Goal: Transaction & Acquisition: Purchase product/service

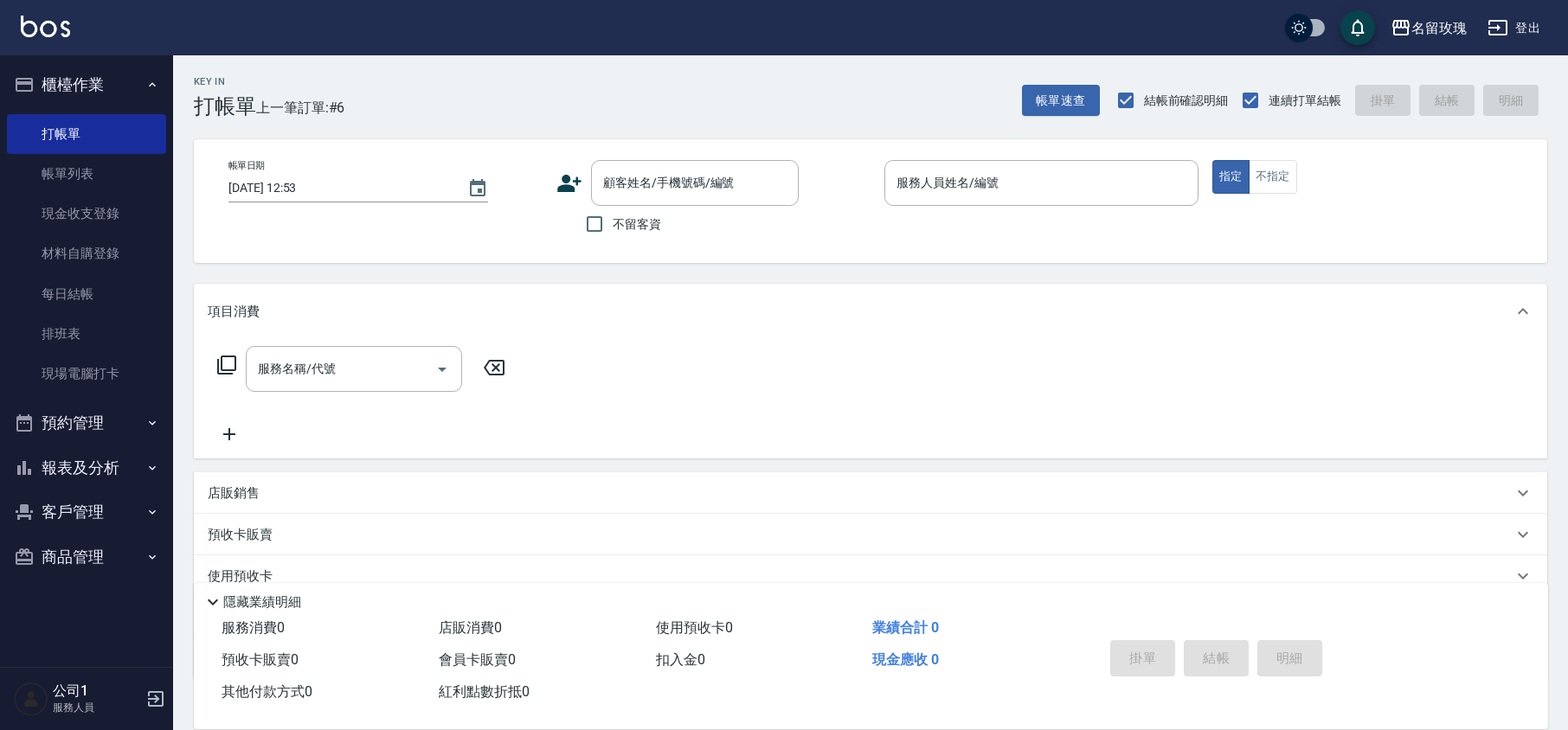
click at [576, 61] on div "Key In 打帳單 上一筆訂單:#6 帳單速查 結帳前確認明細 連續打單結帳 掛單 結帳 明細" at bounding box center [860, 86] width 1374 height 63
drag, startPoint x: 75, startPoint y: 56, endPoint x: 60, endPoint y: 84, distance: 31.8
click at [74, 56] on ul "櫃檯作業 打帳單 帳單列表 現金收支登錄 材料自購登錄 每日結帳 排班表 現場電腦打卡 預約管理 預約管理 單日預約紀錄 單週預約紀錄 報表及分析 報表目錄 …" at bounding box center [87, 320] width 159 height 531
click at [41, 441] on button "預約管理" at bounding box center [87, 423] width 159 height 45
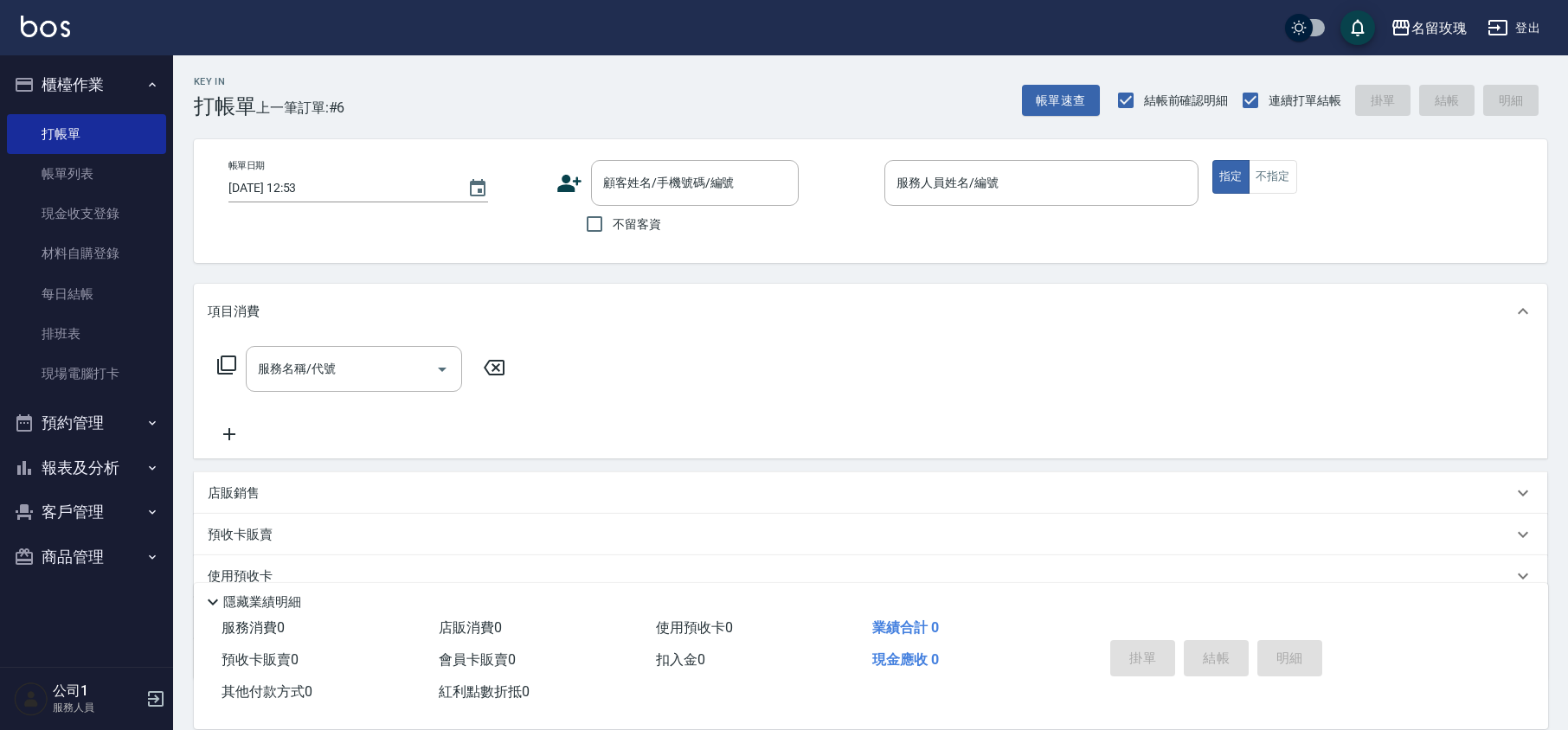
click at [64, 476] on button "報表及分析" at bounding box center [87, 468] width 159 height 45
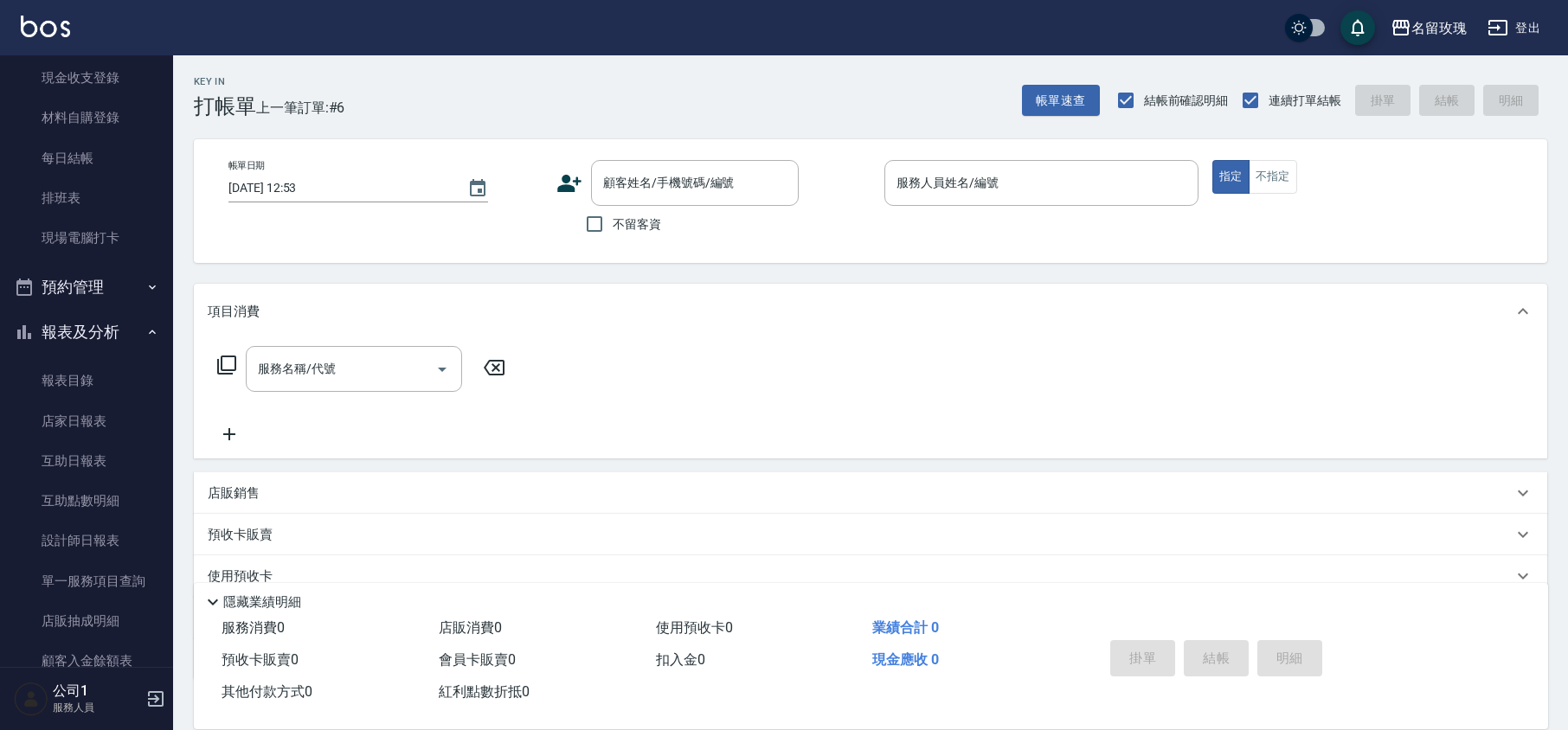
scroll to position [266, 0]
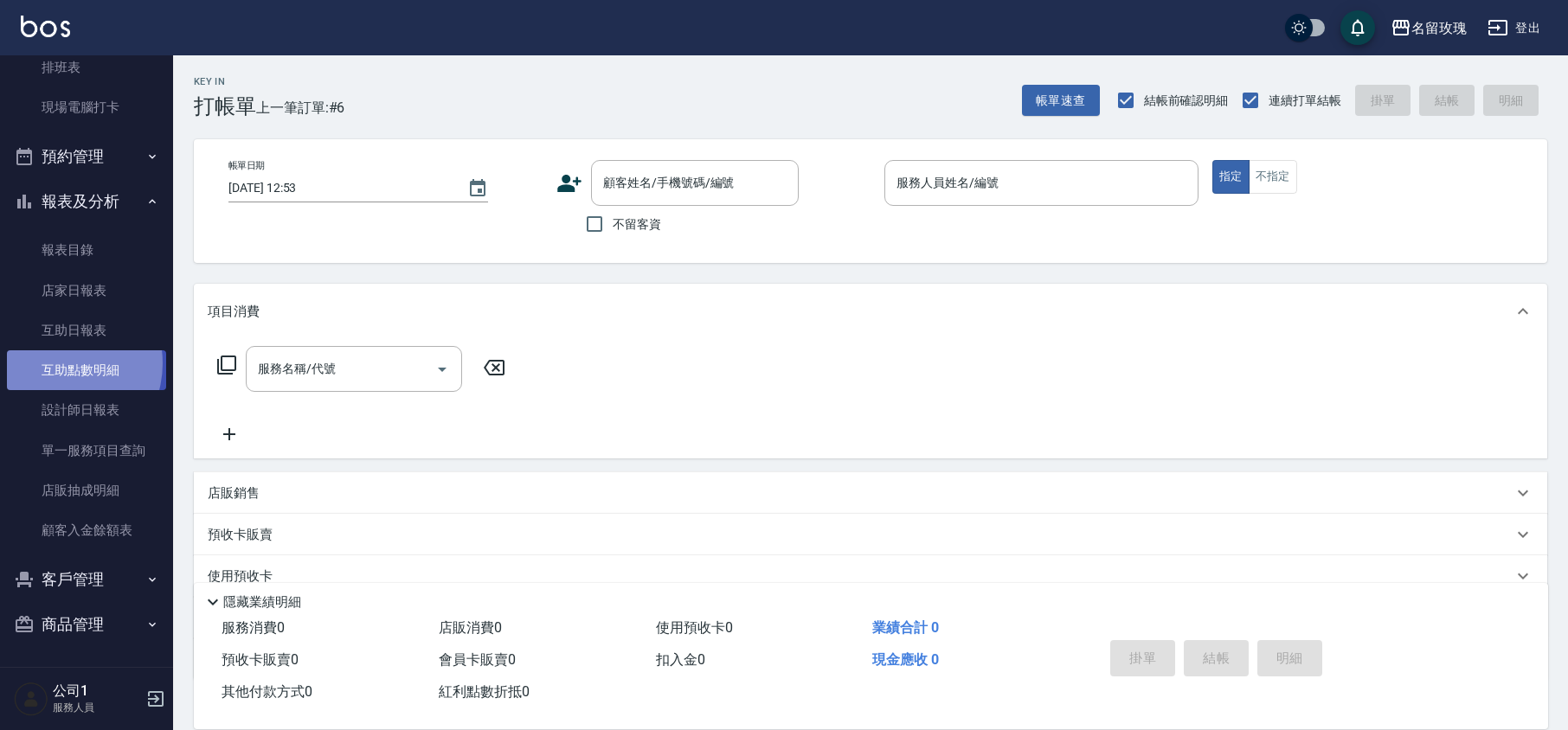
click at [56, 364] on link "互助點數明細" at bounding box center [87, 370] width 159 height 39
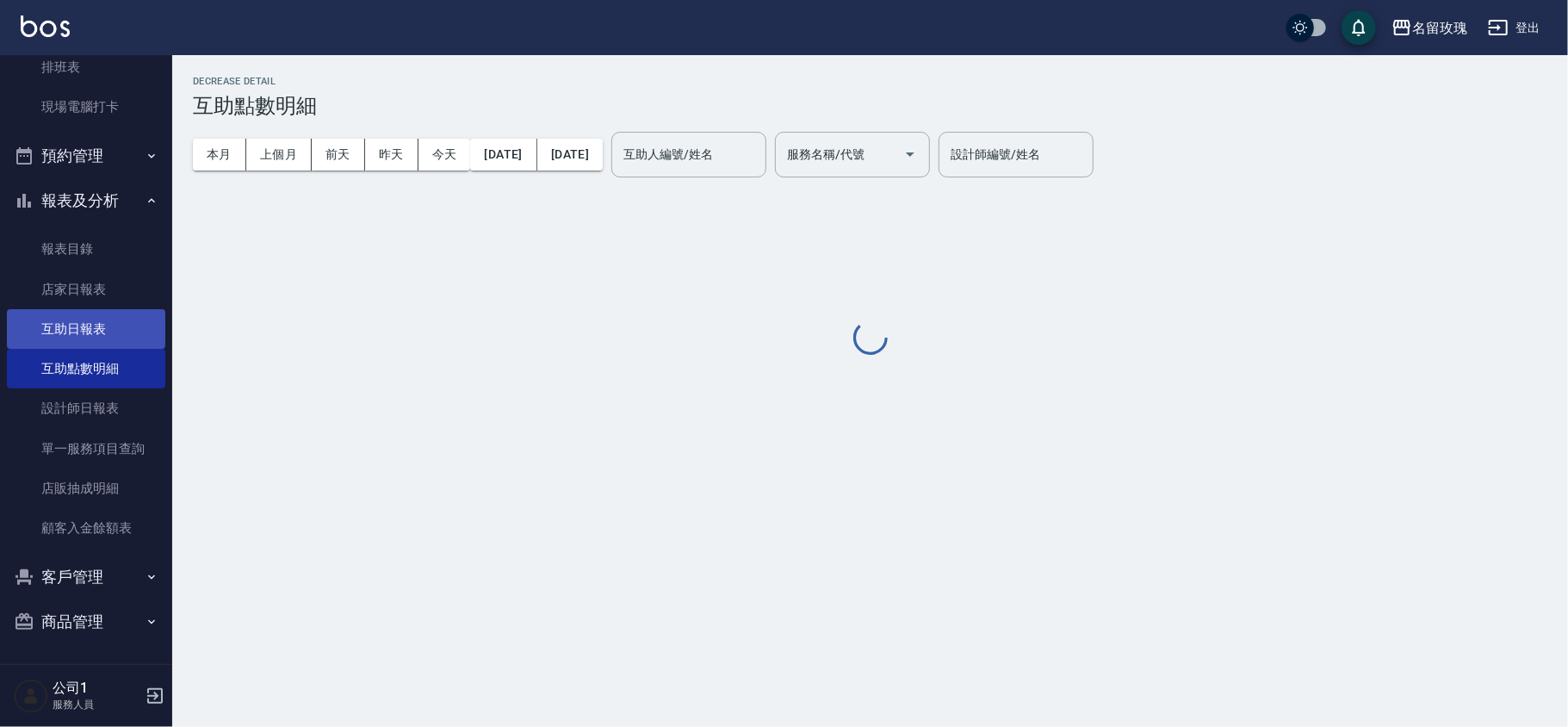
click at [69, 331] on link "互助日報表" at bounding box center [86, 329] width 158 height 39
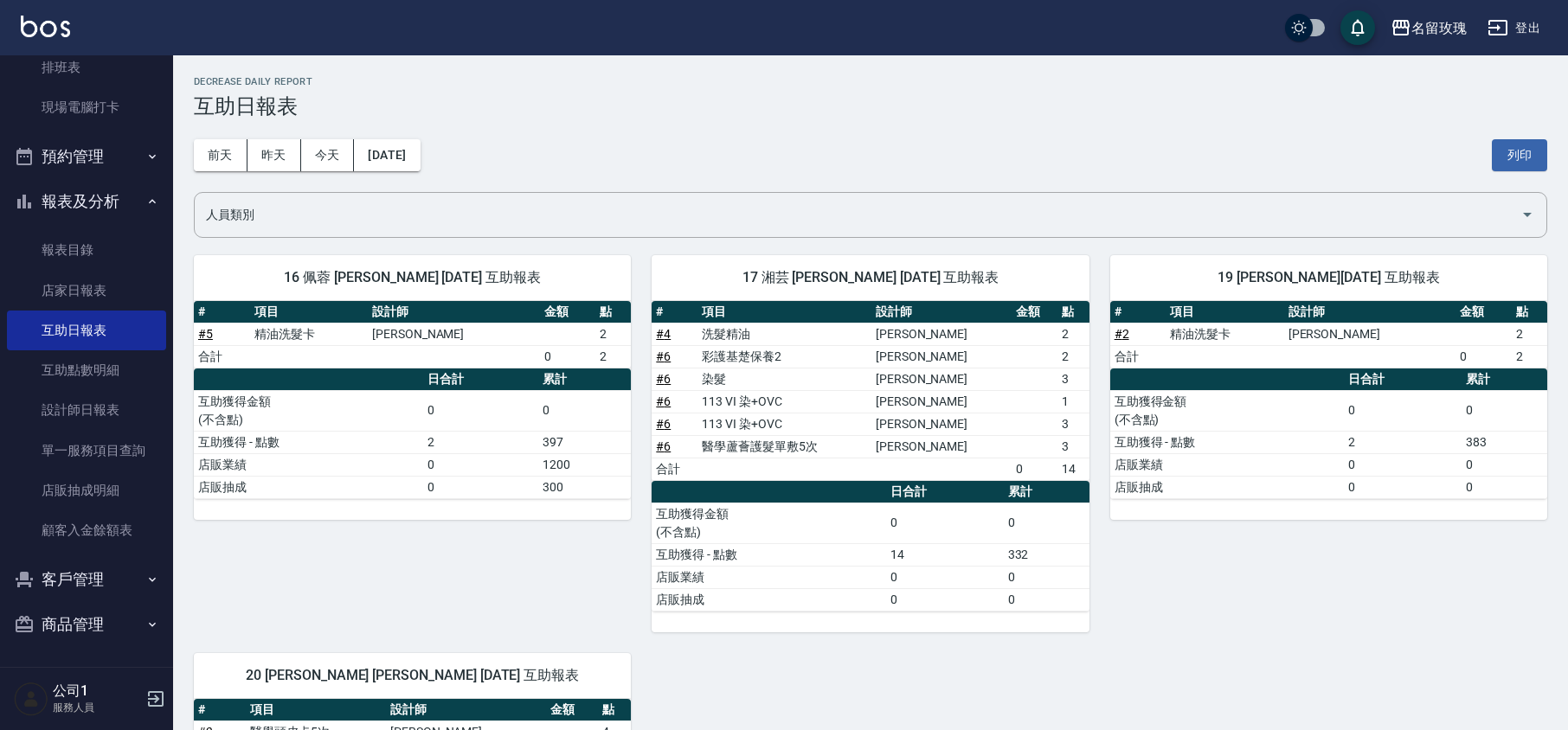
click at [655, 134] on div "[DATE] [DATE] [DATE] [DATE] 列印" at bounding box center [870, 155] width 1354 height 74
click at [105, 410] on link "設計師日報表" at bounding box center [87, 410] width 159 height 39
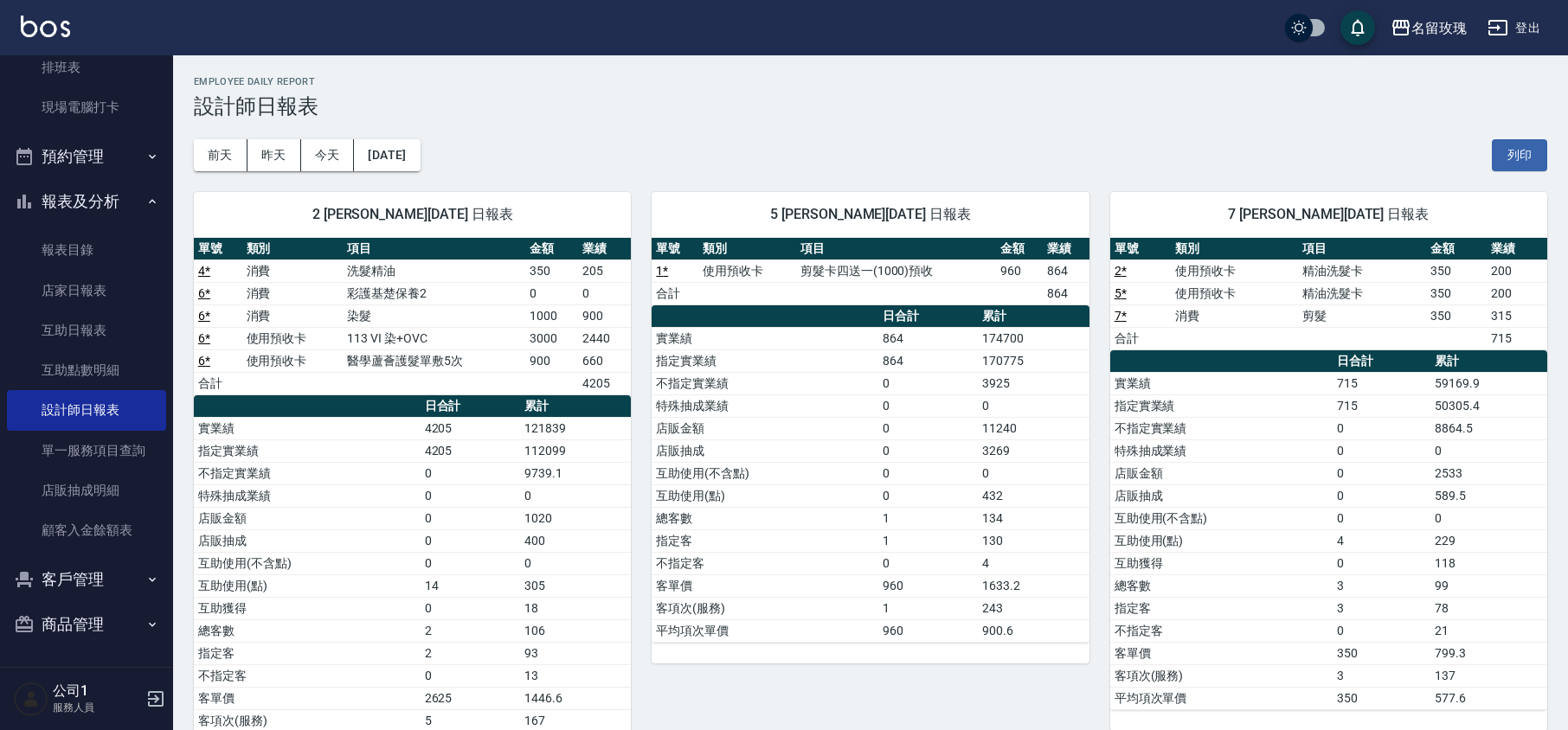
click at [472, 94] on h3 "設計師日報表" at bounding box center [870, 106] width 1354 height 25
click at [476, 90] on div "Employee Daily Report 設計師日報表" at bounding box center [870, 96] width 1354 height 42
click at [330, 164] on button "今天" at bounding box center [327, 155] width 54 height 32
click at [275, 146] on button "昨天" at bounding box center [274, 155] width 54 height 32
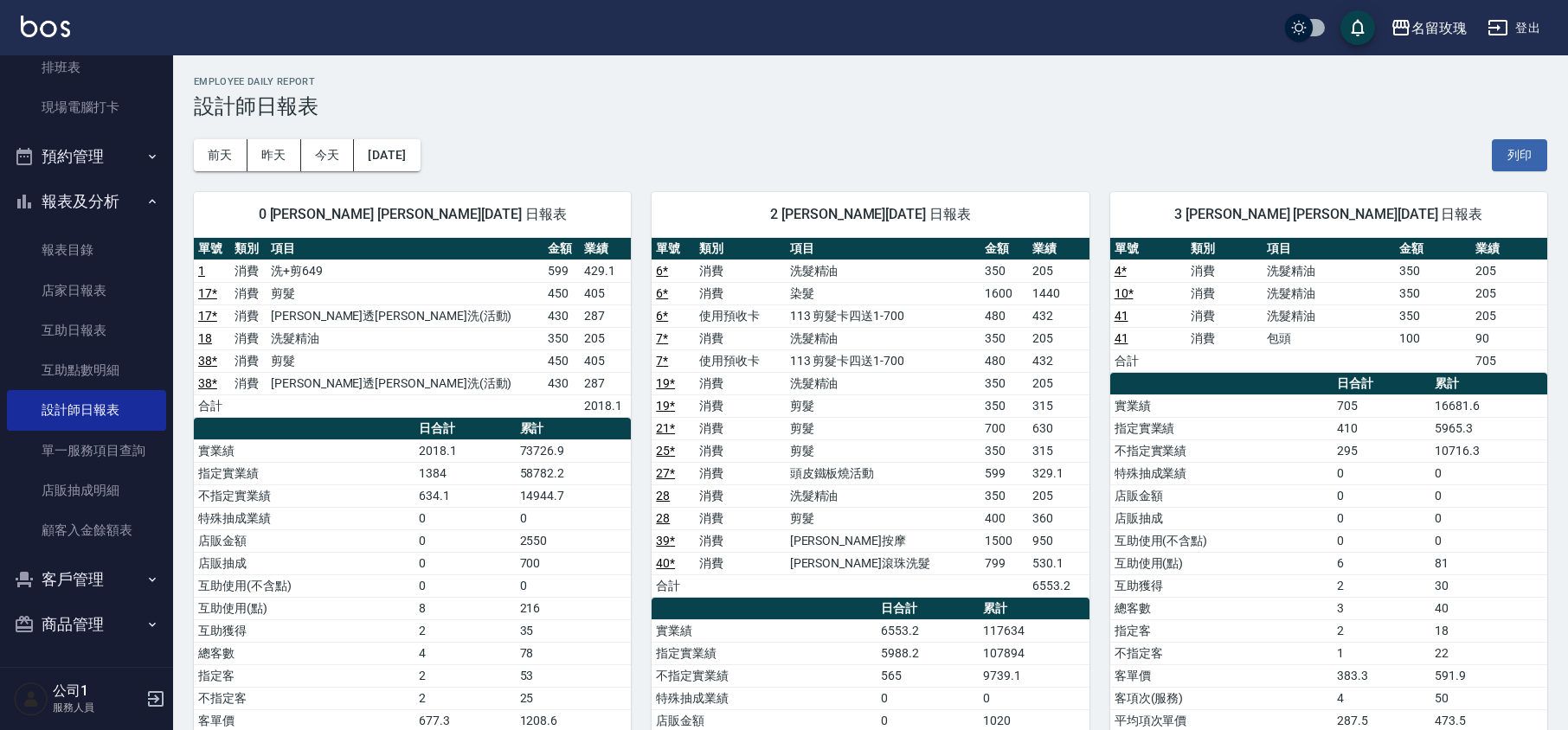
click at [553, 108] on h3 "設計師日報表" at bounding box center [870, 106] width 1354 height 25
drag, startPoint x: 56, startPoint y: 192, endPoint x: 60, endPoint y: 182, distance: 10.8
click at [56, 191] on button "報表及分析" at bounding box center [87, 201] width 159 height 45
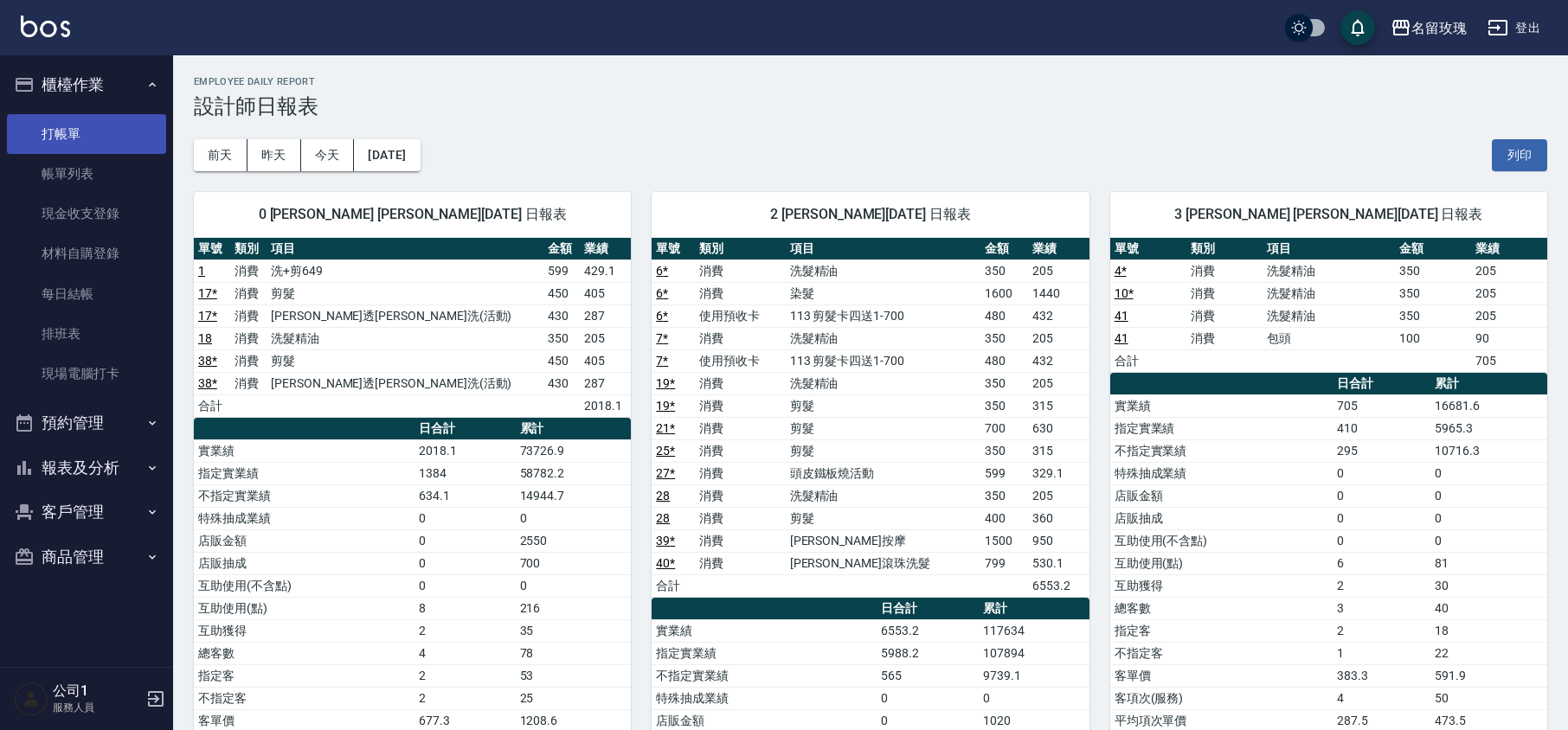
click at [82, 118] on link "打帳單" at bounding box center [87, 134] width 159 height 39
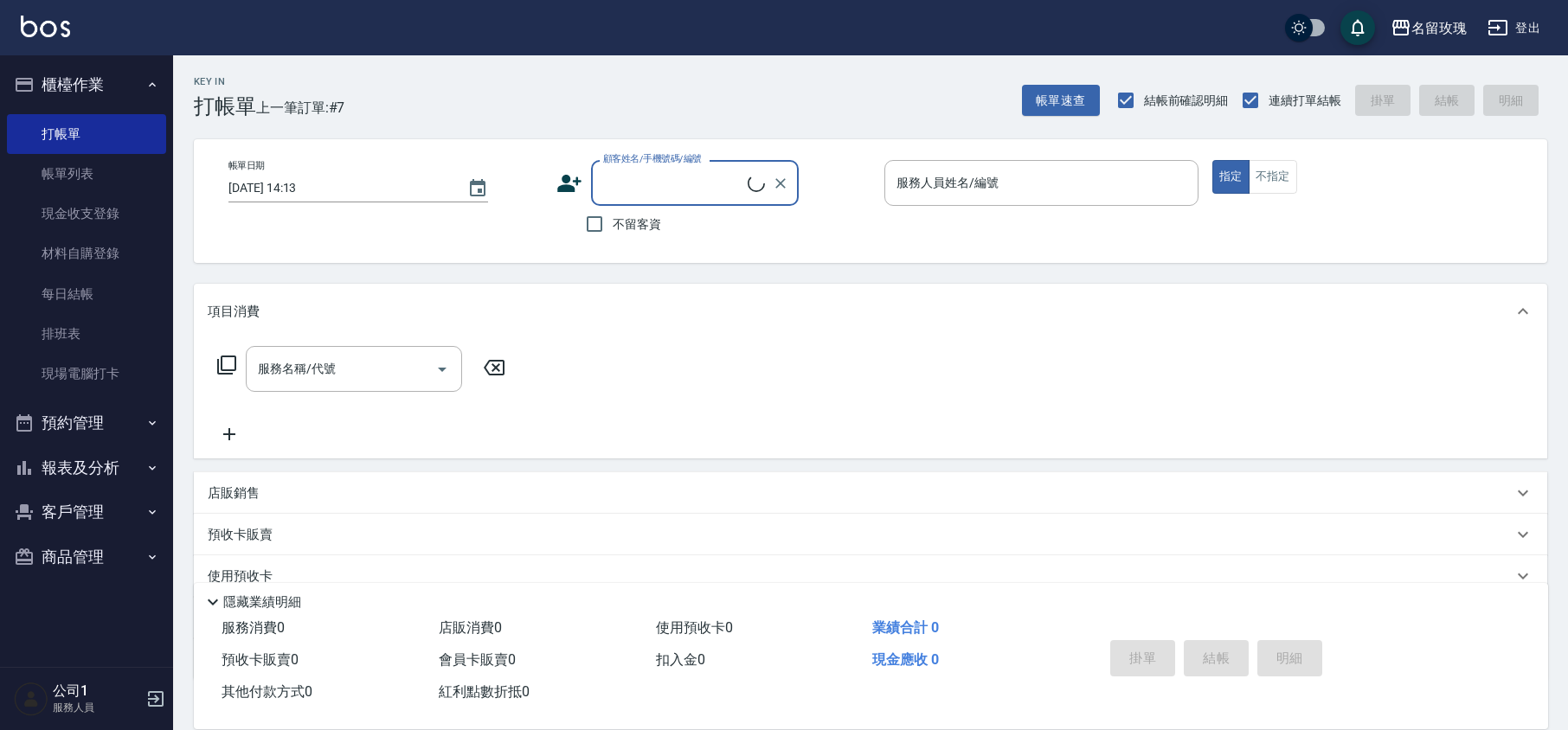
click at [98, 77] on button "櫃檯作業" at bounding box center [87, 84] width 159 height 45
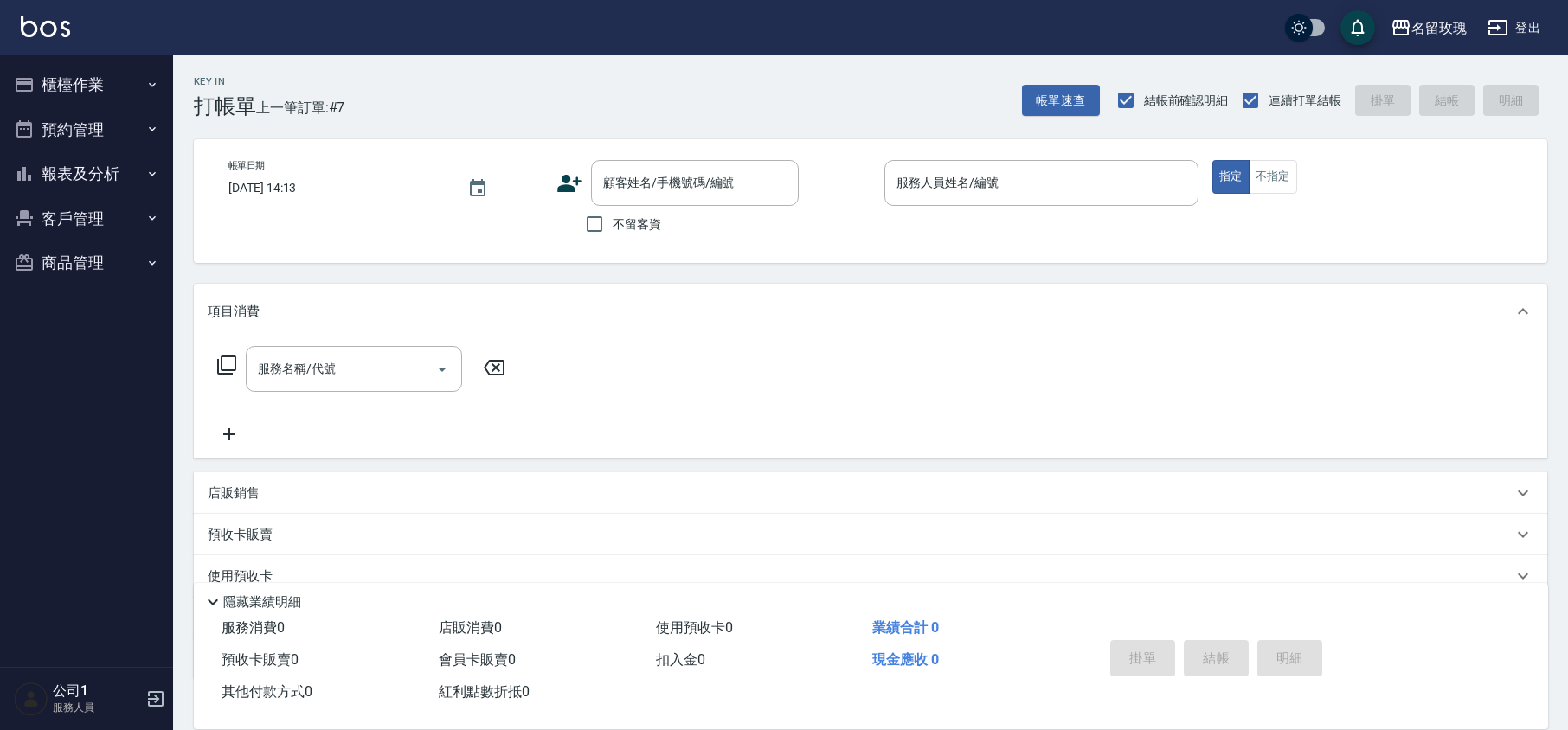
click at [639, 82] on div "Key In 打帳單 上一筆訂單:#7 帳單速查 結帳前確認明細 連續打單結帳 掛單 結帳 明細" at bounding box center [860, 86] width 1374 height 63
click at [698, 191] on input "顧客姓名/手機號碼/編號" at bounding box center [681, 183] width 166 height 30
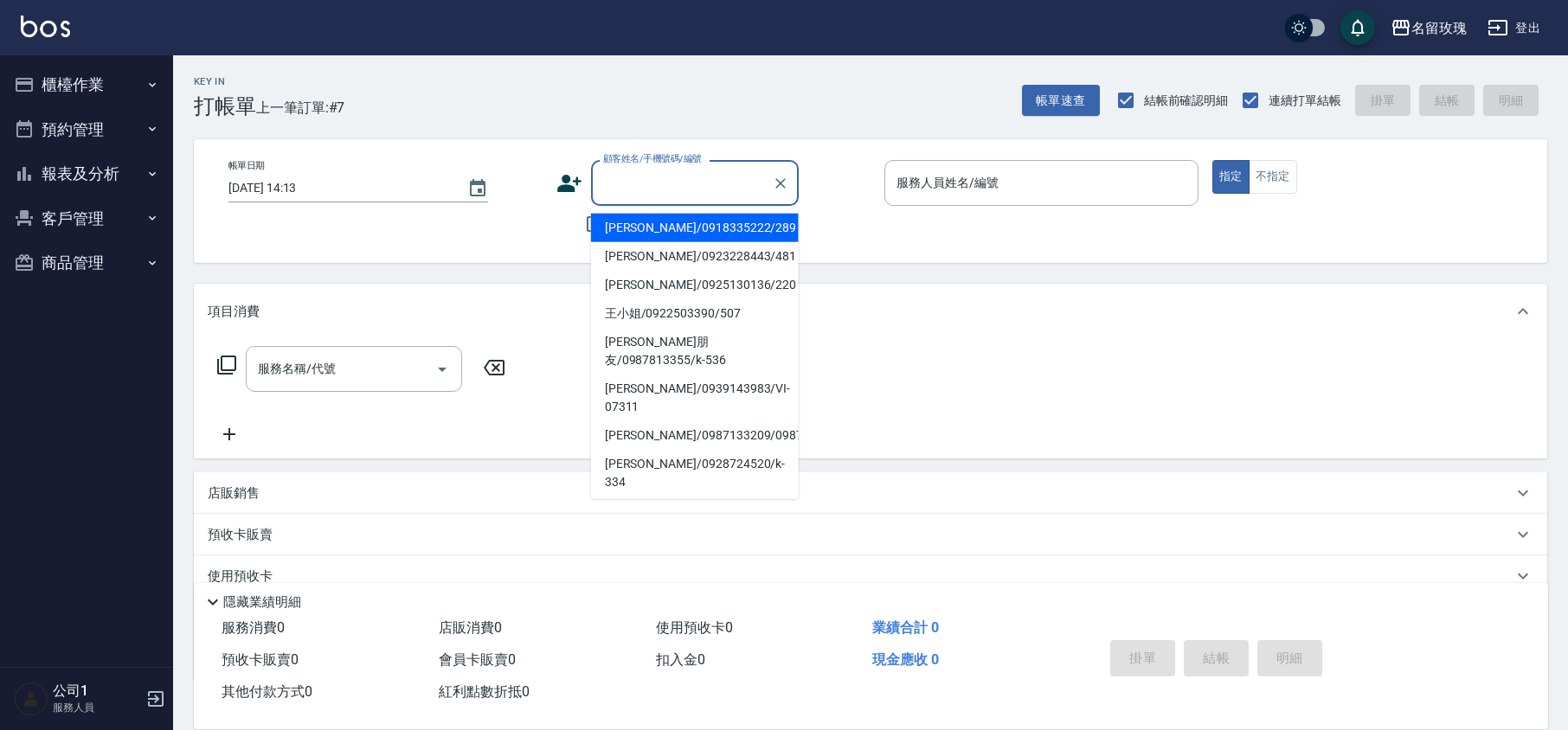
click at [756, 105] on div "Key In 打帳單 上一筆訂單:#7 帳單速查 結帳前確認明細 連續打單結帳 掛單 結帳 明細" at bounding box center [860, 86] width 1374 height 63
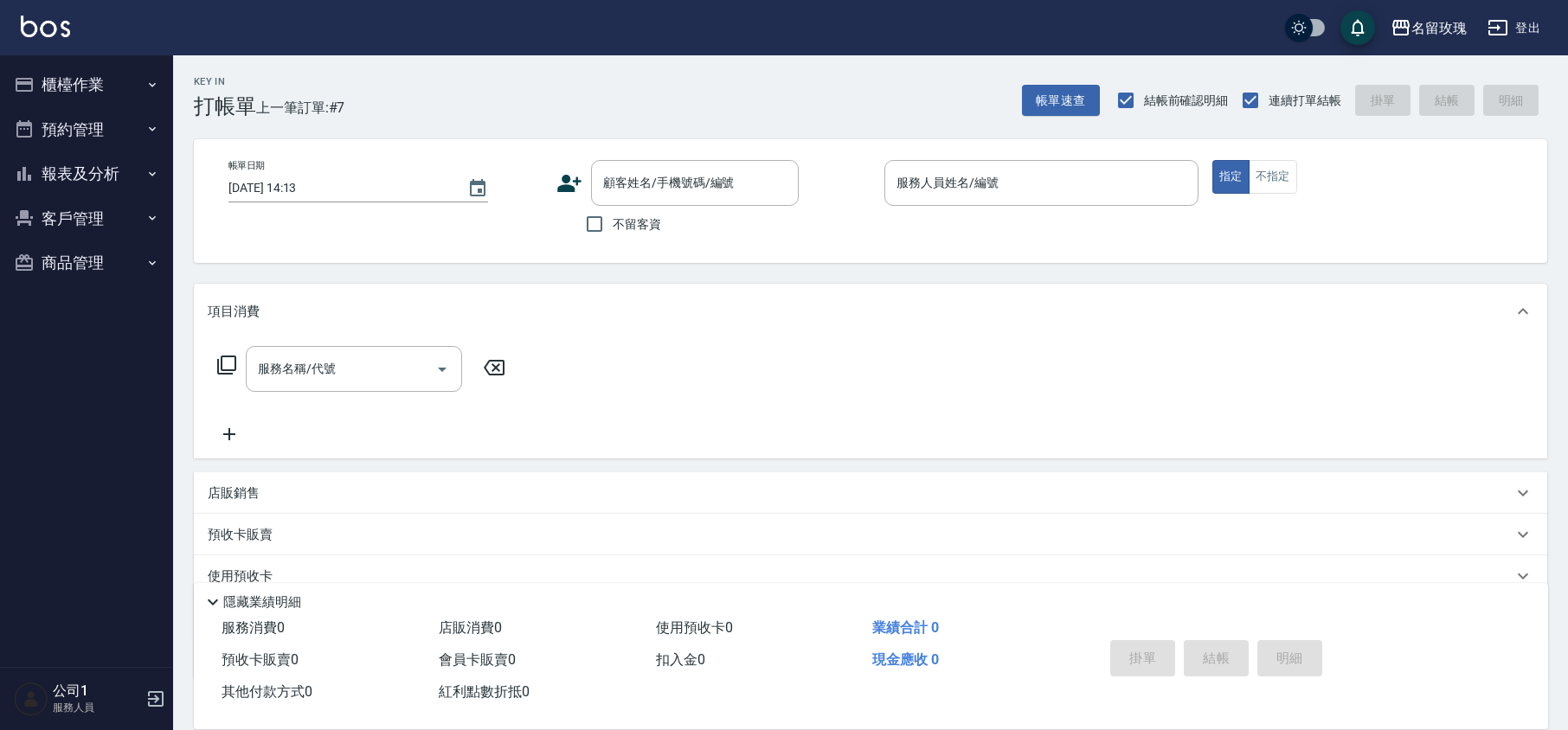
click at [634, 234] on label "不留客資" at bounding box center [618, 224] width 85 height 36
click at [612, 234] on input "不留客資" at bounding box center [594, 224] width 36 height 36
checkbox input "true"
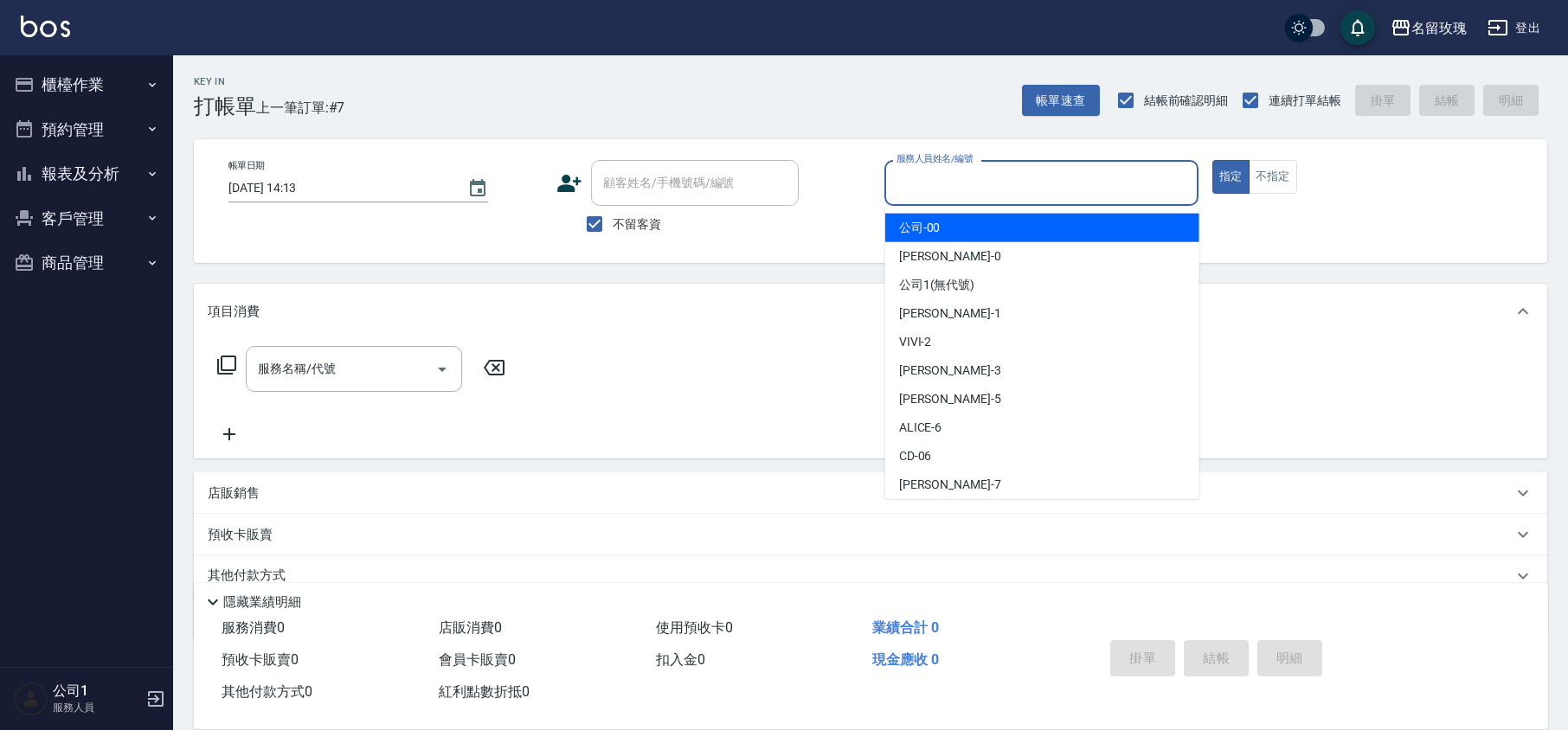
click at [946, 188] on input "服務人員姓名/編號" at bounding box center [1042, 183] width 299 height 30
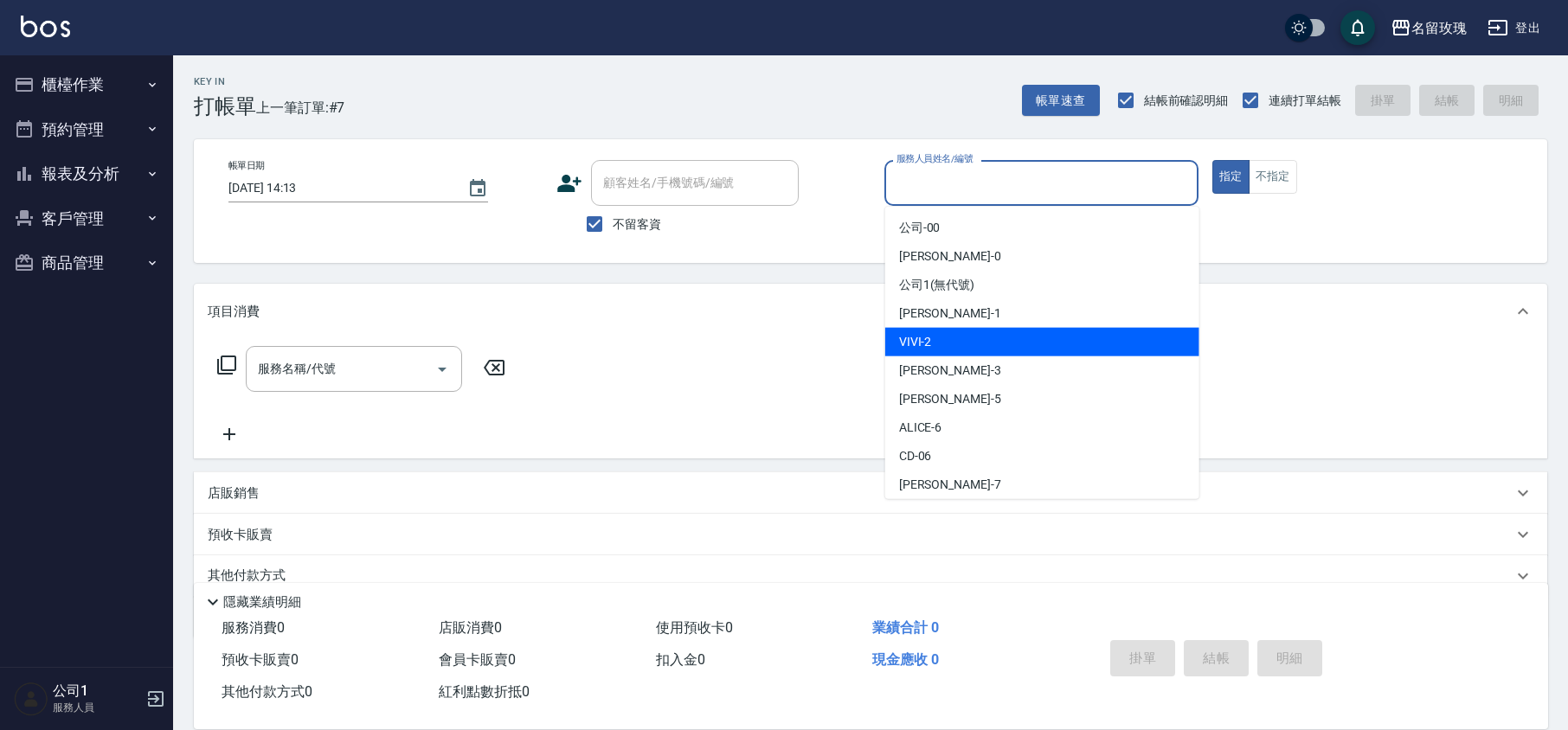
click at [984, 354] on div "VIVI -2" at bounding box center [1043, 342] width 315 height 28
type input "VIVI-2"
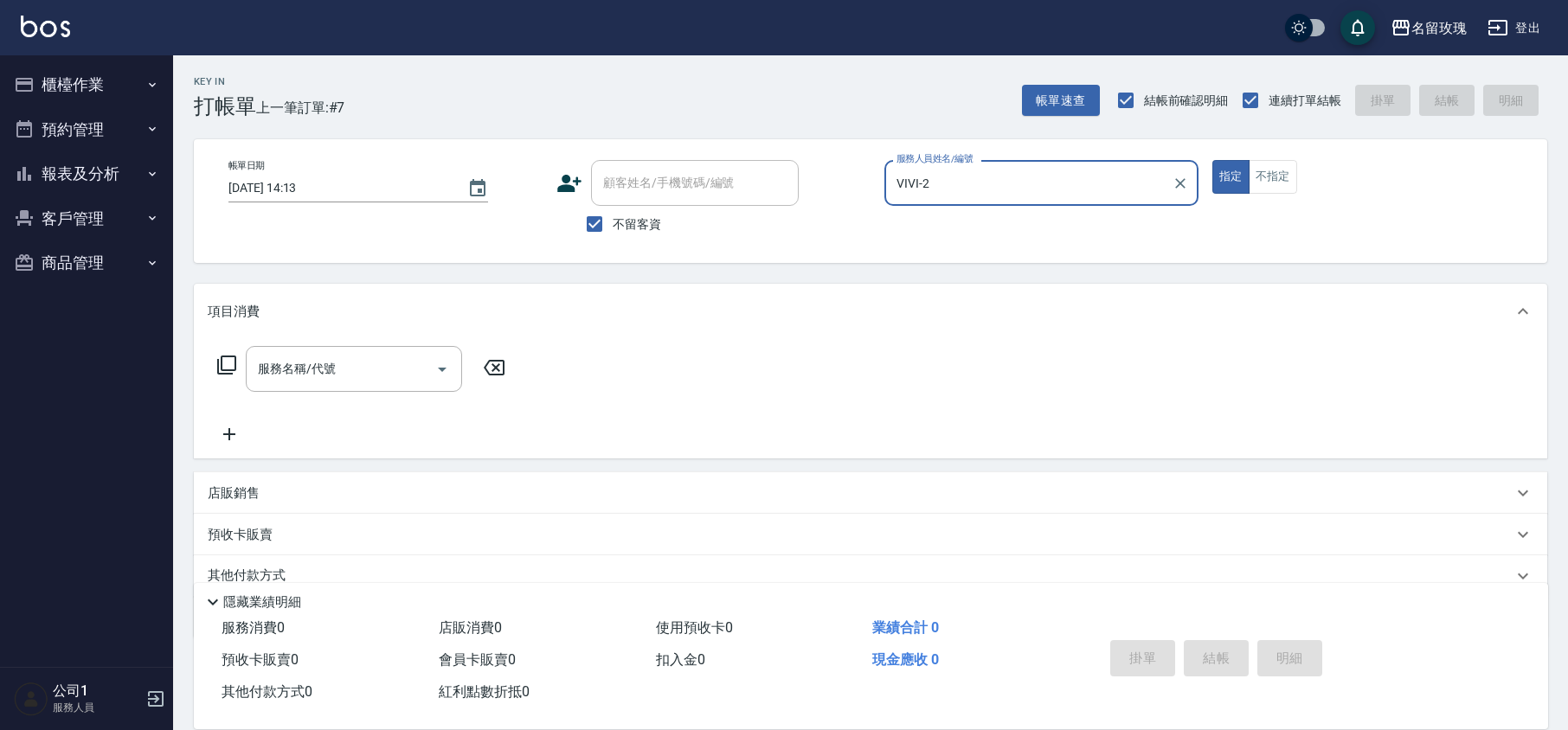
click at [244, 364] on div "服務名稱/代號 服務名稱/代號" at bounding box center [361, 368] width 308 height 46
click at [286, 374] on input "服務名稱/代號" at bounding box center [341, 368] width 175 height 30
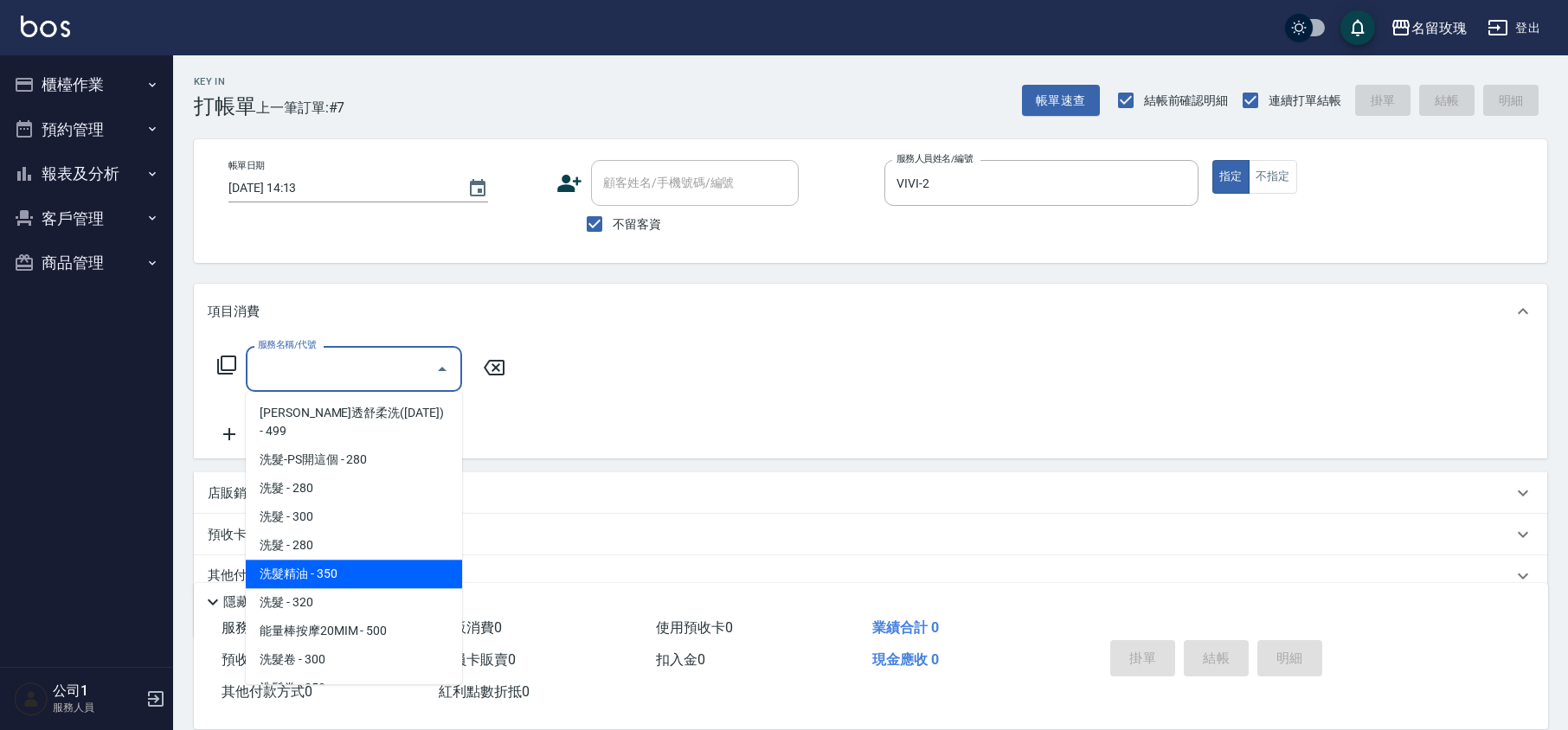
click at [340, 560] on span "洗髮精油 - 350" at bounding box center [354, 574] width 216 height 28
type input "洗髮精油(206)"
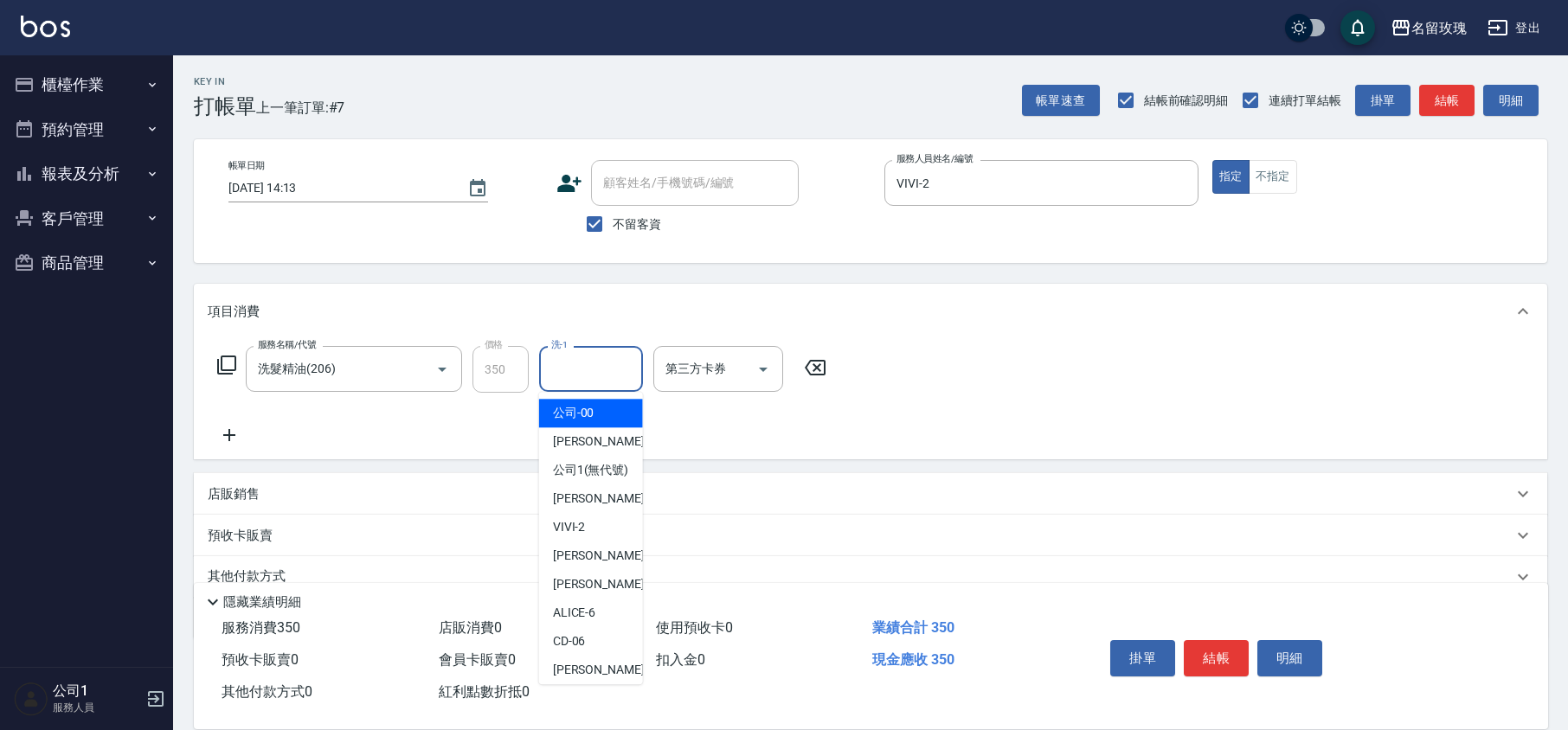
click at [568, 371] on input "洗-1" at bounding box center [591, 368] width 88 height 30
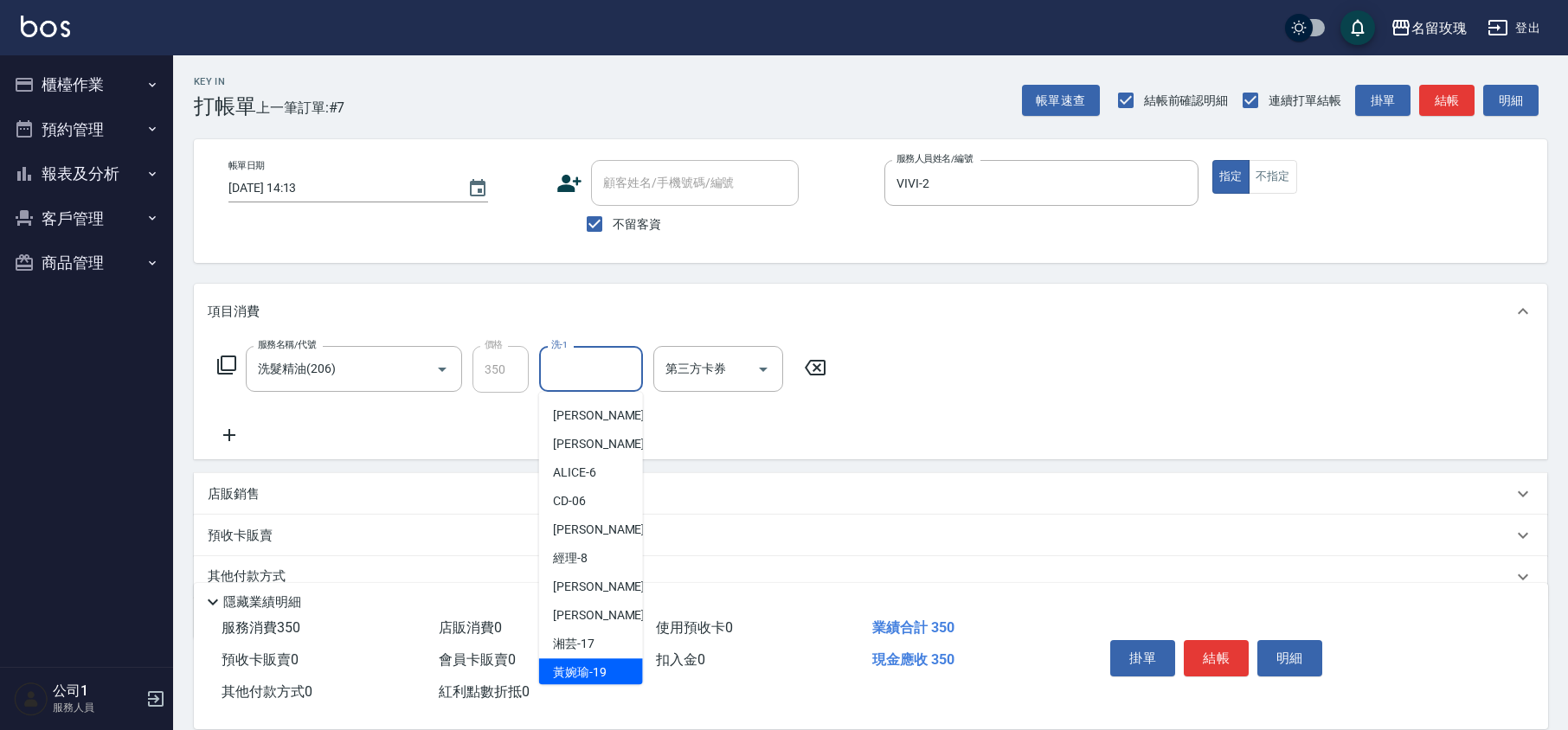
scroll to position [340, 0]
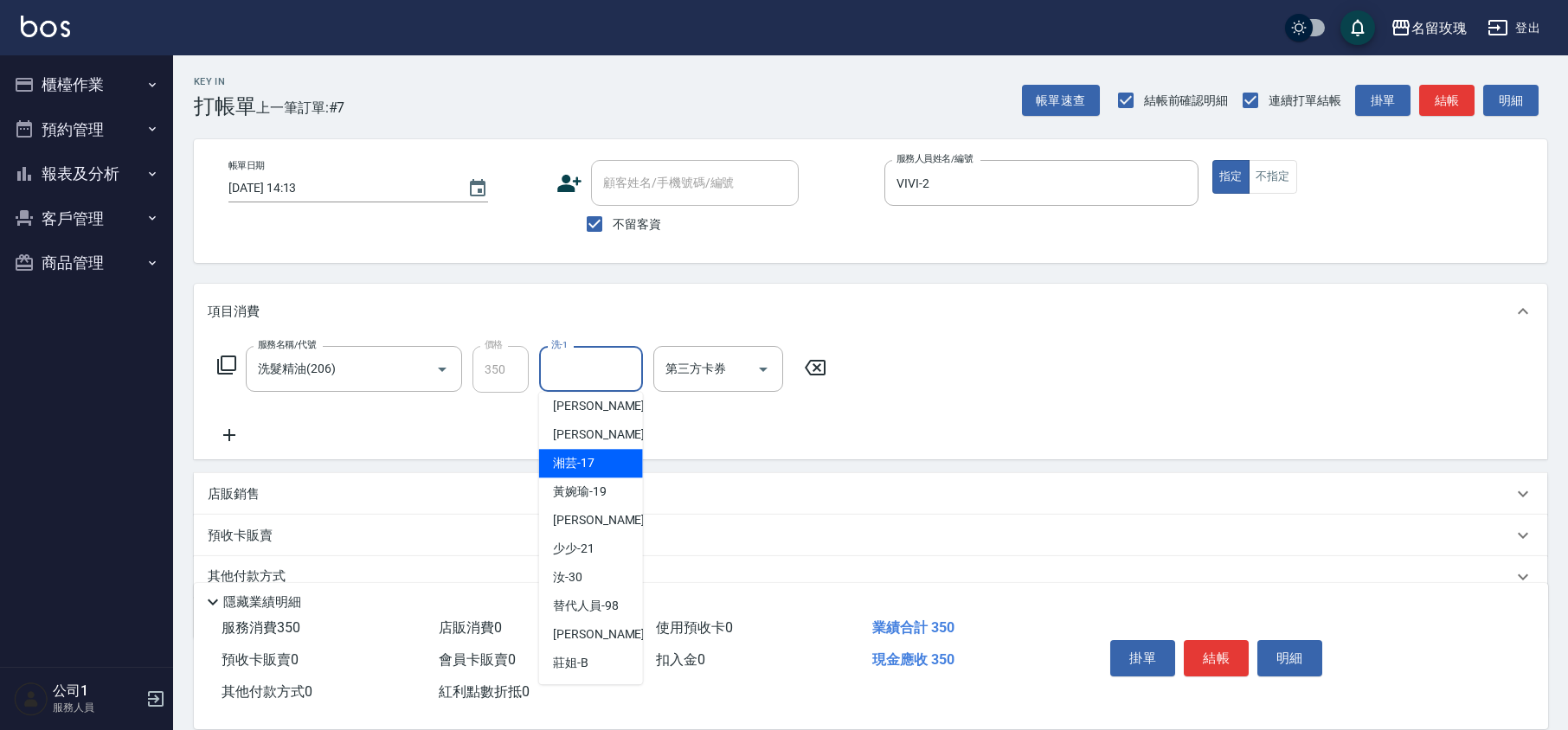
click at [601, 466] on div "湘芸 -17" at bounding box center [591, 463] width 104 height 28
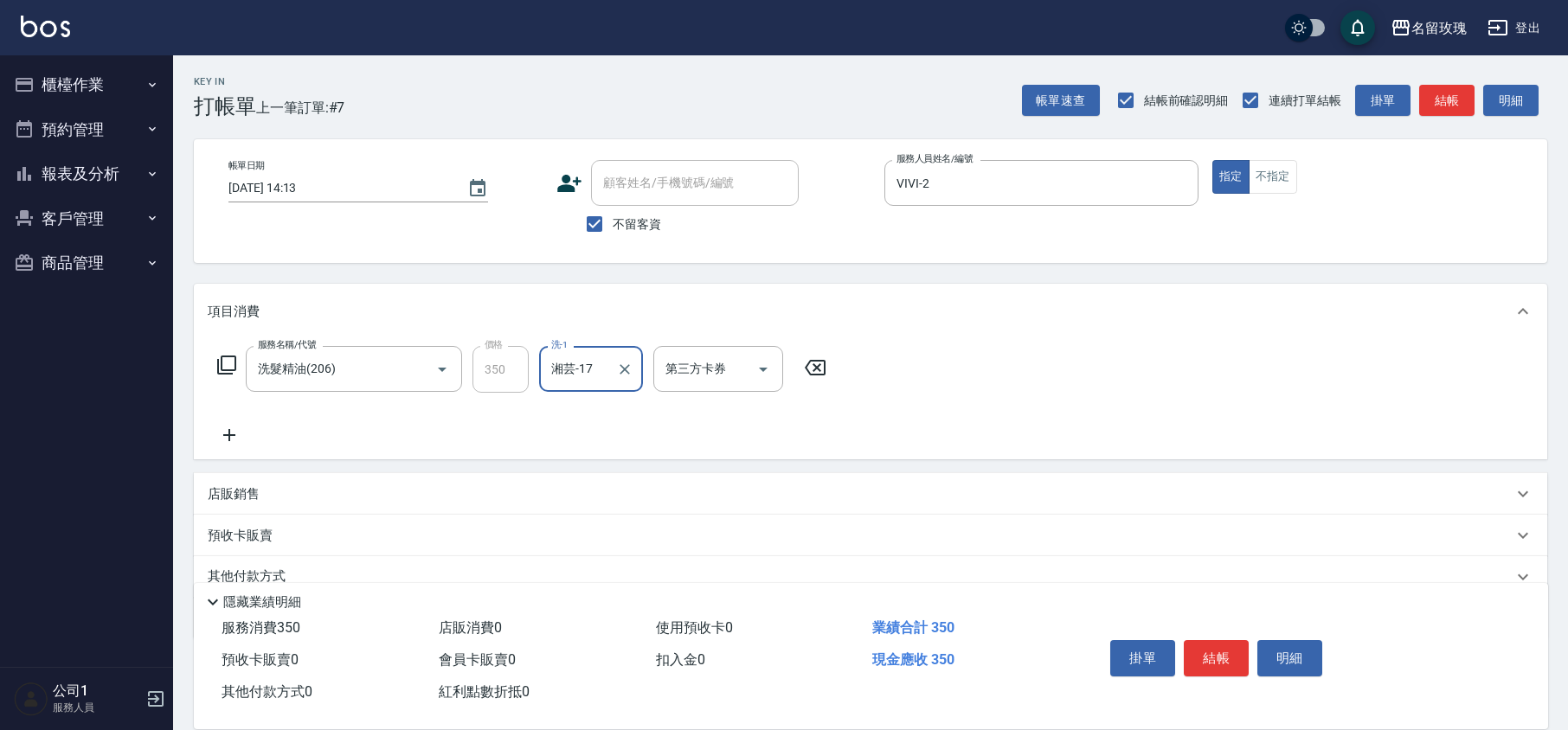
type input "湘芸-17"
click at [209, 427] on icon at bounding box center [229, 434] width 43 height 21
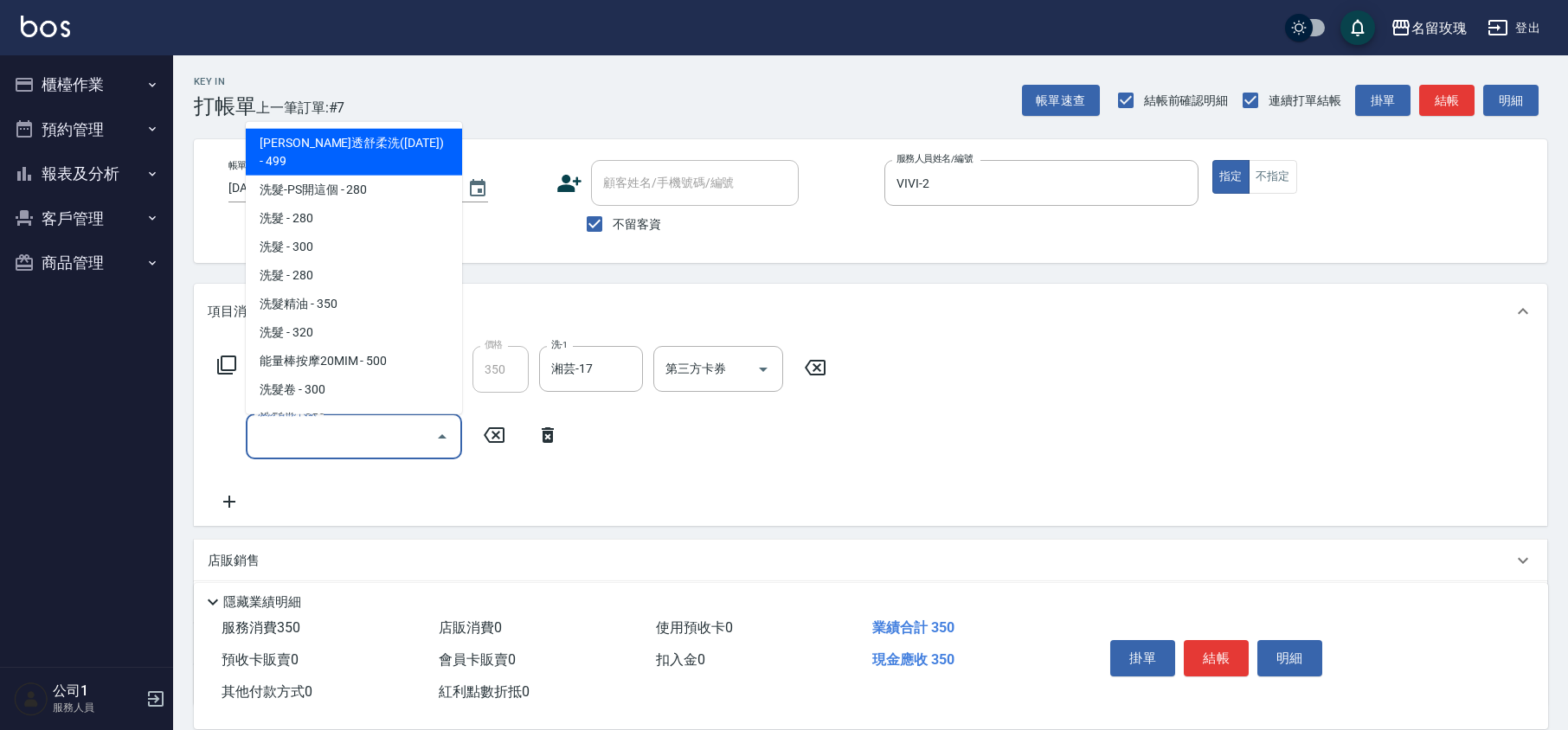
click at [289, 439] on input "服務名稱/代號" at bounding box center [341, 436] width 175 height 30
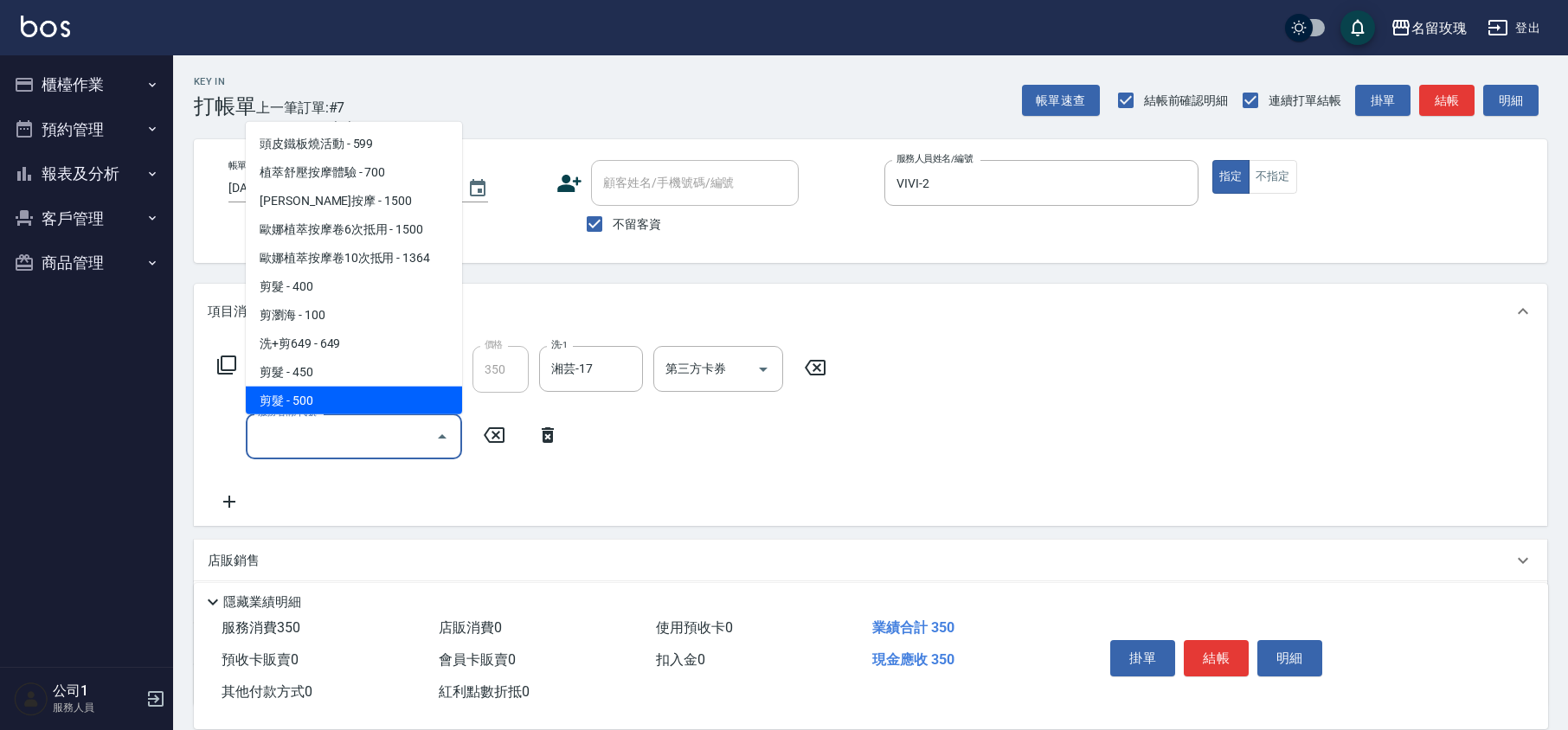
scroll to position [807, 0]
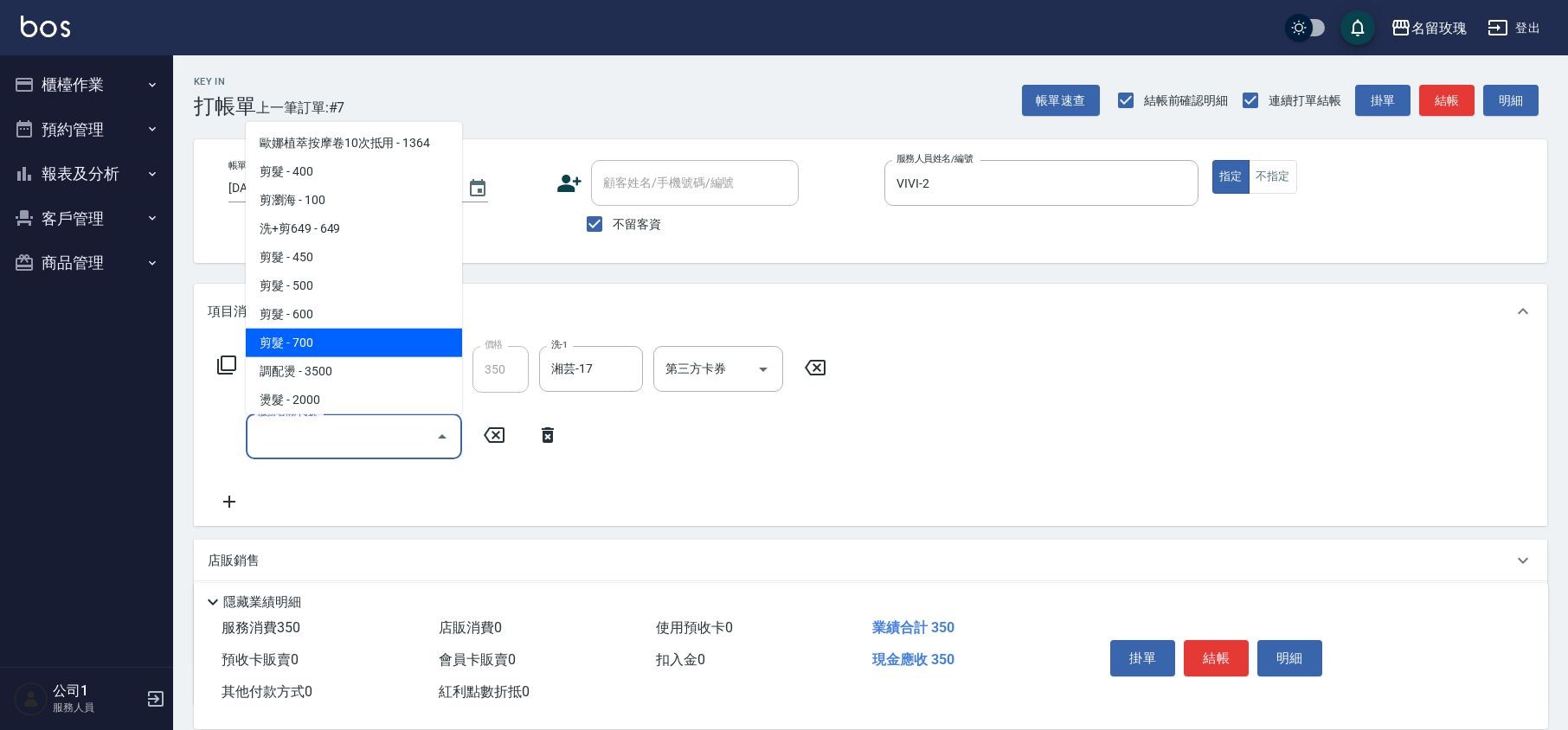
drag, startPoint x: 326, startPoint y: 306, endPoint x: 406, endPoint y: 355, distance: 93.8
click at [326, 329] on span "剪髮 - 700" at bounding box center [354, 343] width 216 height 28
type input "剪髮(307)"
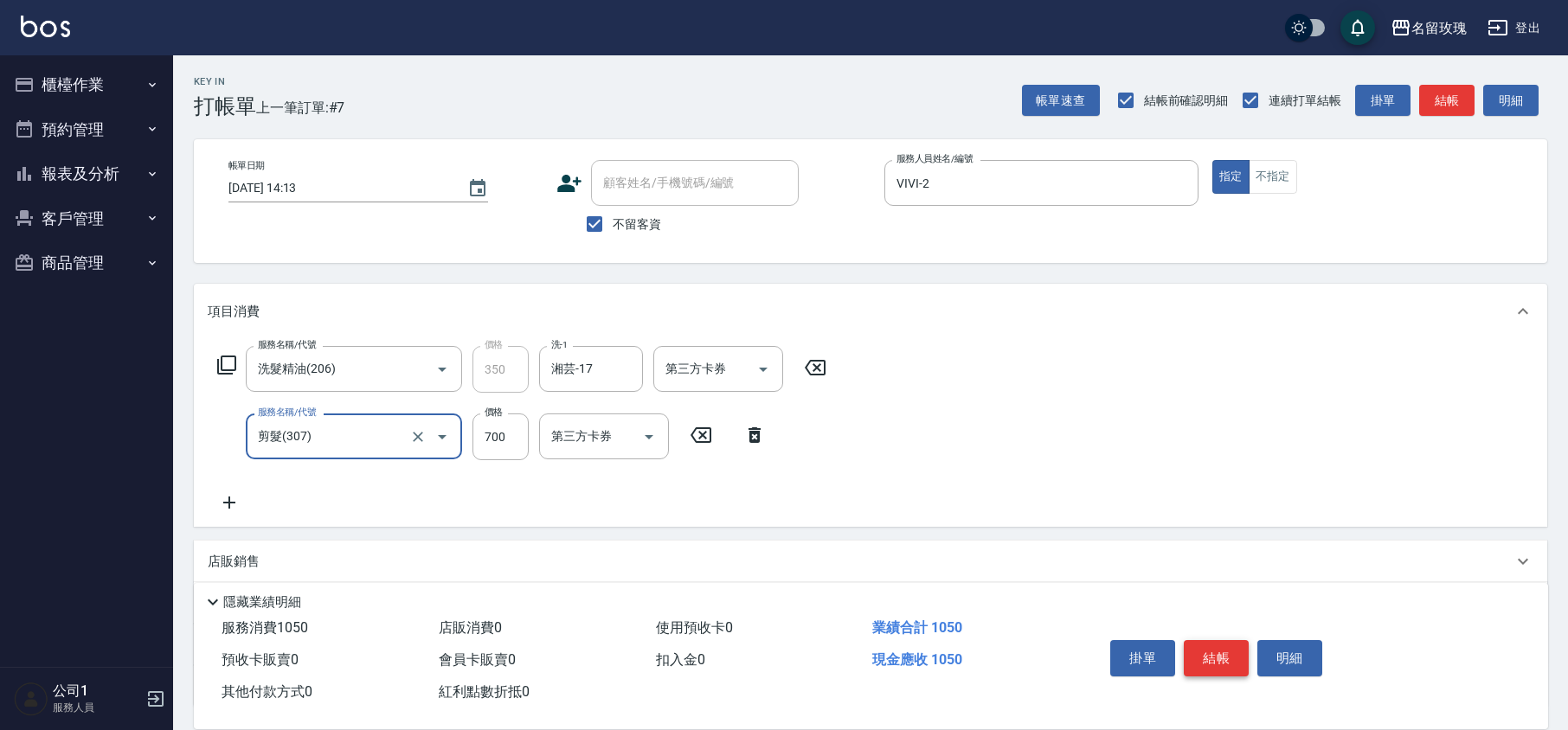
click at [1212, 647] on button "結帳" at bounding box center [1216, 657] width 65 height 36
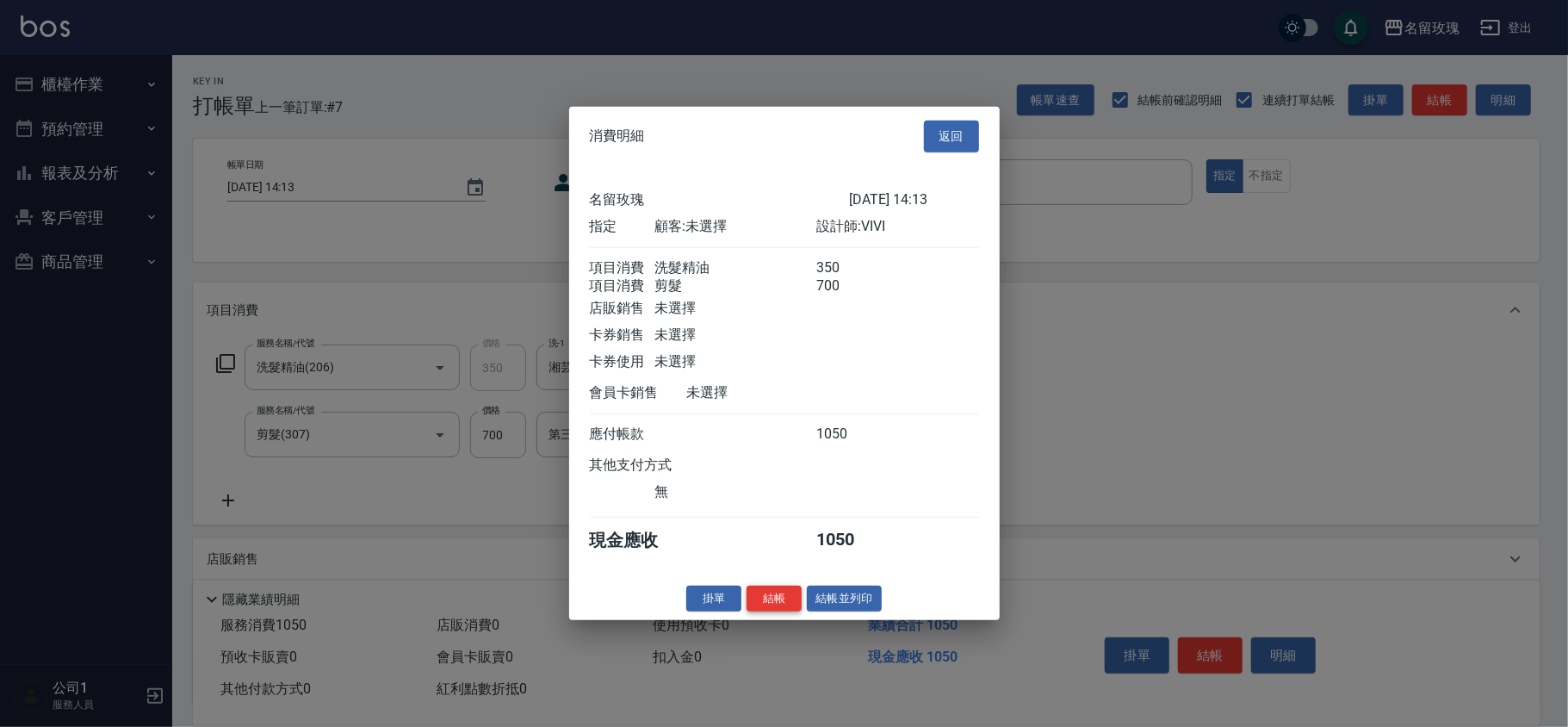
click at [769, 612] on button "結帳" at bounding box center [774, 598] width 55 height 26
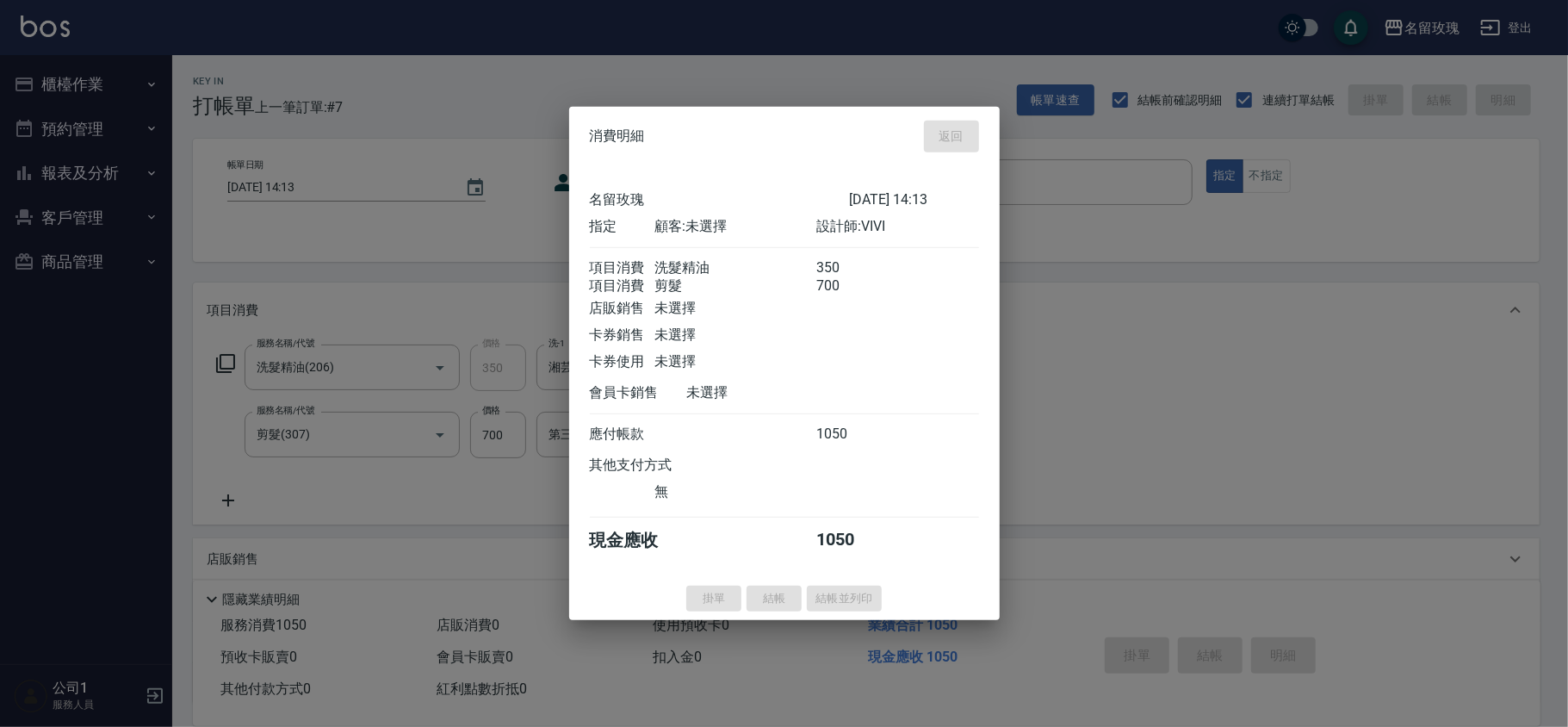
type input "[DATE] 14:23"
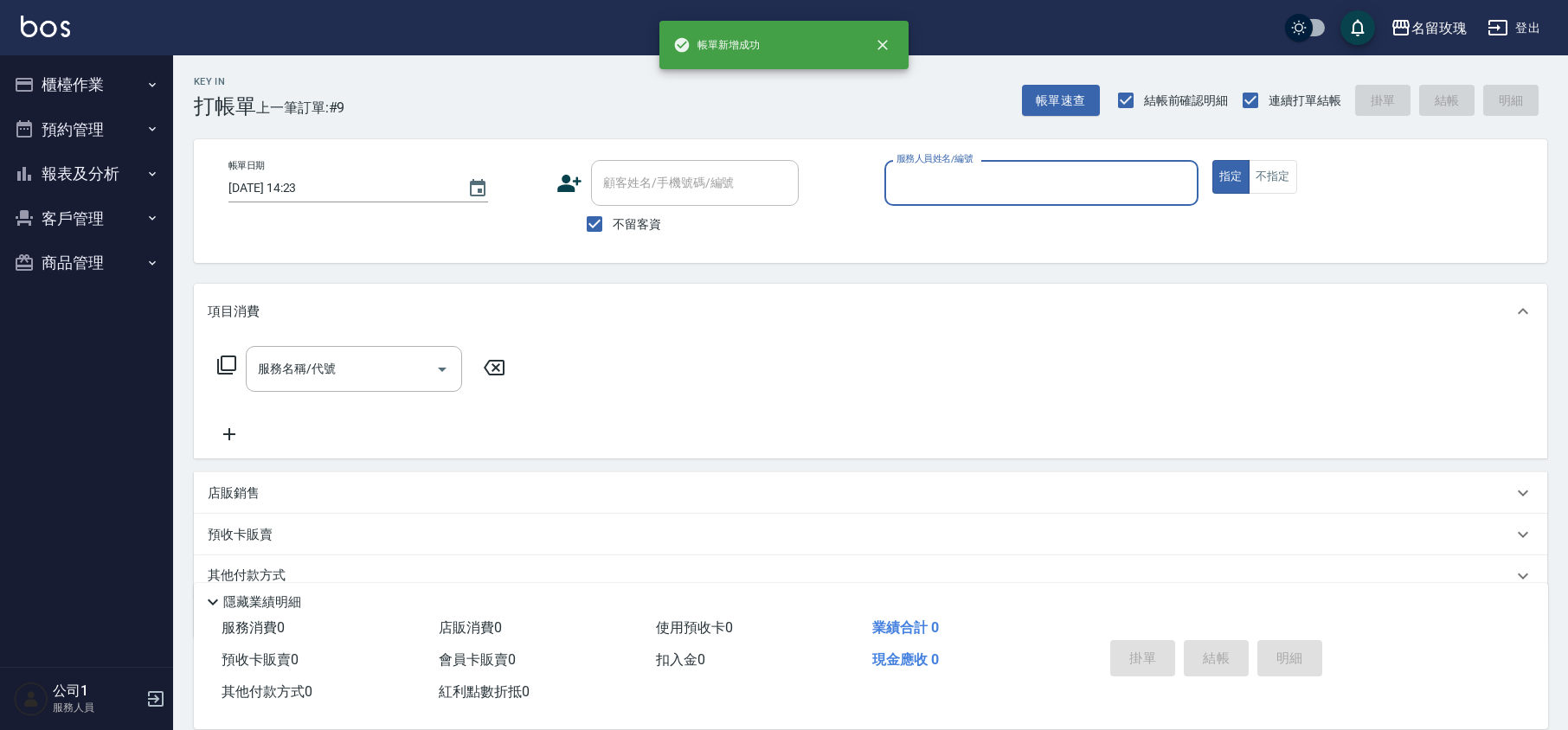
click at [922, 194] on input "服務人員姓名/編號" at bounding box center [1042, 183] width 299 height 30
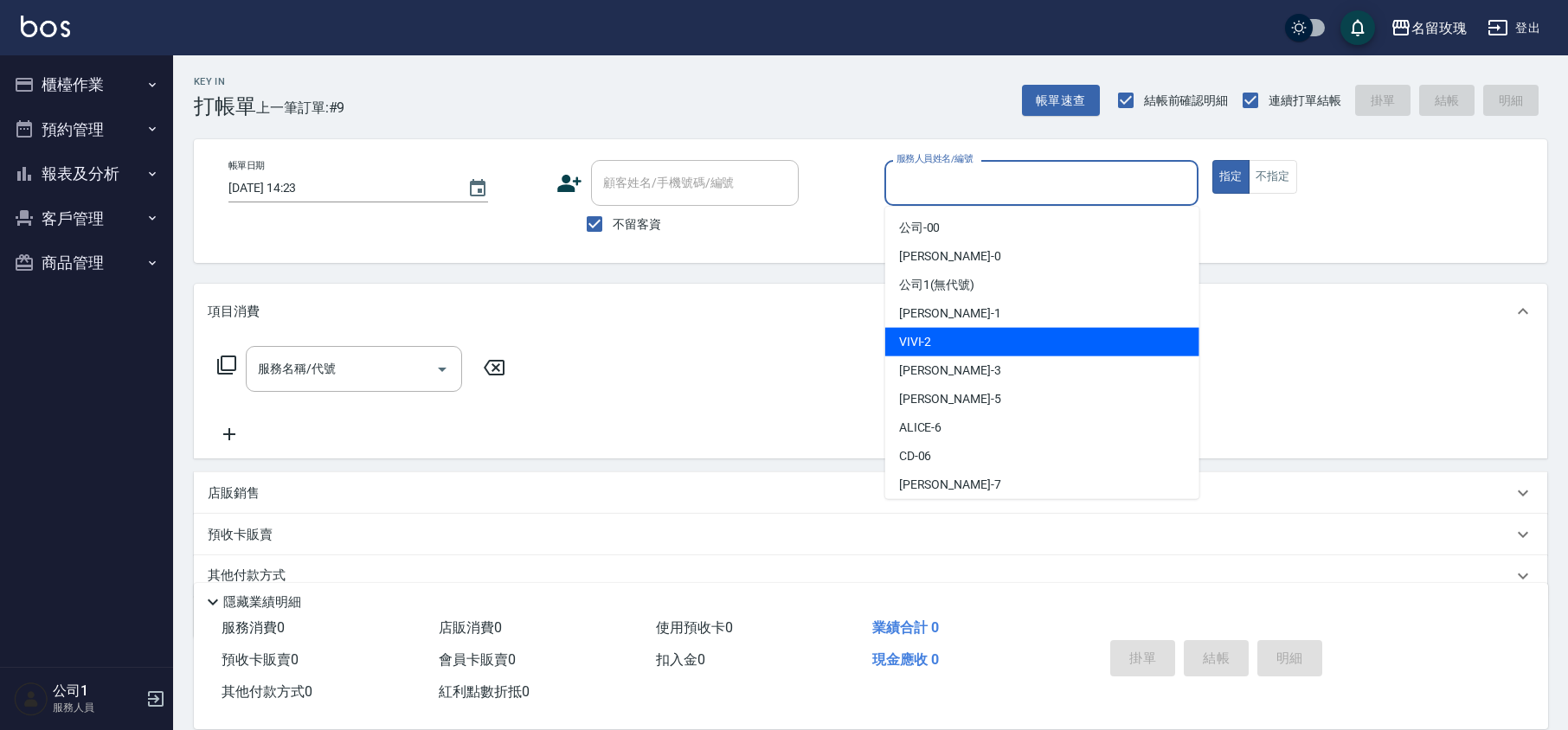
click at [931, 350] on div "VIVI -2" at bounding box center [1043, 342] width 315 height 28
type input "VIVI-2"
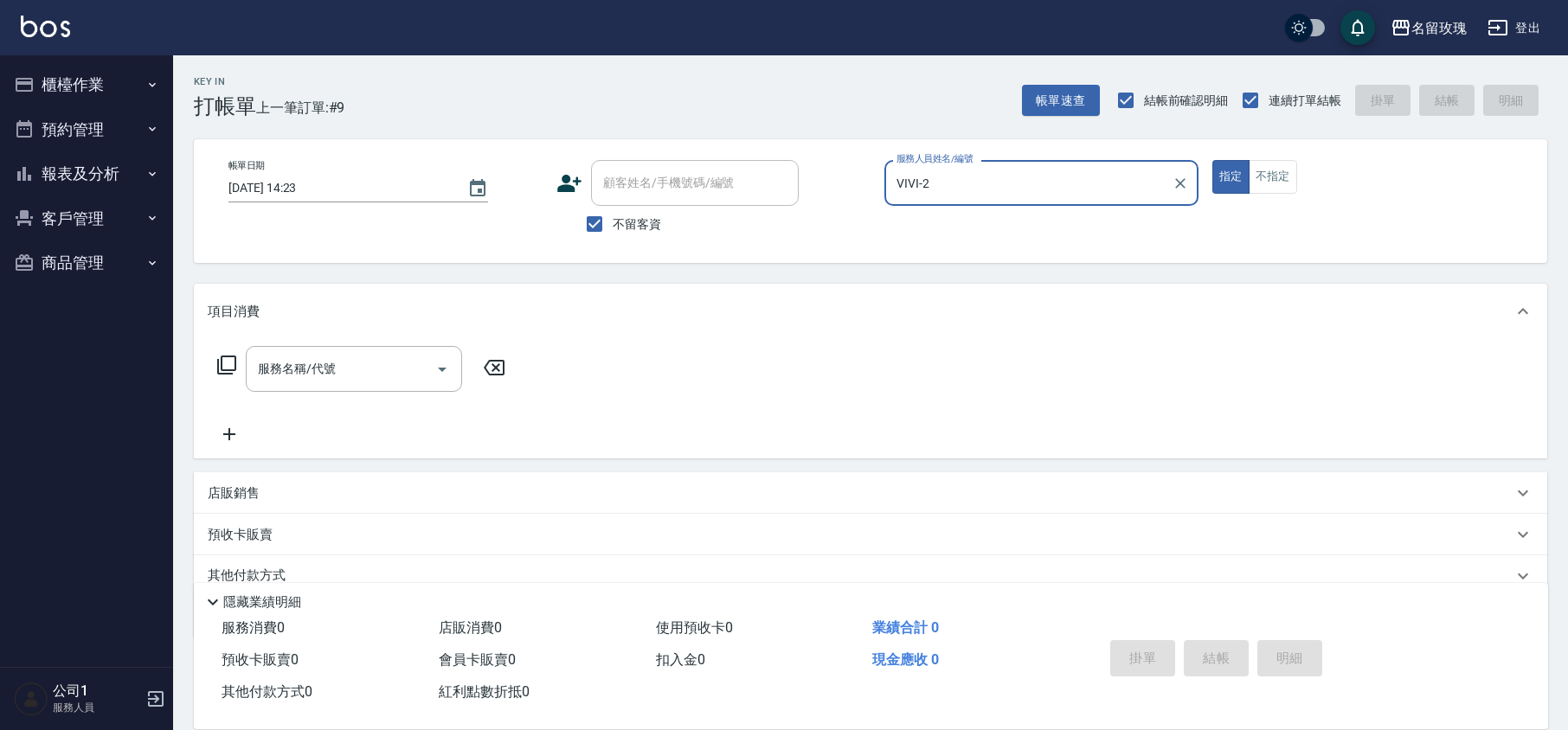
click at [112, 84] on button "櫃檯作業" at bounding box center [87, 84] width 159 height 45
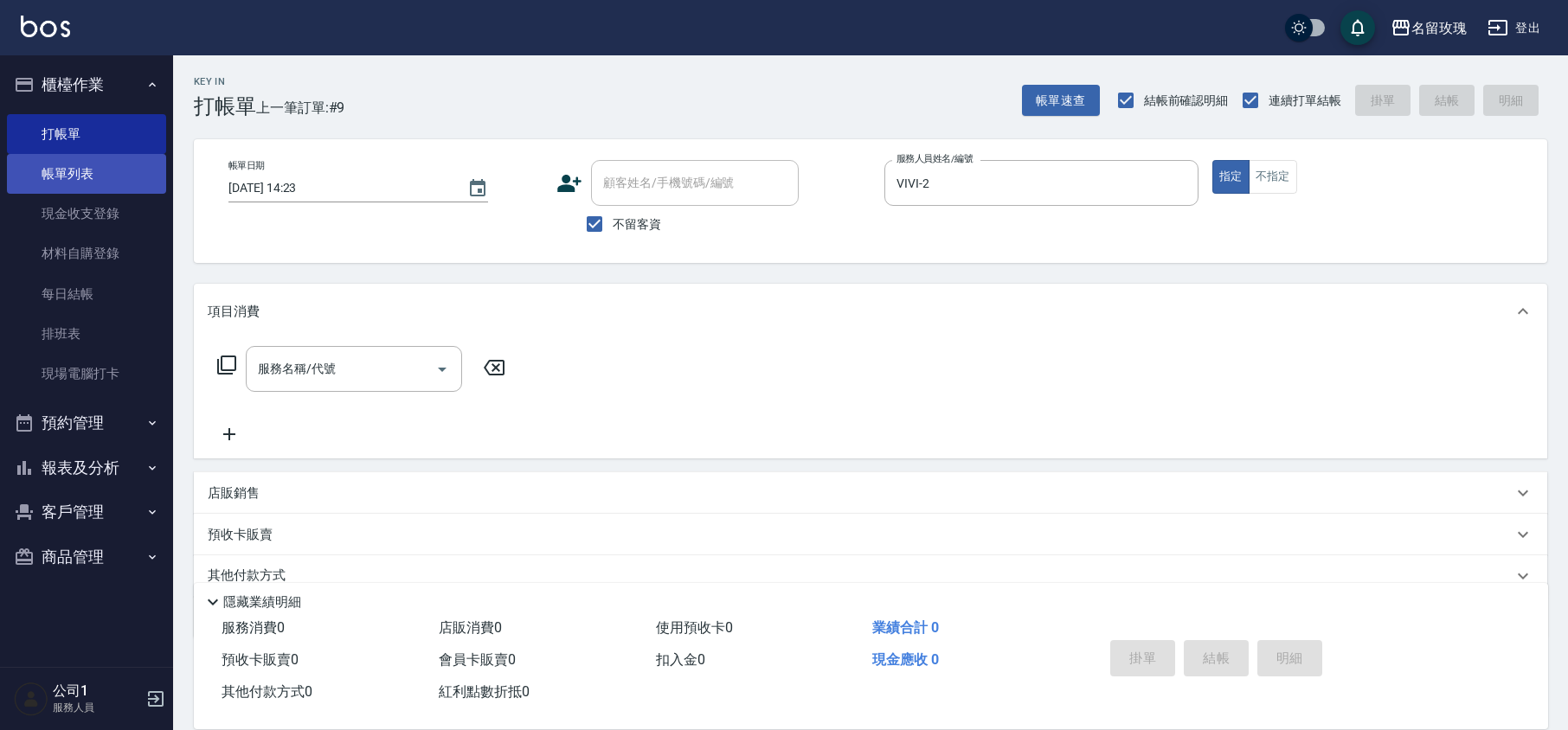
click at [129, 187] on link "帳單列表" at bounding box center [87, 174] width 159 height 39
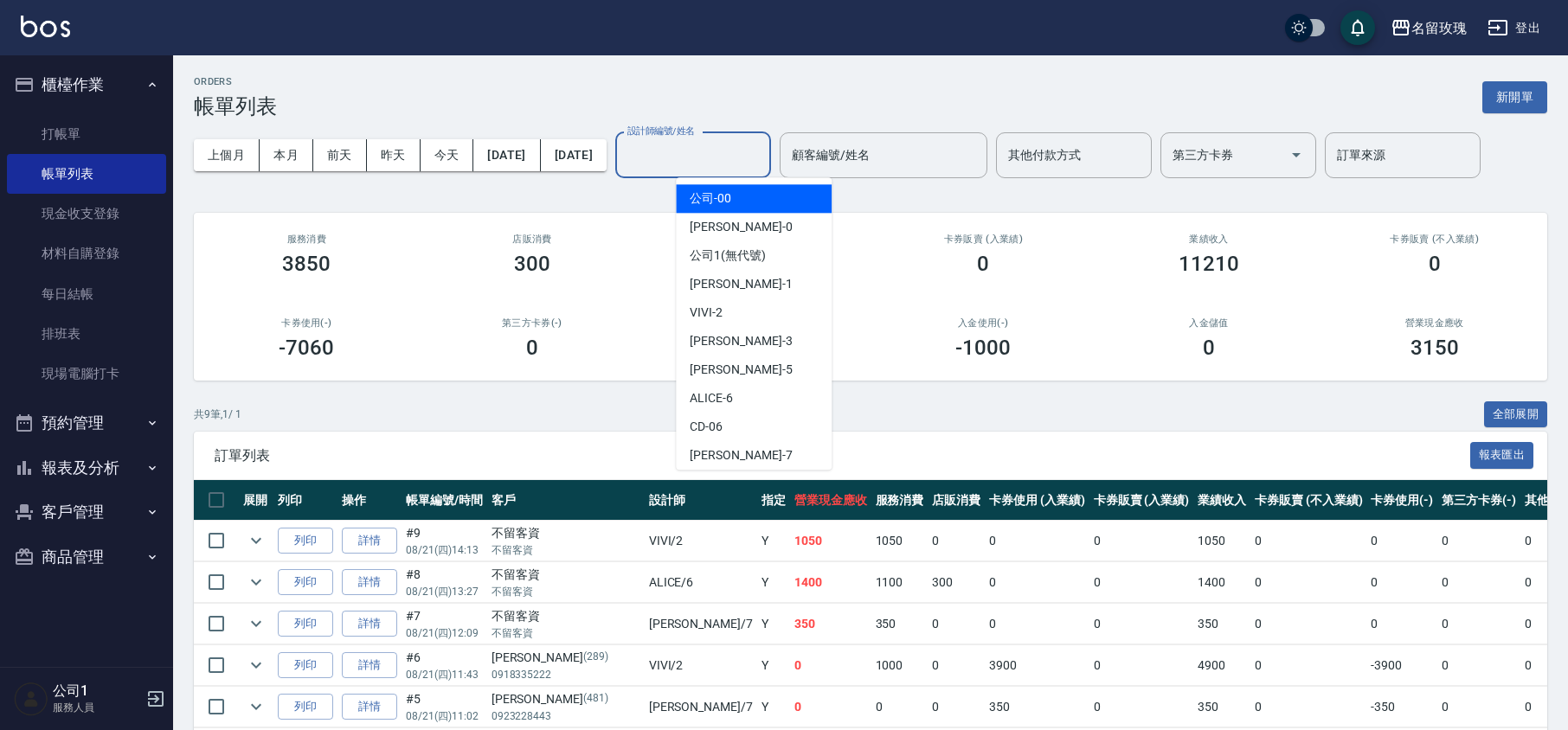
click at [764, 159] on input "設計師編號/姓名" at bounding box center [693, 155] width 141 height 30
click at [764, 311] on div "VIVI -2" at bounding box center [754, 312] width 155 height 28
type input "VIVI-2"
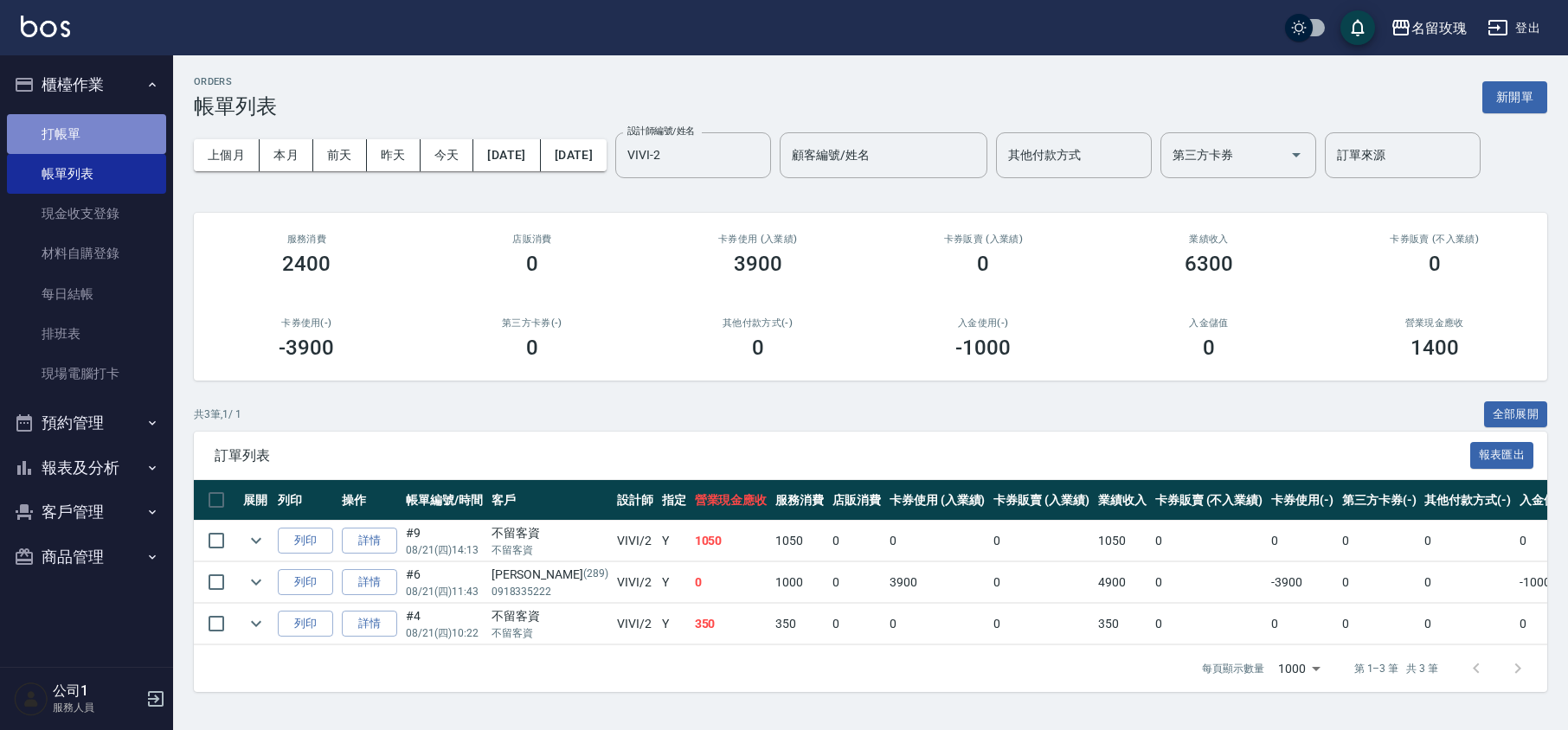
click at [70, 127] on link "打帳單" at bounding box center [87, 134] width 159 height 39
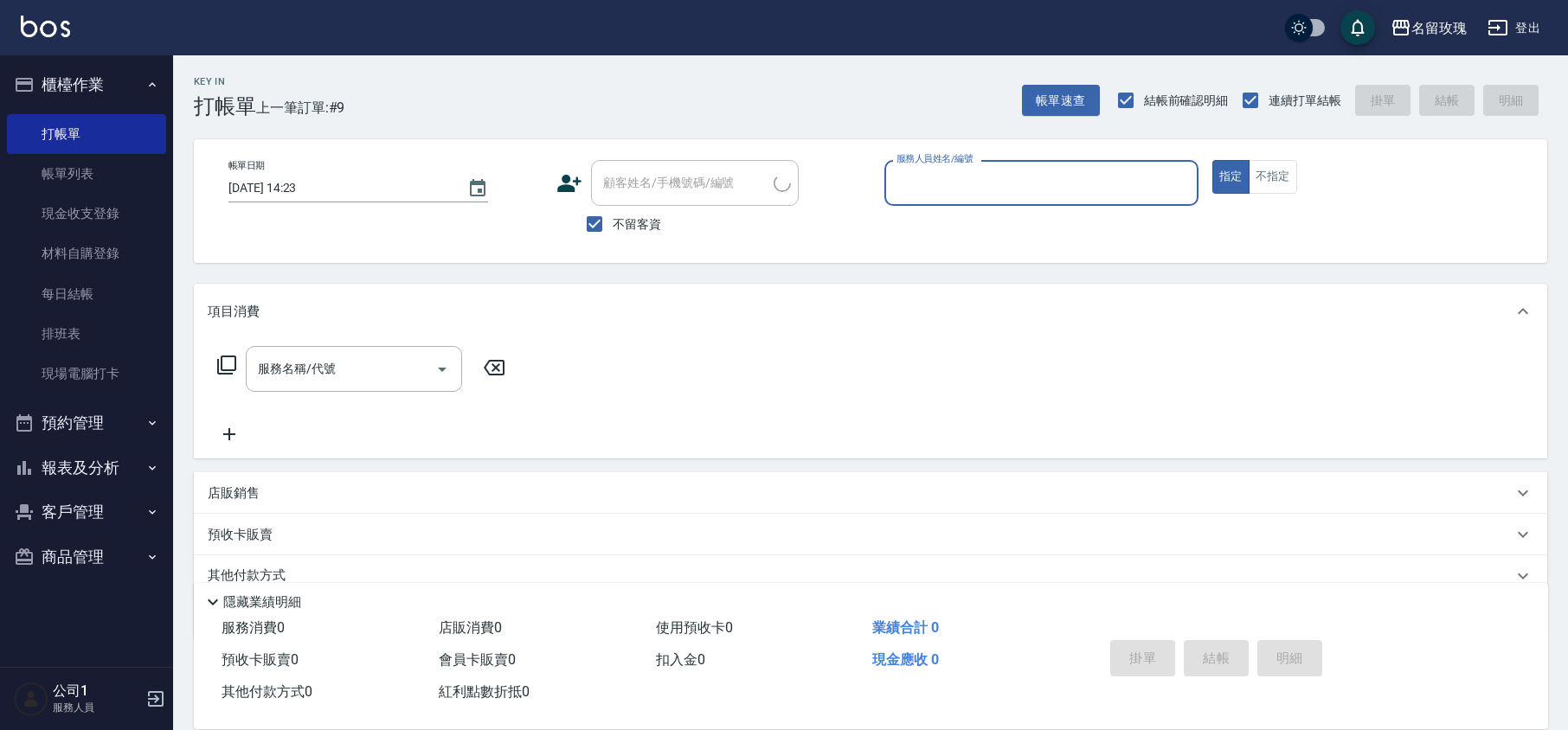
click at [988, 194] on input "服務人員姓名/編號" at bounding box center [1042, 183] width 299 height 30
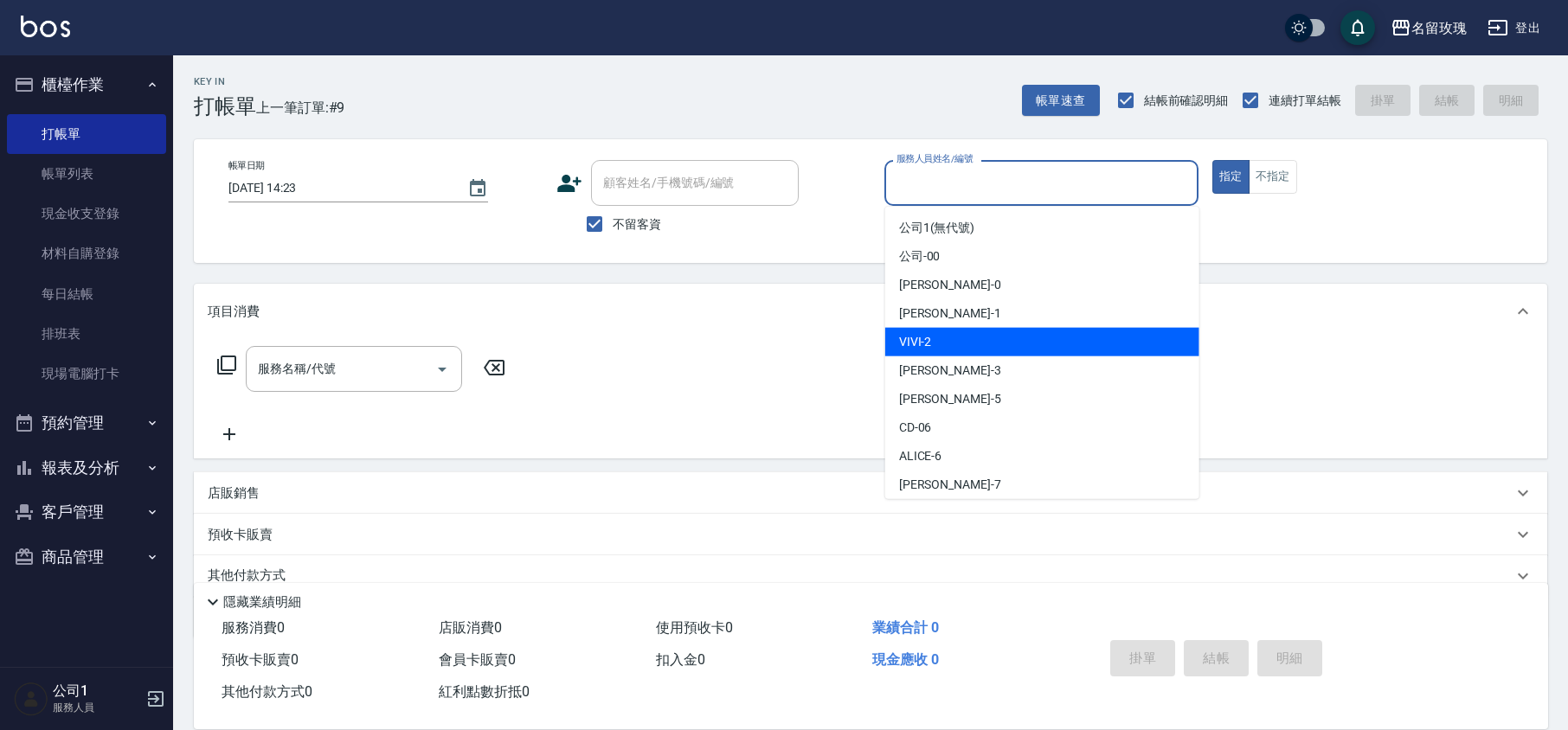
click at [964, 347] on div "VIVI -2" at bounding box center [1043, 342] width 315 height 28
type input "VIVI-2"
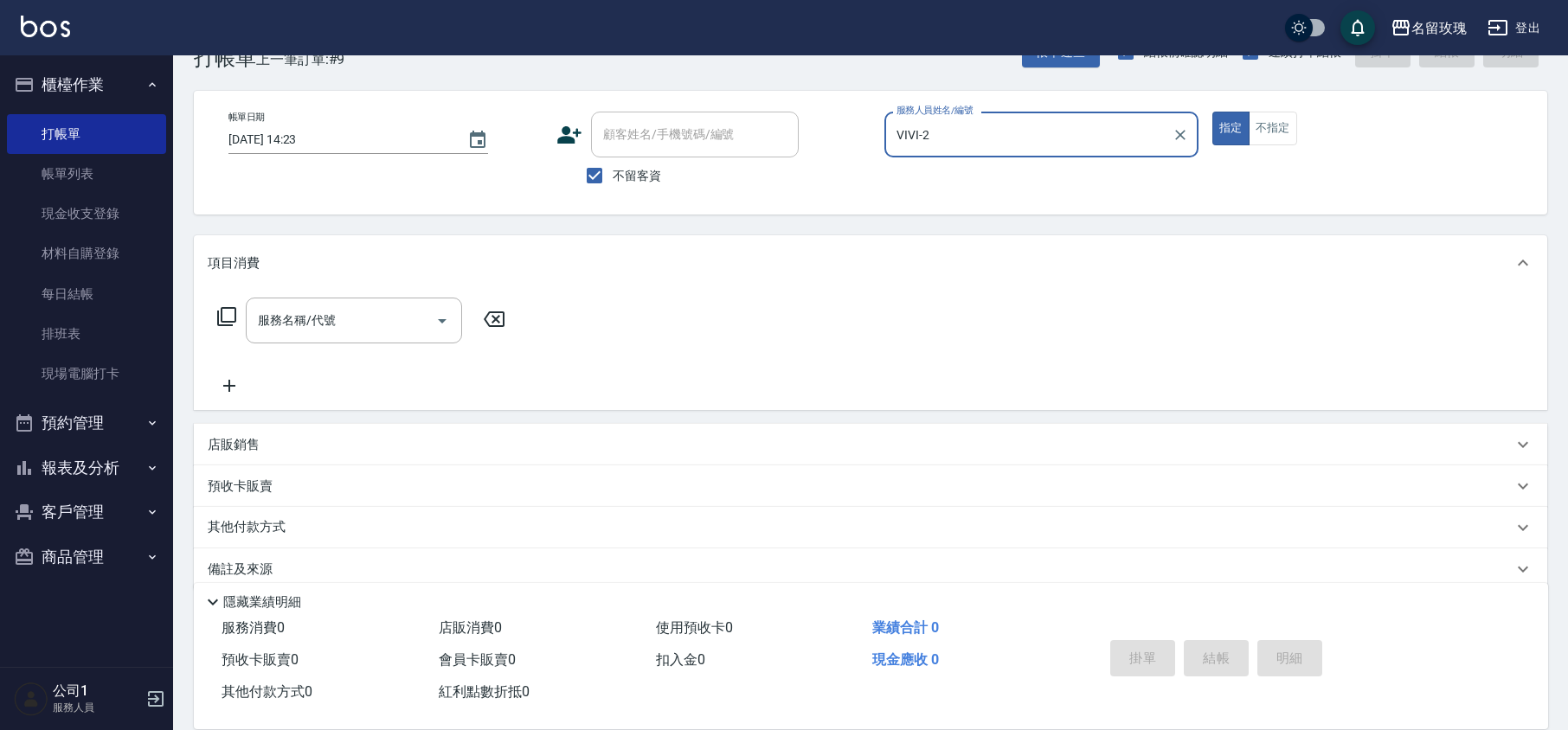
scroll to position [71, 0]
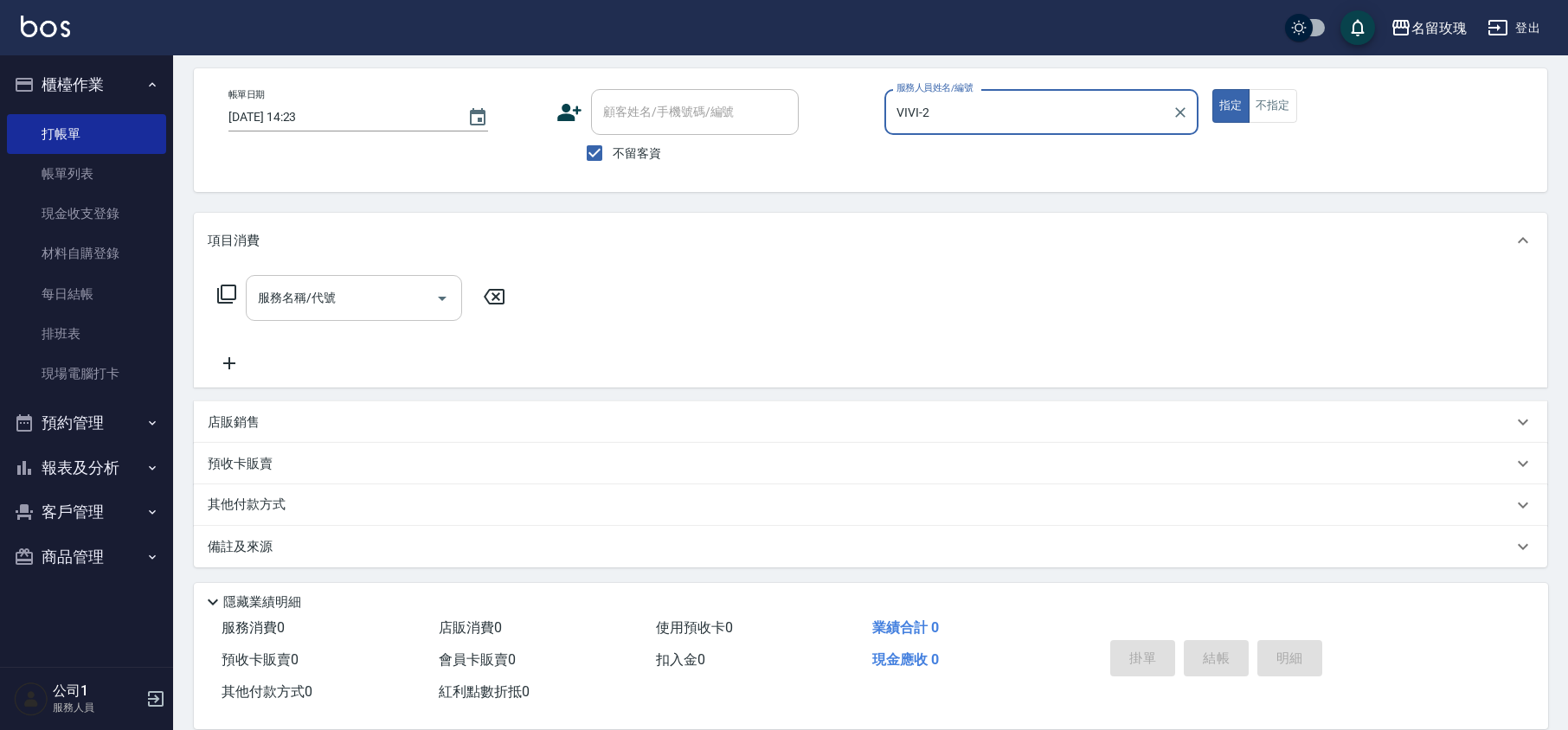
click at [284, 286] on div "服務名稱/代號 服務名稱/代號" at bounding box center [354, 298] width 216 height 46
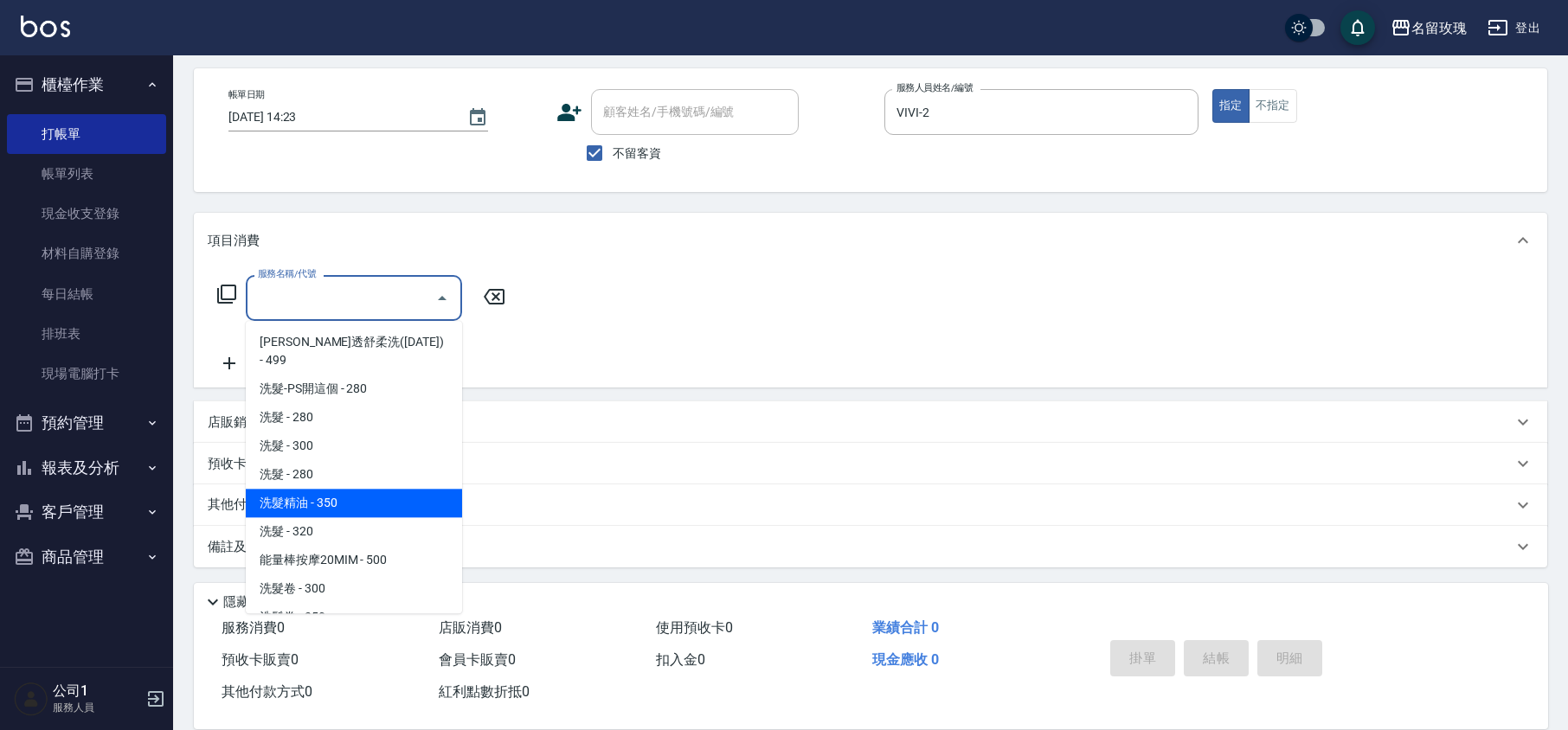
click at [340, 488] on span "洗髮精油 - 350" at bounding box center [354, 502] width 216 height 28
type input "洗髮精油(206)"
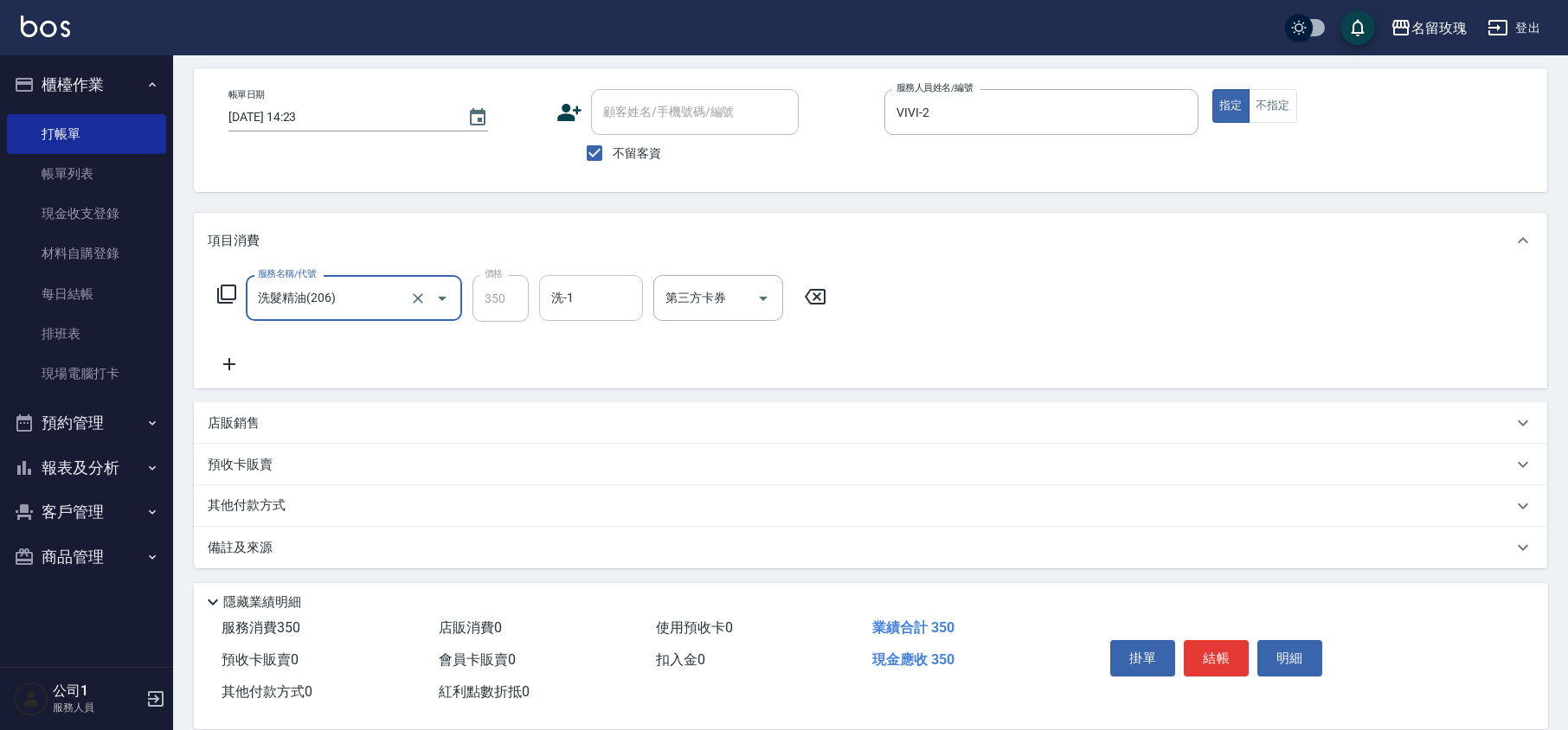
drag, startPoint x: 532, startPoint y: 309, endPoint x: 542, endPoint y: 307, distance: 10.2
click at [537, 308] on div "服務名稱/代號 洗髮精油(206) 服務名稱/代號 價格 350 價格 洗-1 洗-1 第三方卡券 第三方卡券" at bounding box center [522, 299] width 629 height 47
click at [578, 306] on input "洗-1" at bounding box center [591, 298] width 88 height 30
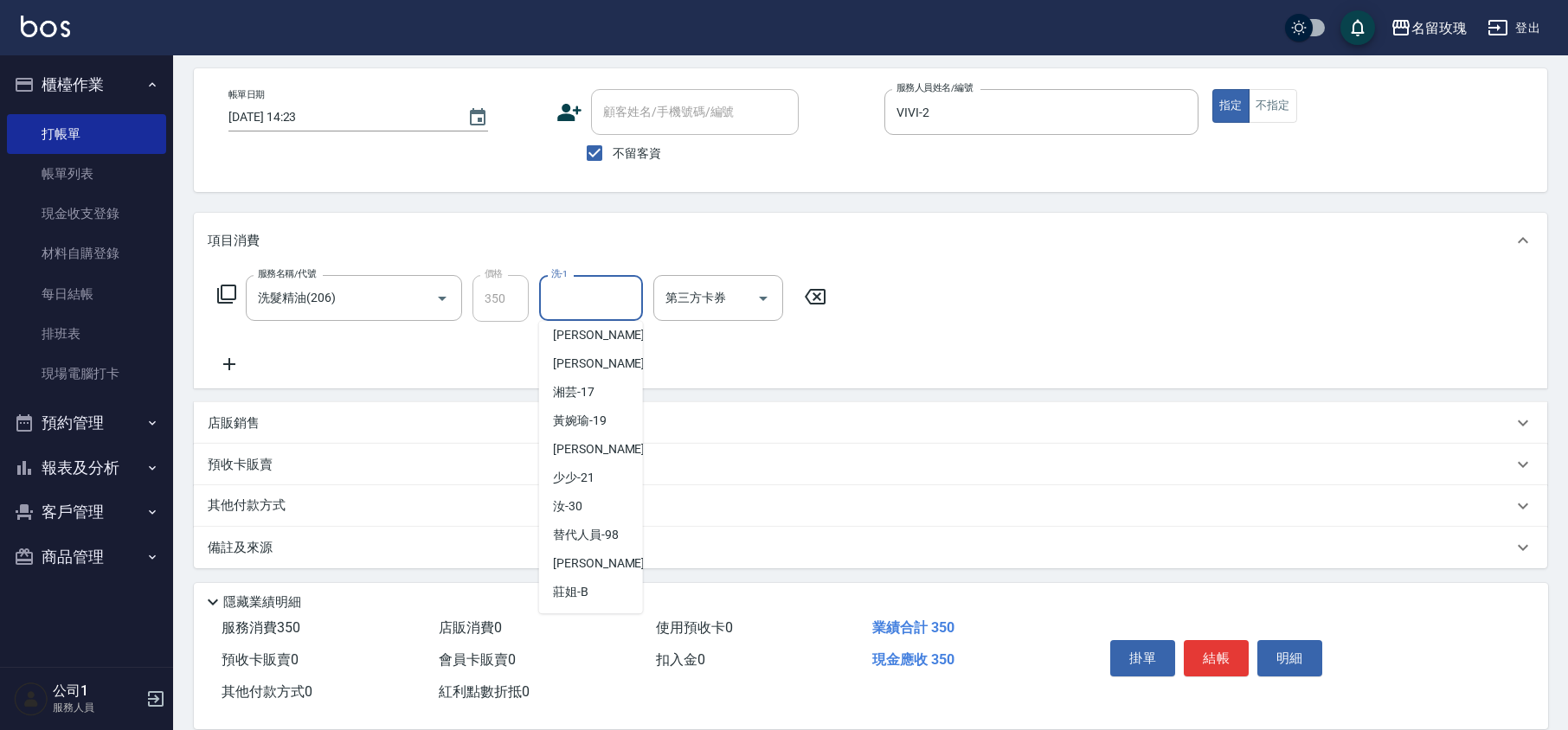
scroll to position [340, 0]
click at [593, 394] on span "湘芸 -17" at bounding box center [574, 392] width 41 height 18
type input "湘芸-17"
click at [227, 364] on icon at bounding box center [229, 364] width 12 height 12
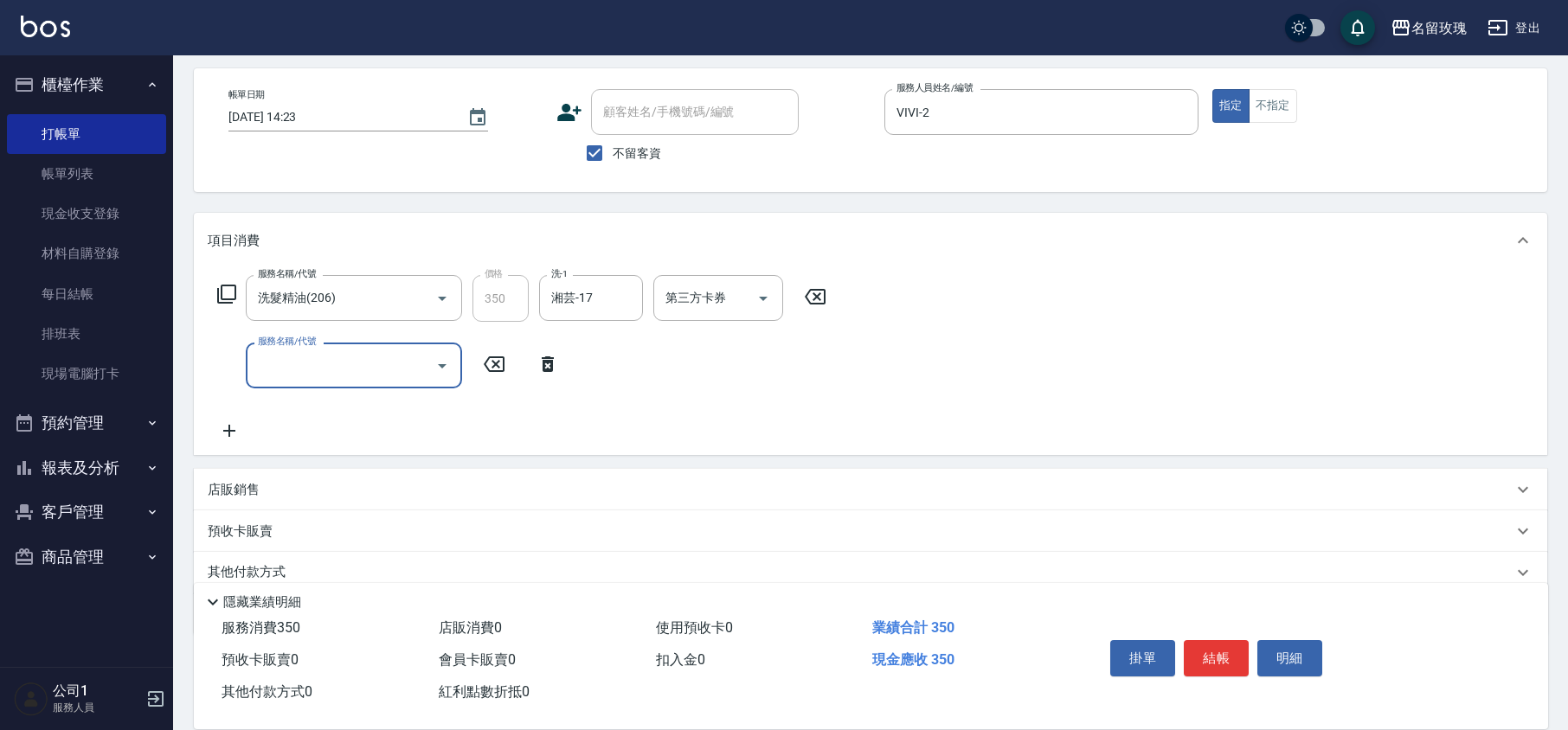
click at [309, 365] on input "服務名稱/代號" at bounding box center [341, 365] width 175 height 30
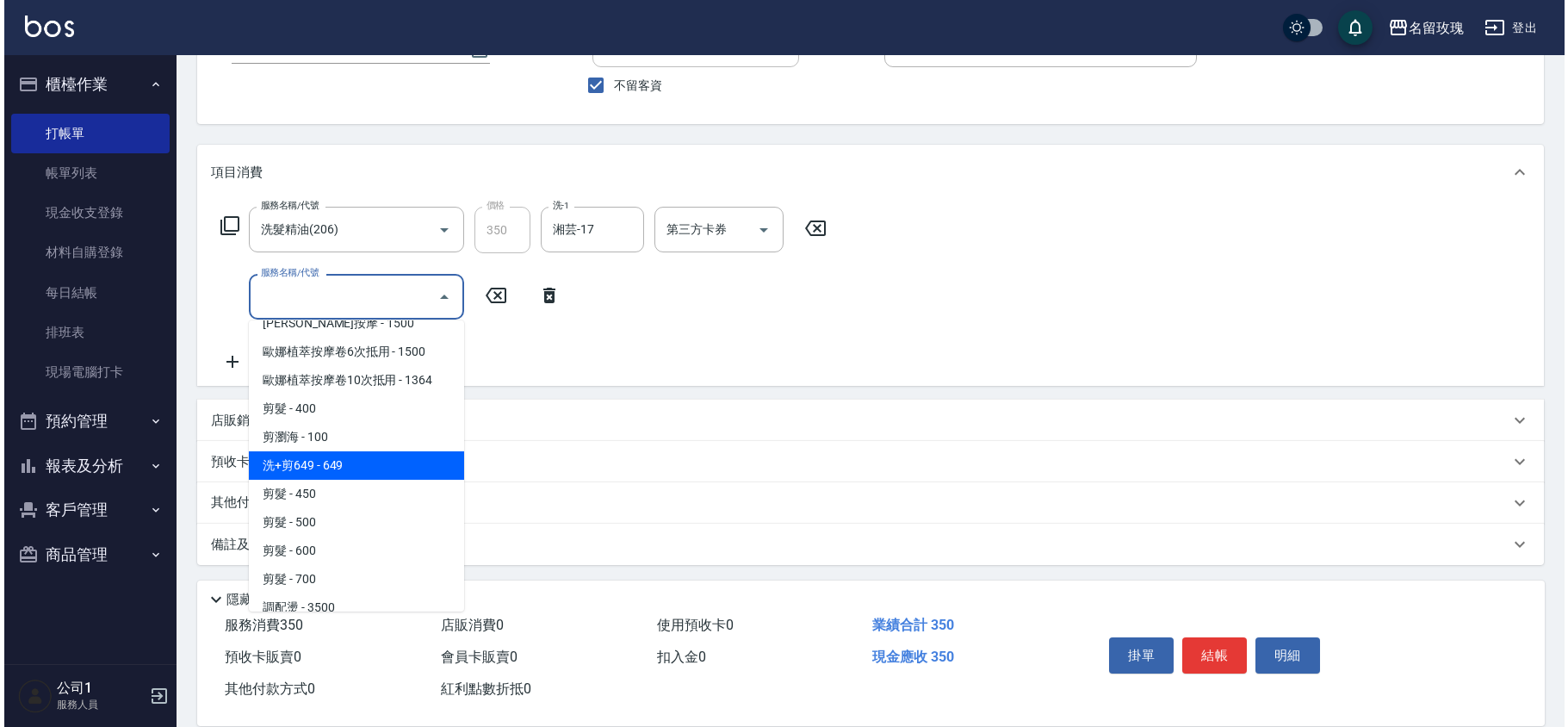
scroll to position [803, 0]
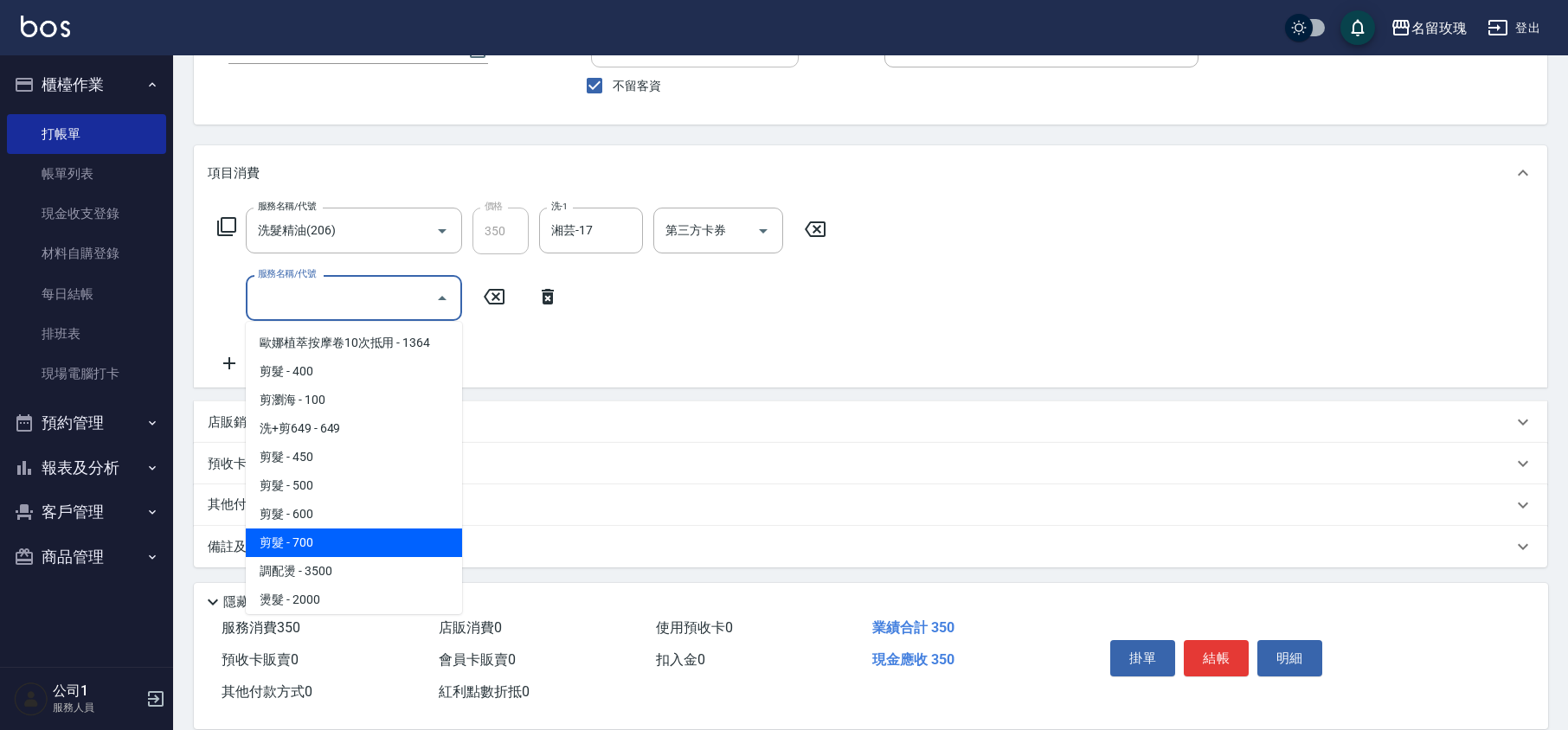
click at [330, 529] on span "剪髮 - 700" at bounding box center [354, 542] width 216 height 28
type input "剪髮(307)"
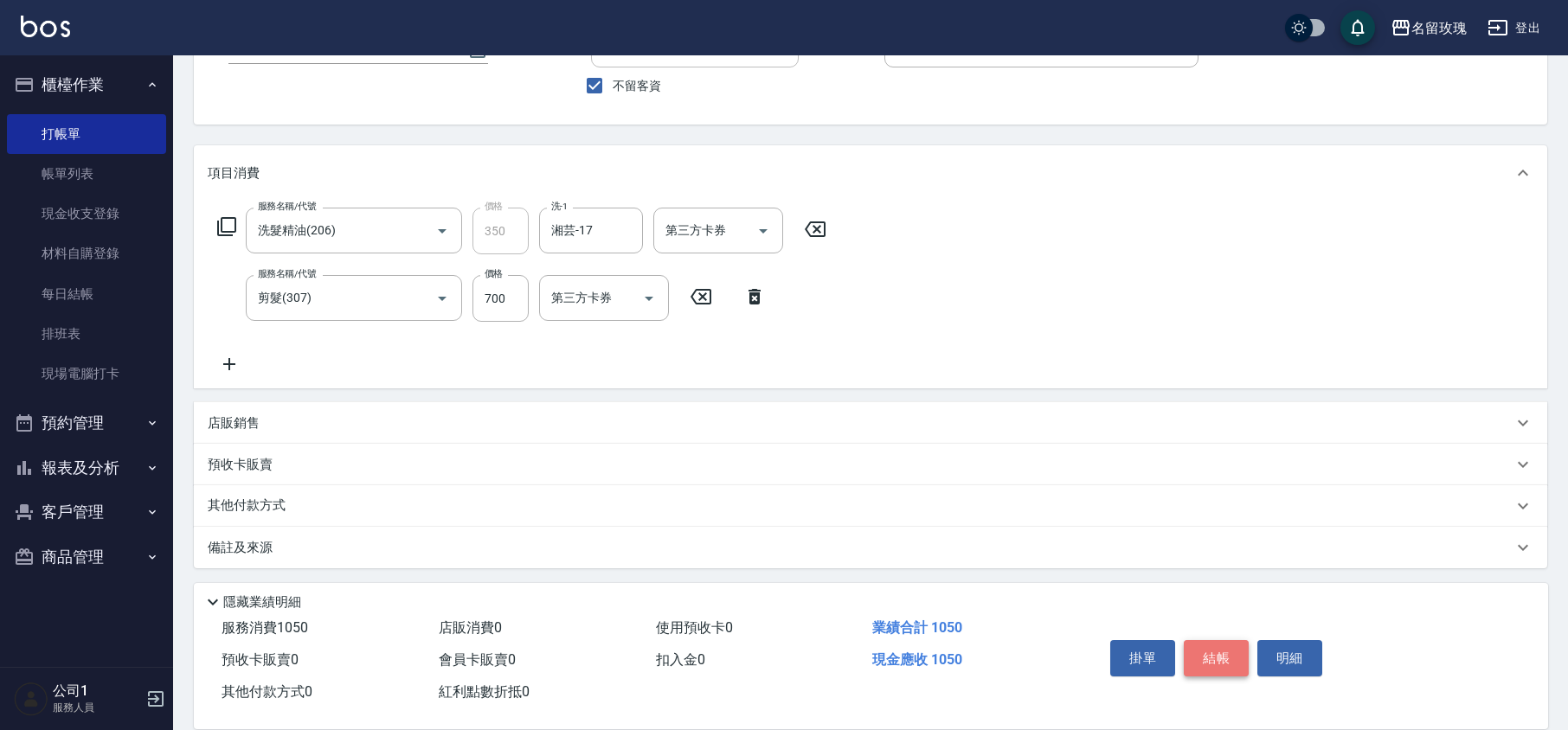
click at [1212, 662] on button "結帳" at bounding box center [1216, 657] width 65 height 36
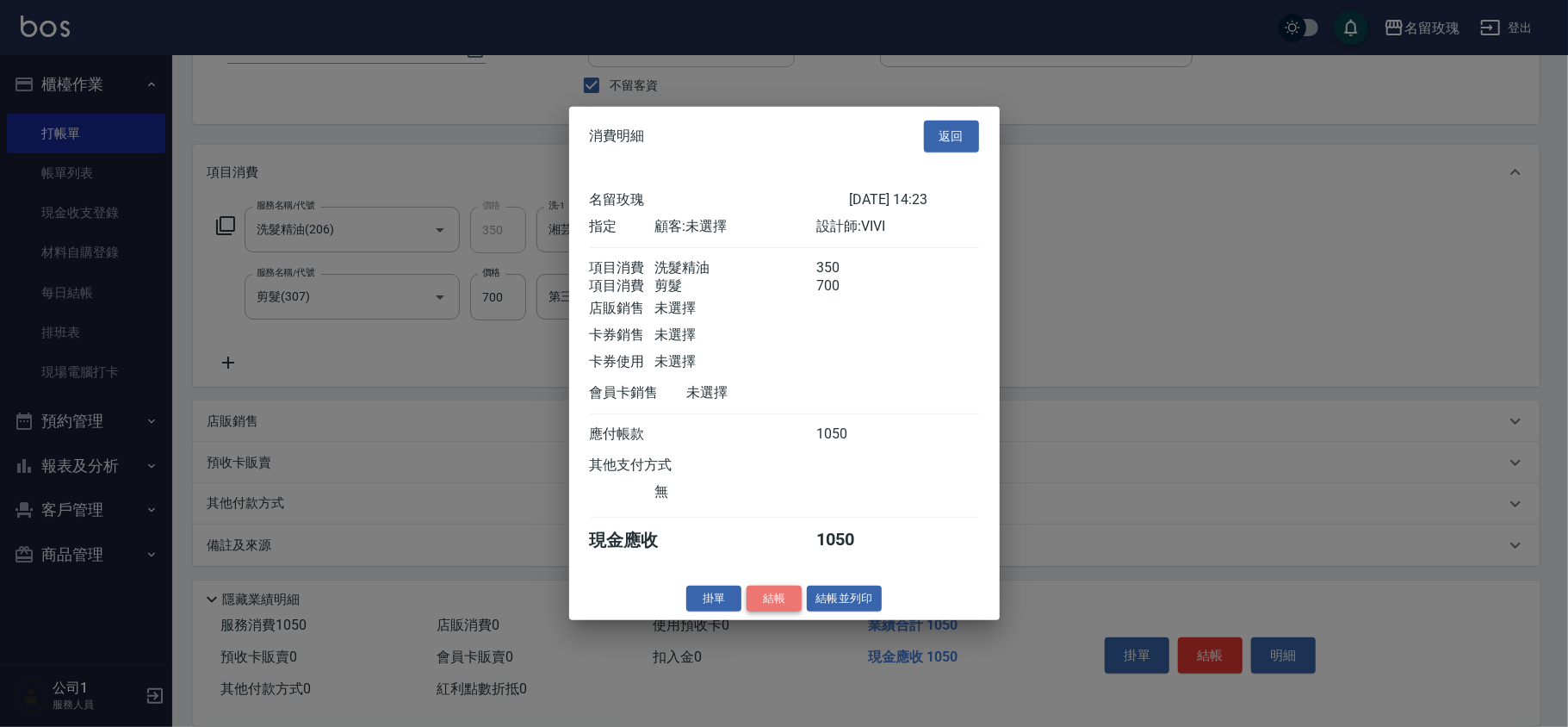
click at [755, 607] on button "結帳" at bounding box center [774, 598] width 55 height 26
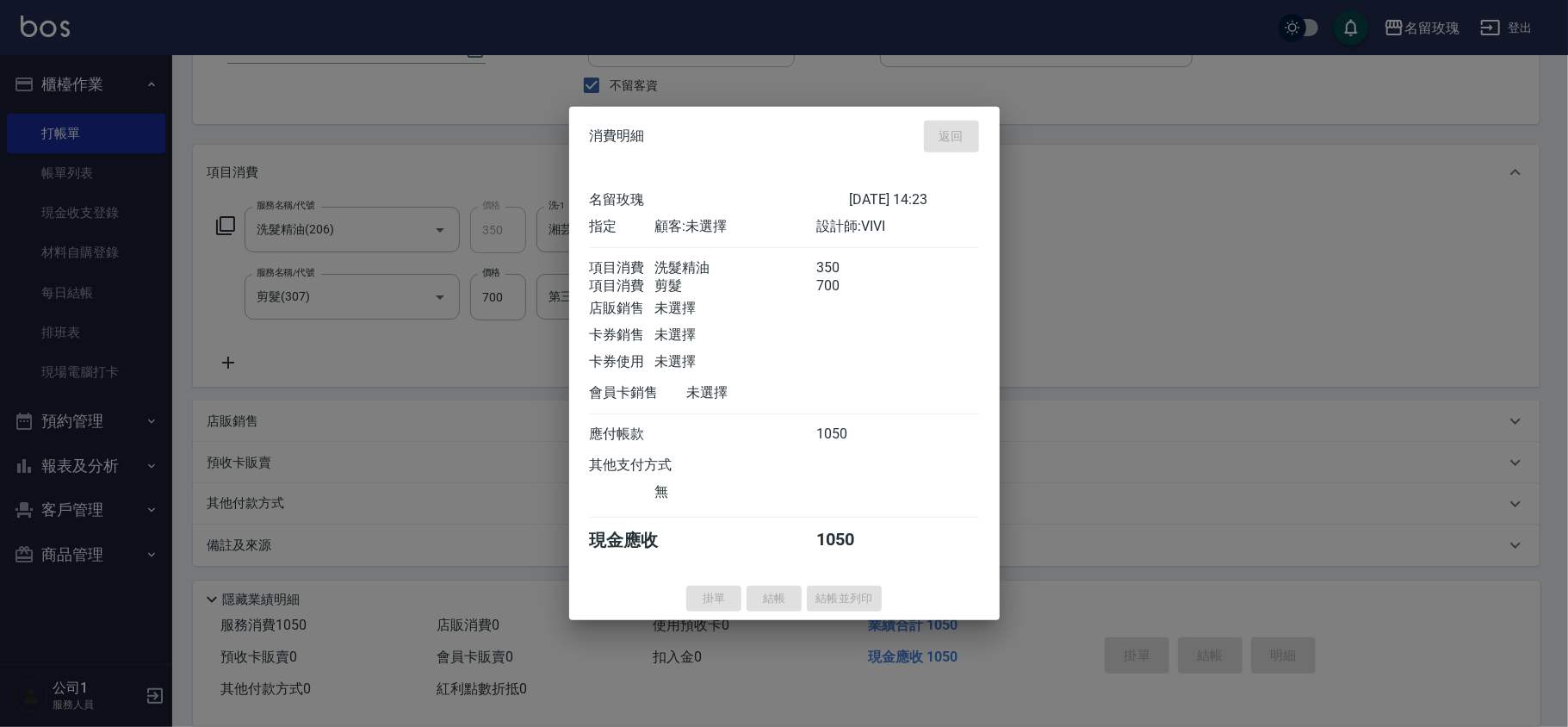
scroll to position [70, 0]
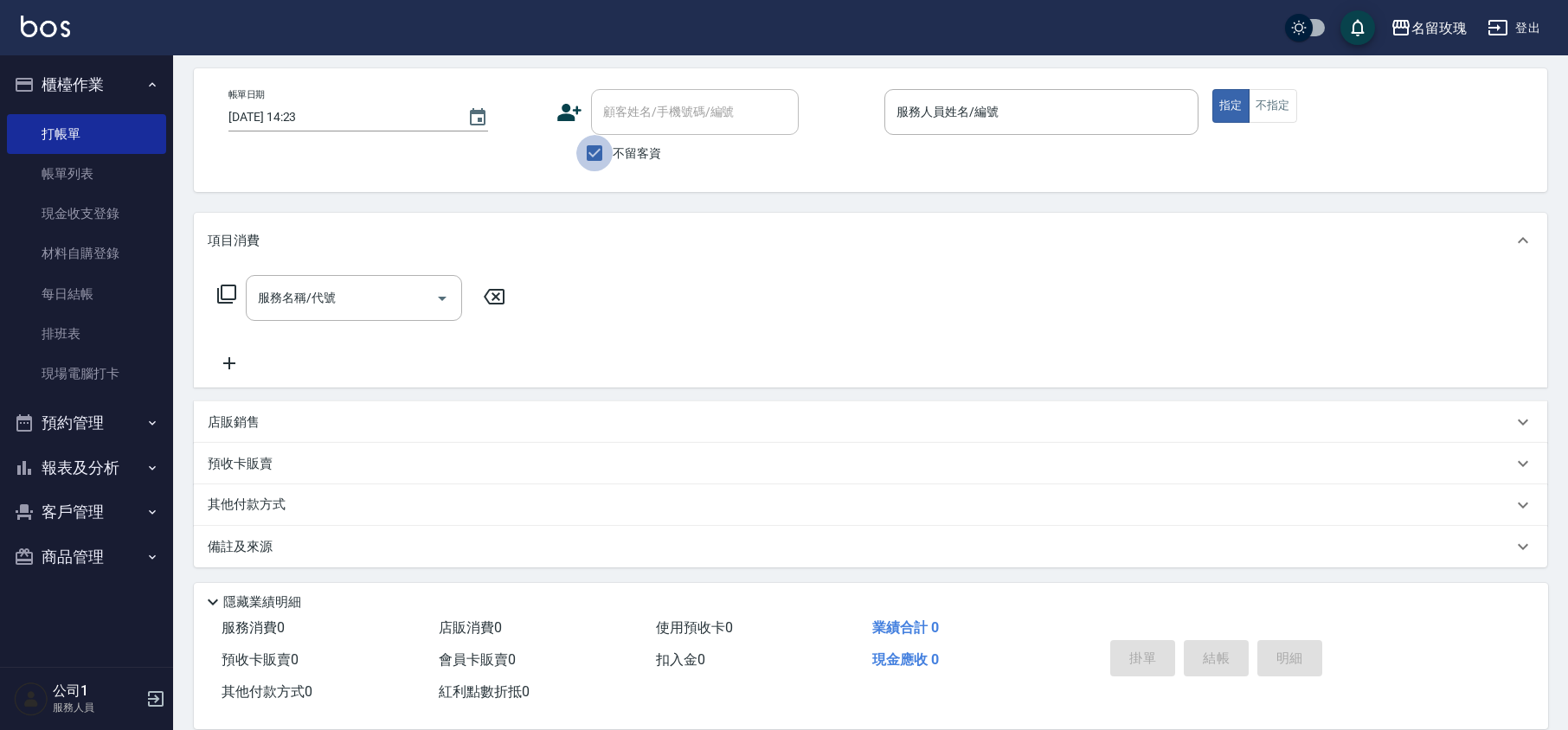
click at [596, 154] on input "不留客資" at bounding box center [594, 152] width 36 height 36
checkbox input "false"
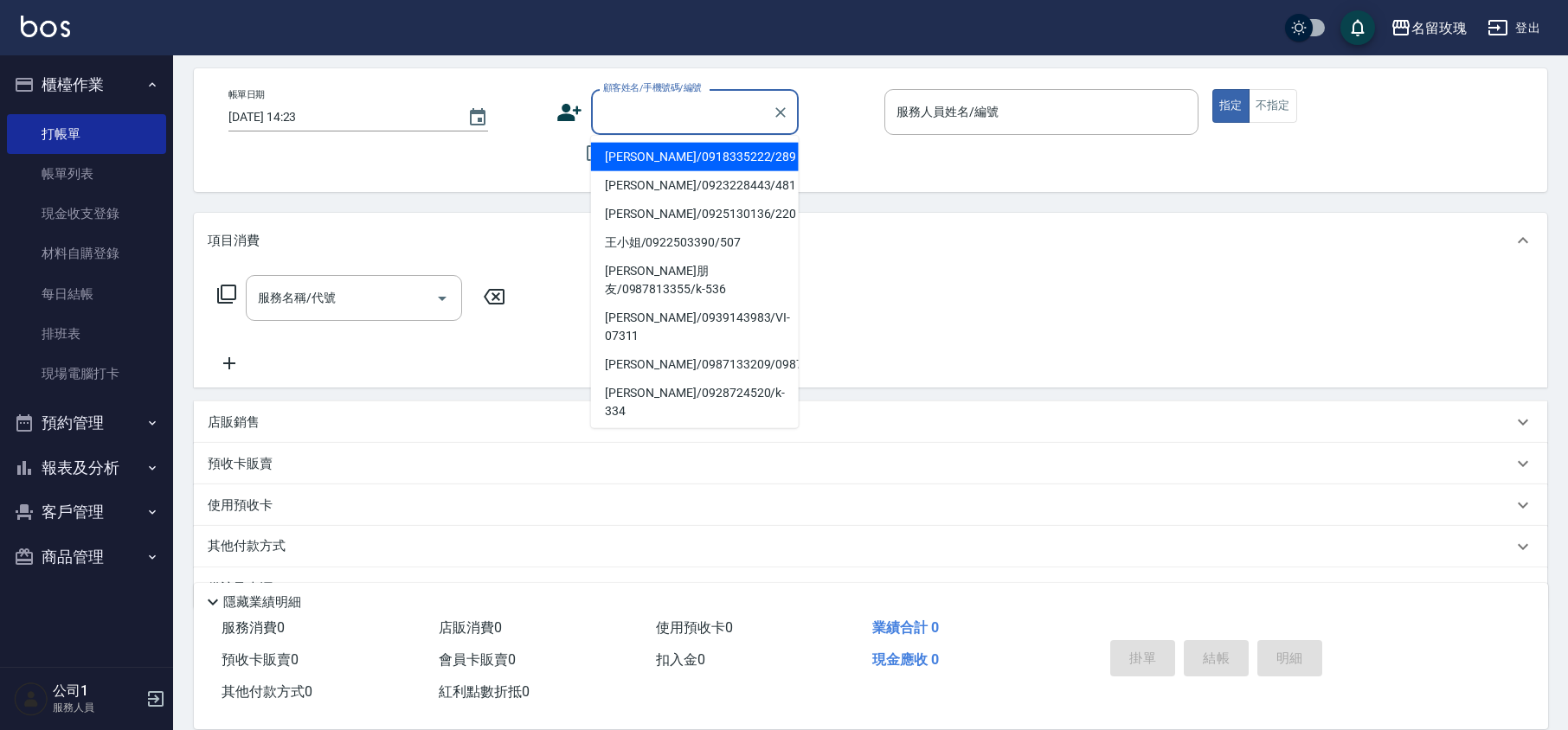
click at [608, 118] on input "顧客姓名/手機號碼/編號" at bounding box center [681, 112] width 166 height 30
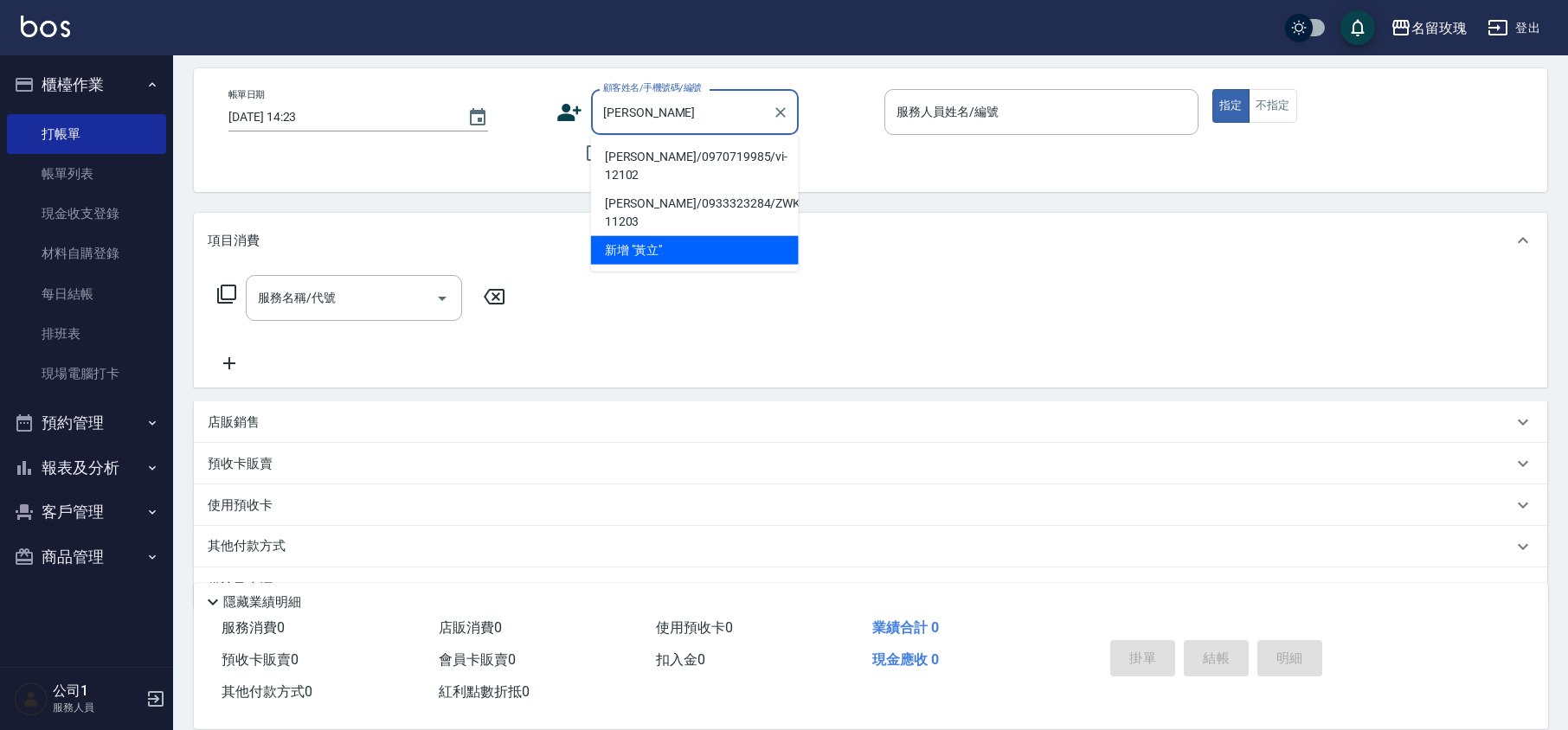
click at [667, 152] on li "[PERSON_NAME]/0970719985/vi-12102" at bounding box center [694, 166] width 207 height 47
type input "[PERSON_NAME]/0970719985/vi-12102"
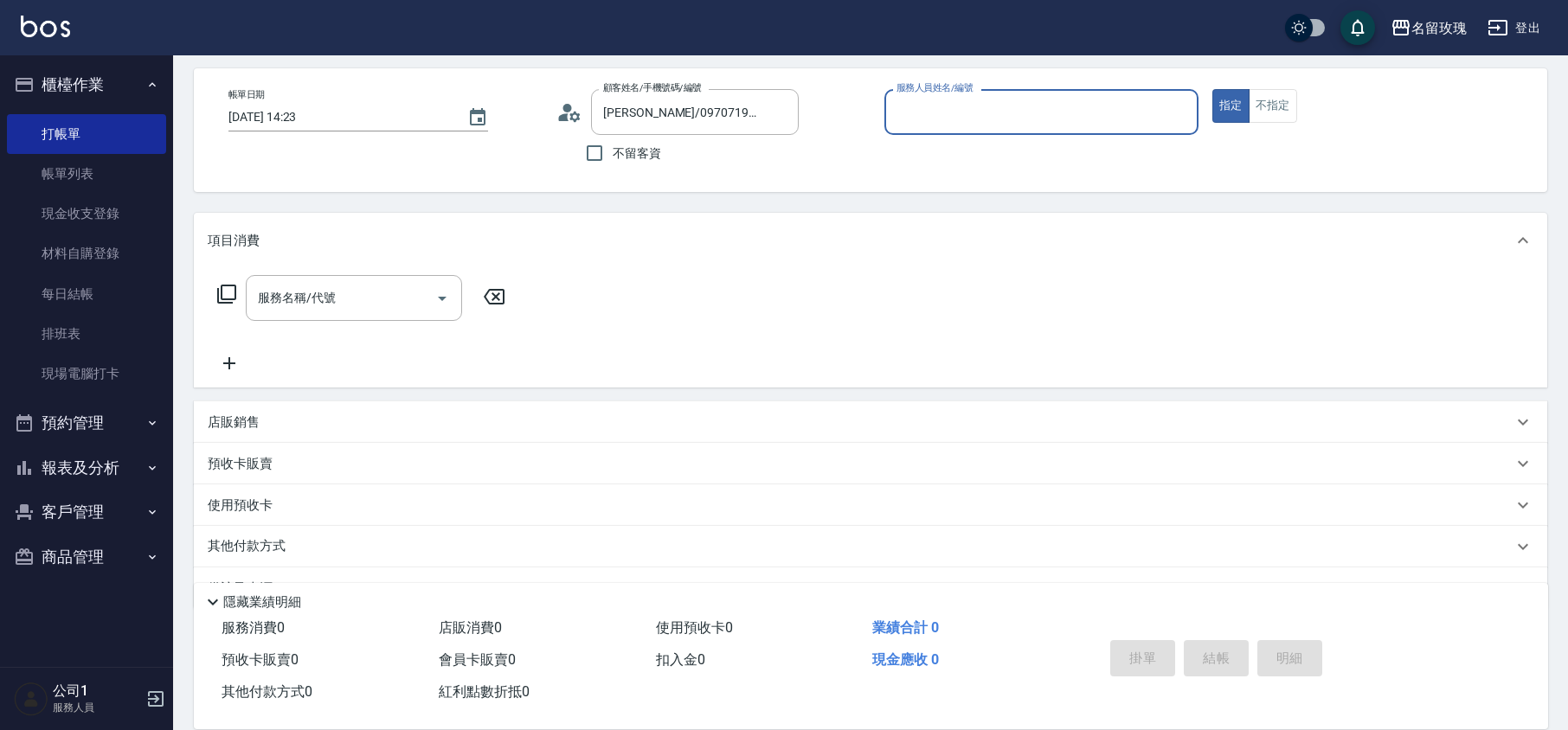
type input "VIVI-2"
click at [557, 114] on icon at bounding box center [569, 112] width 26 height 26
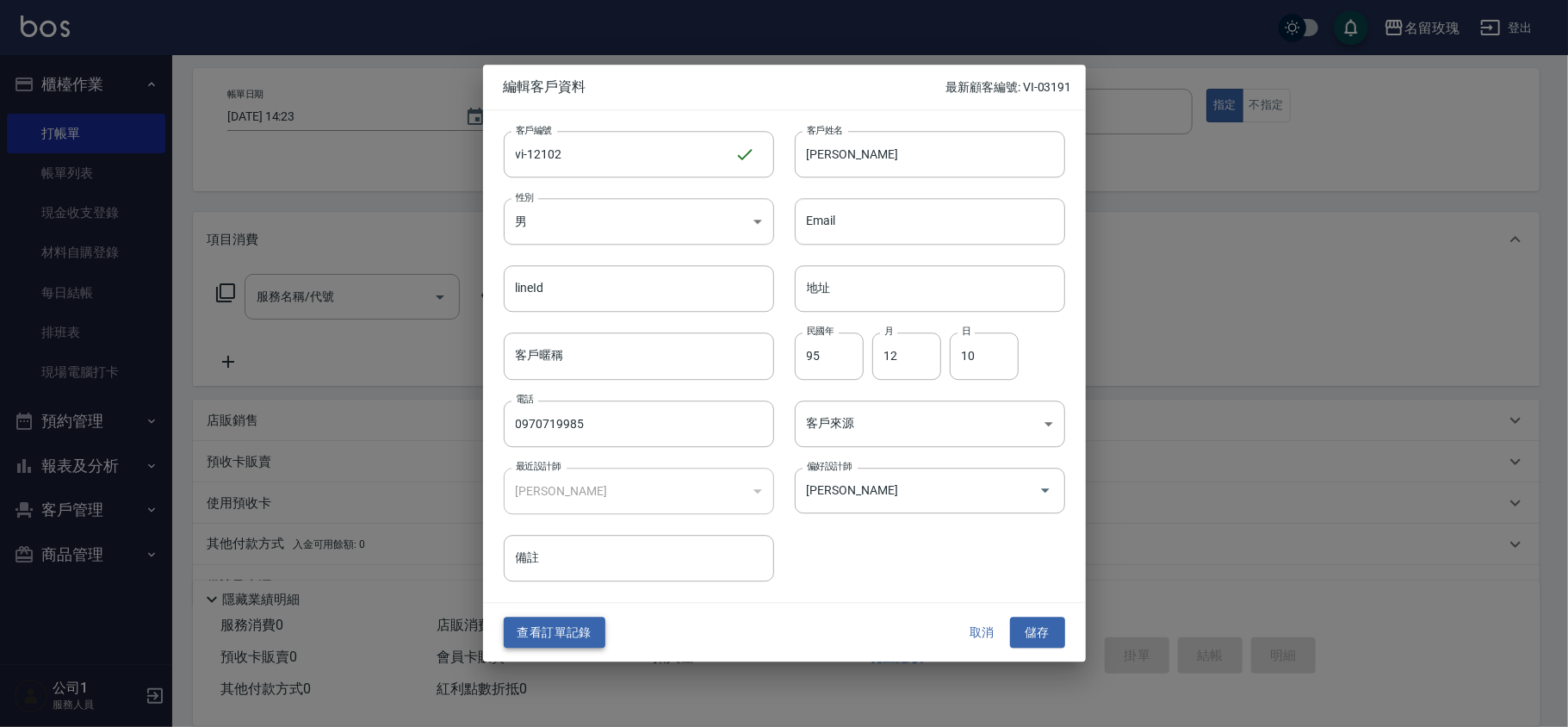
click at [558, 625] on button "查看訂單記錄" at bounding box center [555, 632] width 102 height 32
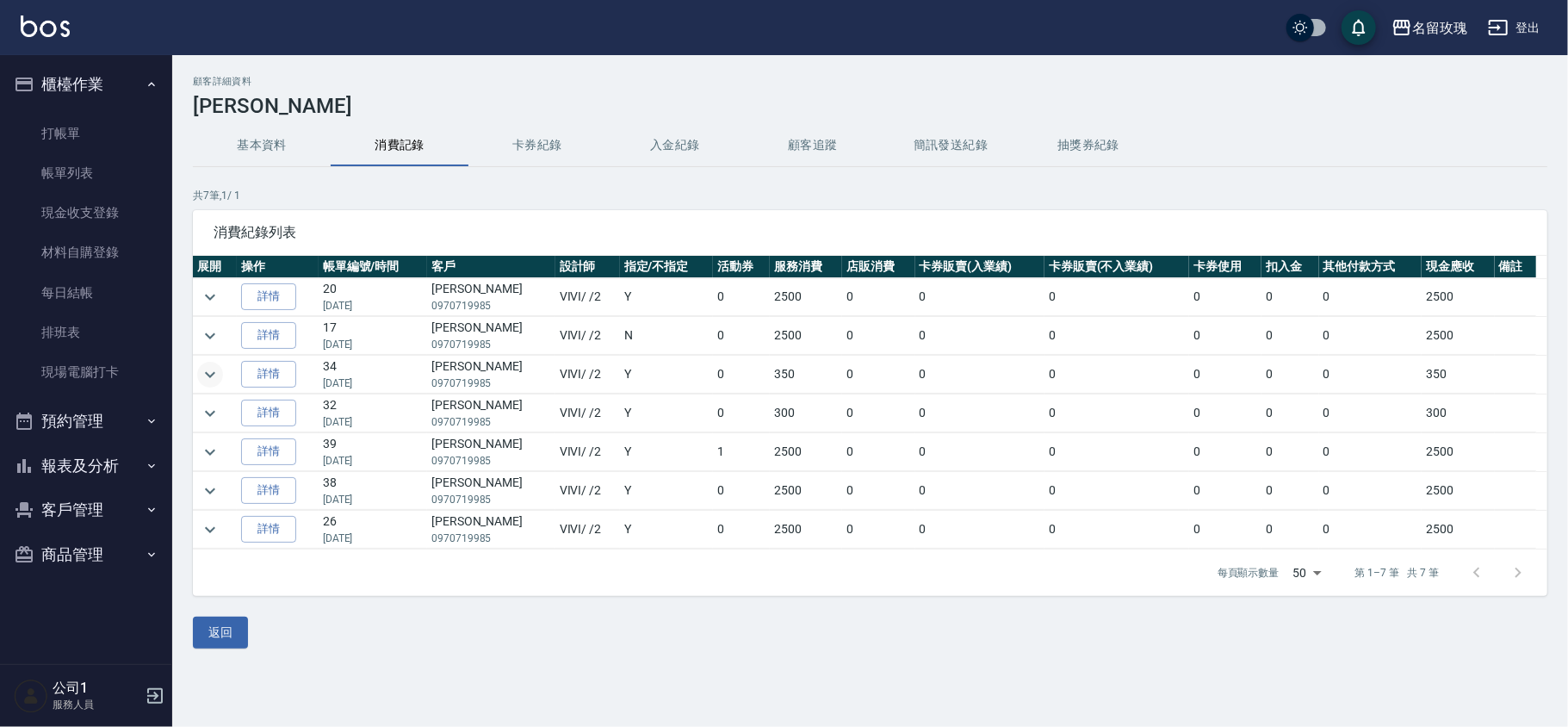
click at [210, 378] on icon "expand row" at bounding box center [210, 374] width 11 height 6
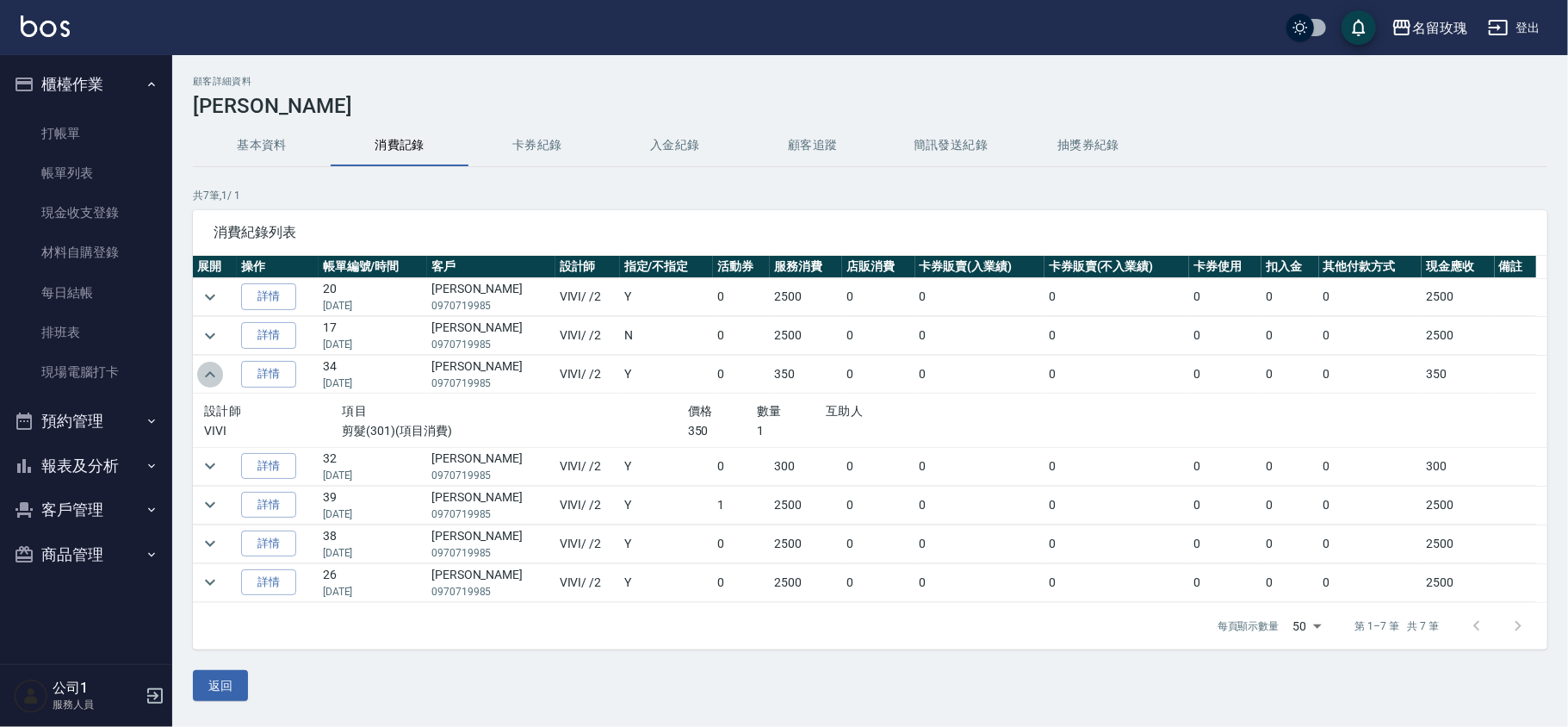
click at [210, 378] on icon "expand row" at bounding box center [209, 374] width 21 height 21
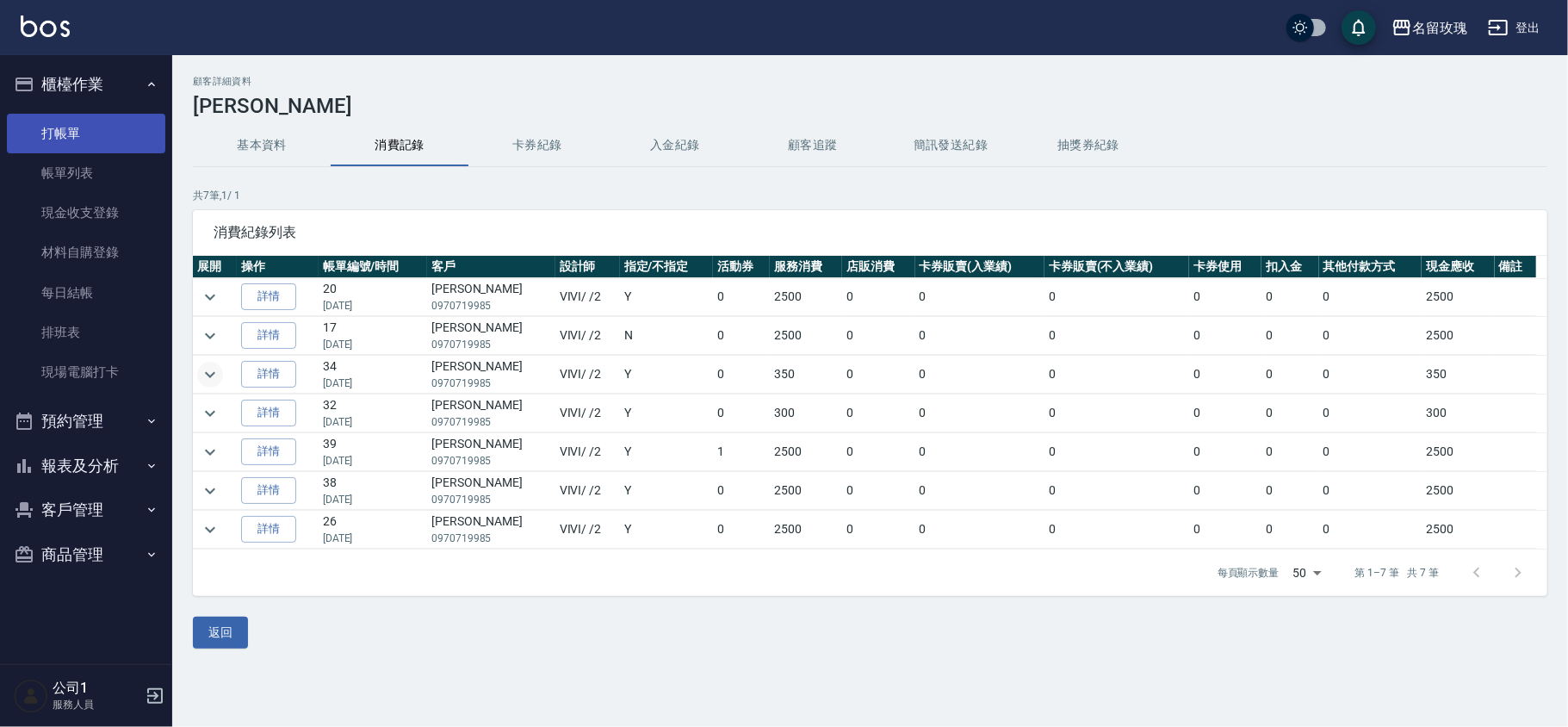
click at [70, 139] on link "打帳單" at bounding box center [86, 133] width 158 height 39
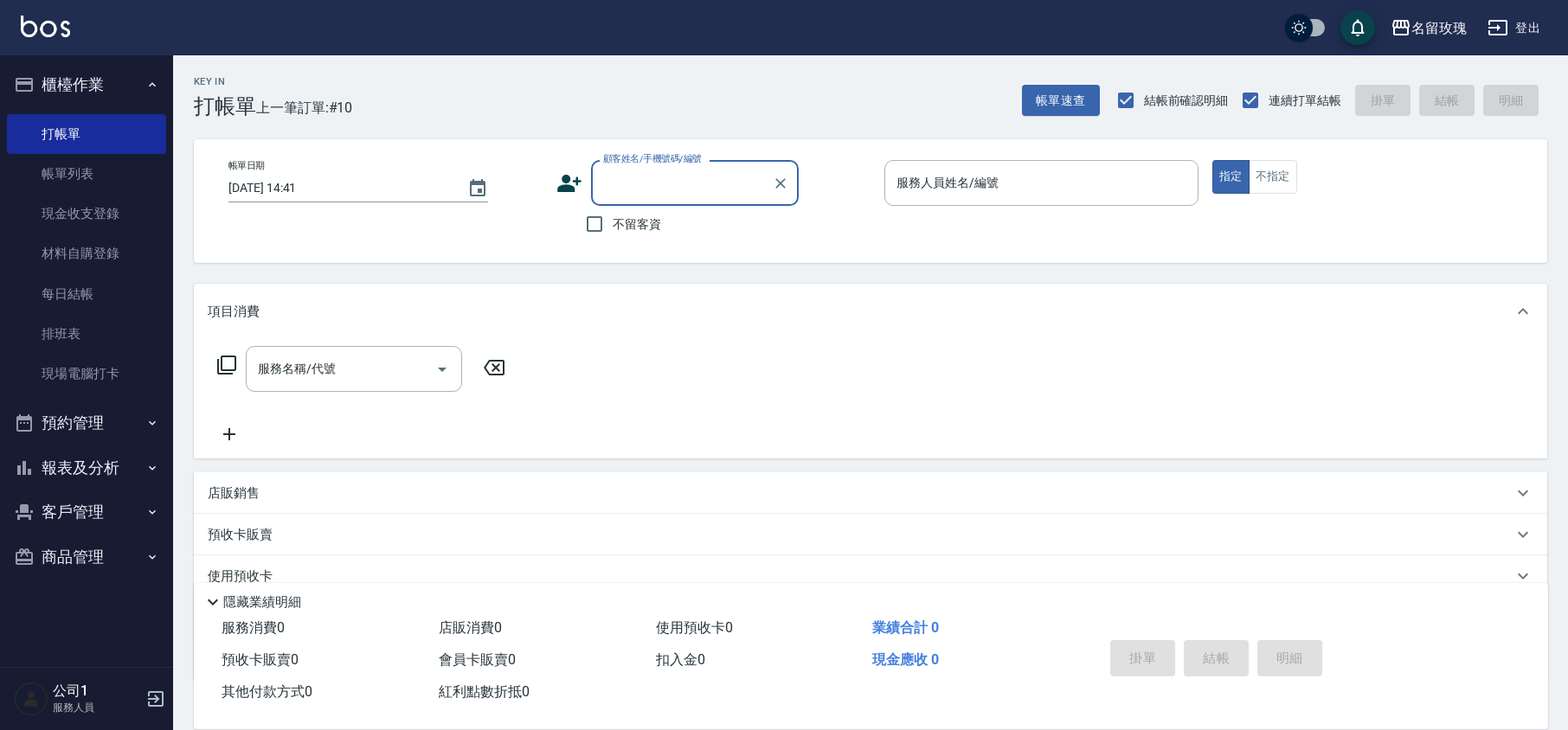
click at [700, 174] on input "顧客姓名/手機號碼/編號" at bounding box center [681, 183] width 166 height 30
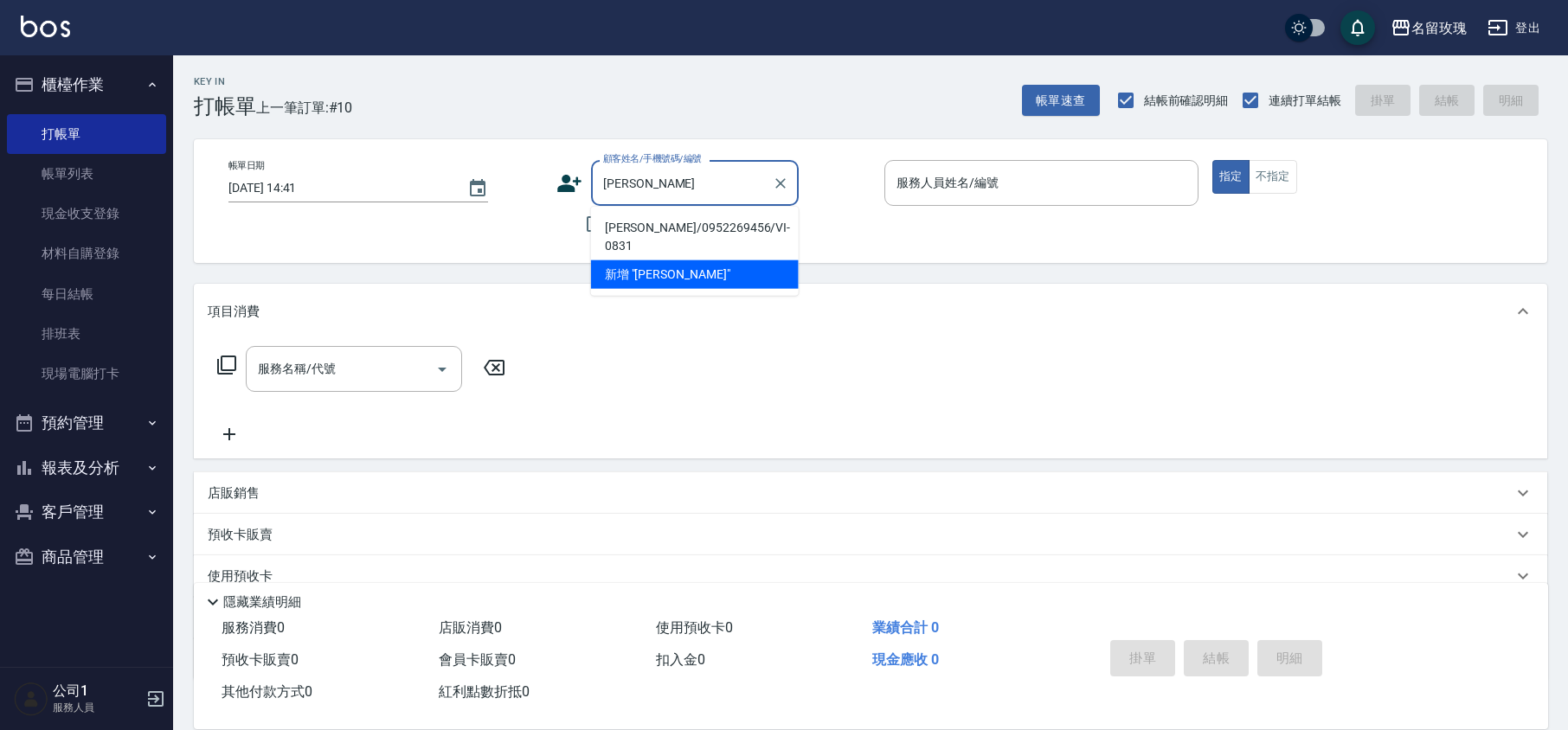
click at [704, 225] on li "[PERSON_NAME]/0952269456/VI-0831" at bounding box center [694, 237] width 207 height 47
type input "[PERSON_NAME]/0952269456/VI-0831"
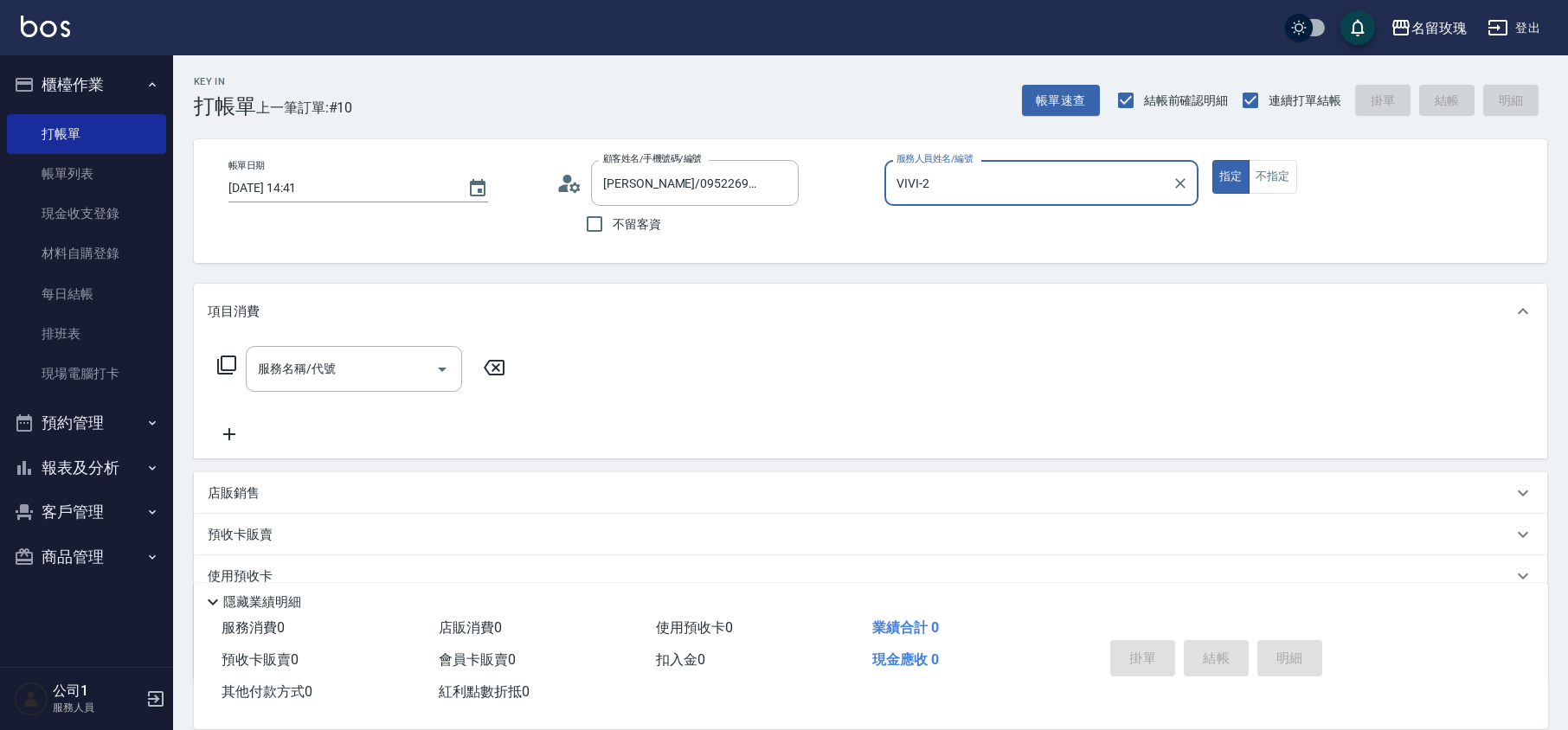
type input "VIVI-2"
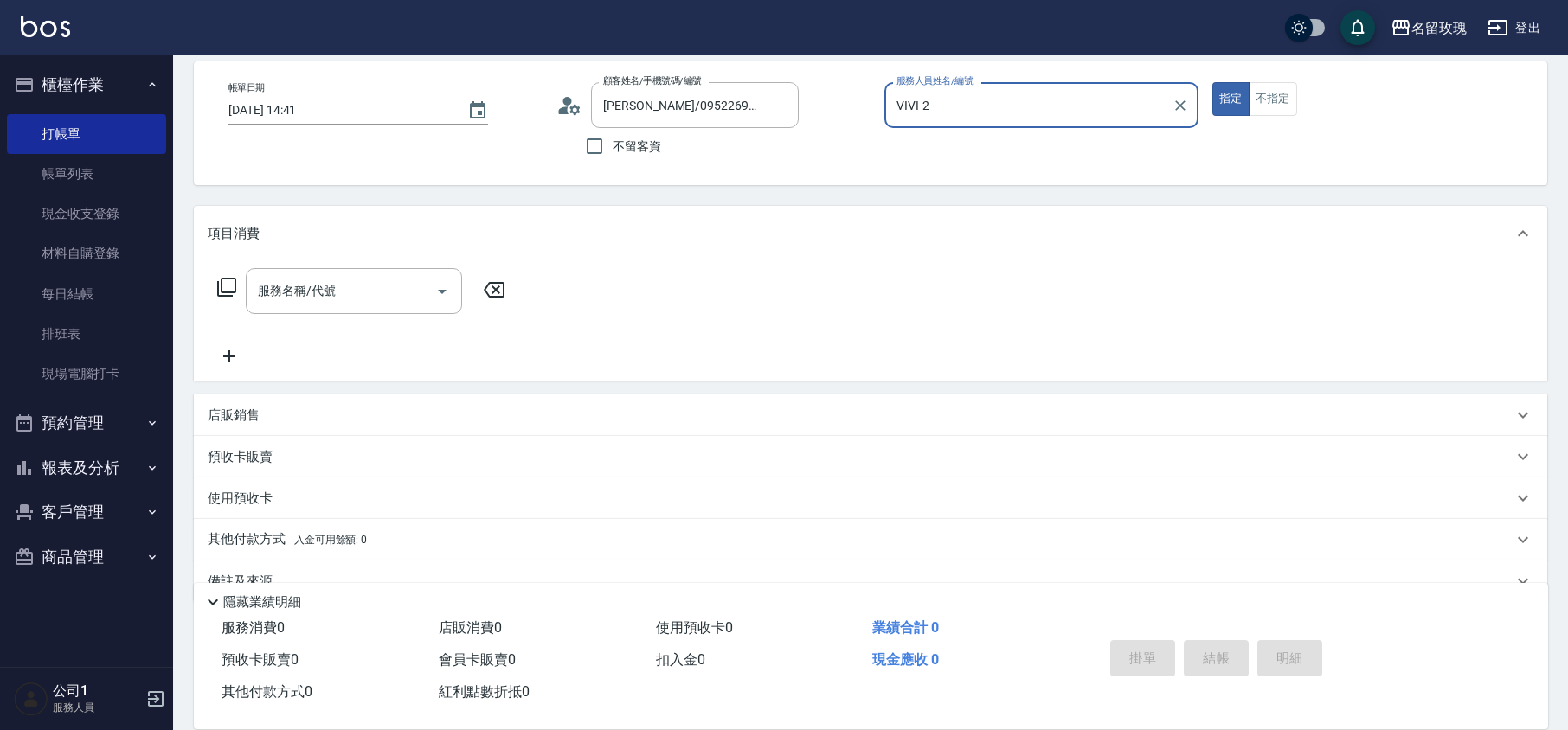
scroll to position [112, 0]
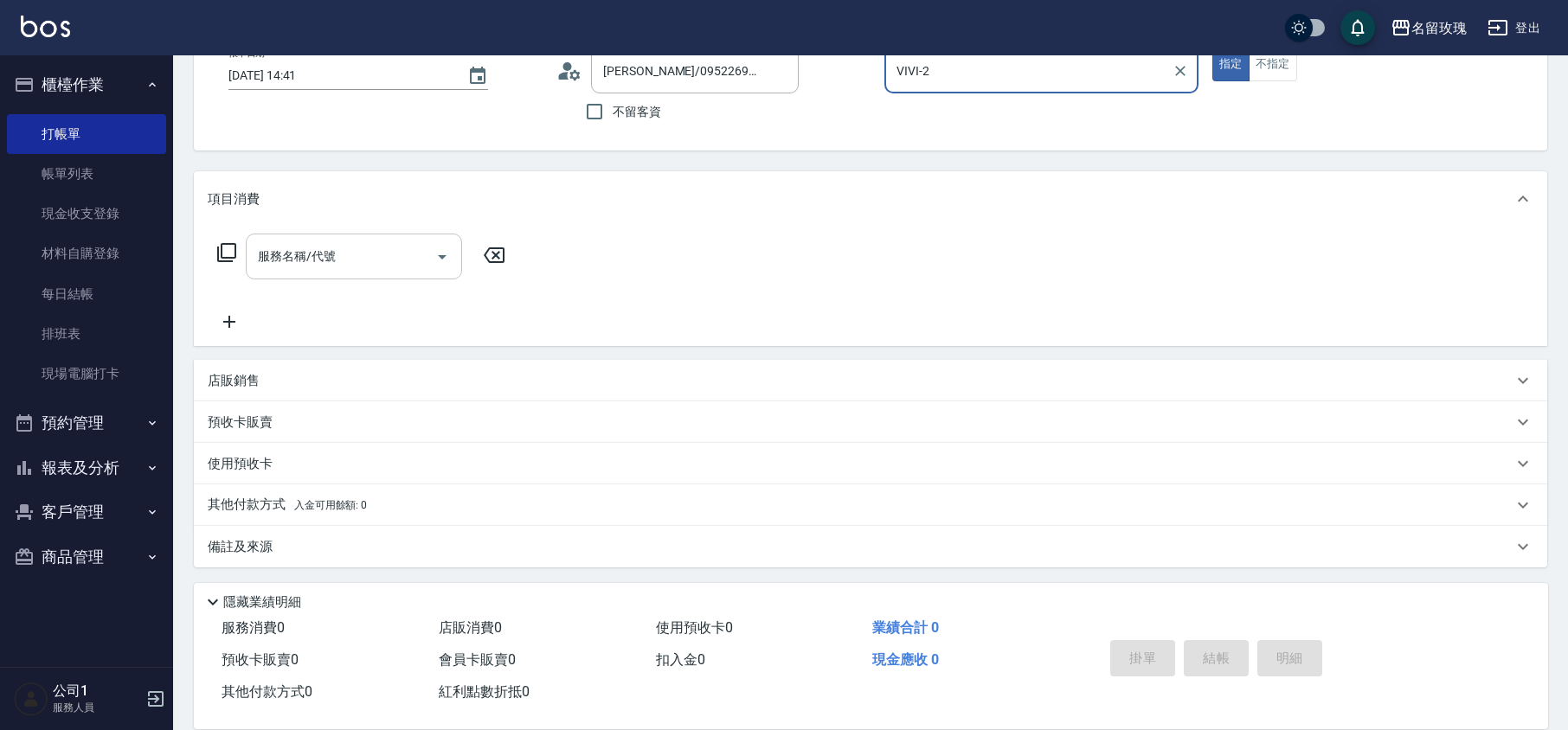
click at [292, 253] on div "服務名稱/代號 服務名稱/代號" at bounding box center [354, 256] width 216 height 46
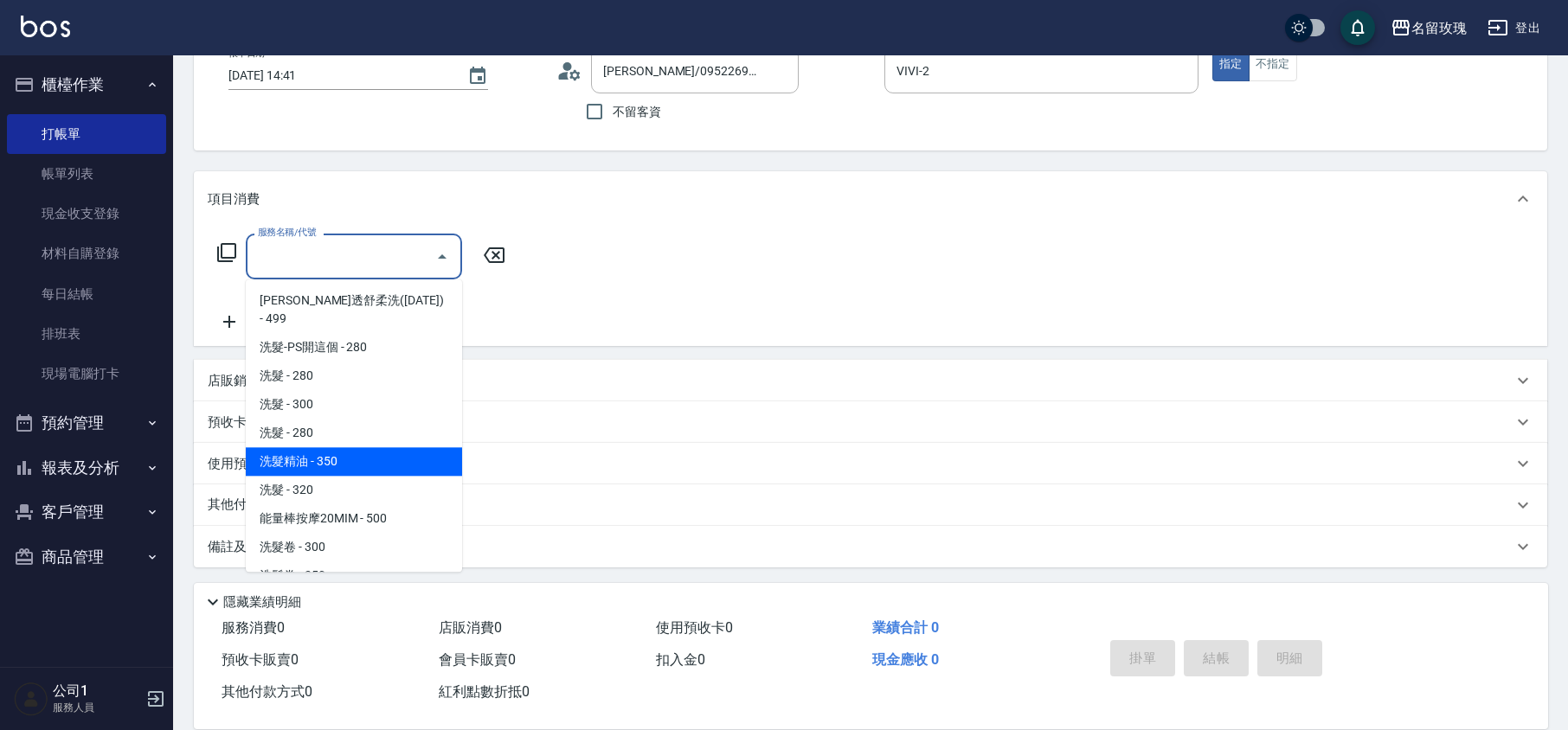
click at [343, 447] on span "洗髮精油 - 350" at bounding box center [354, 461] width 216 height 28
type input "洗髮精油(206)"
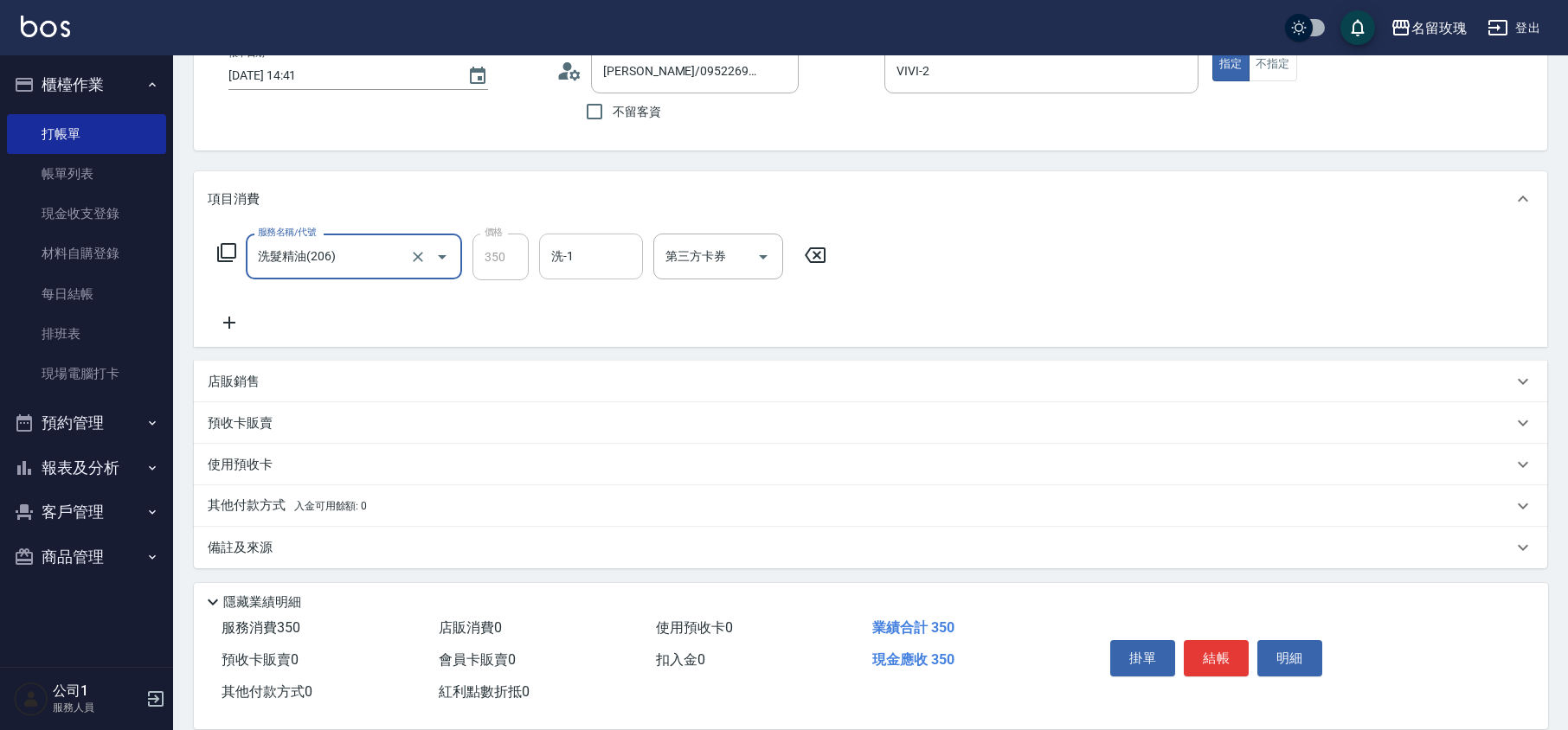
click at [566, 259] on input "洗-1" at bounding box center [591, 256] width 88 height 30
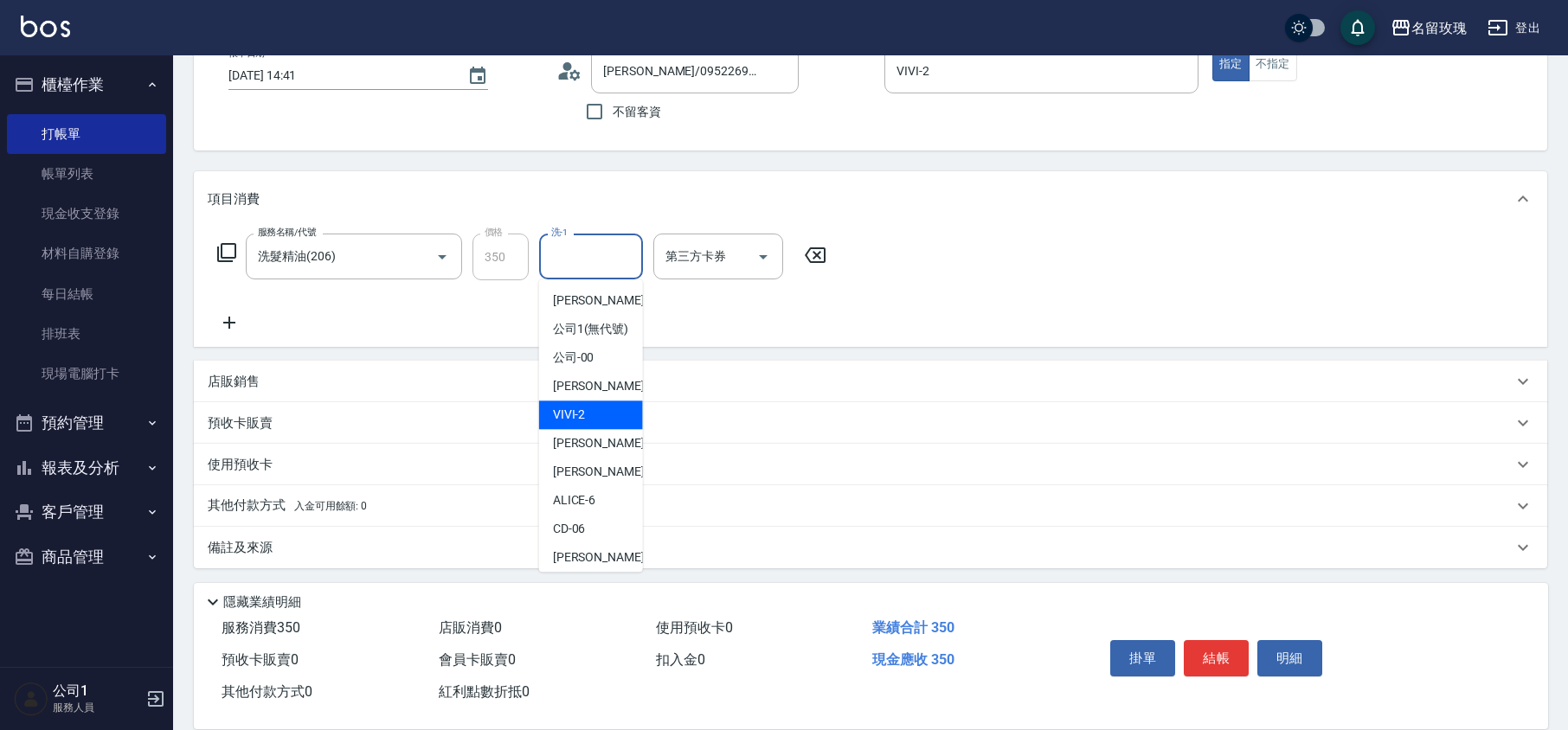
scroll to position [340, 0]
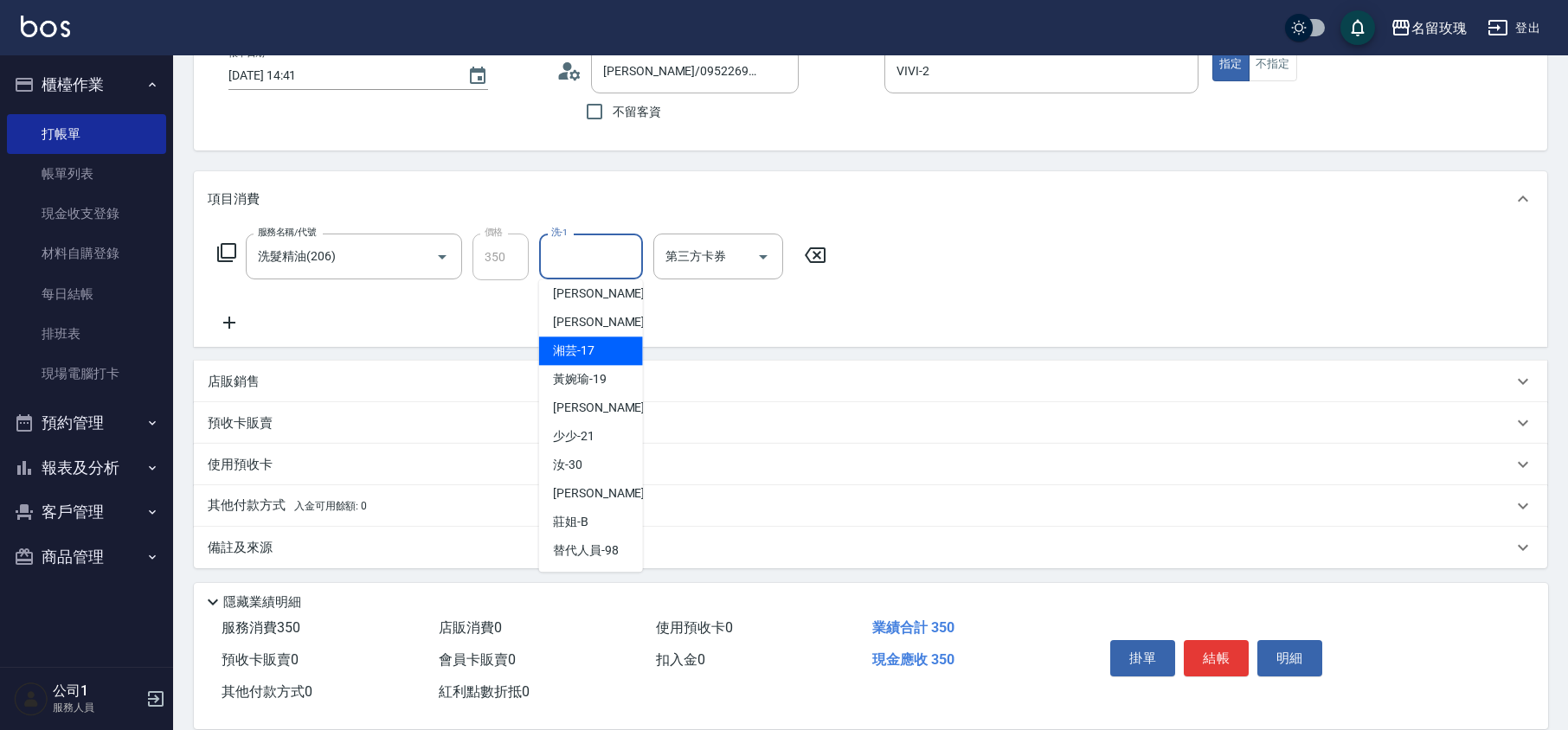
click at [590, 346] on span "湘芸 -17" at bounding box center [574, 351] width 41 height 18
type input "湘芸-17"
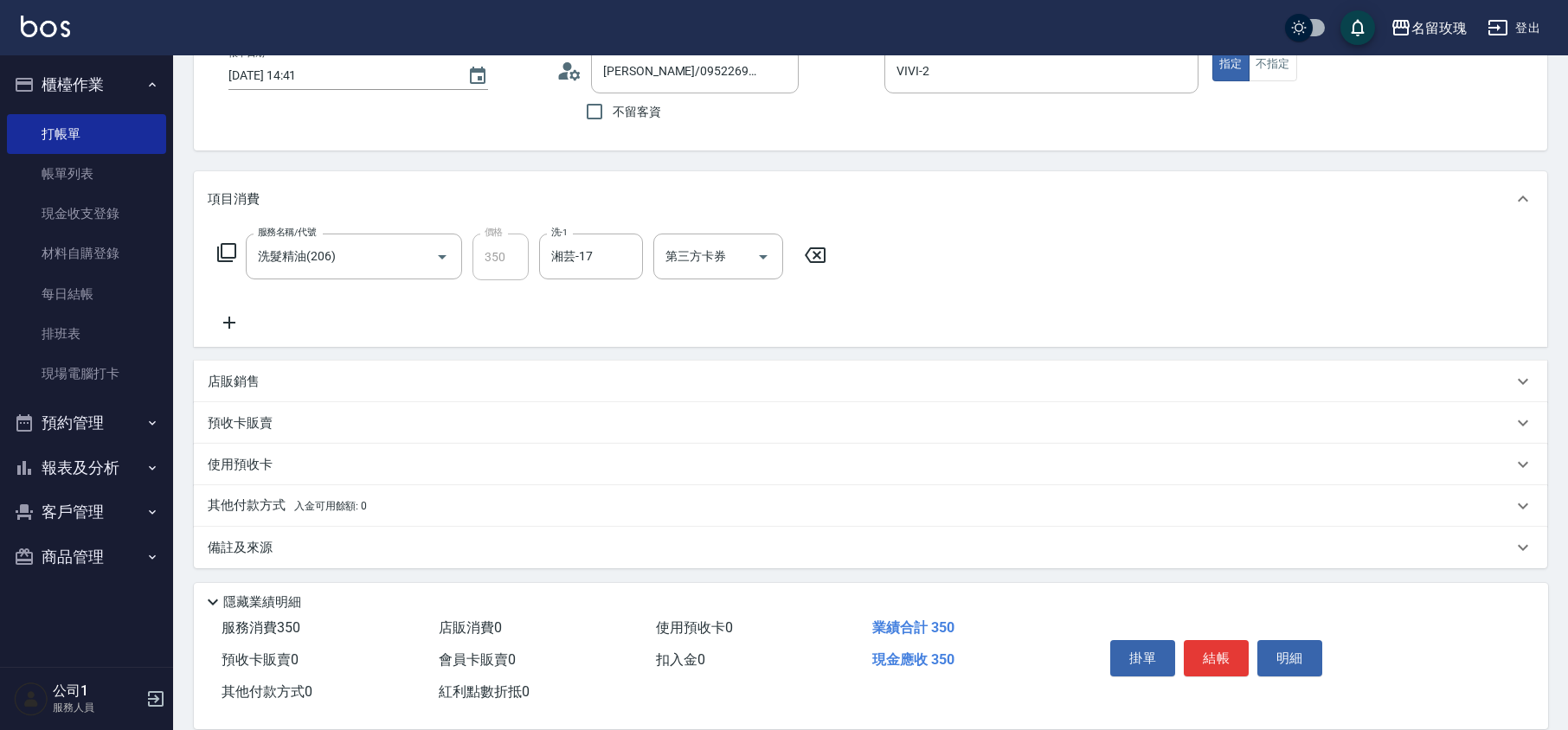
click at [216, 326] on icon at bounding box center [229, 322] width 43 height 21
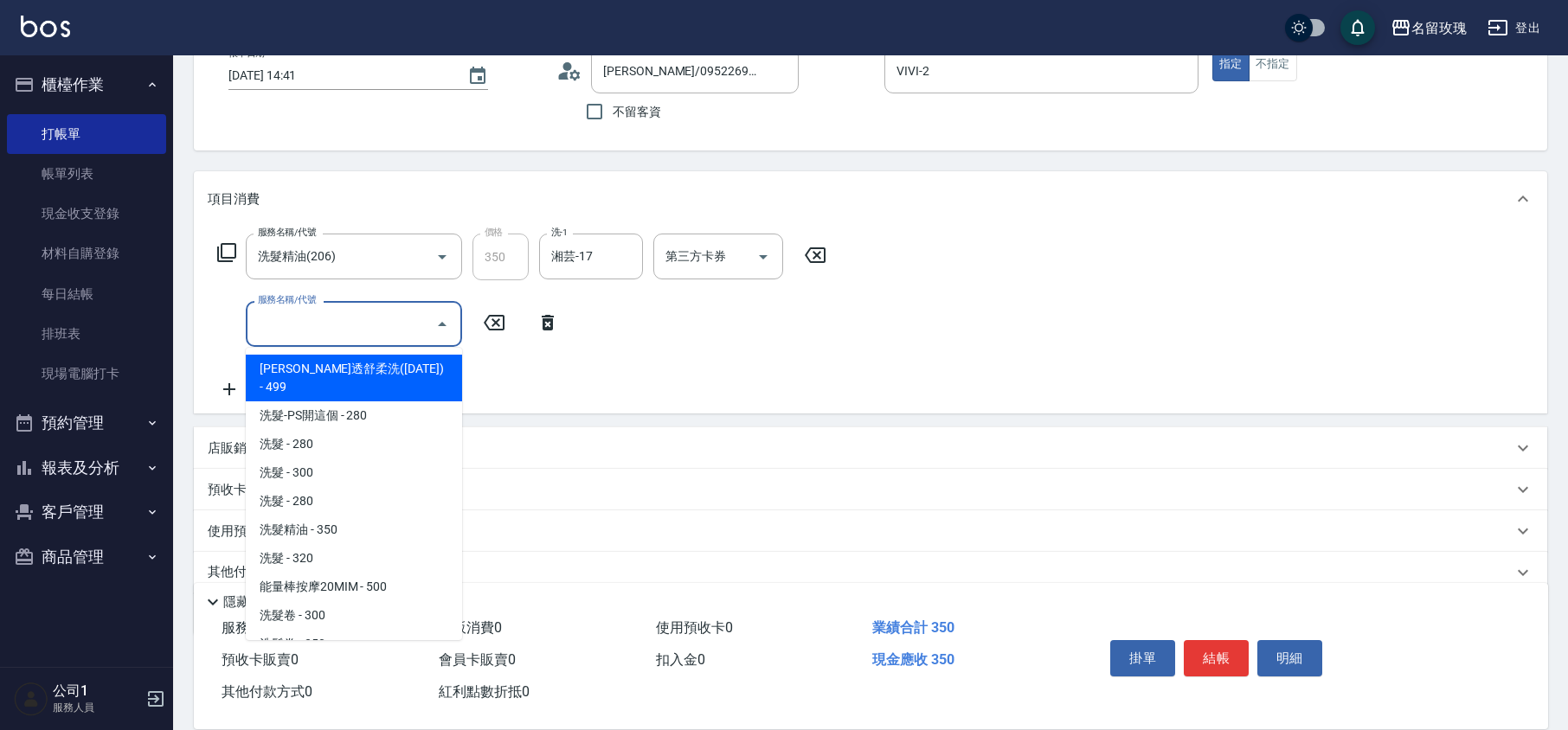
click at [322, 334] on input "服務名稱/代號" at bounding box center [341, 323] width 175 height 30
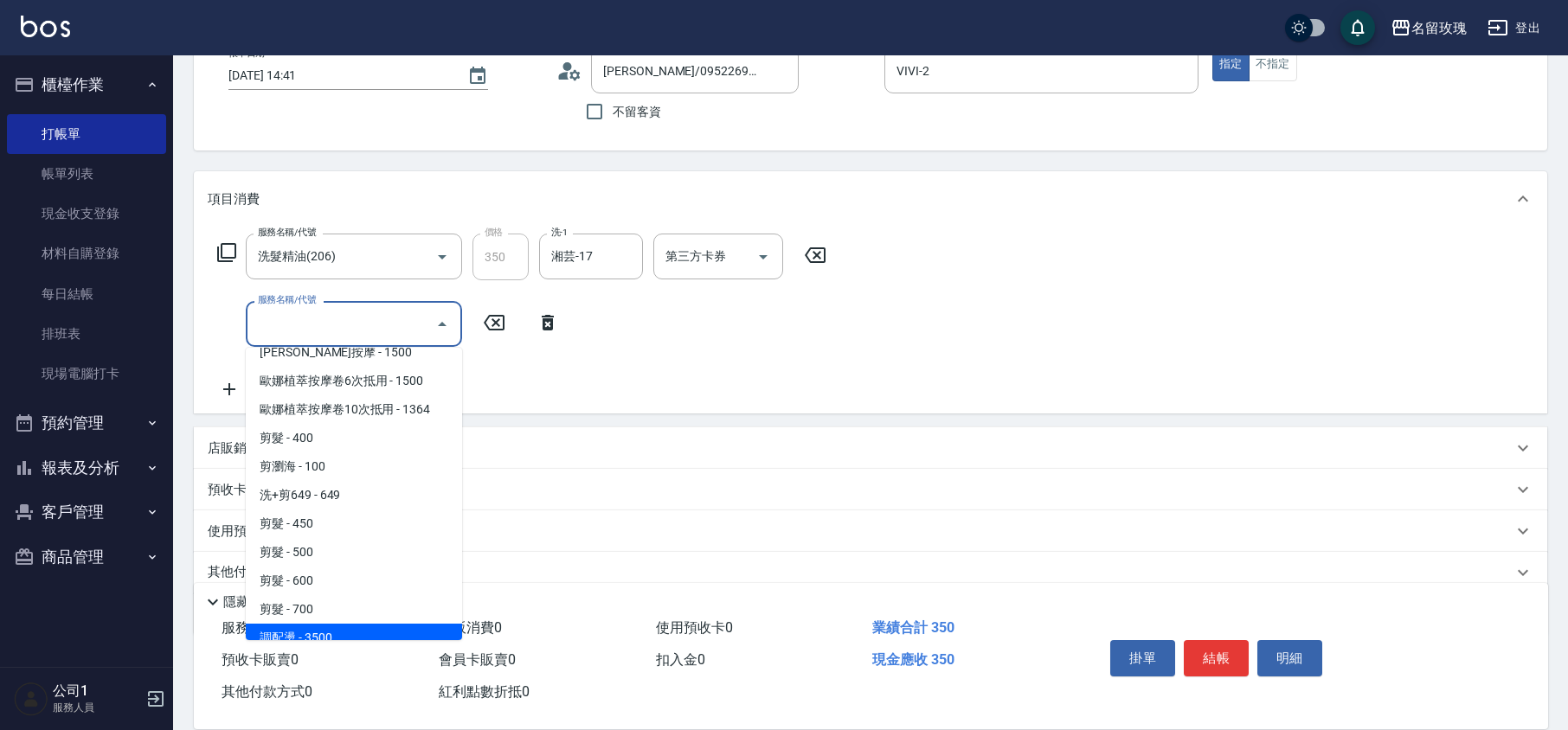
scroll to position [807, 0]
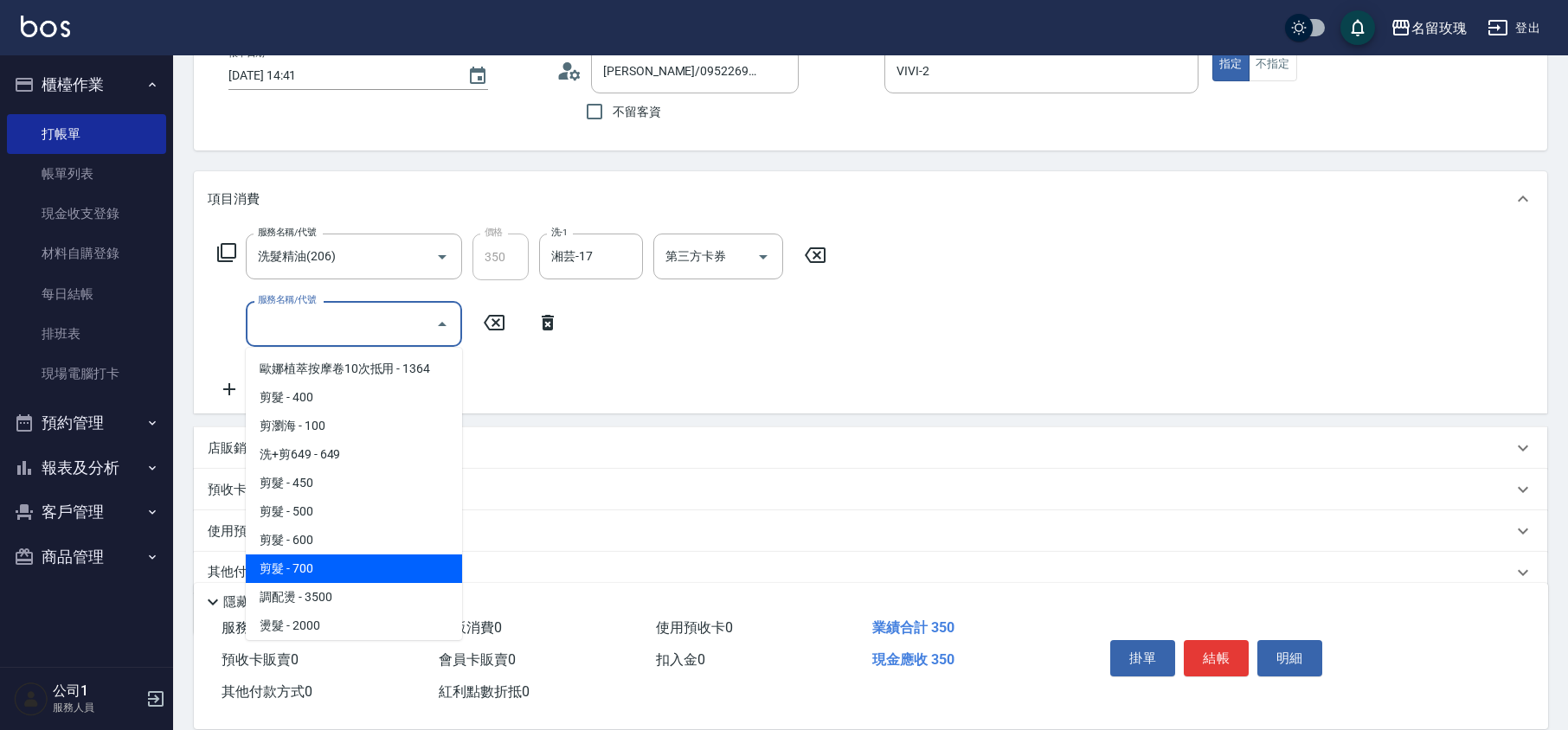
click at [348, 554] on span "剪髮 - 700" at bounding box center [354, 568] width 216 height 28
type input "剪髮(307)"
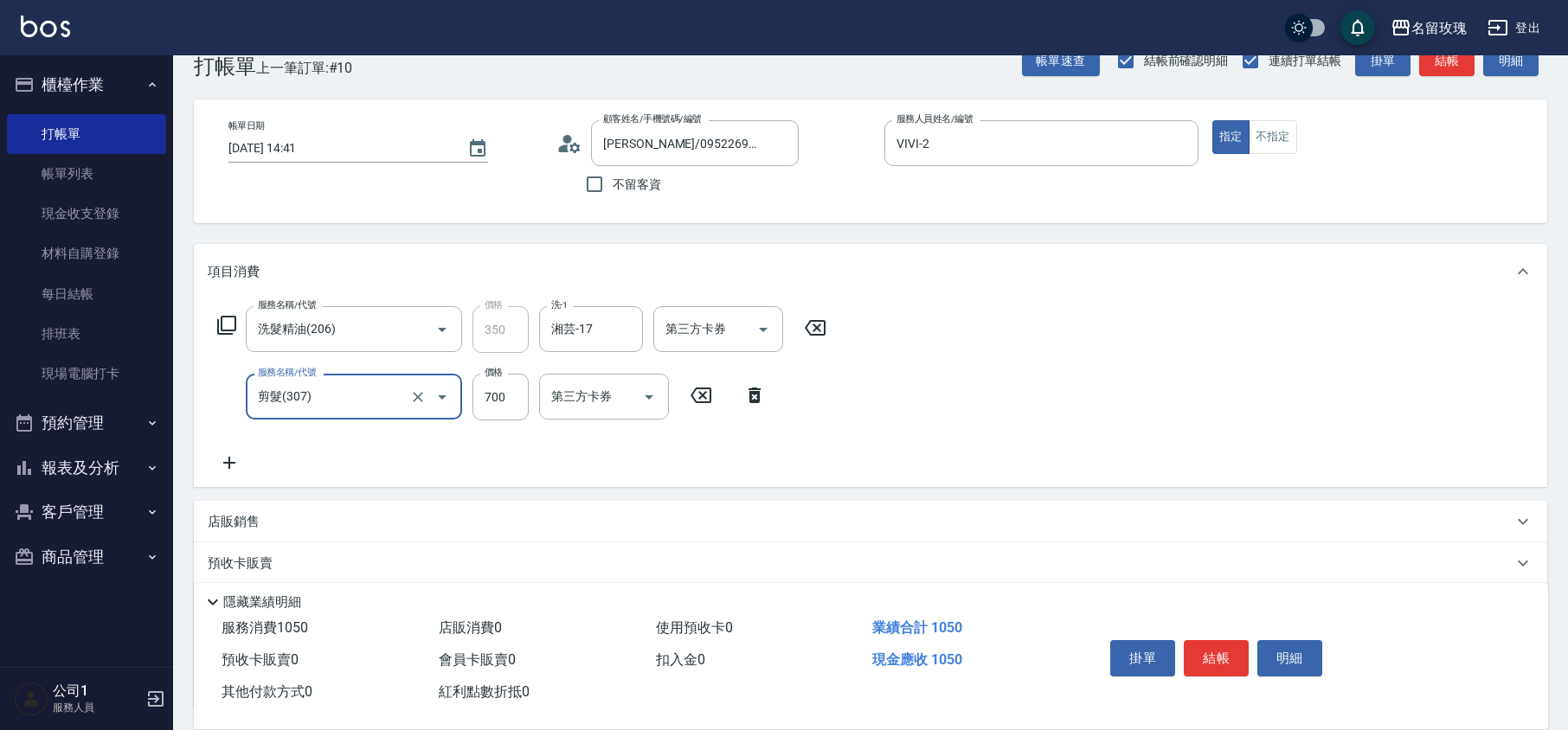
scroll to position [0, 0]
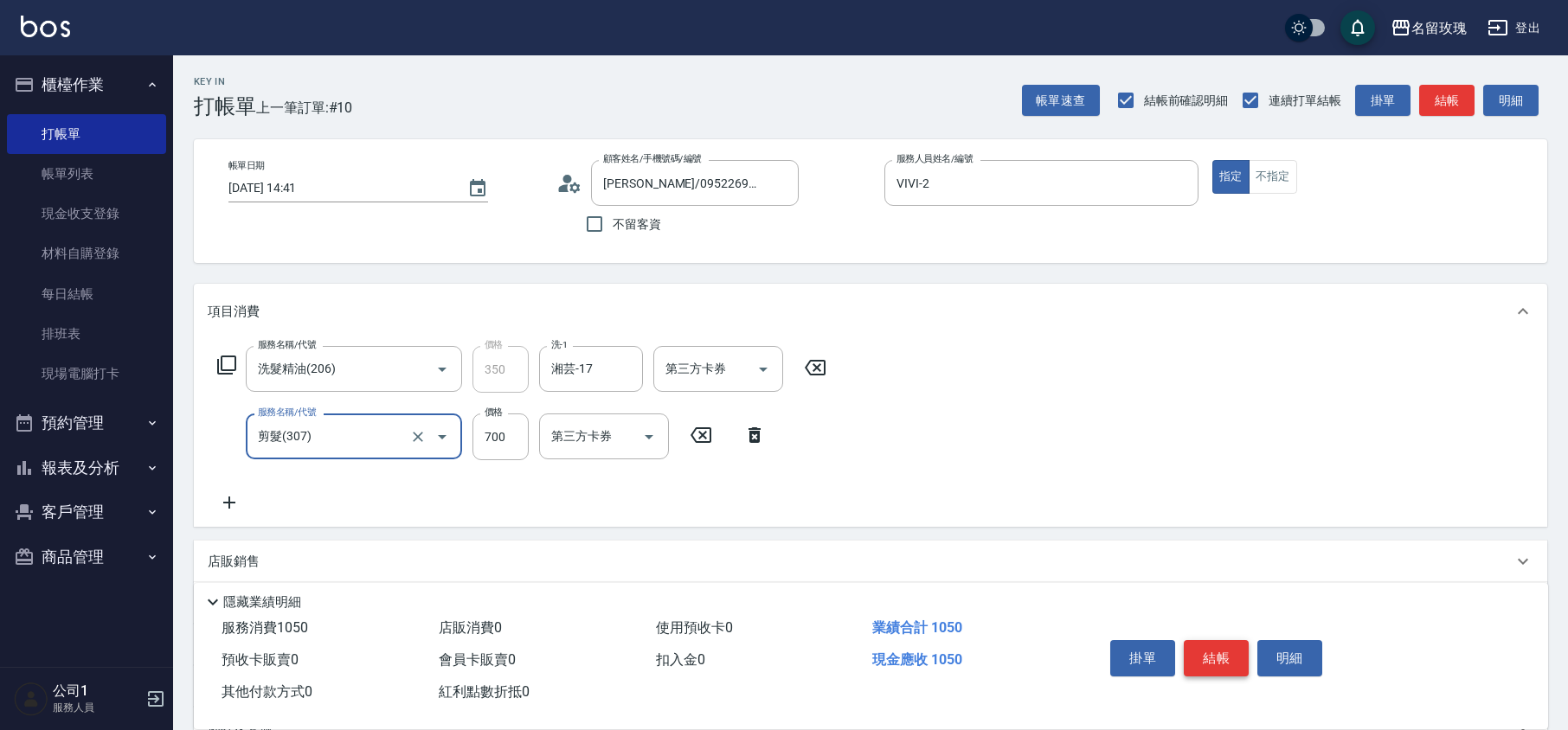
click at [1241, 664] on button "結帳" at bounding box center [1216, 657] width 65 height 36
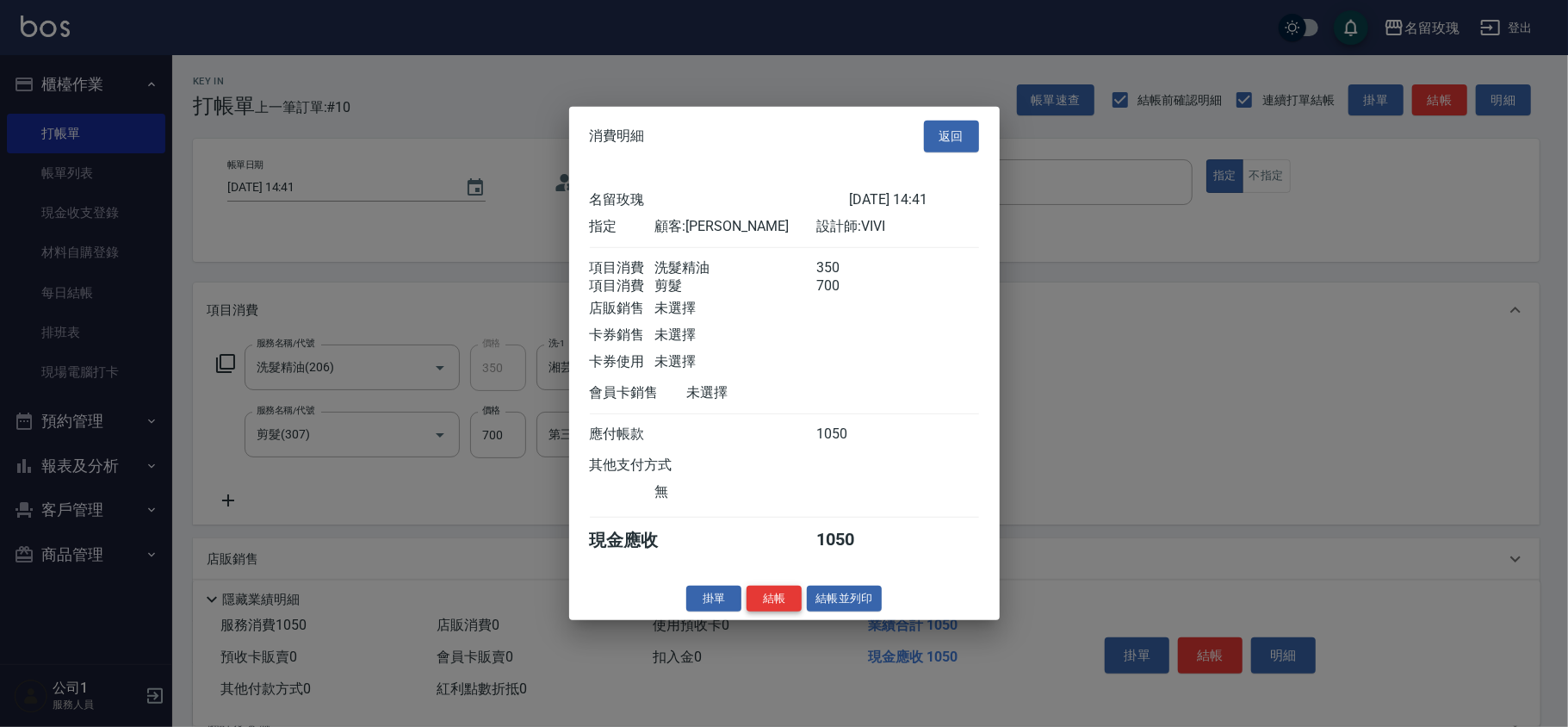
click at [785, 612] on button "結帳" at bounding box center [774, 598] width 55 height 26
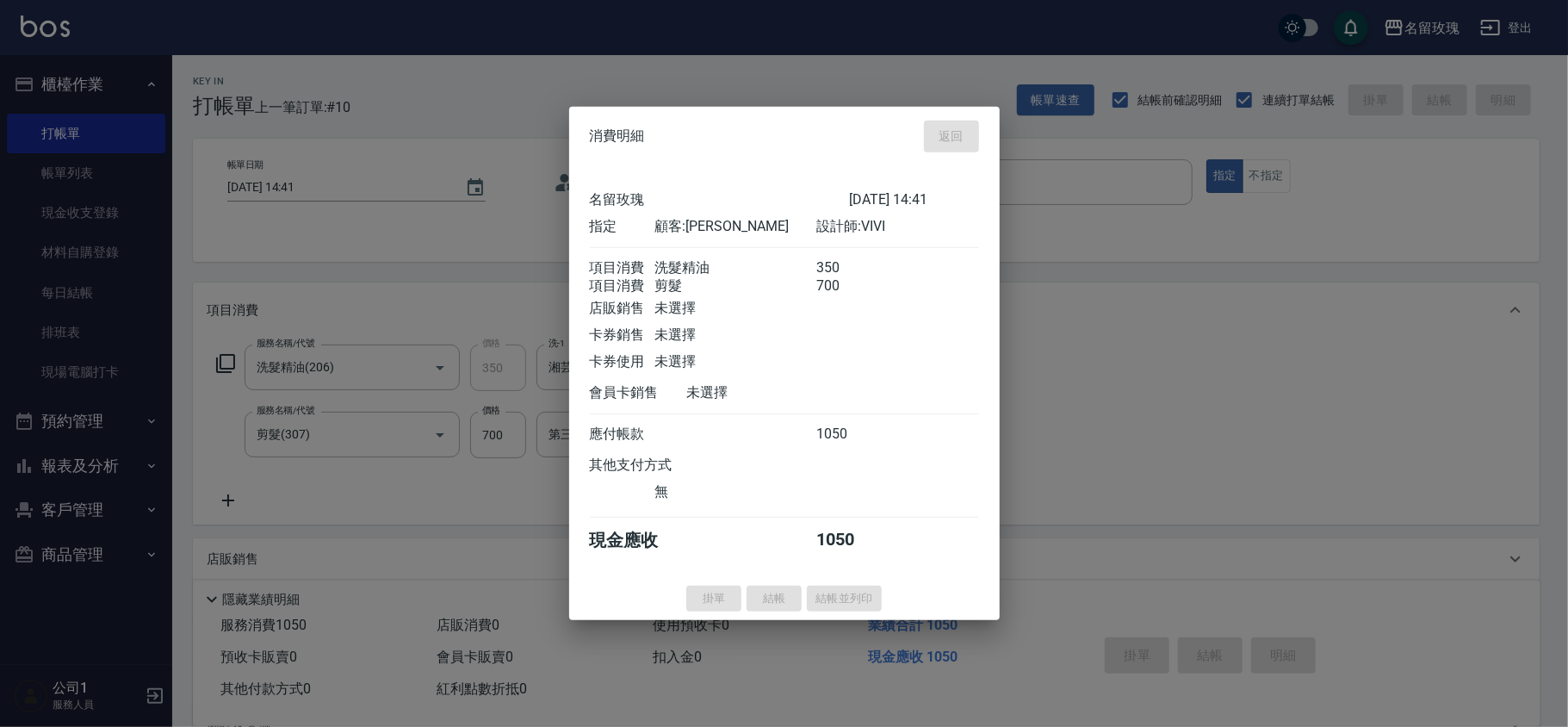
type input "[DATE] 15:02"
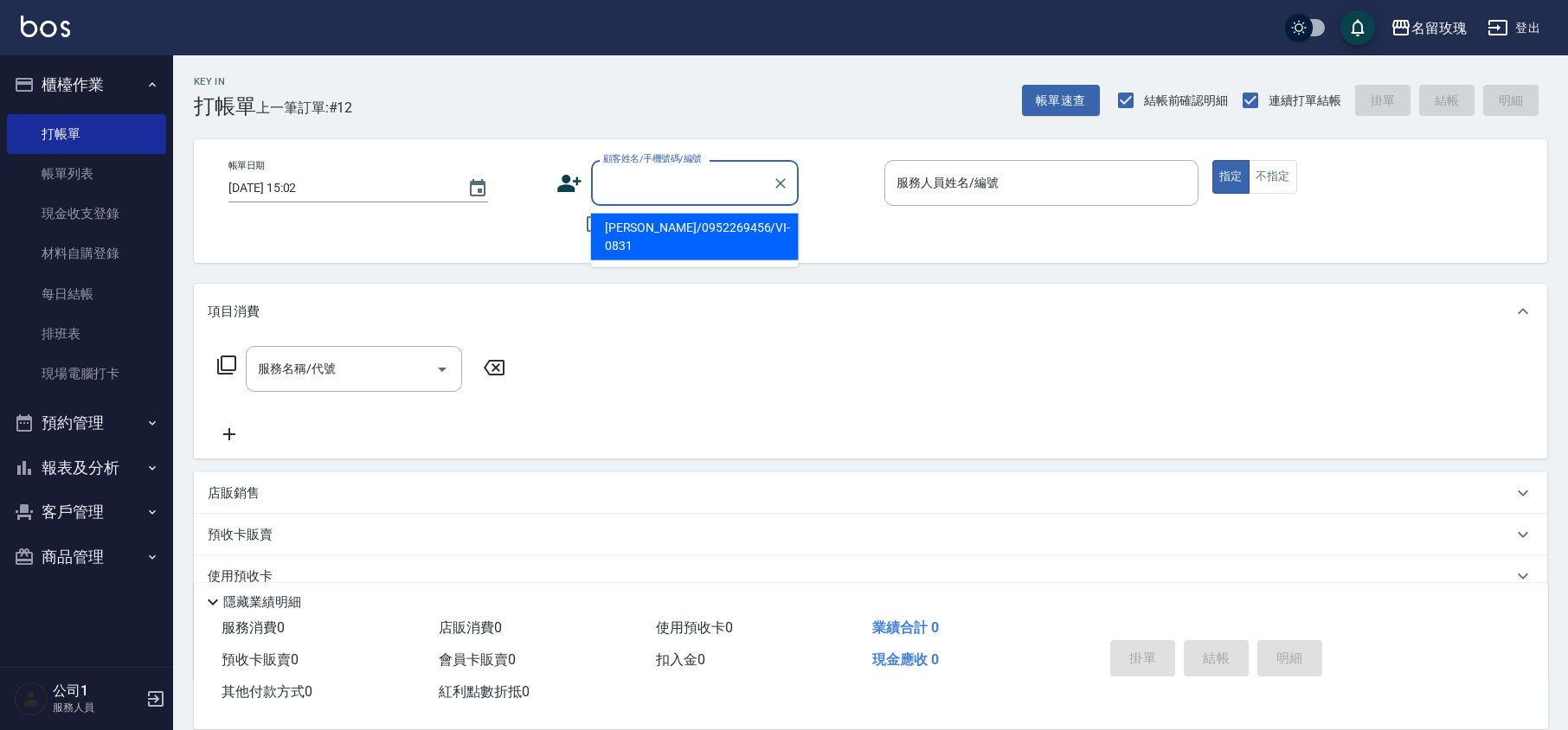
click at [707, 181] on input "顧客姓名/手機號碼/編號" at bounding box center [681, 183] width 166 height 30
click at [668, 227] on li "[PERSON_NAME]/0970719985/vi-12102" at bounding box center [694, 237] width 207 height 47
type input "[PERSON_NAME]/0970719985/vi-12102"
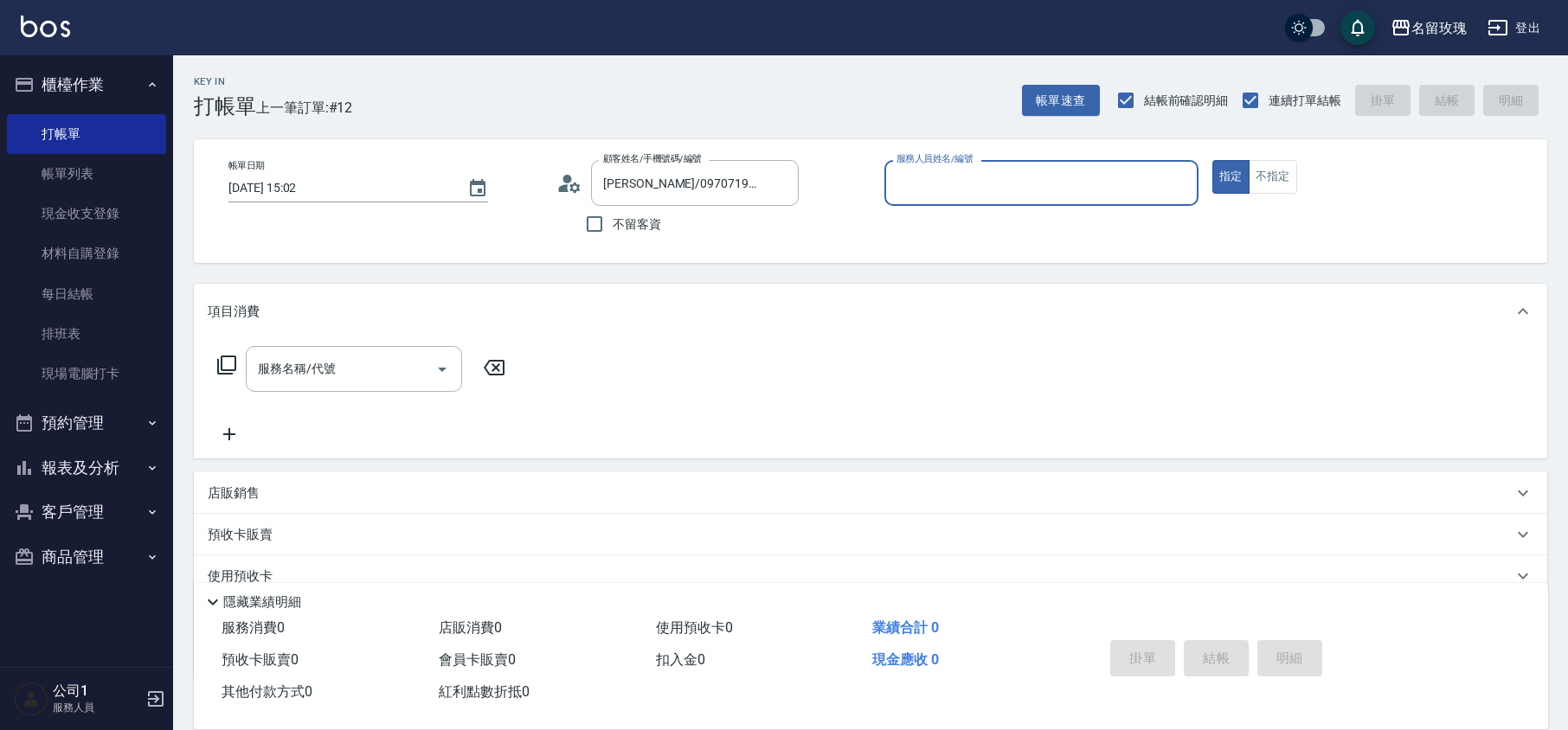
type input "VIVI-2"
click at [774, 192] on button "Clear" at bounding box center [781, 183] width 25 height 25
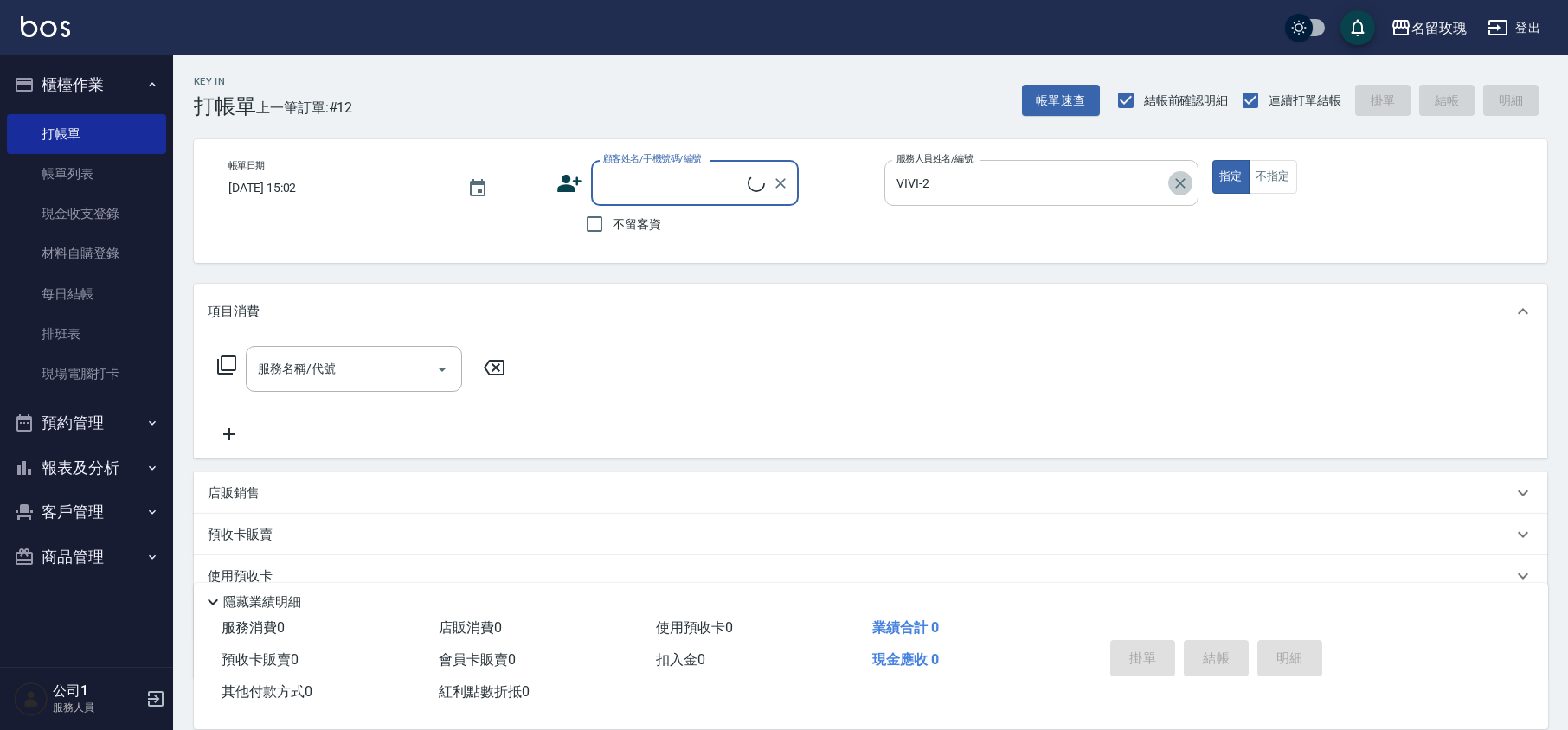
click at [1190, 184] on button "Clear" at bounding box center [1181, 183] width 25 height 25
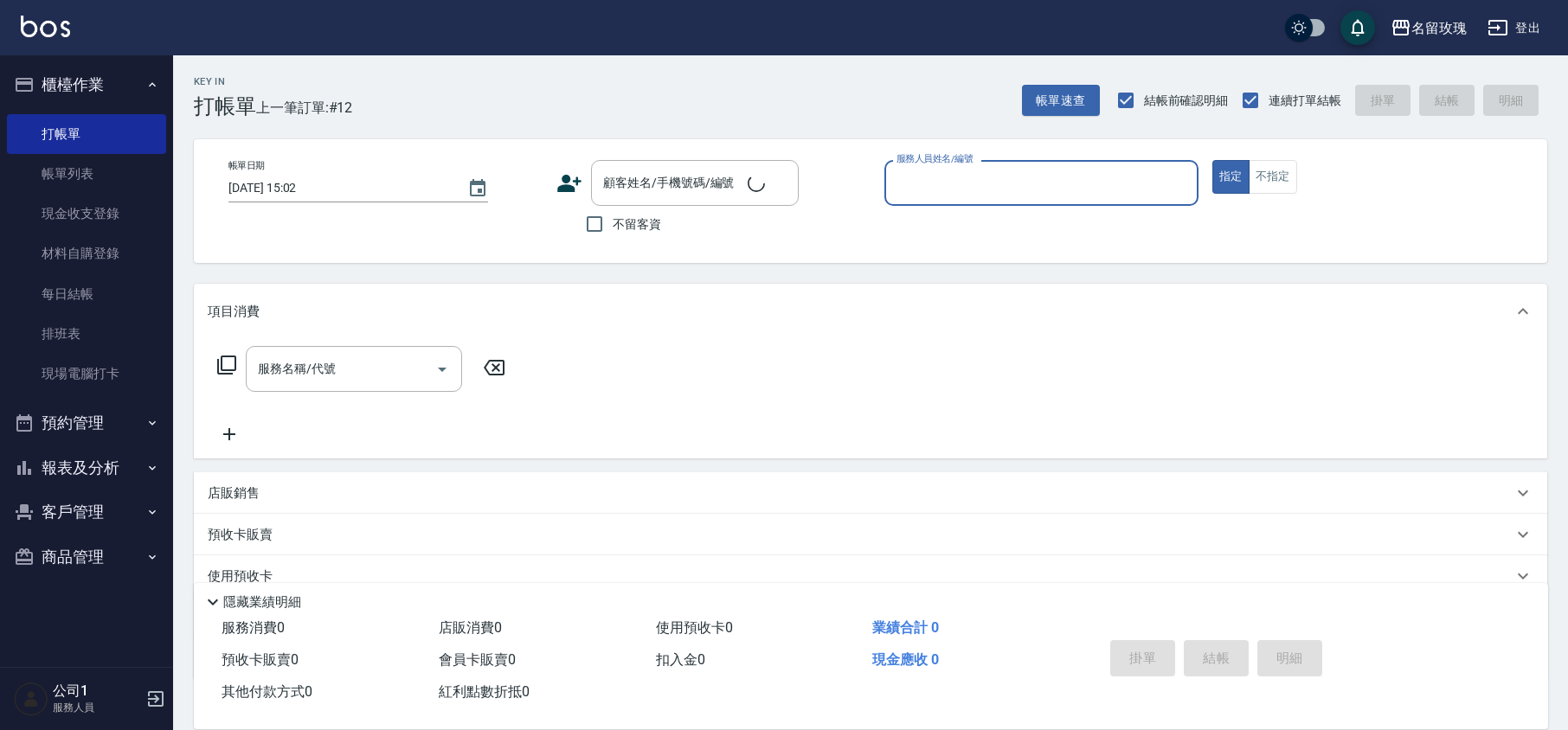
click at [1165, 225] on div "帳單日期 [DATE] 15:02 顧客姓名/手機號碼/編號 顧客姓名/手機號碼/編號 不留客資 服務人員姓名/編號 服務人員姓名/編號 指定 不指定" at bounding box center [870, 201] width 1312 height 83
click at [692, 185] on input "顧客姓名/手機號碼/編號" at bounding box center [681, 183] width 166 height 30
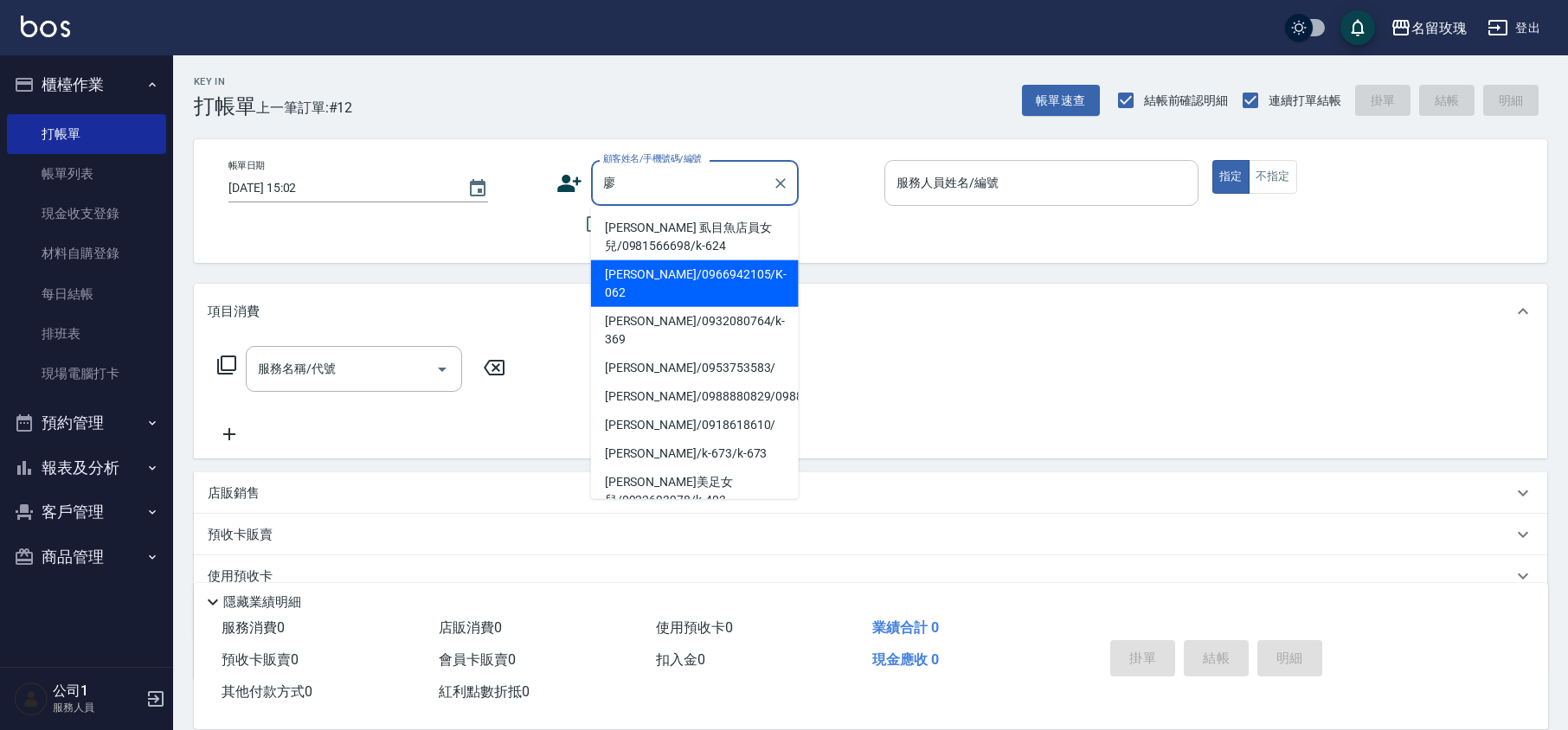
click at [718, 277] on li "[PERSON_NAME]/0966942105/K-062" at bounding box center [694, 284] width 207 height 47
type input "[PERSON_NAME]/0966942105/K-062"
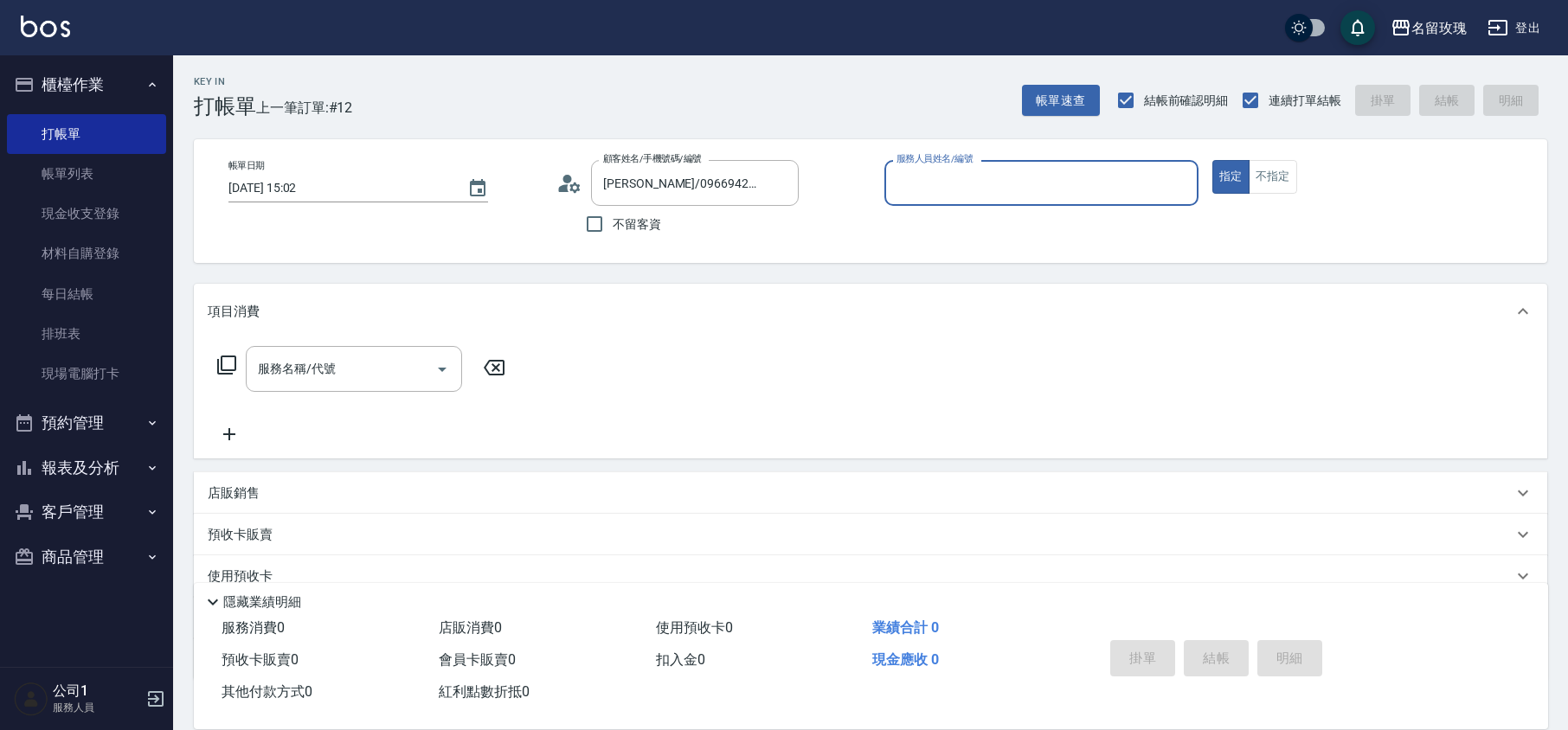
type input "KELLY-5"
click at [291, 402] on div "服務名稱/代號 服務名稱/代號" at bounding box center [361, 395] width 308 height 98
click at [295, 388] on div "服務名稱/代號" at bounding box center [354, 368] width 216 height 46
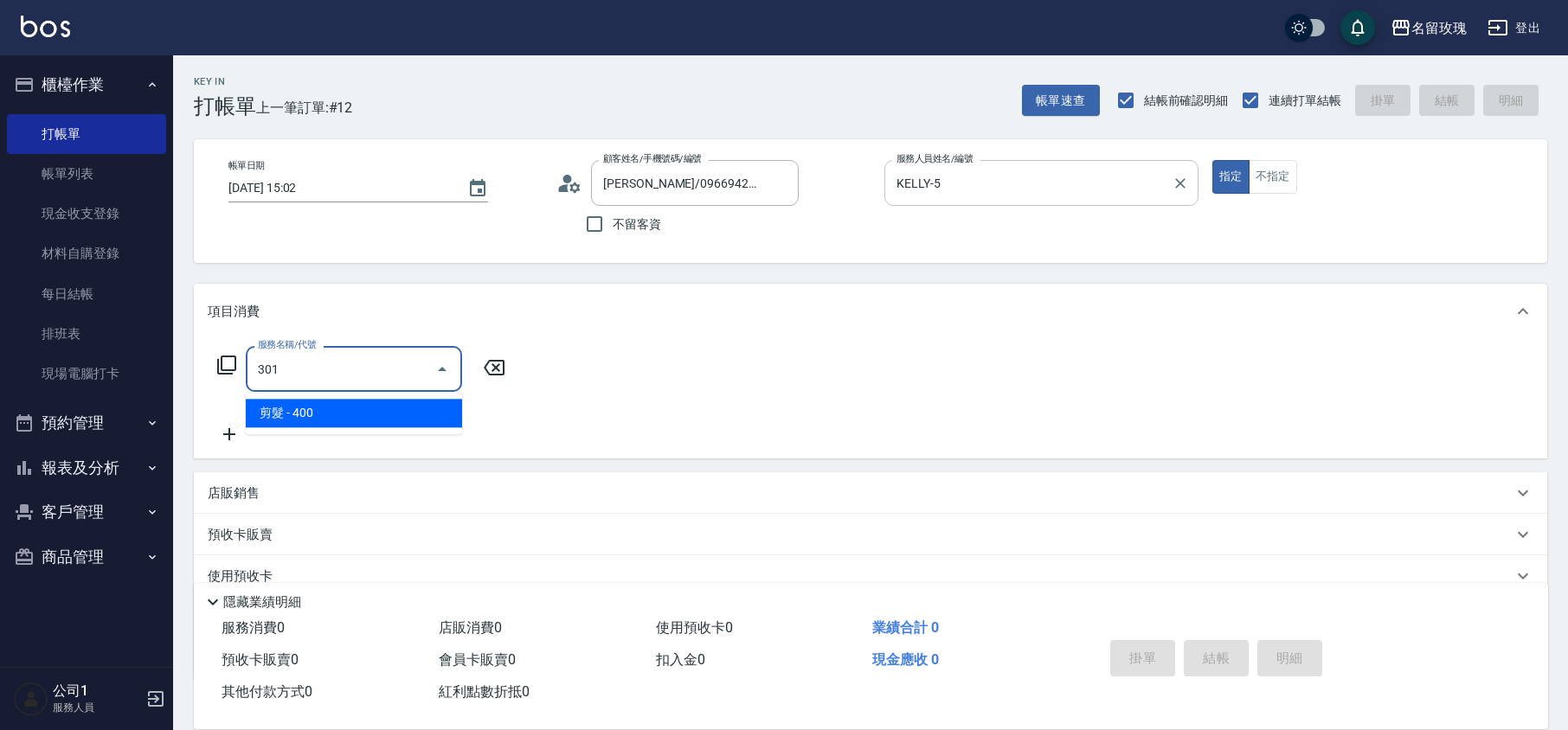
type input "剪髮(301)"
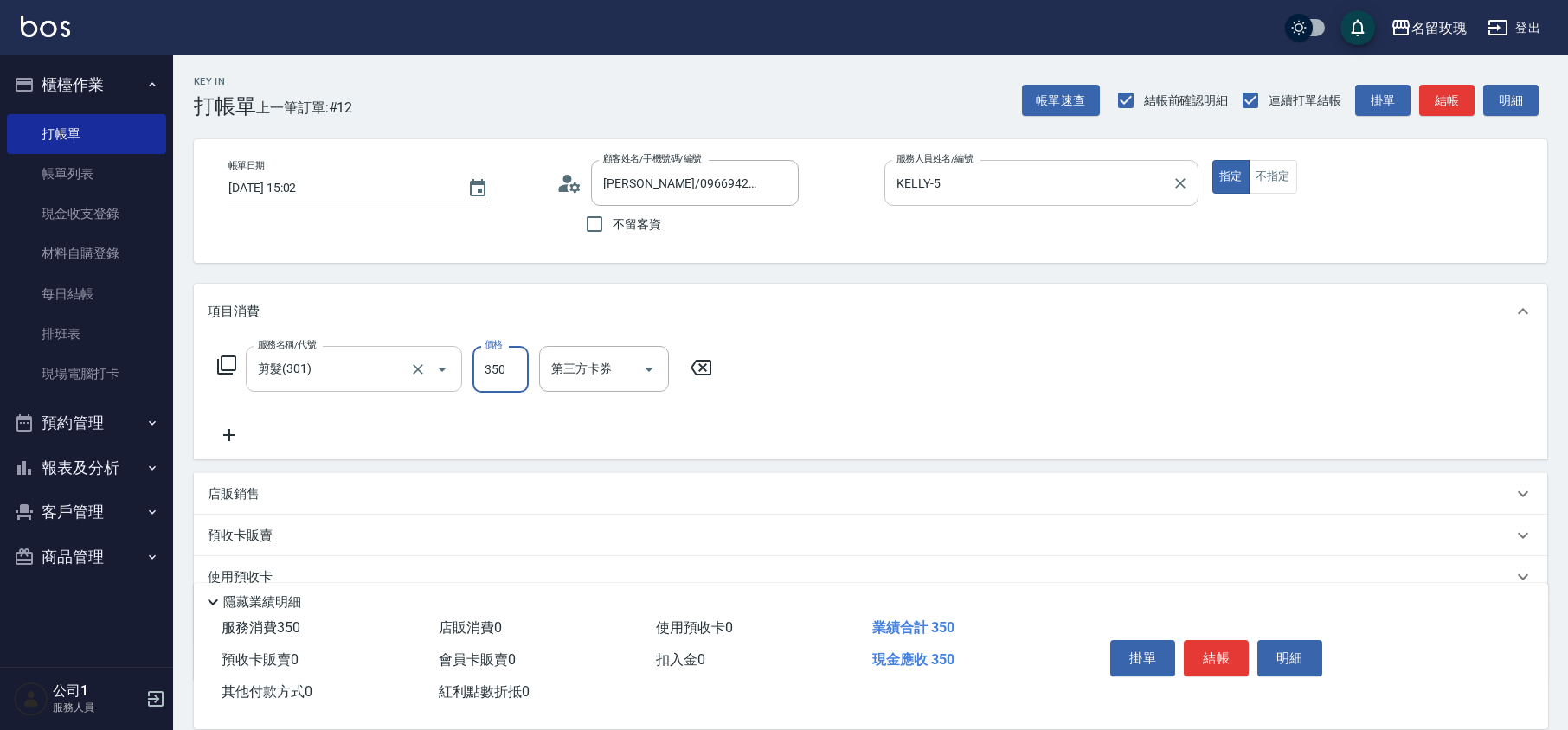
type input "350"
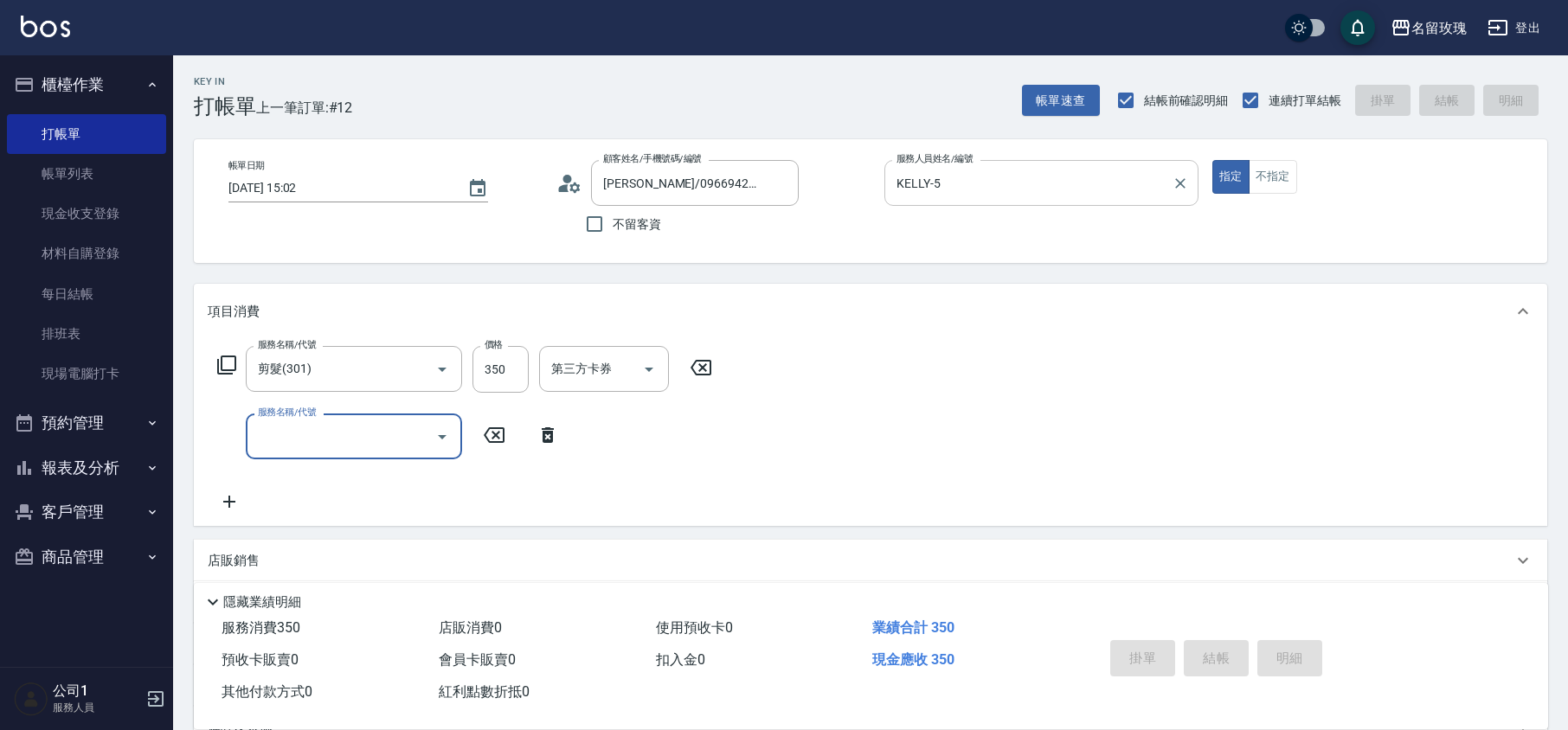
type input "[DATE] 15:22"
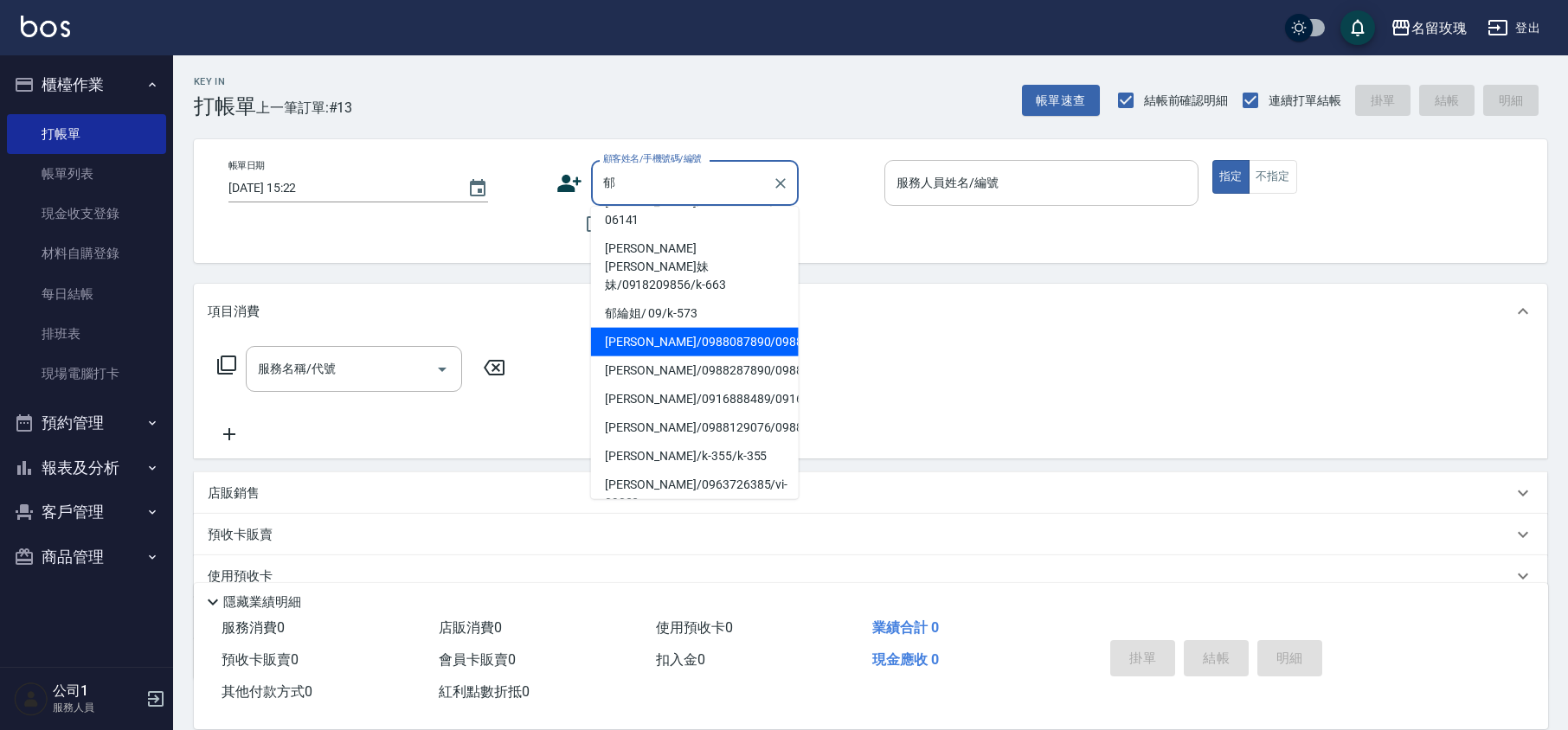
scroll to position [443, 0]
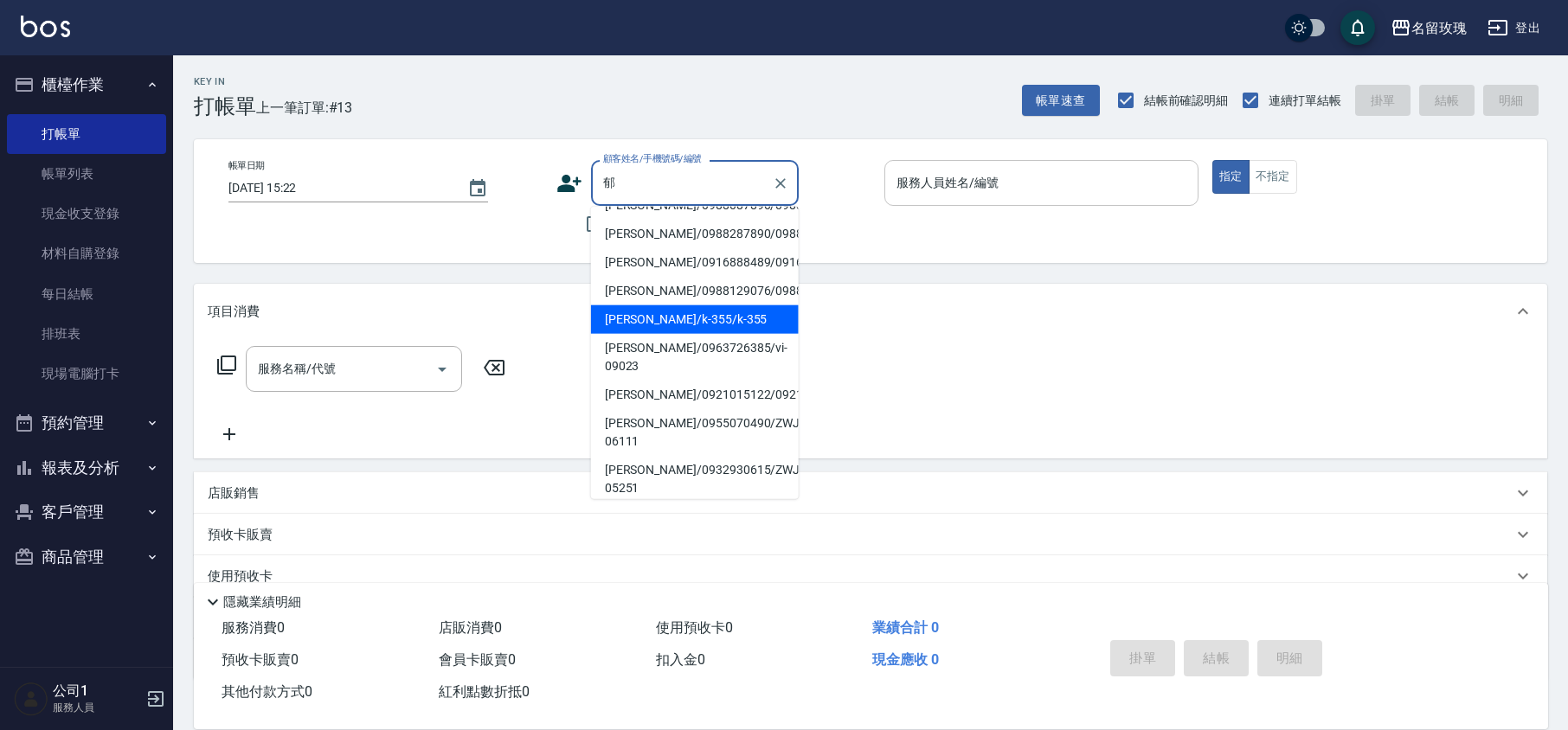
click at [700, 306] on li "[PERSON_NAME]/k-355/k-355" at bounding box center [694, 319] width 207 height 28
type input "[PERSON_NAME]/k-355/k-355"
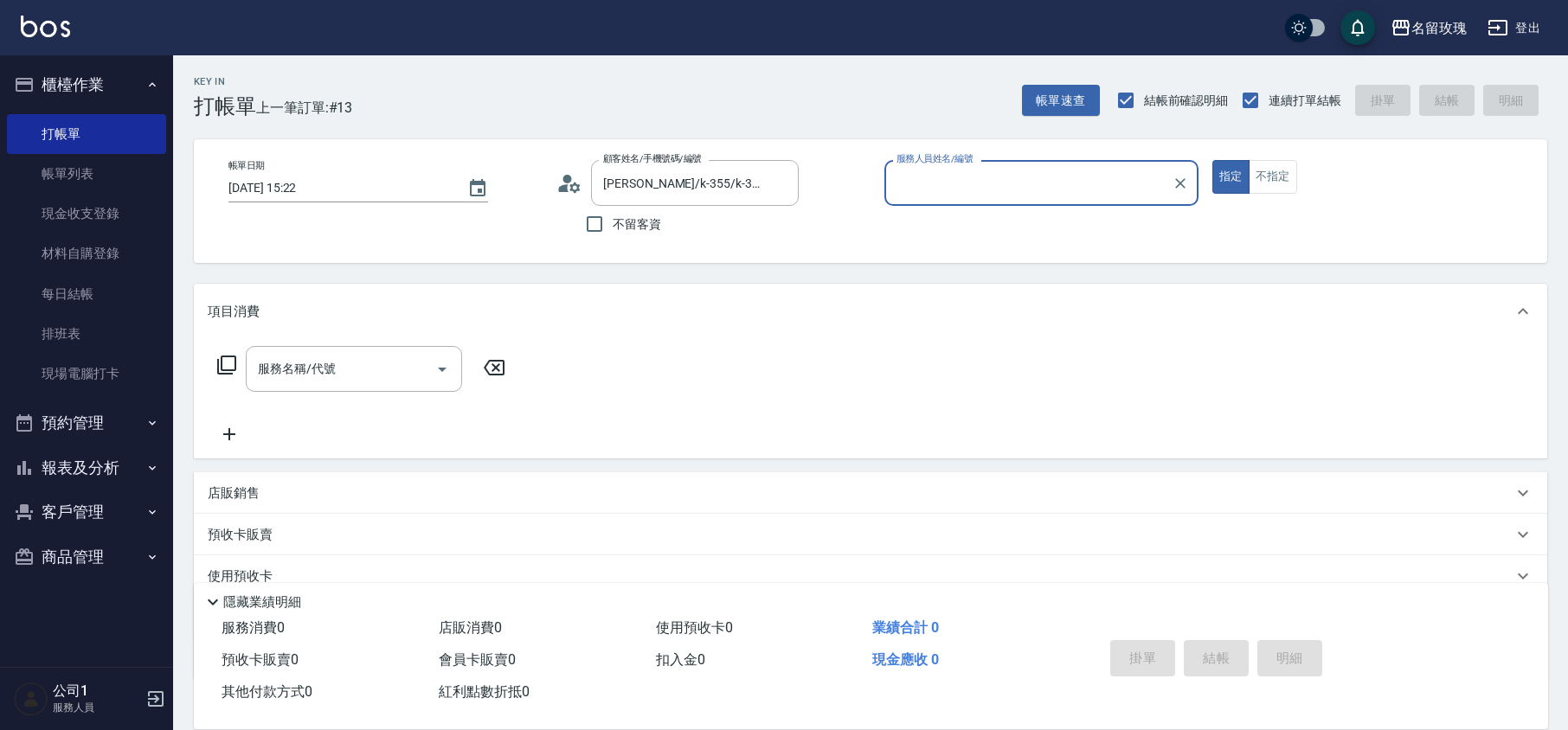
type input "KELLY-5"
click at [234, 360] on icon at bounding box center [226, 365] width 21 height 21
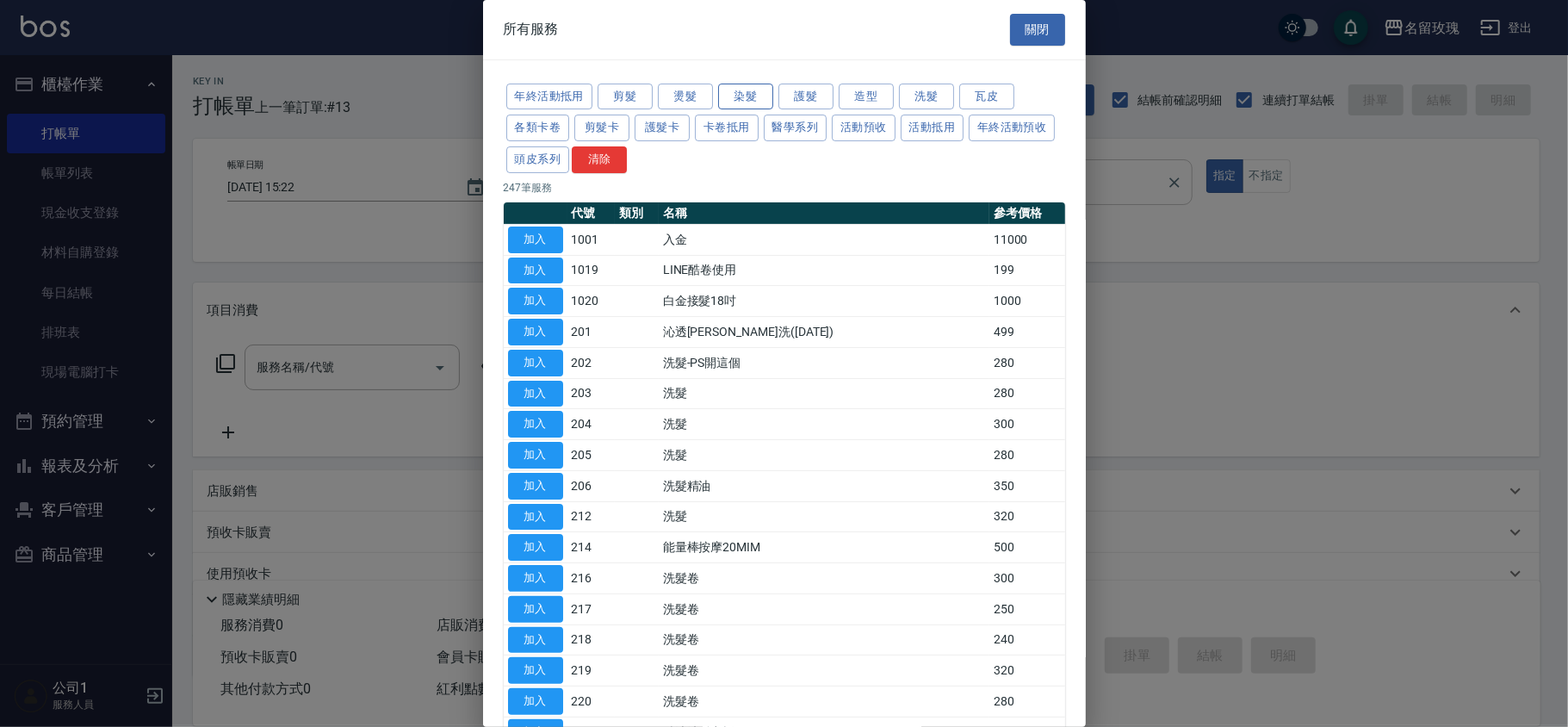
click at [747, 87] on button "染髮" at bounding box center [745, 96] width 55 height 26
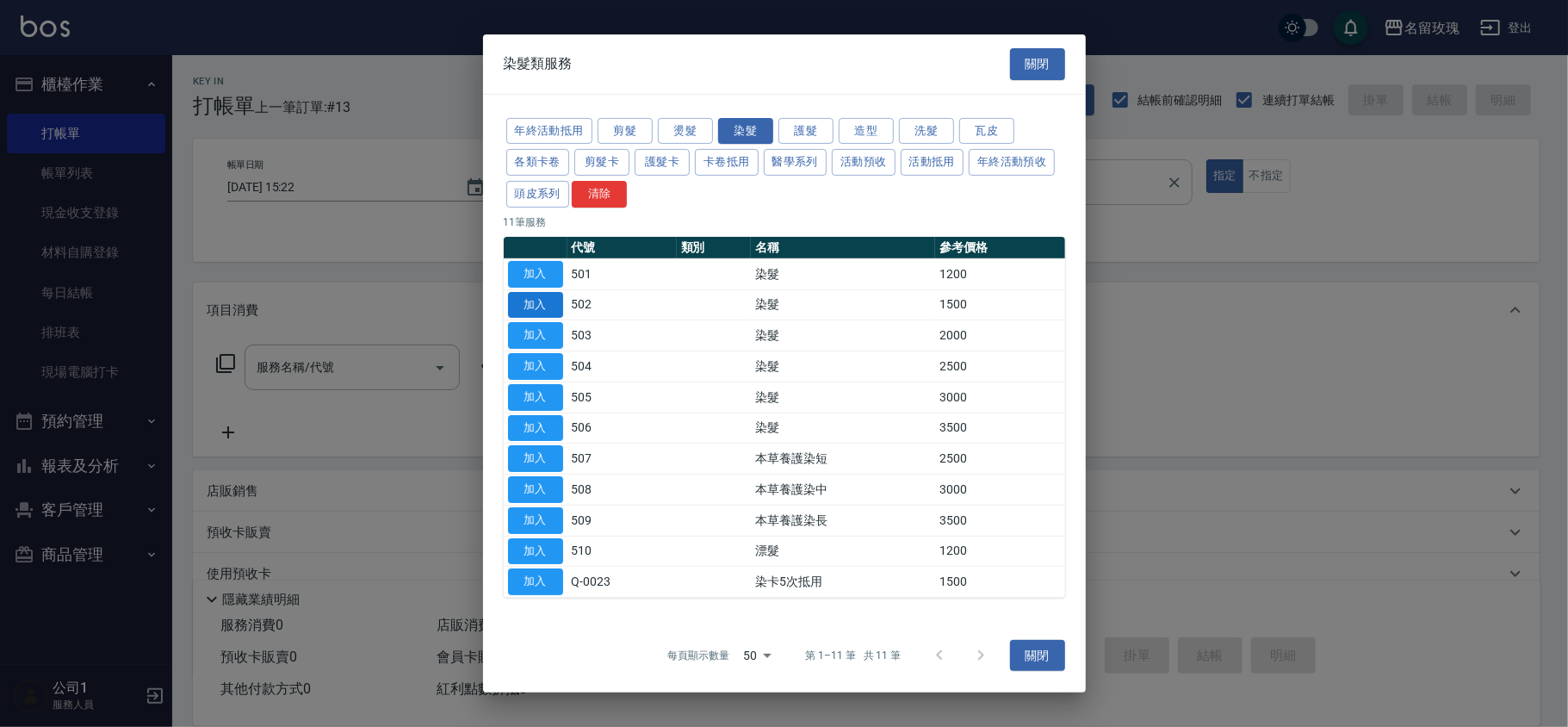
click at [535, 307] on button "加入" at bounding box center [535, 304] width 55 height 26
type input "染髮(502)"
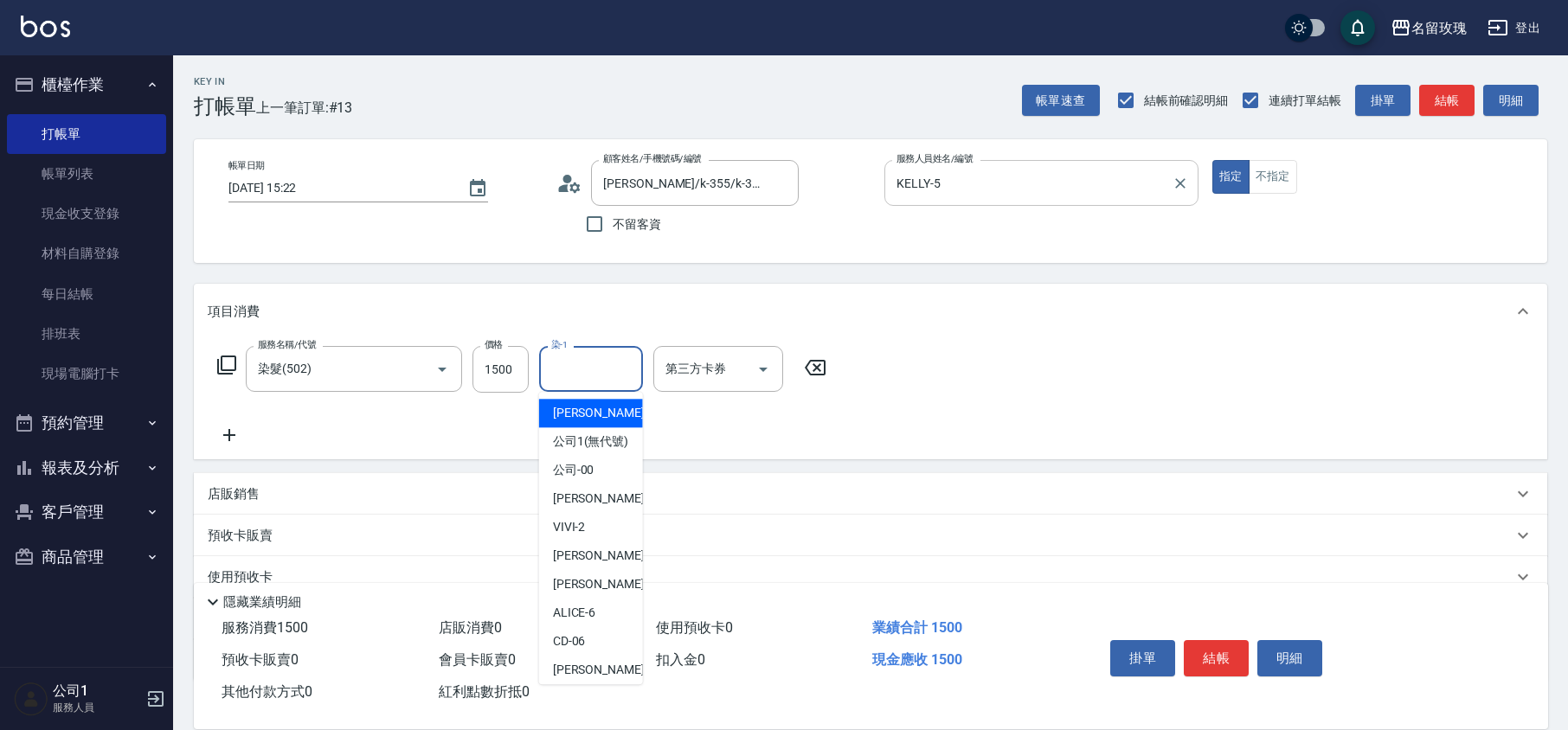
click at [600, 374] on input "染-1" at bounding box center [591, 368] width 88 height 30
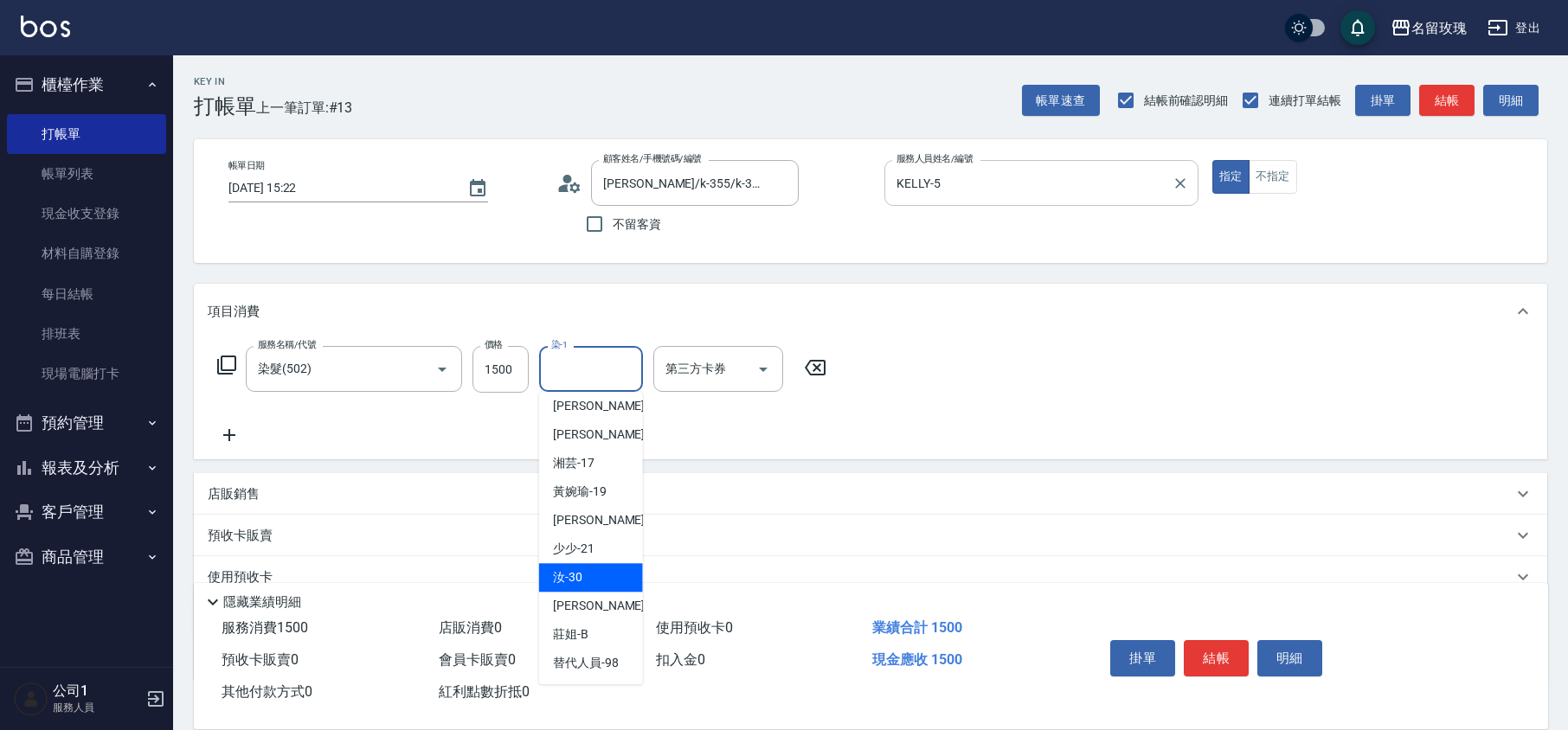
click at [604, 571] on div "汝 -30" at bounding box center [591, 577] width 104 height 28
type input "汝-30"
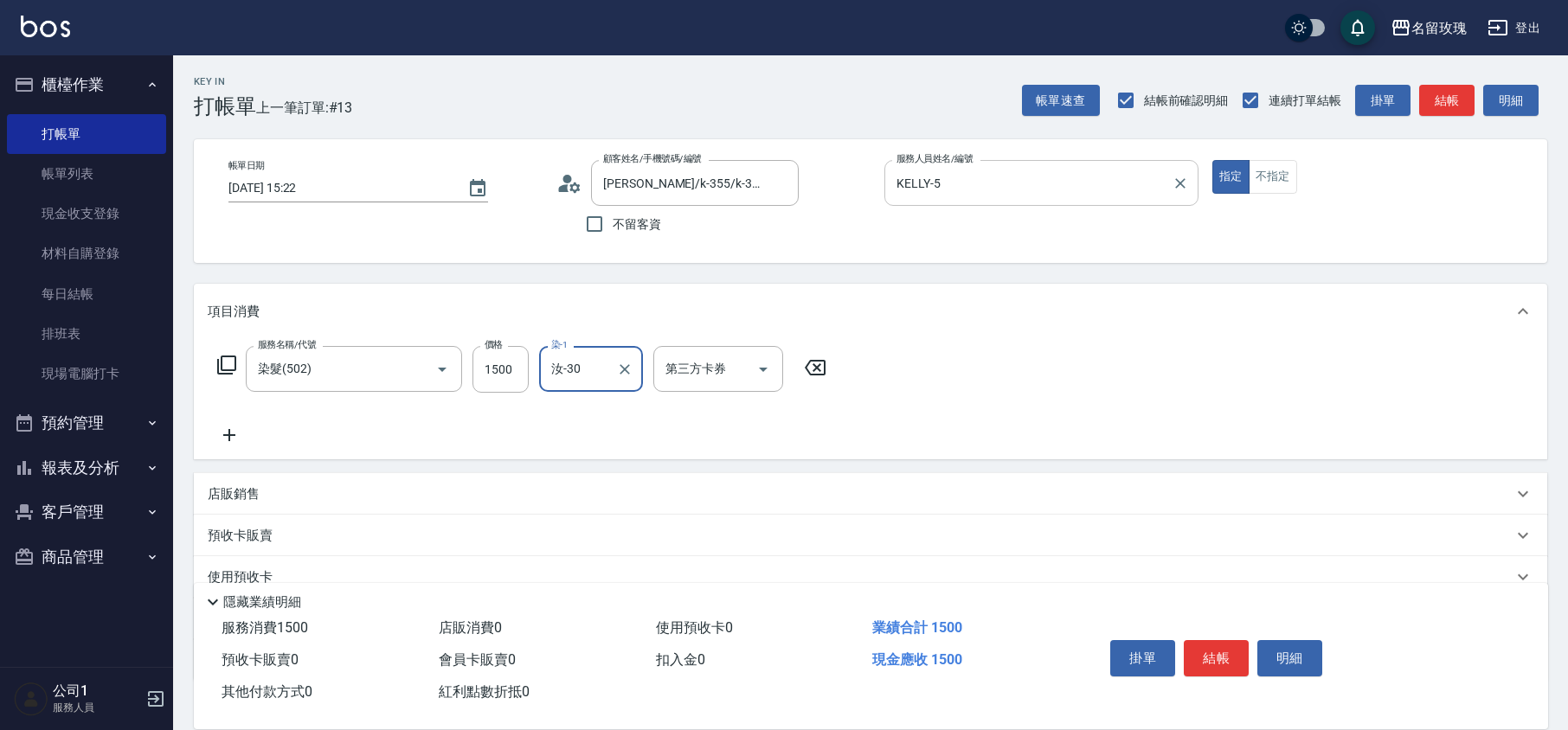
click at [220, 364] on icon at bounding box center [226, 365] width 21 height 21
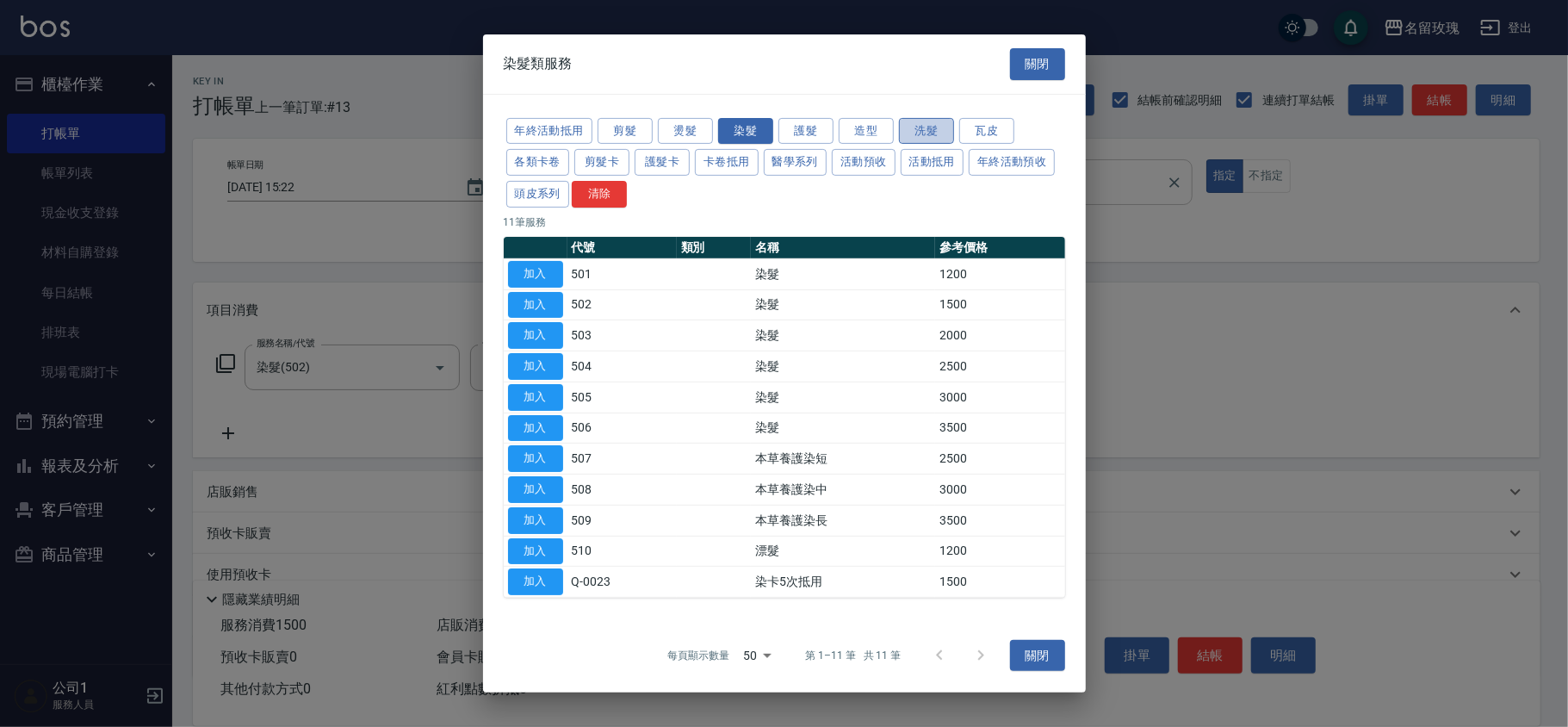
click at [928, 131] on button "洗髮" at bounding box center [926, 130] width 55 height 26
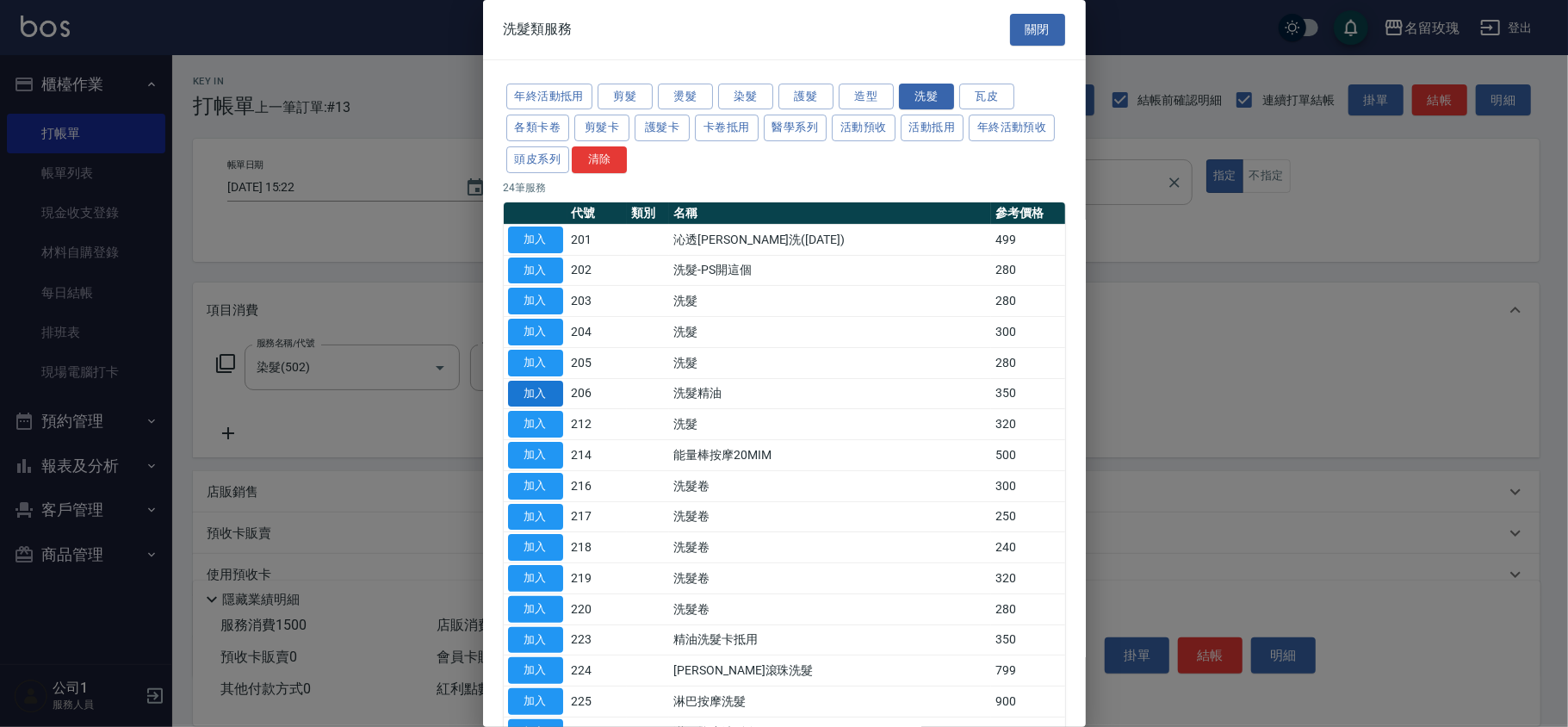
click at [521, 400] on button "加入" at bounding box center [535, 393] width 55 height 26
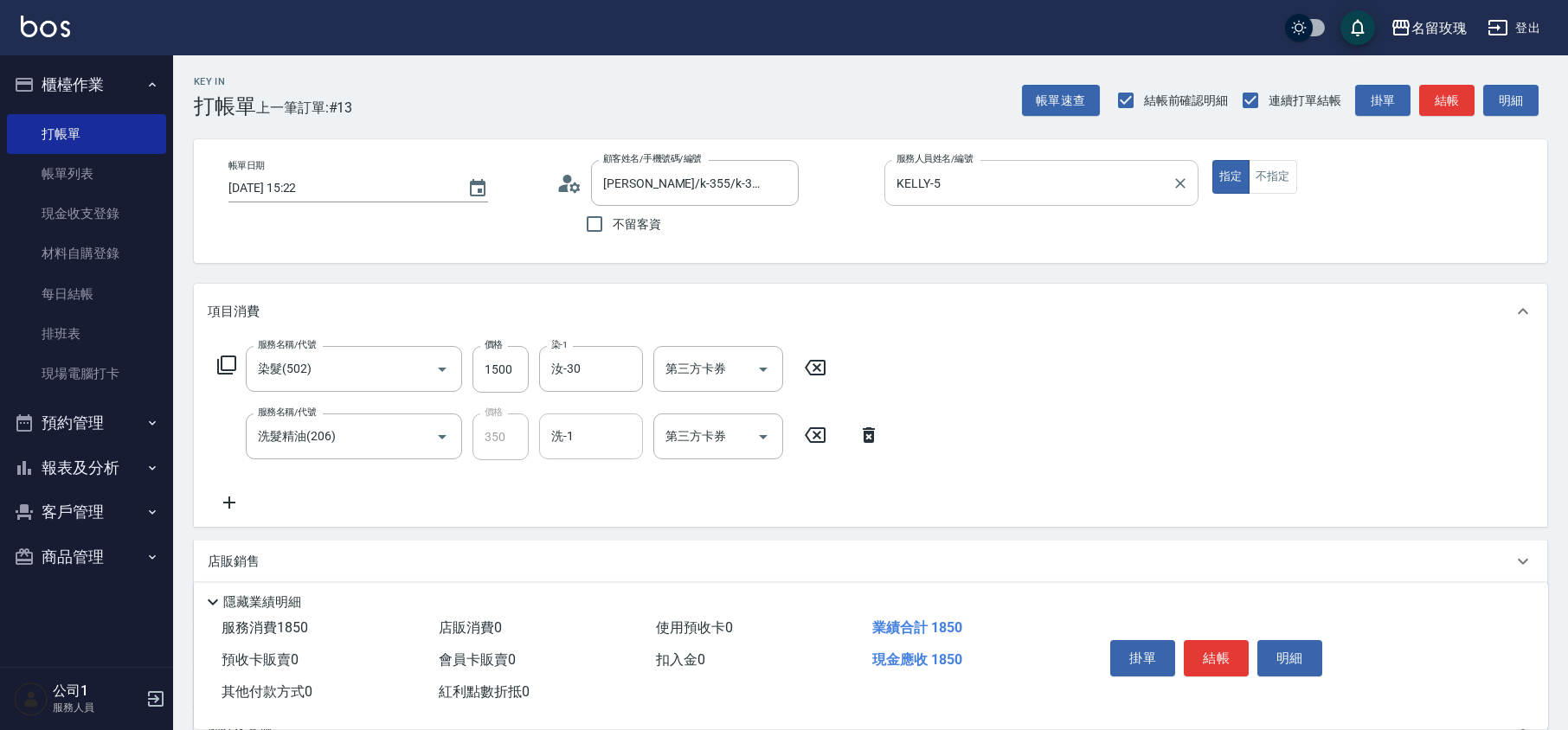
click at [564, 439] on input "洗-1" at bounding box center [591, 436] width 88 height 30
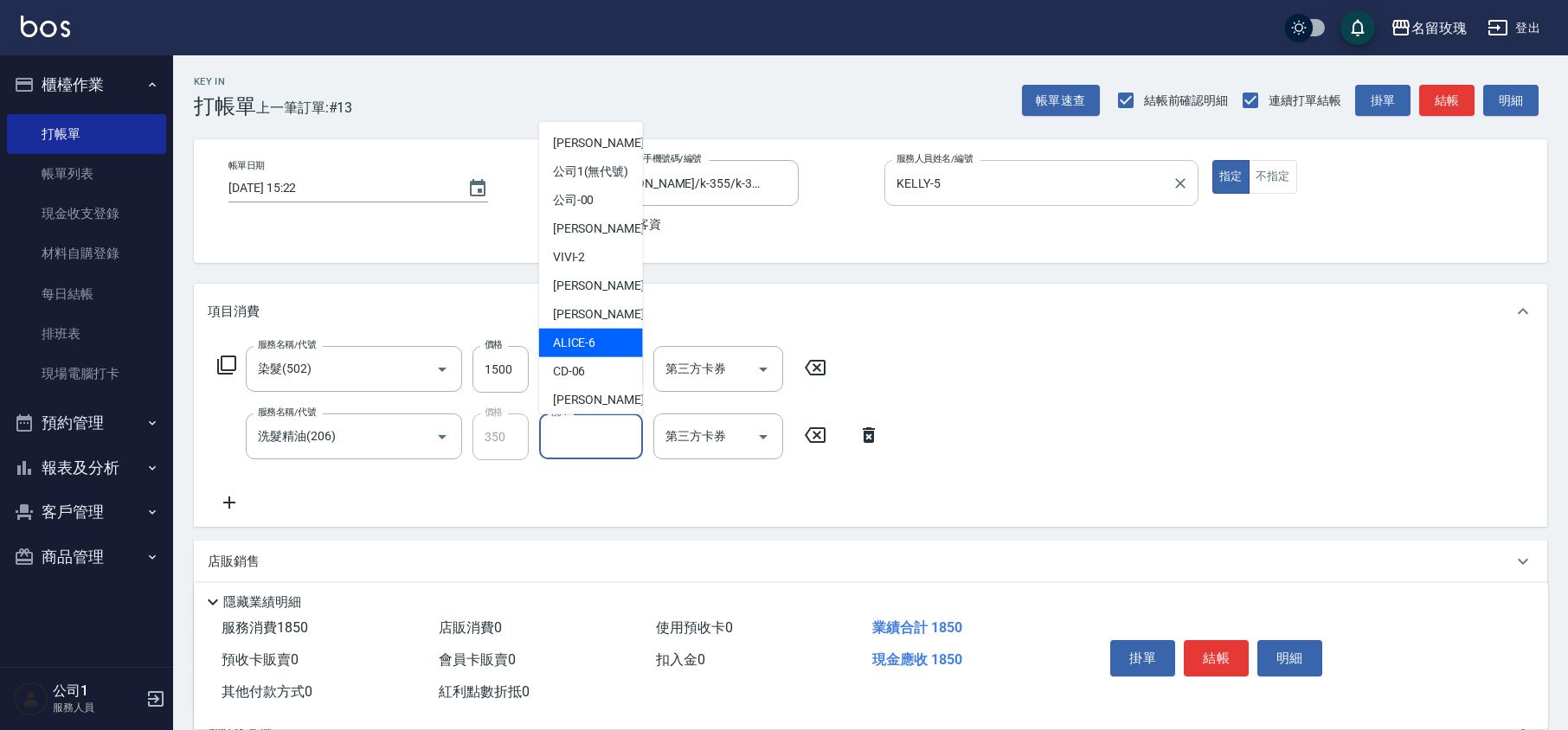
scroll to position [339, 0]
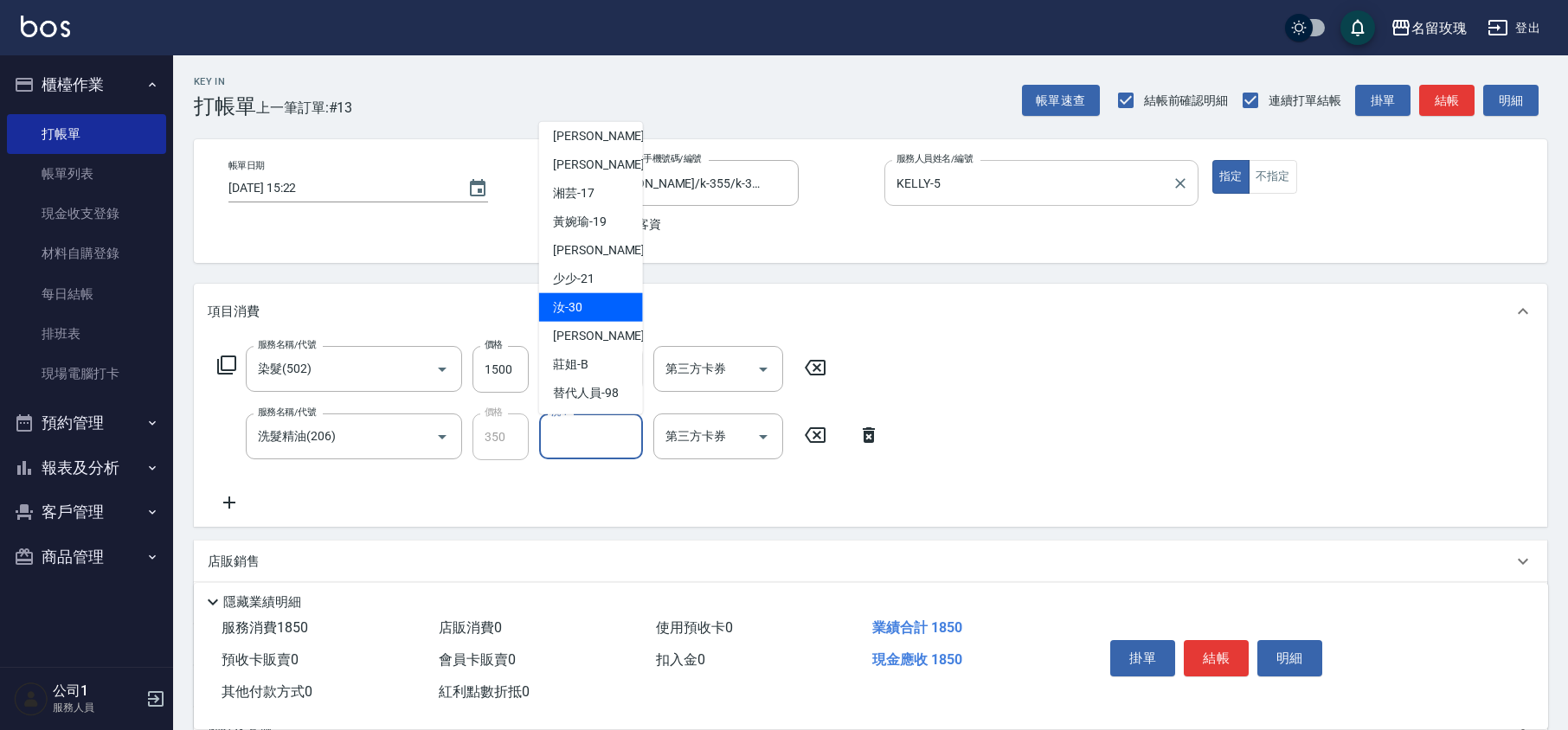
click at [586, 303] on div "汝 -30" at bounding box center [591, 307] width 104 height 28
type input "汝-30"
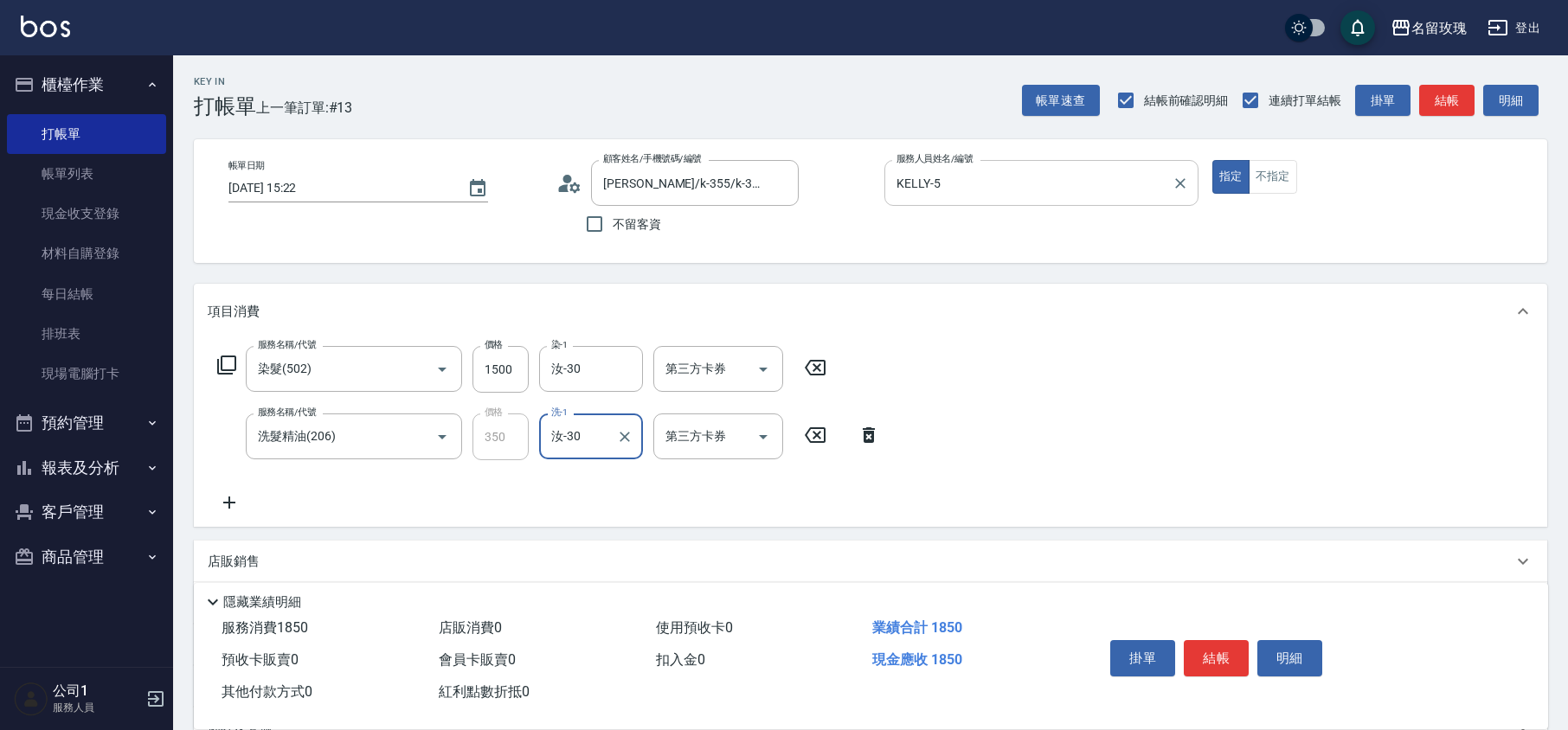
click at [227, 361] on icon at bounding box center [226, 365] width 21 height 21
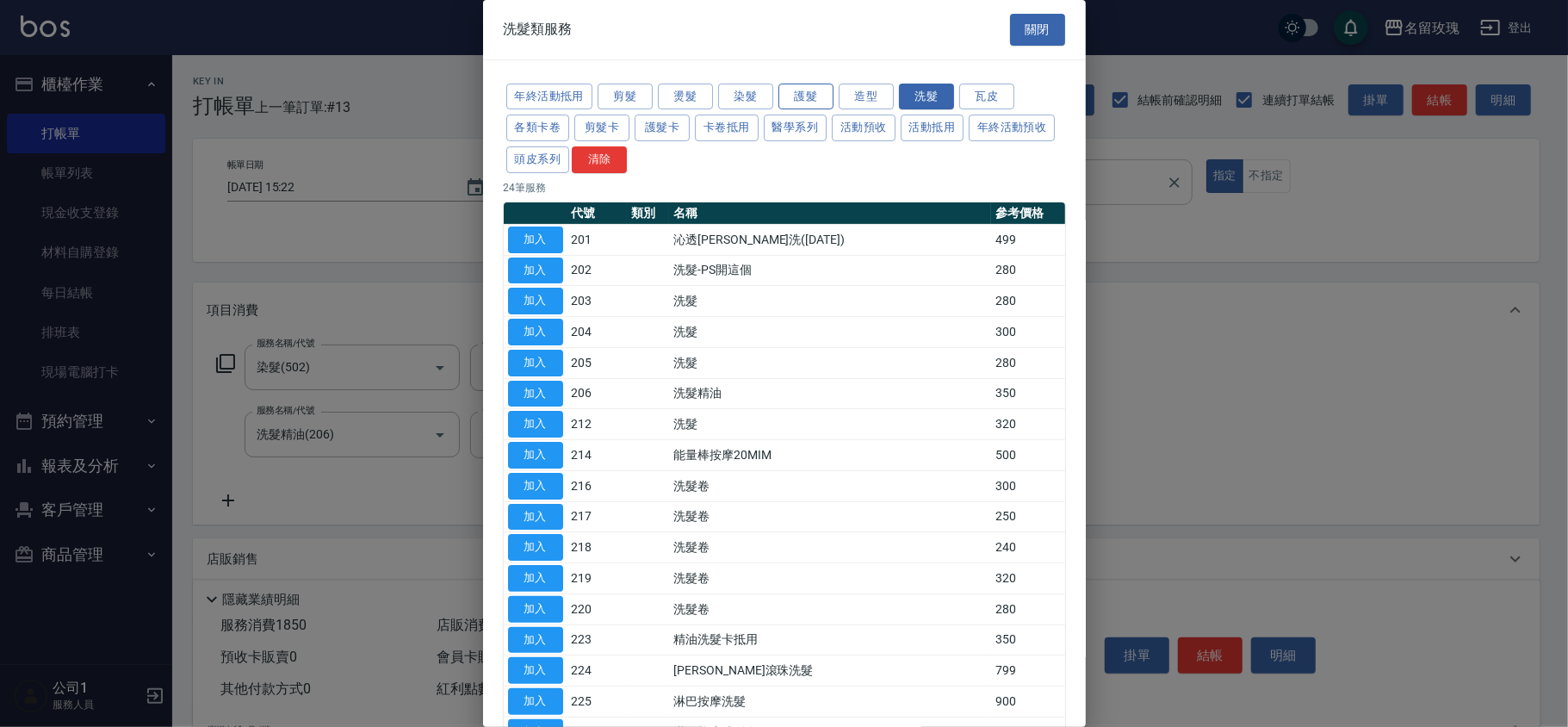
click at [782, 88] on button "護髮" at bounding box center [806, 96] width 55 height 26
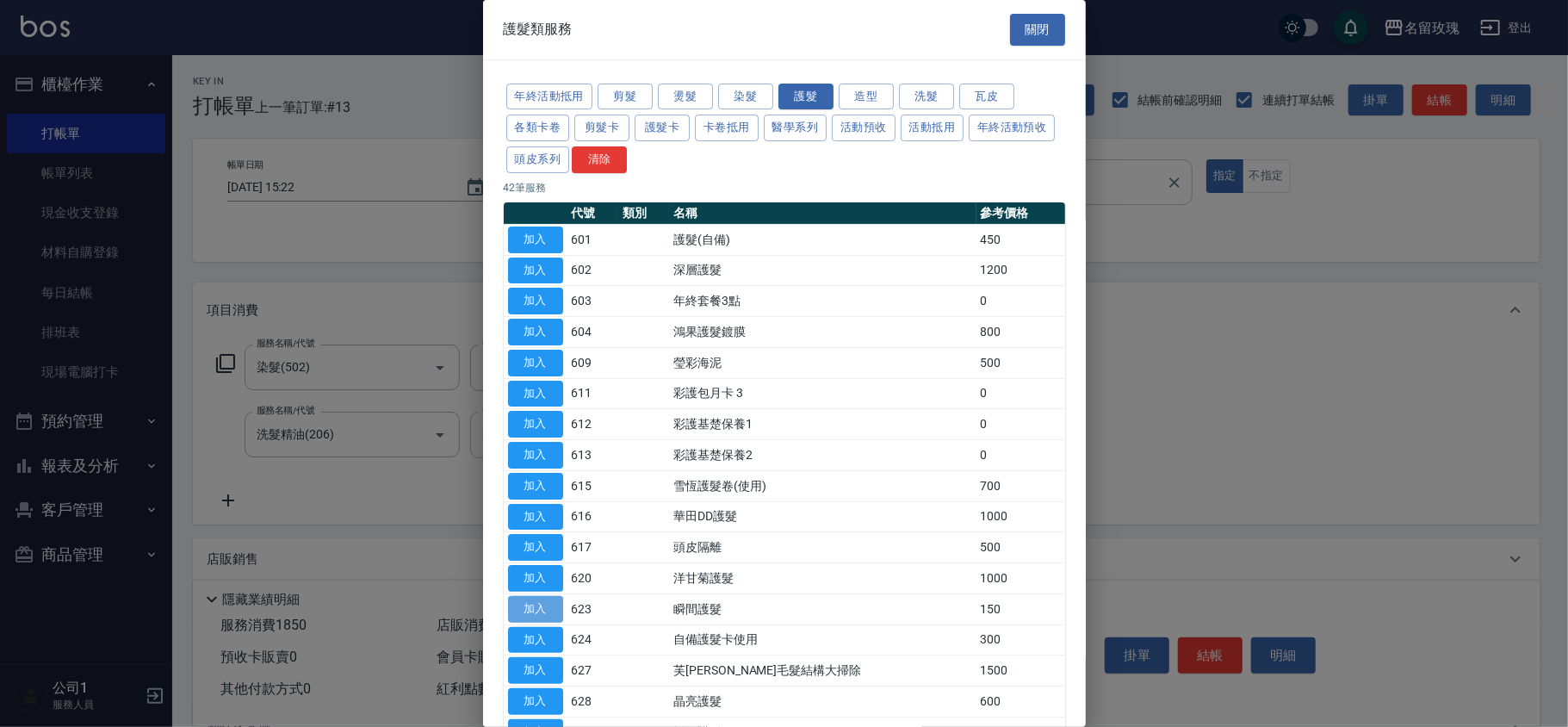
click at [536, 614] on button "加入" at bounding box center [535, 609] width 55 height 26
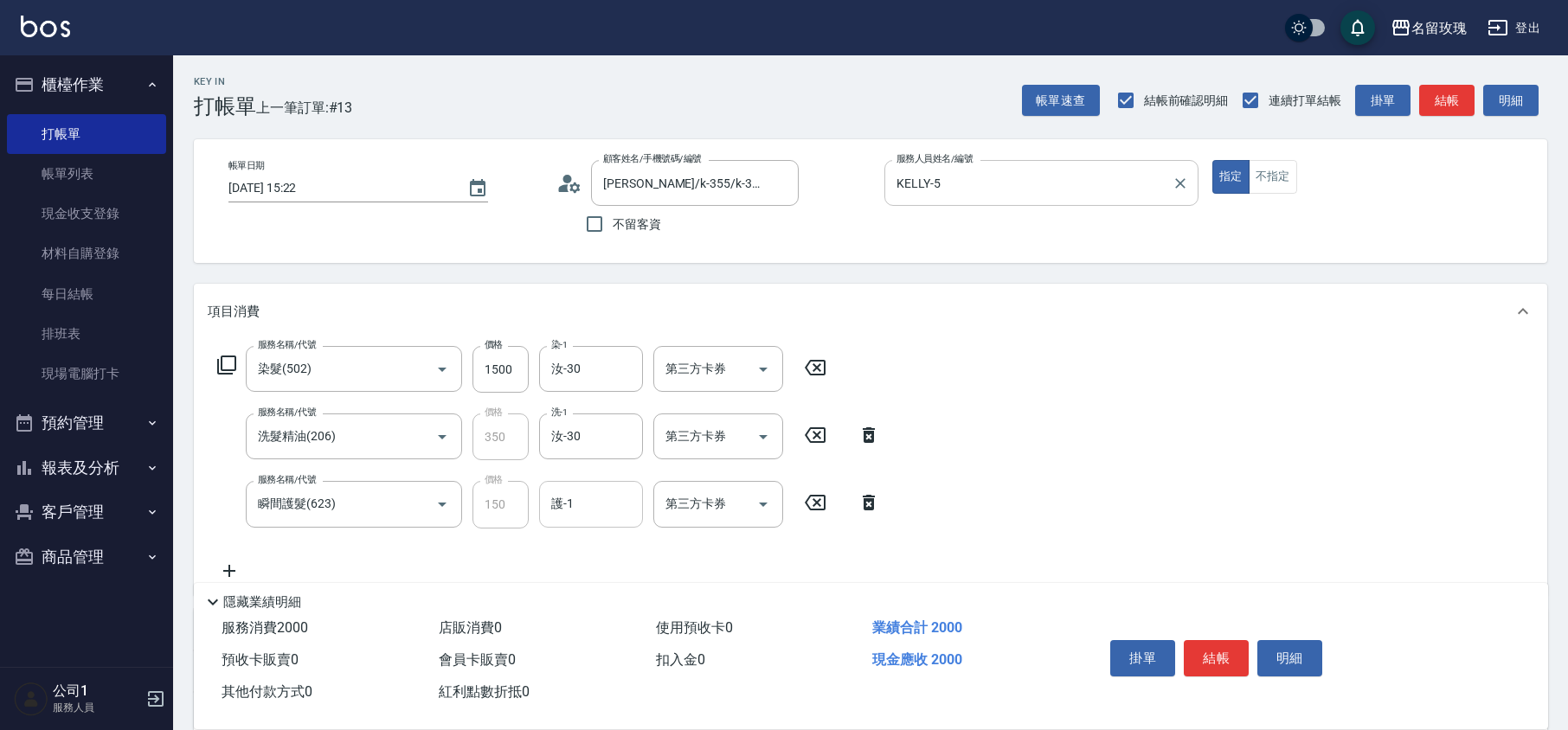
click at [579, 498] on input "護-1" at bounding box center [591, 503] width 88 height 30
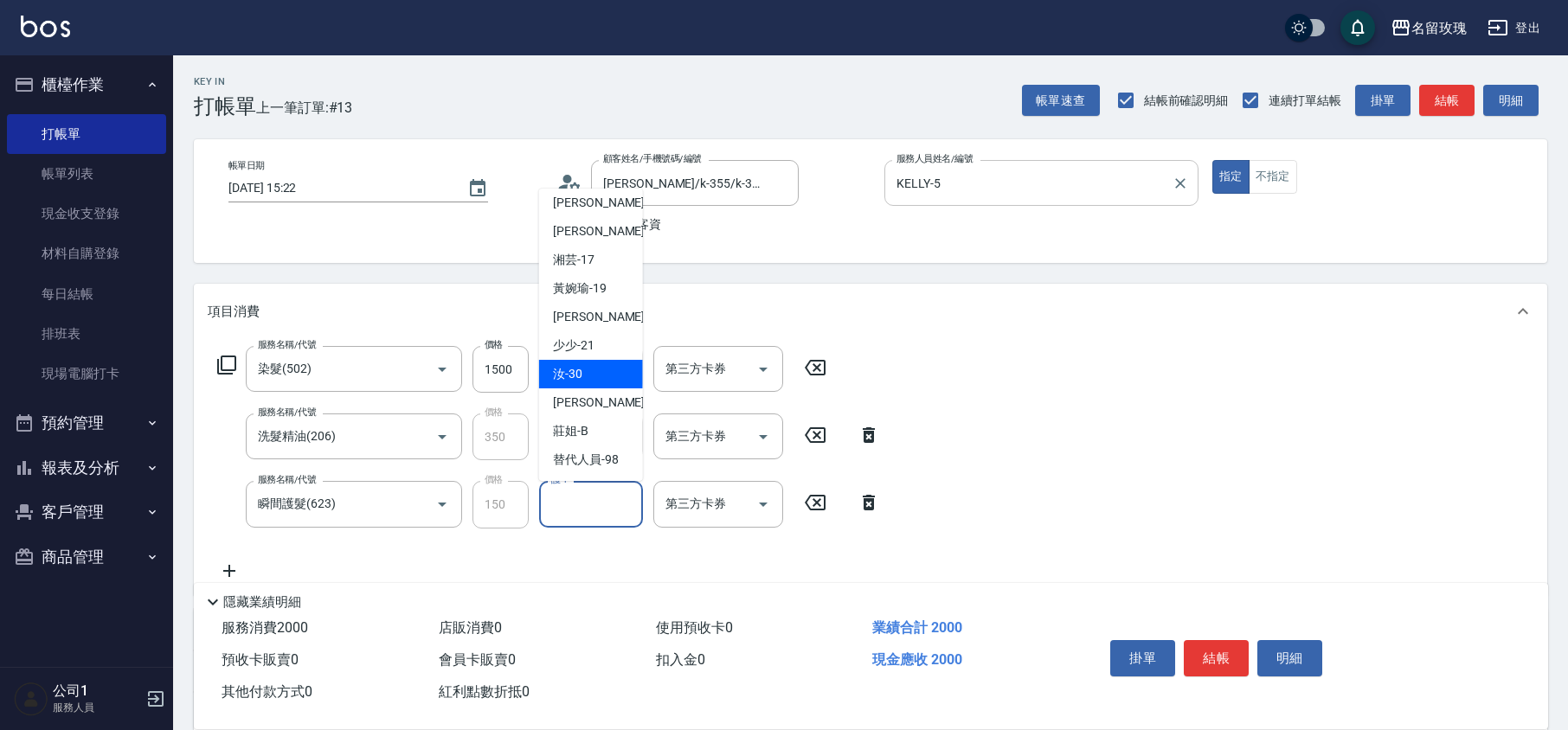
click at [590, 375] on div "汝 -30" at bounding box center [591, 373] width 104 height 28
type input "汝-30"
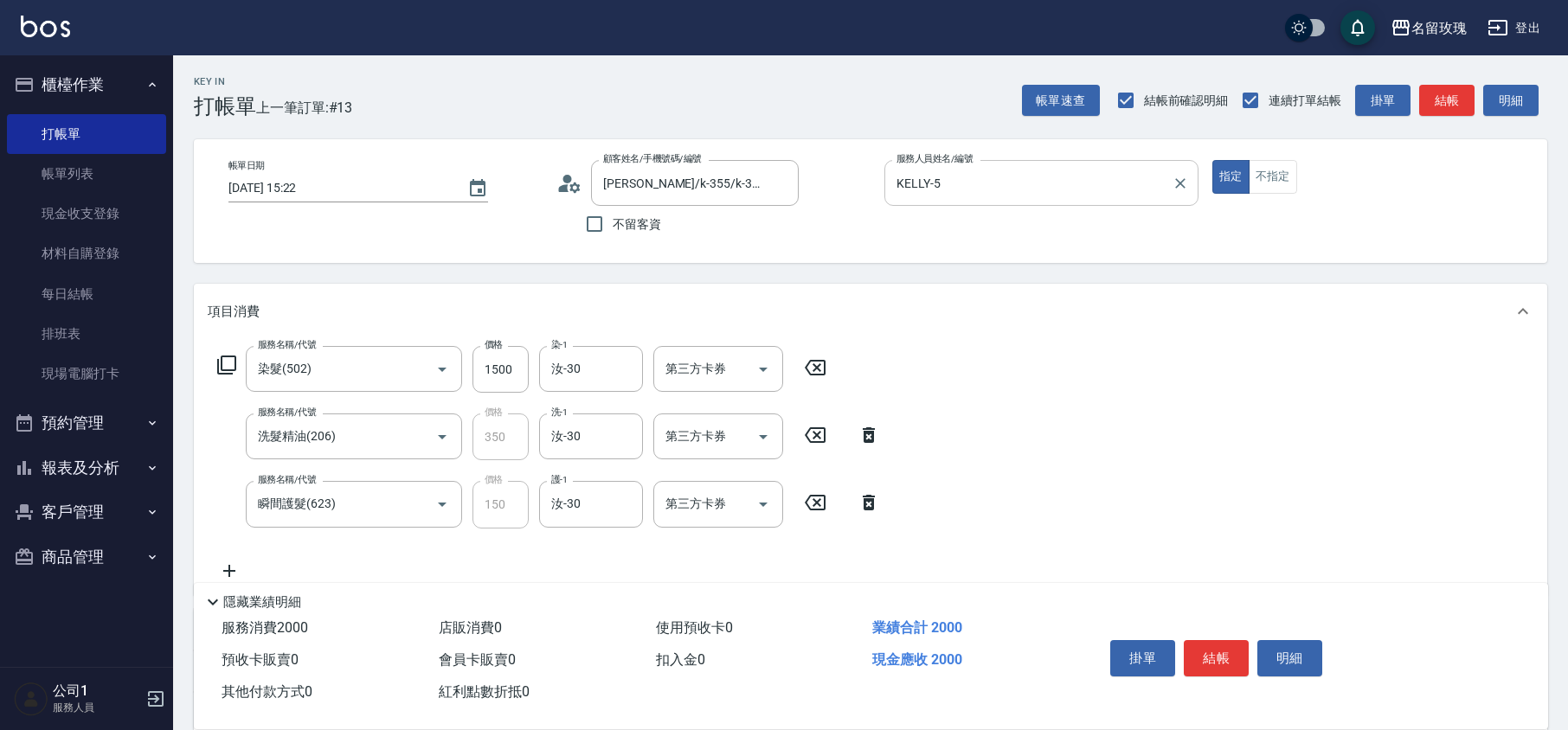
click at [226, 367] on icon at bounding box center [226, 365] width 21 height 21
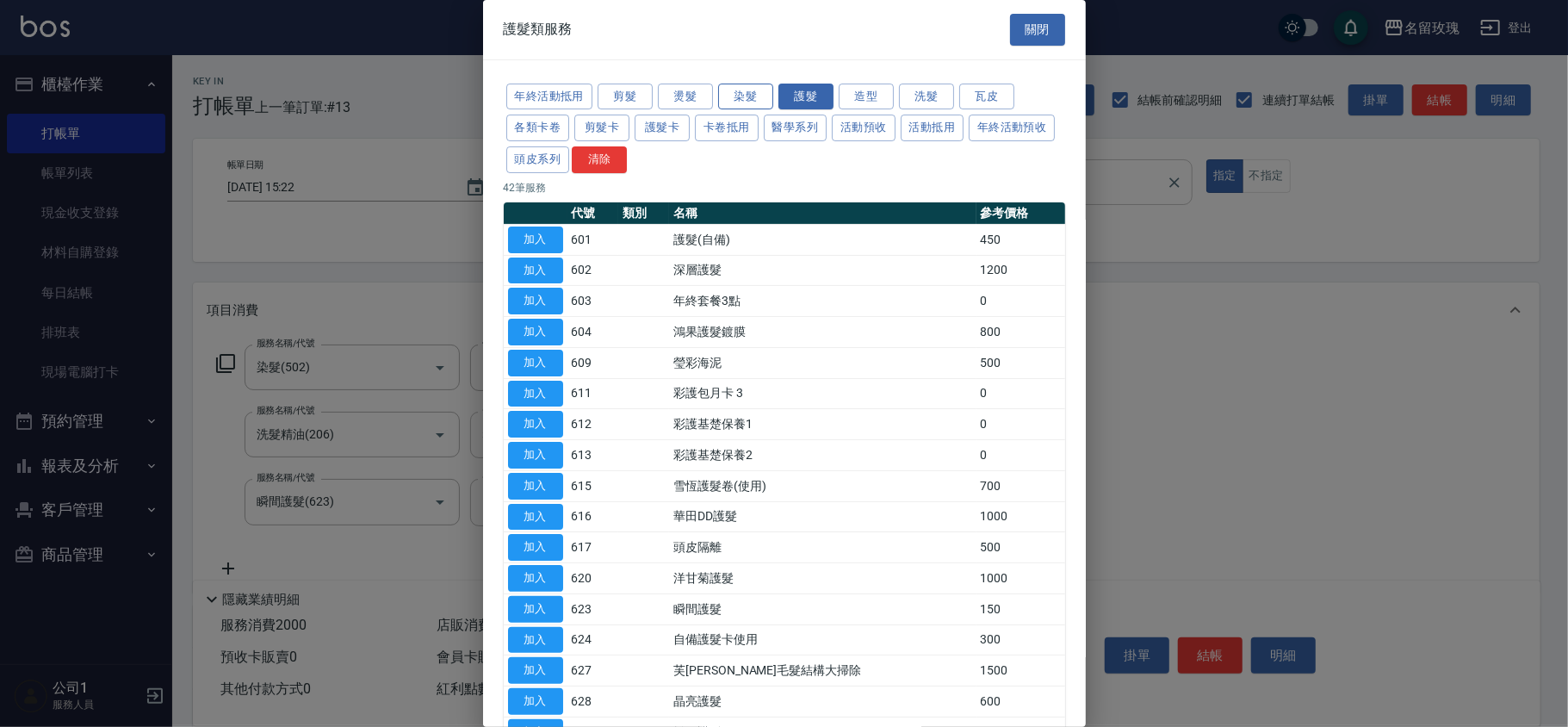
click at [744, 93] on button "染髮" at bounding box center [745, 96] width 55 height 26
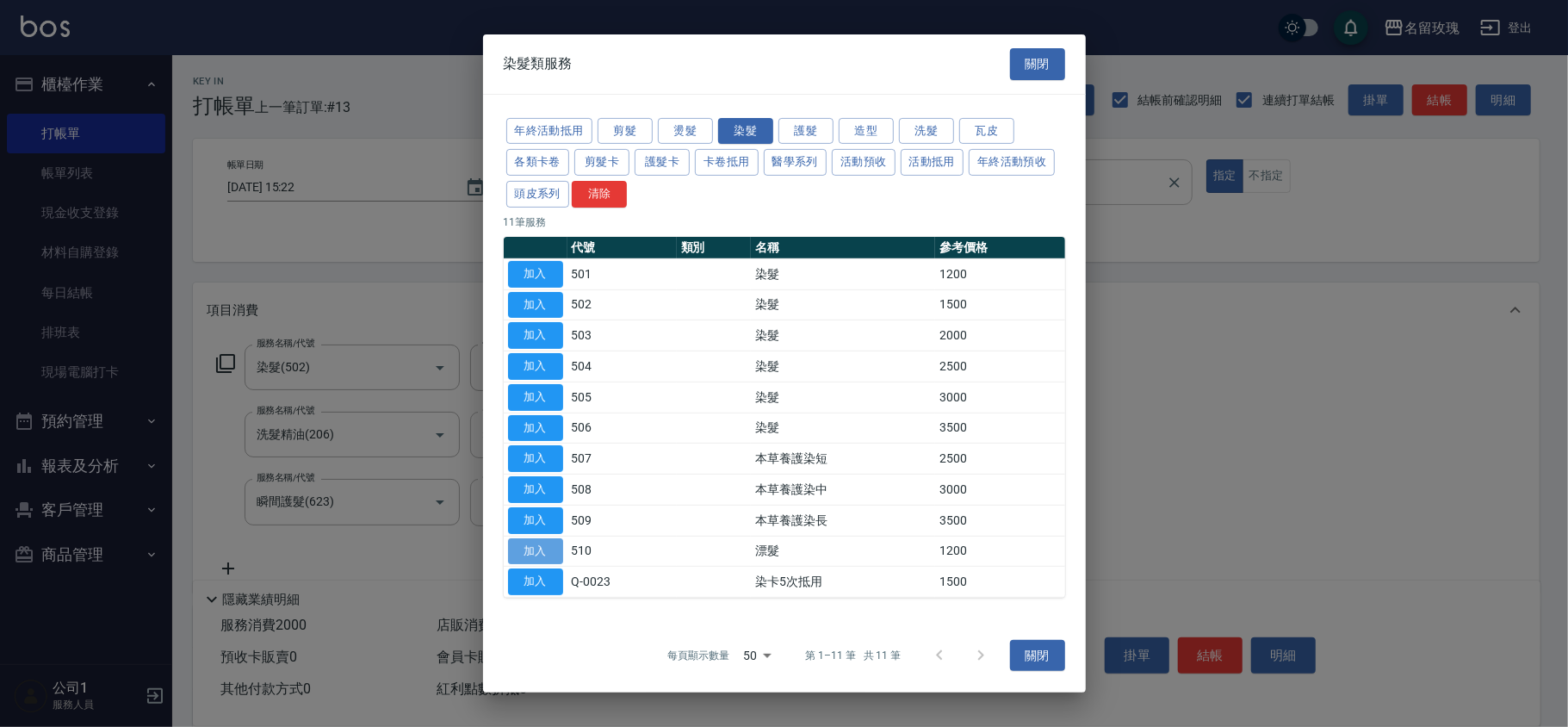
click at [546, 558] on button "加入" at bounding box center [535, 550] width 55 height 26
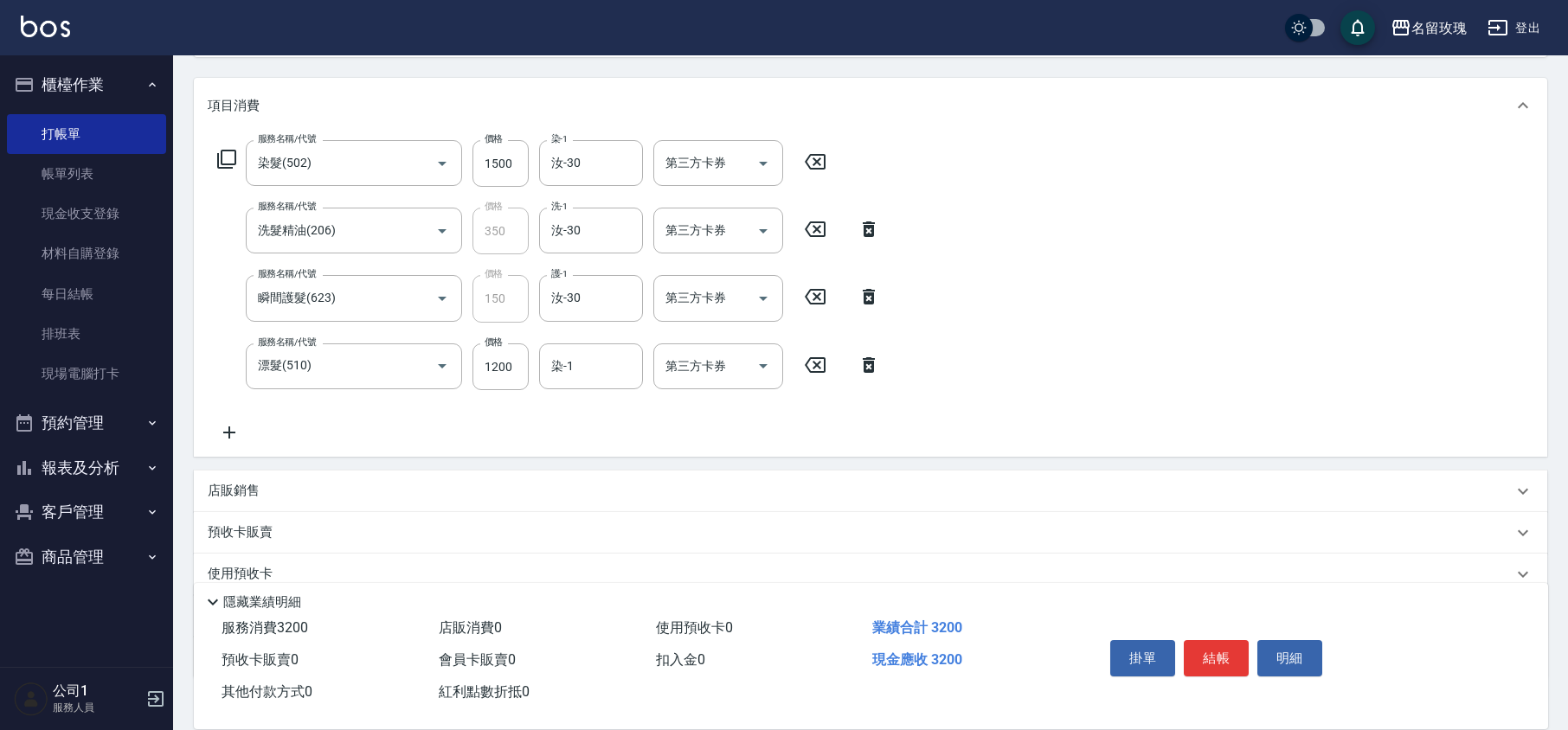
scroll to position [315, 0]
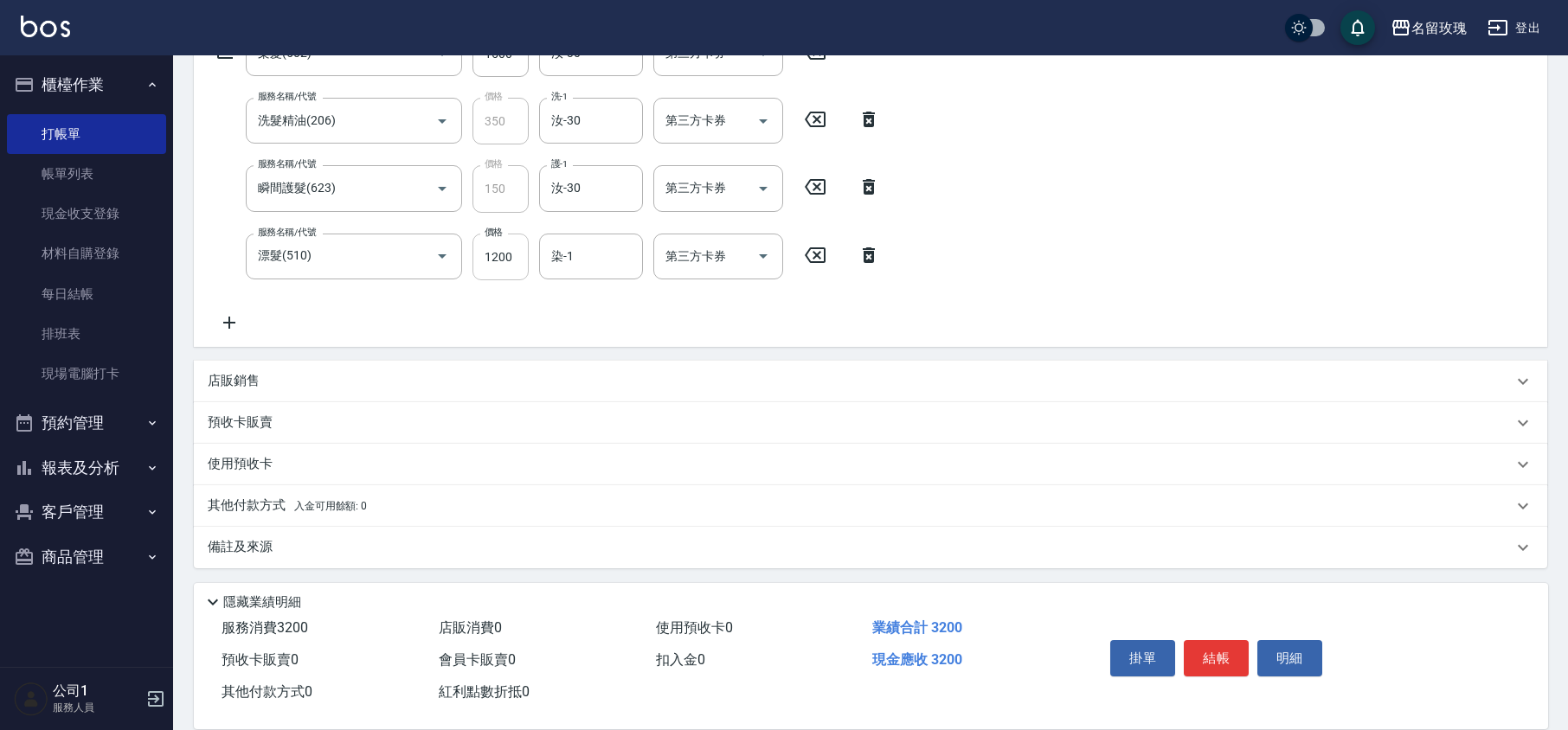
click at [512, 261] on input "1200" at bounding box center [500, 257] width 56 height 47
type input "1000"
type input "汝-30"
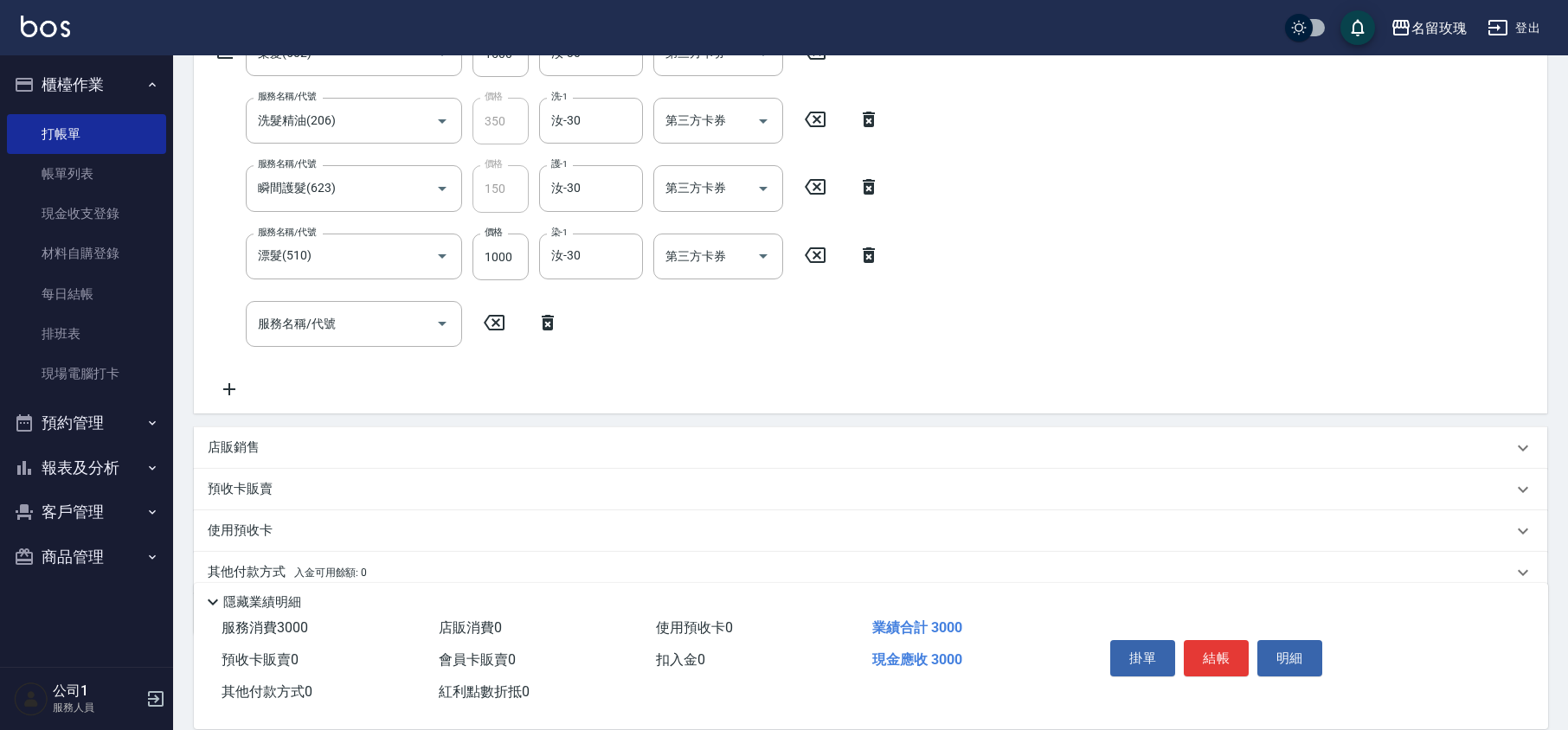
click at [544, 313] on icon at bounding box center [548, 322] width 43 height 21
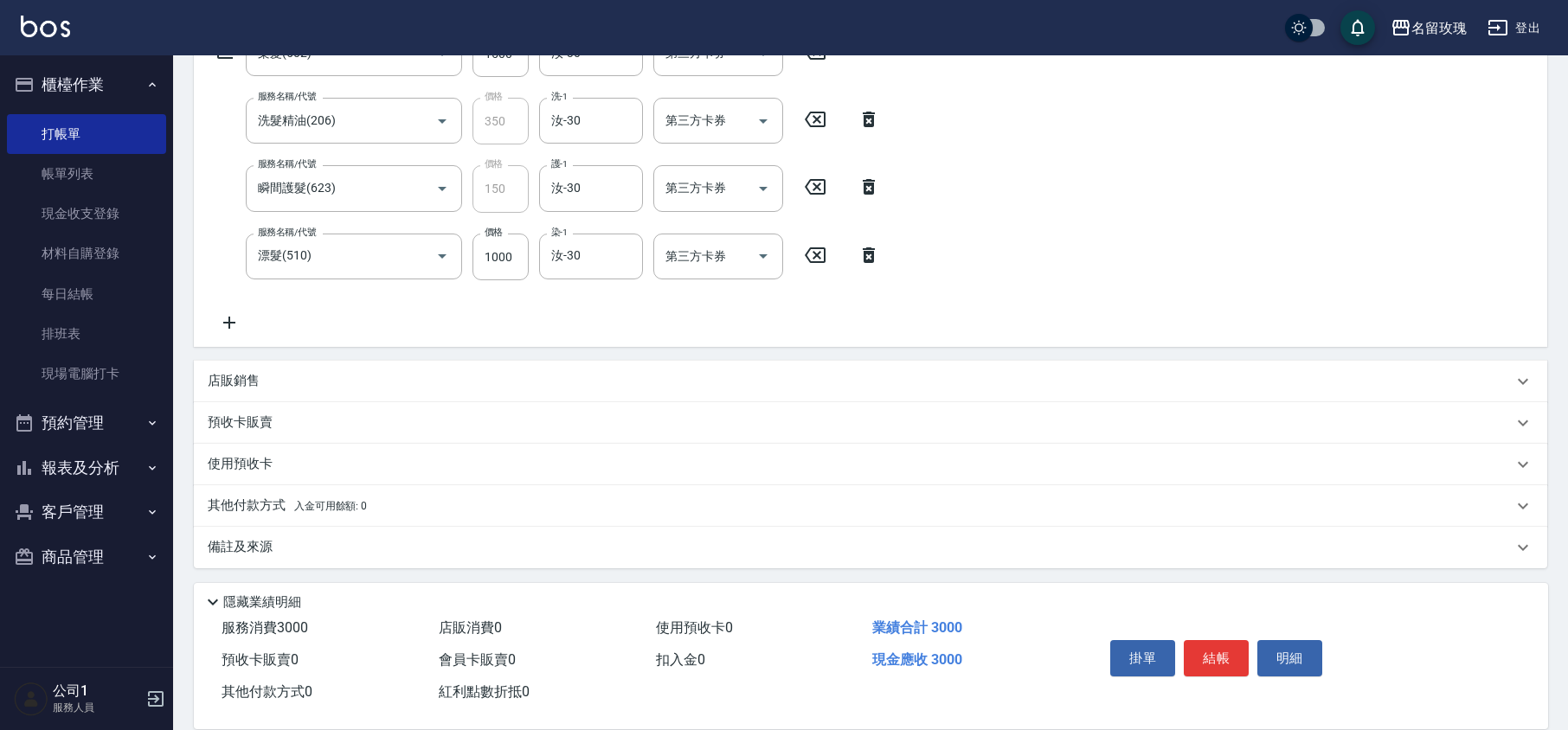
click at [547, 314] on div "服務名稱/代號 染髮(502) 服務名稱/代號 價格 1500 價格 染-1 汝-30 染-1 第三方卡券 第三方卡券 服務名稱/代號 洗髮精油(206) 服…" at bounding box center [549, 182] width 683 height 303
type input "[DATE] 15:23"
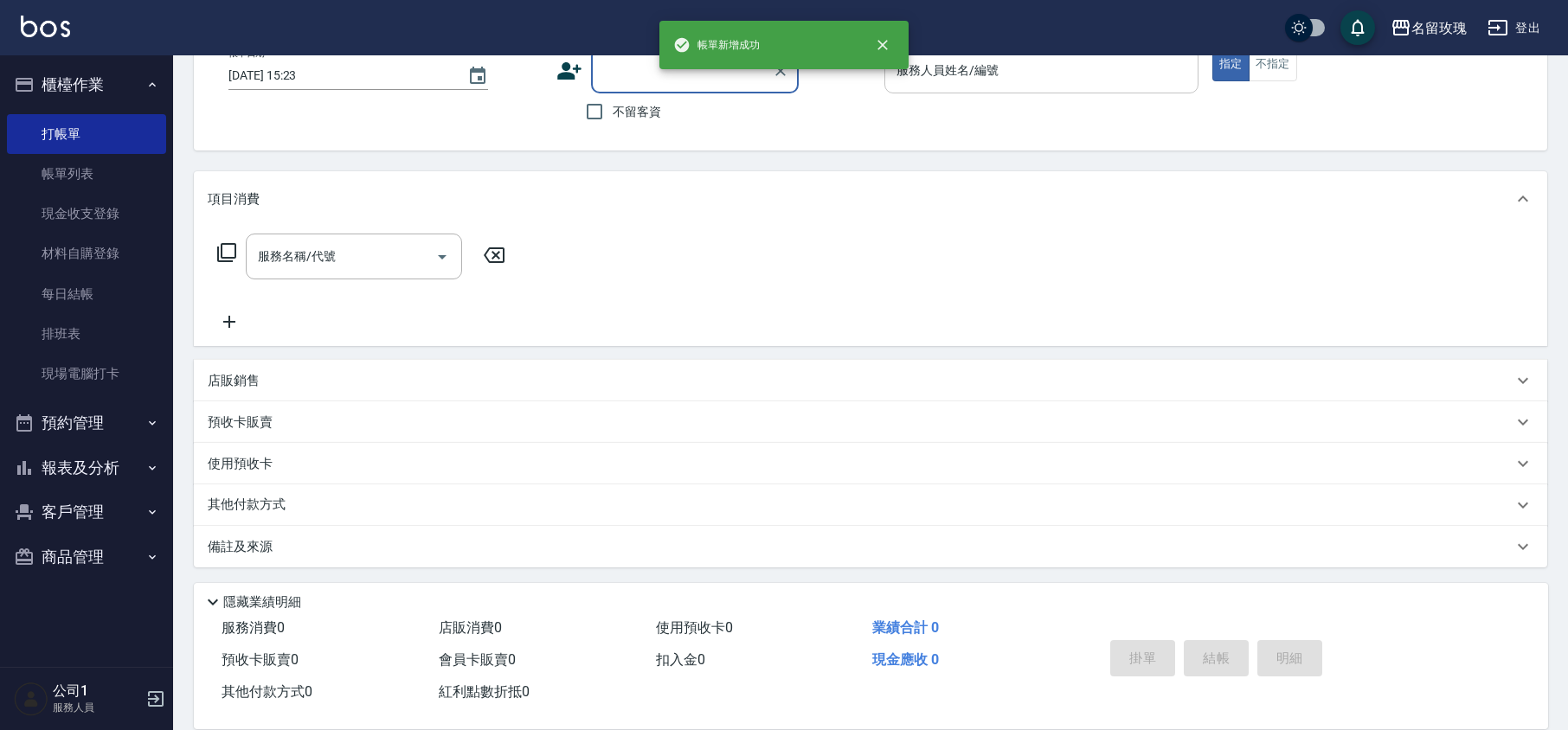
scroll to position [0, 0]
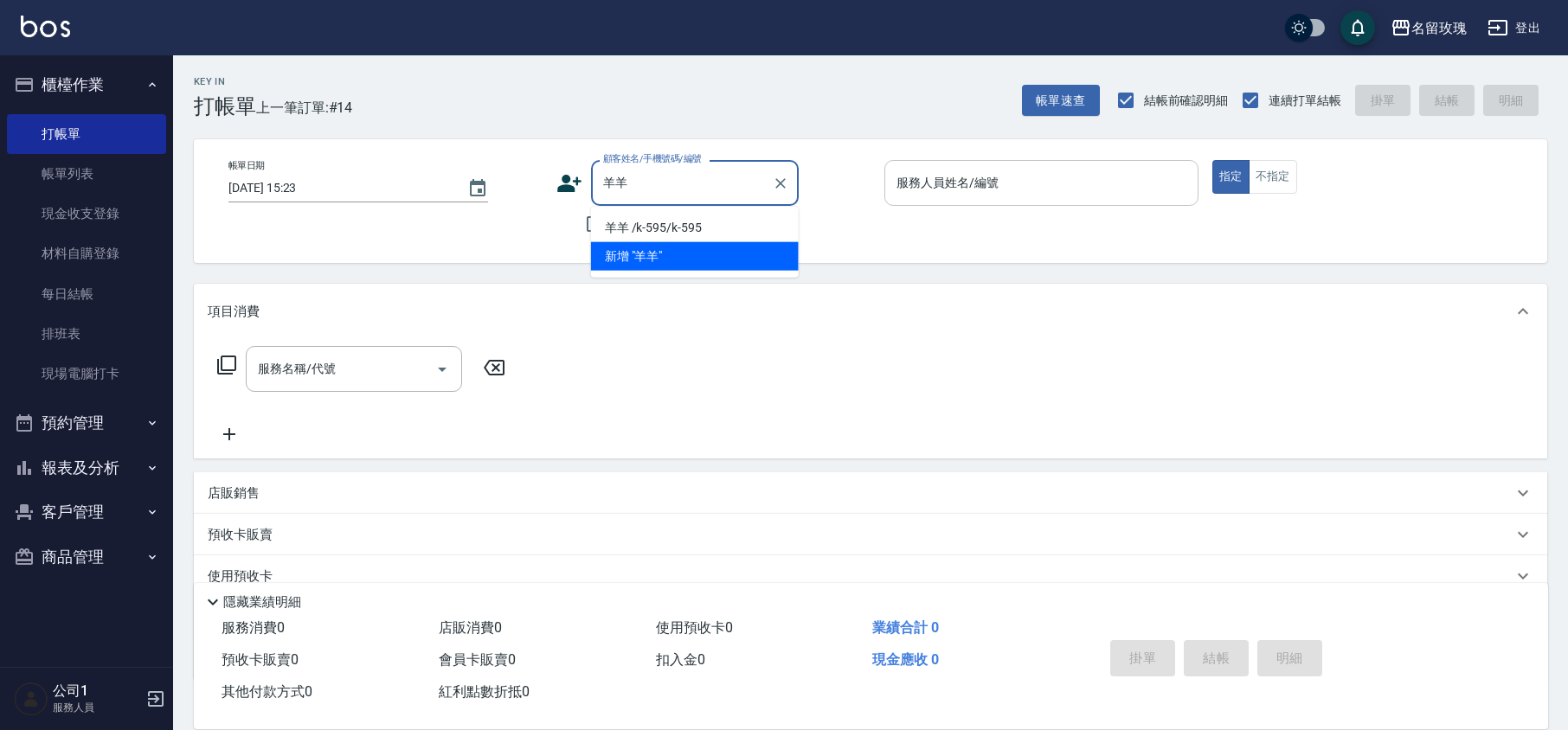
click at [665, 222] on li "羊羊 /k-595/k-595" at bounding box center [694, 227] width 207 height 28
type input "羊羊 /k-595/k-595"
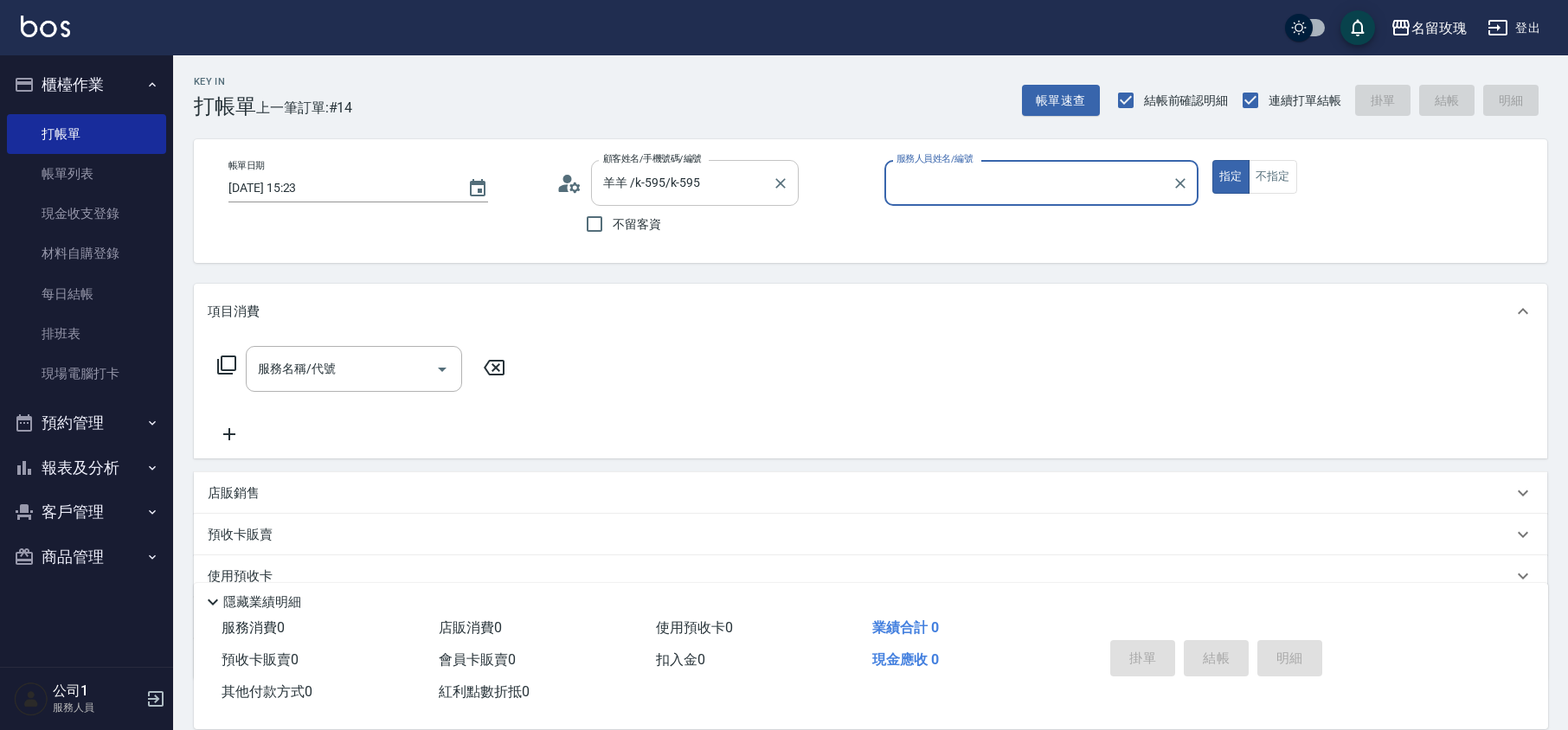
type input "KELLY-5"
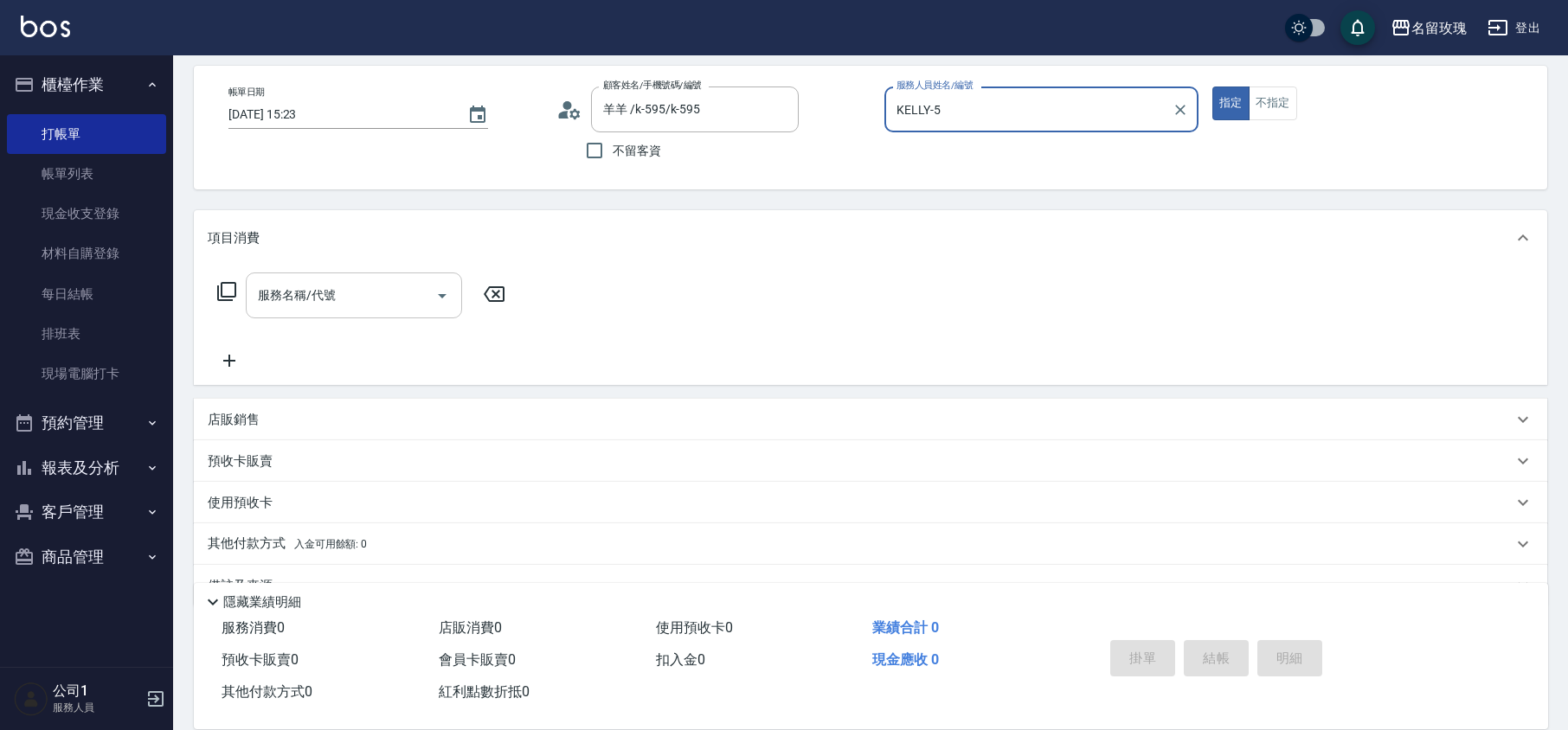
scroll to position [112, 0]
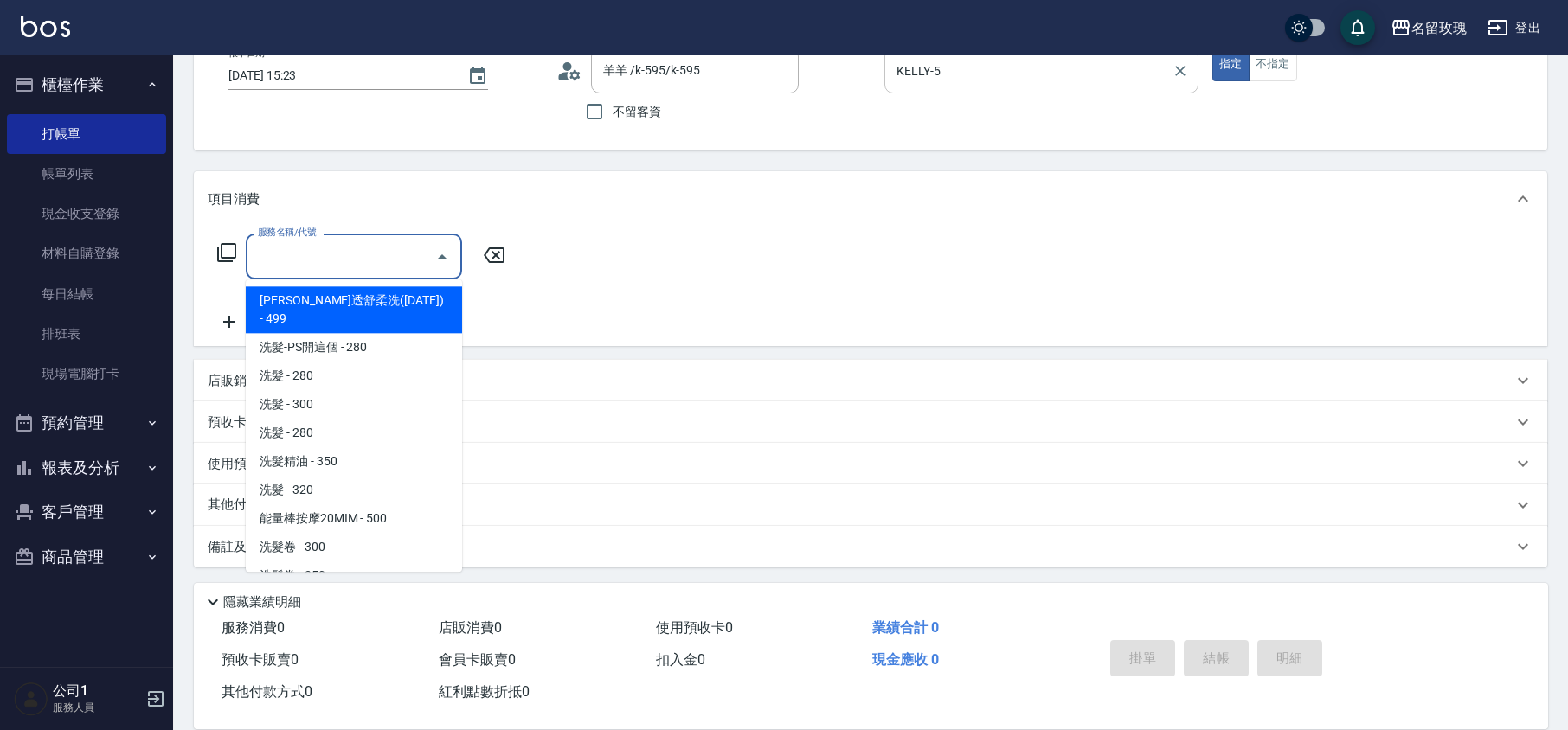
click at [298, 256] on div "服務名稱/代號 服務名稱/代號" at bounding box center [354, 256] width 216 height 46
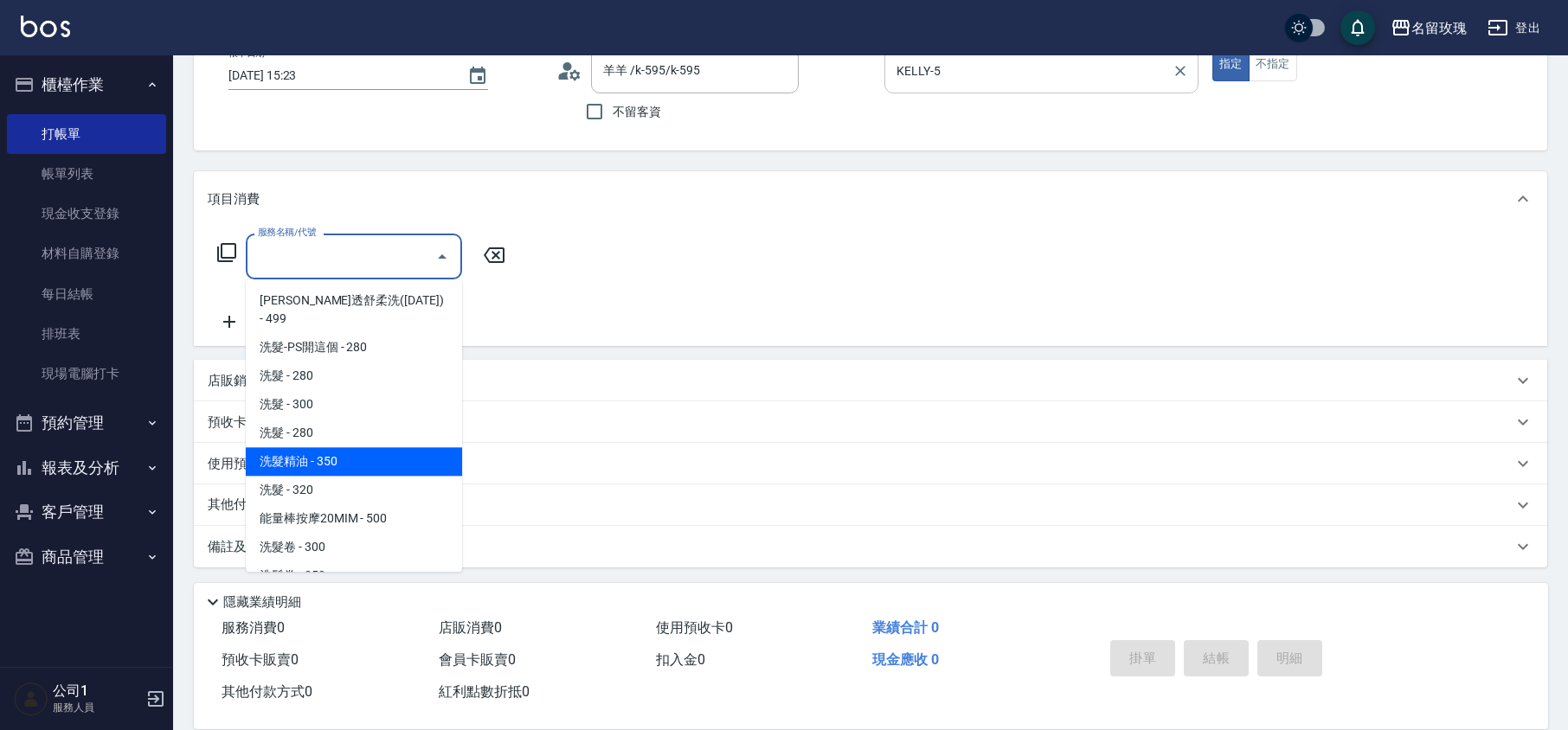
click at [323, 447] on span "洗髮精油 - 350" at bounding box center [354, 461] width 216 height 28
type input "洗髮精油(206)"
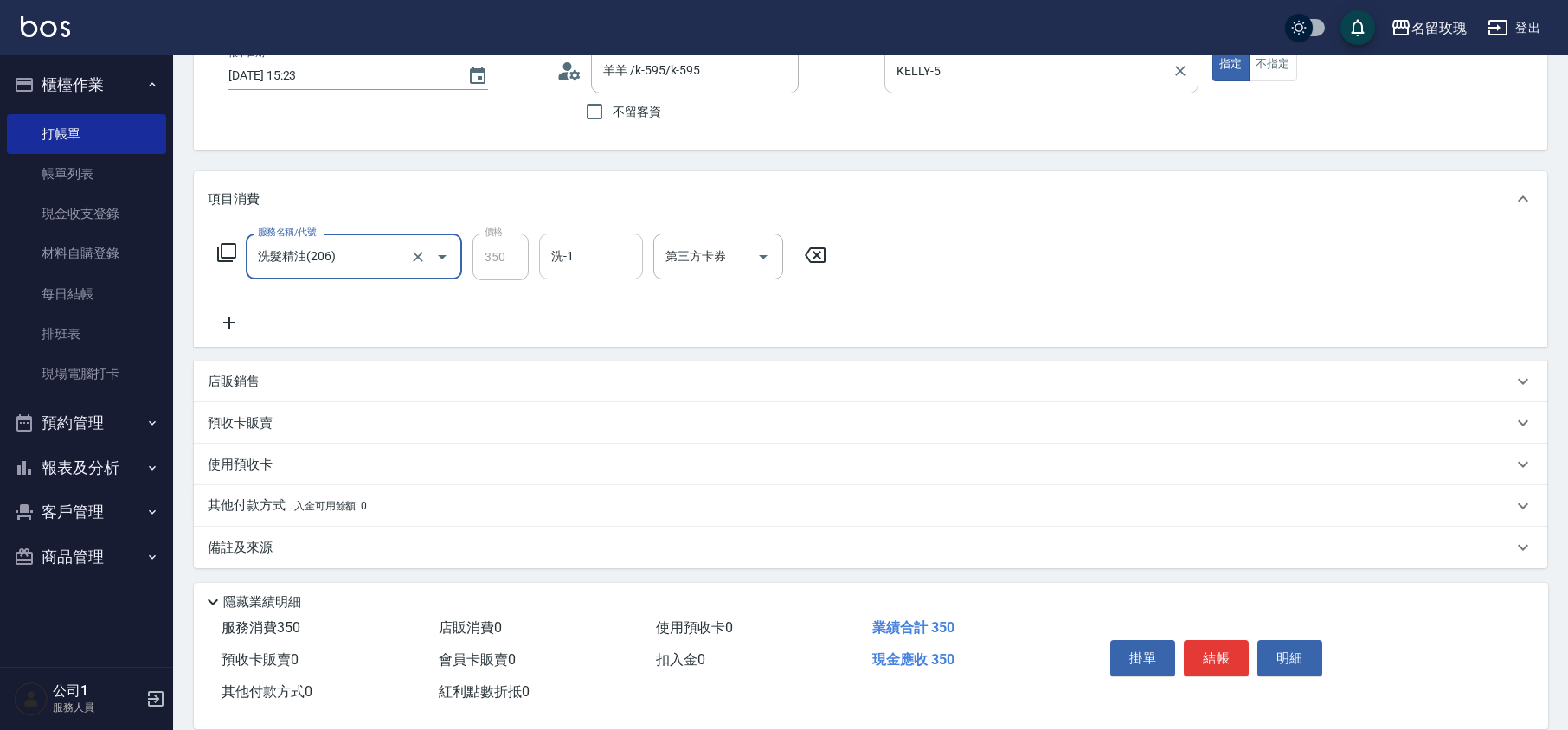
drag, startPoint x: 533, startPoint y: 286, endPoint x: 593, endPoint y: 277, distance: 60.7
click at [594, 253] on input "洗-1" at bounding box center [591, 256] width 88 height 30
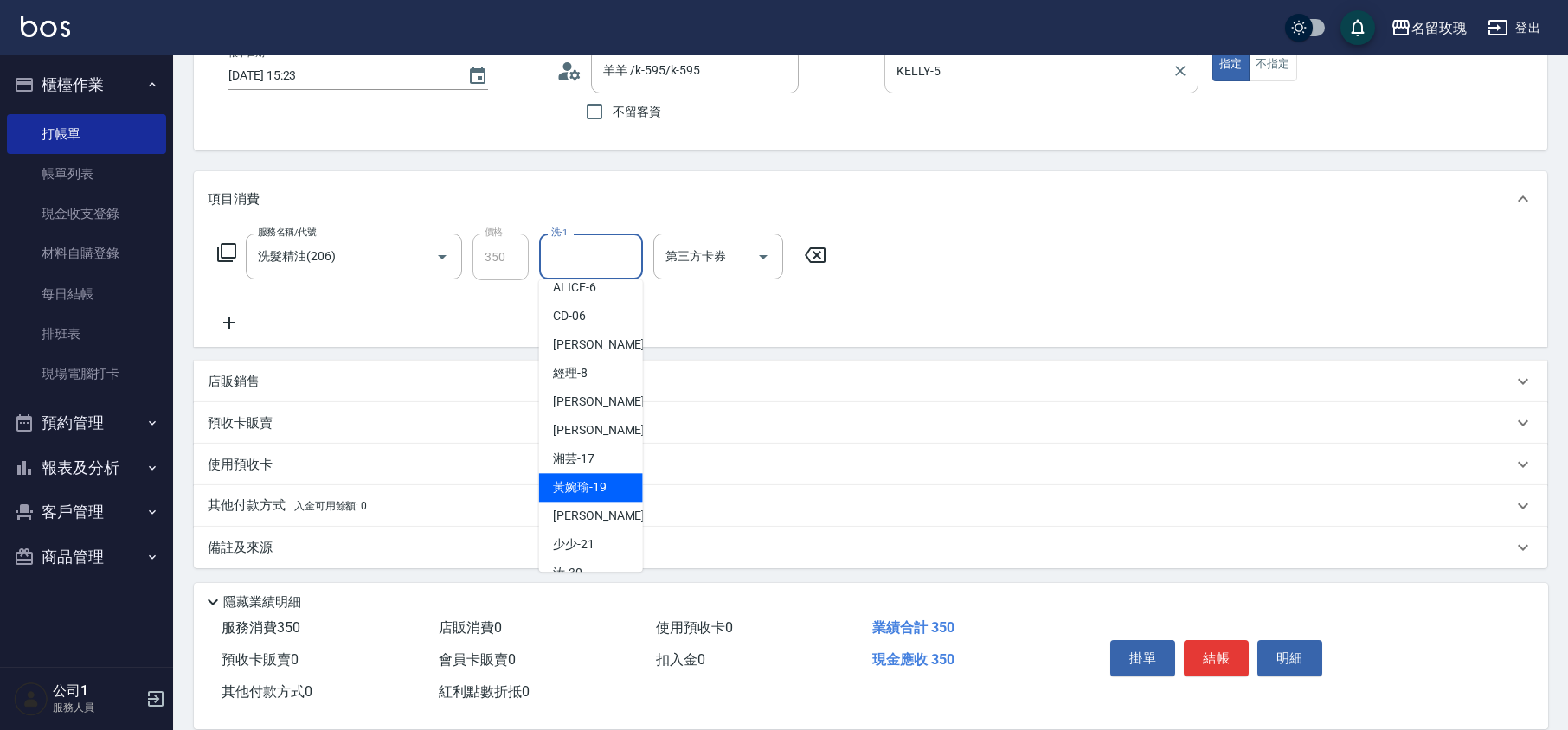
scroll to position [340, 0]
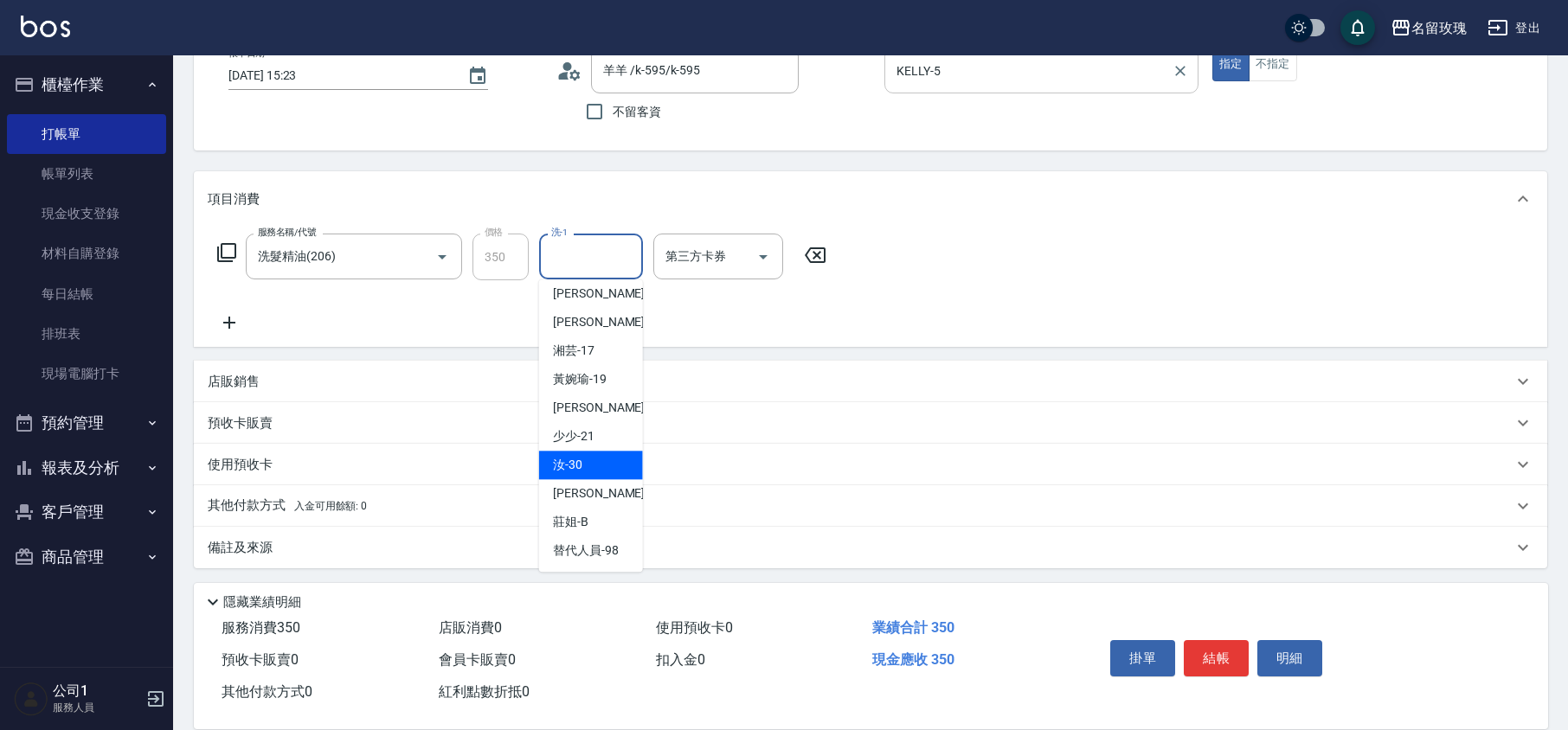
click at [592, 454] on div "汝 -30" at bounding box center [591, 465] width 104 height 28
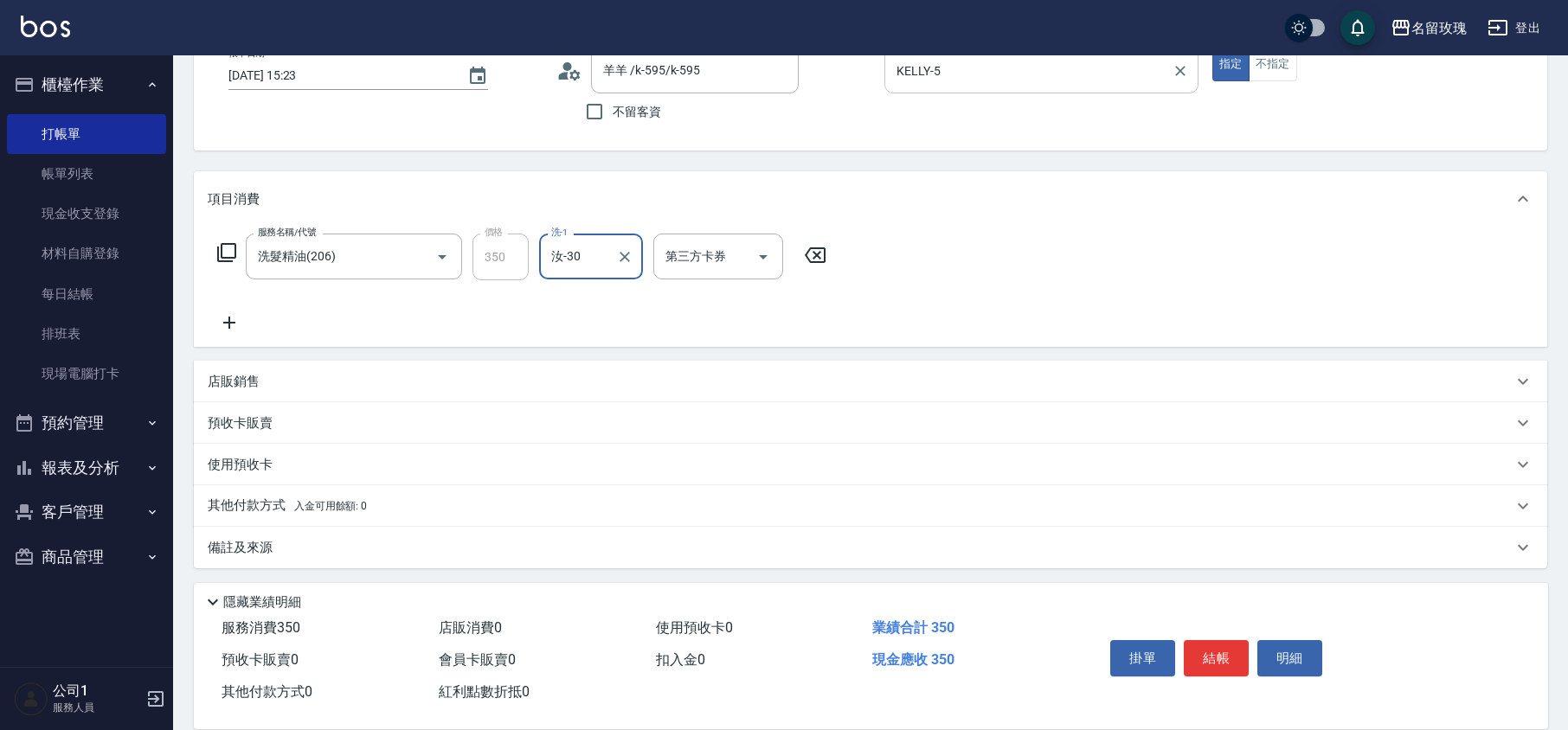
type input "汝-30"
click at [225, 247] on icon at bounding box center [226, 253] width 21 height 21
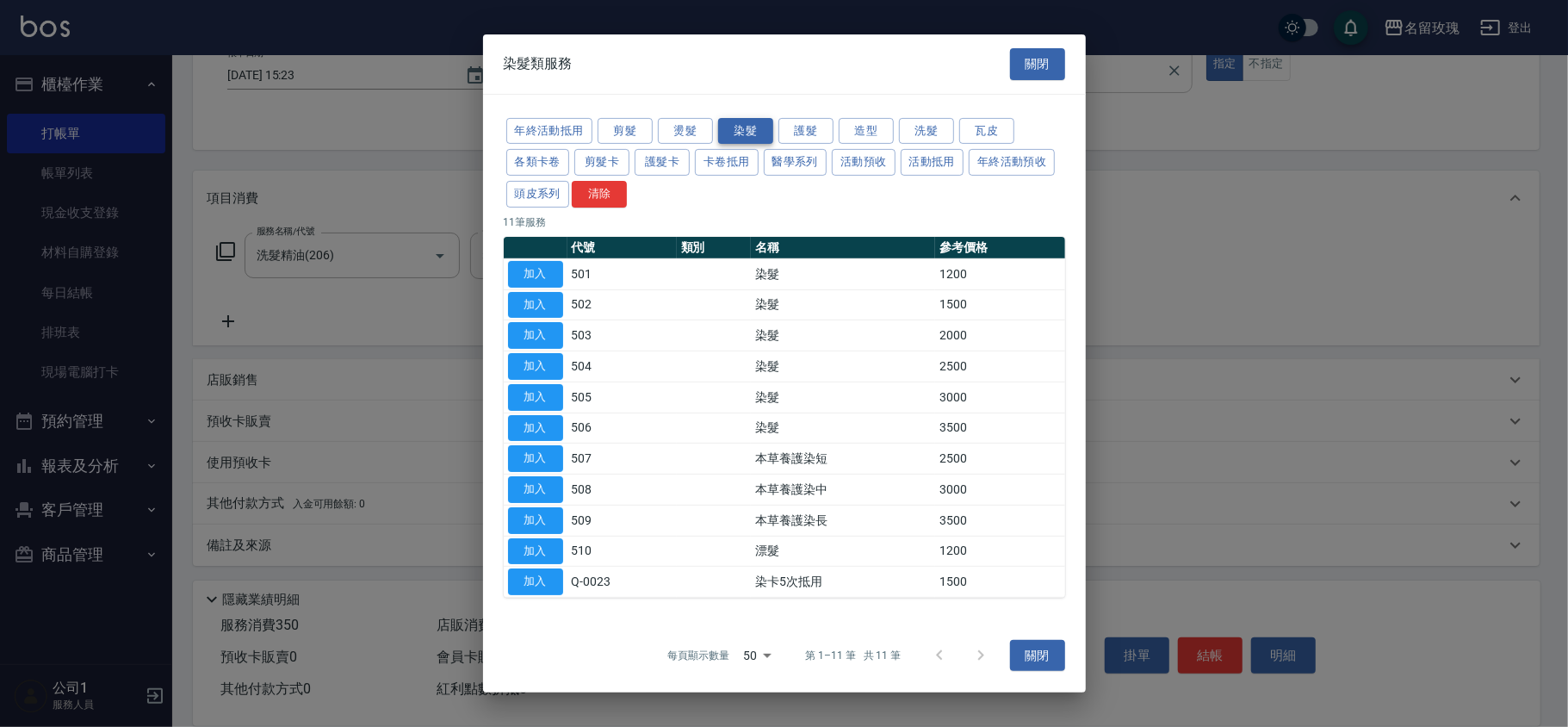
click at [768, 131] on button "染髮" at bounding box center [745, 130] width 55 height 26
click at [817, 121] on button "護髮" at bounding box center [806, 130] width 55 height 26
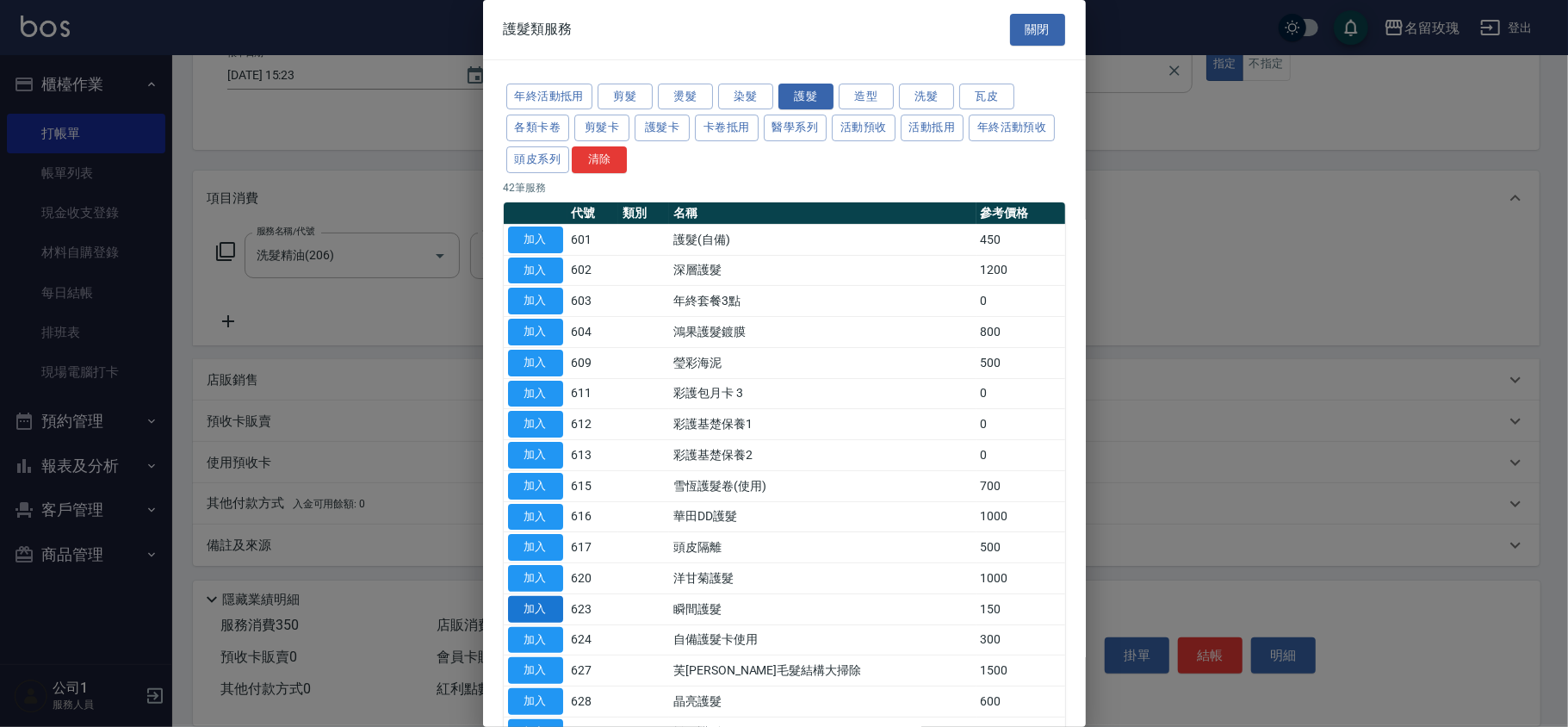
click at [549, 611] on button "加入" at bounding box center [535, 609] width 55 height 26
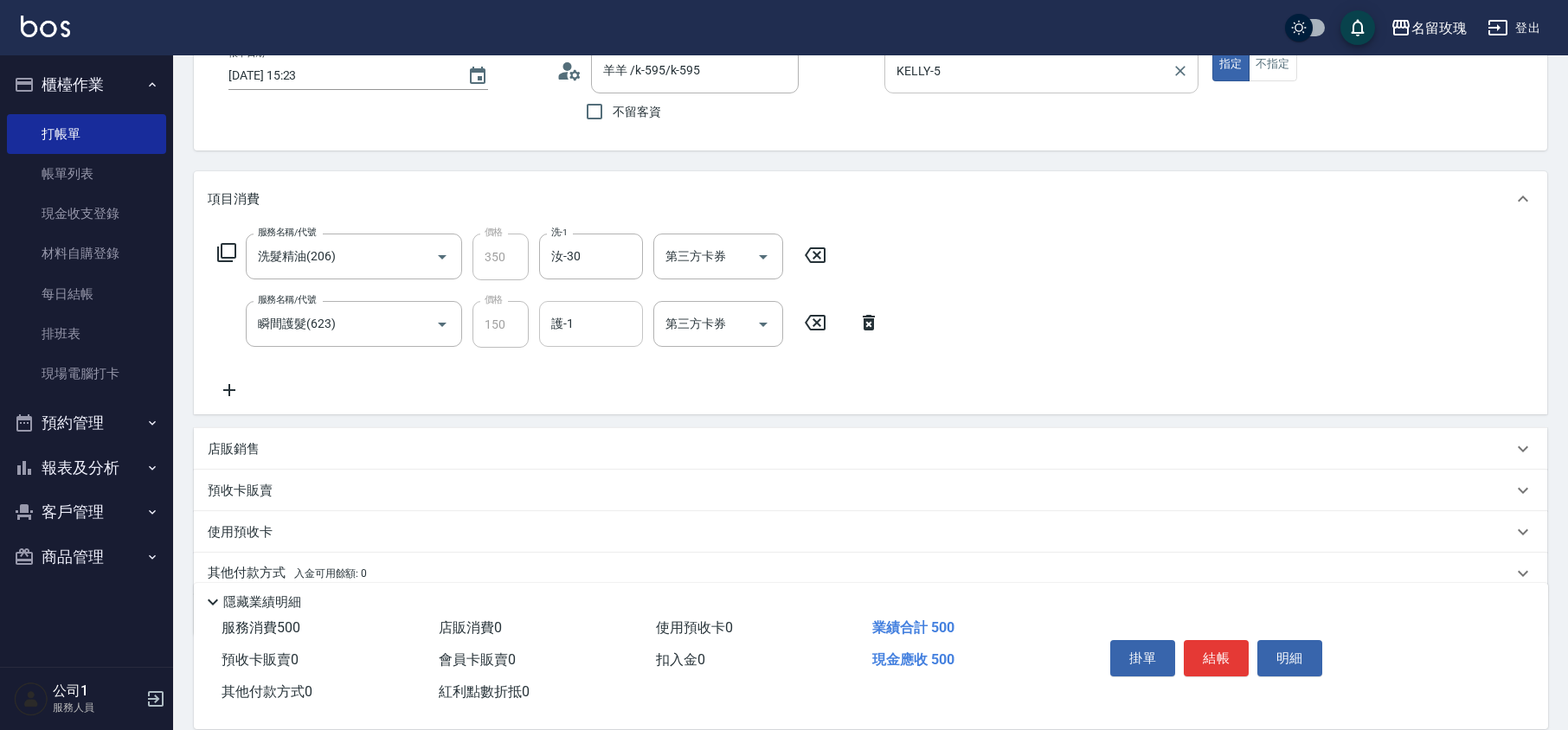
click at [565, 332] on input "護-1" at bounding box center [591, 323] width 88 height 30
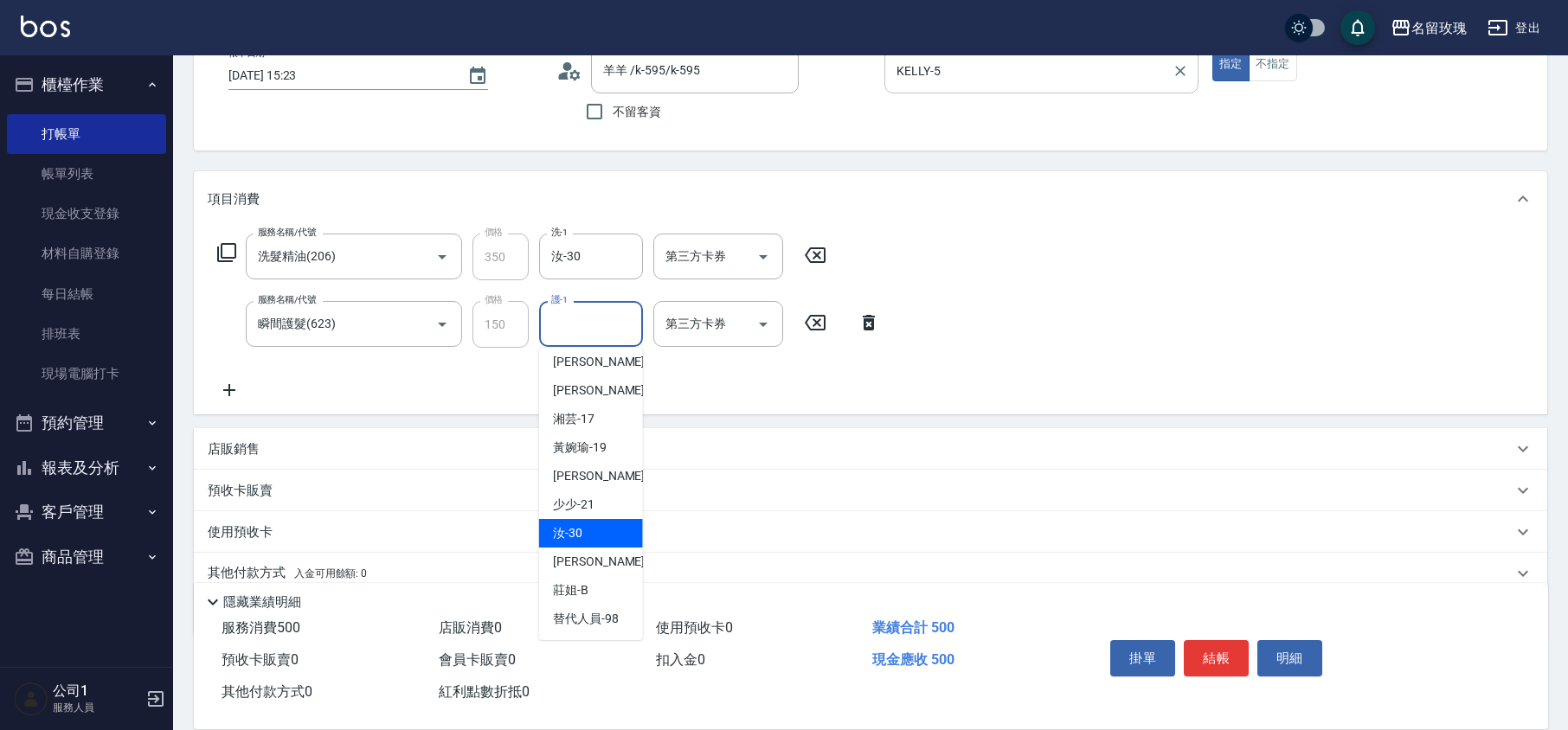
click at [593, 536] on div "汝 -30" at bounding box center [591, 533] width 104 height 28
type input "汝-30"
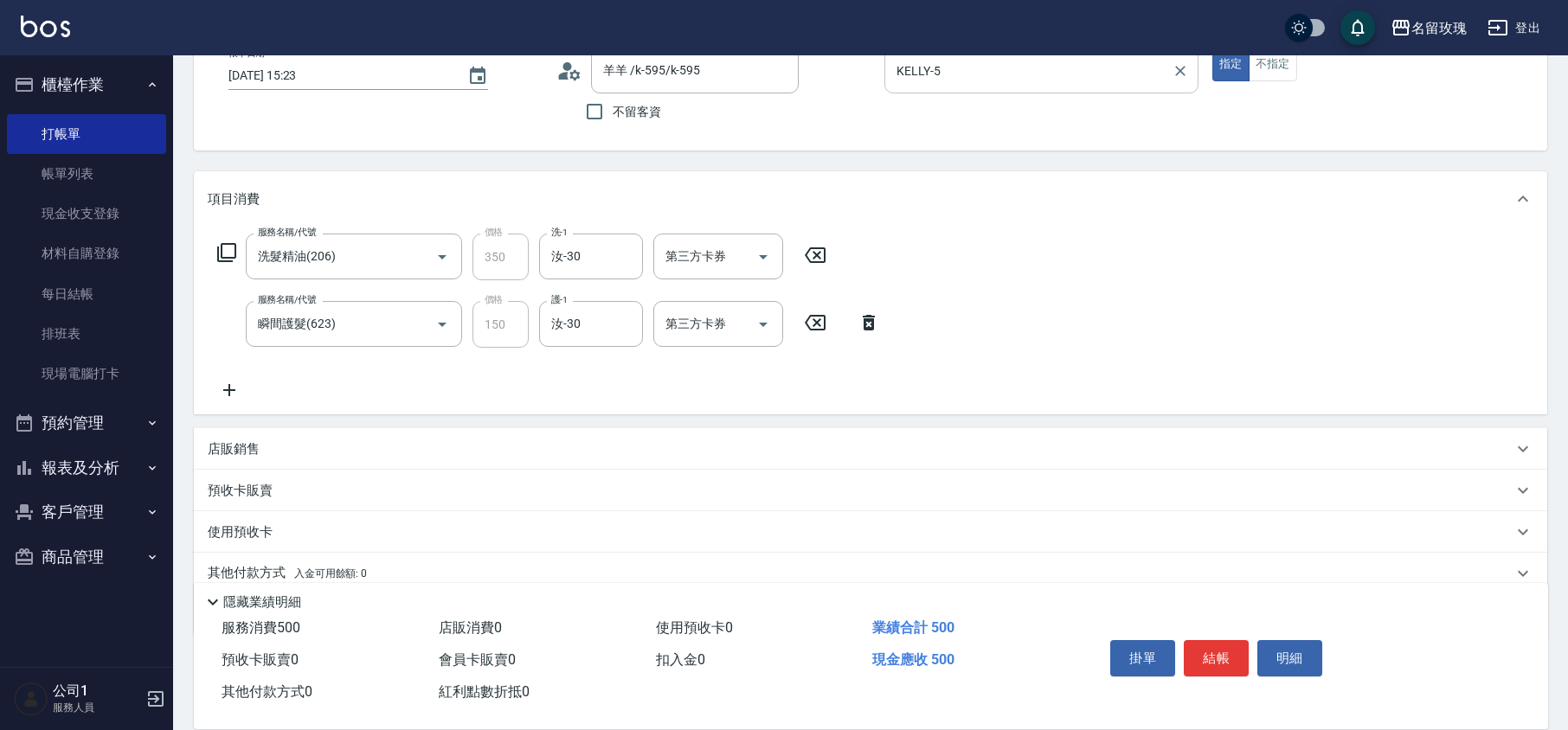
click at [228, 257] on icon at bounding box center [226, 253] width 21 height 21
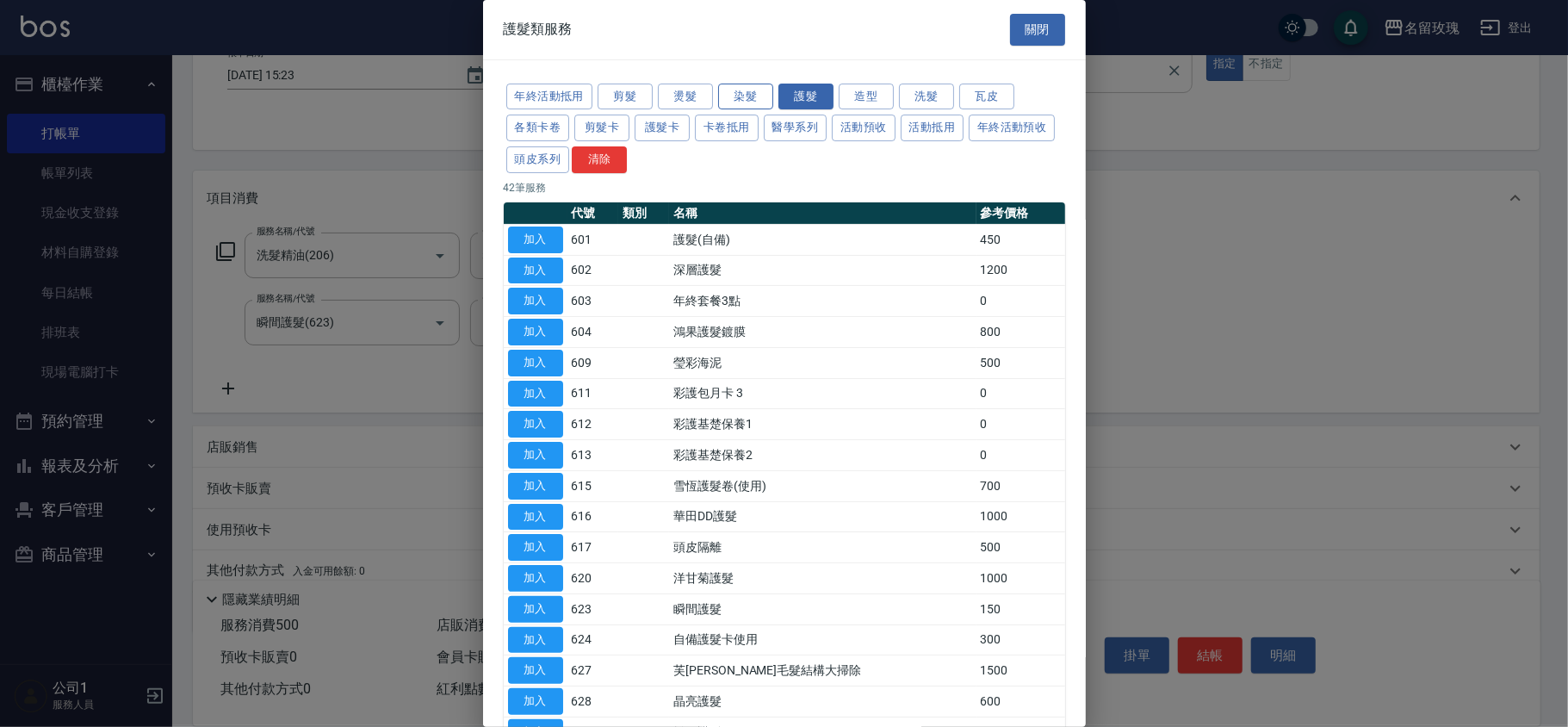
click at [727, 93] on button "染髮" at bounding box center [745, 96] width 55 height 26
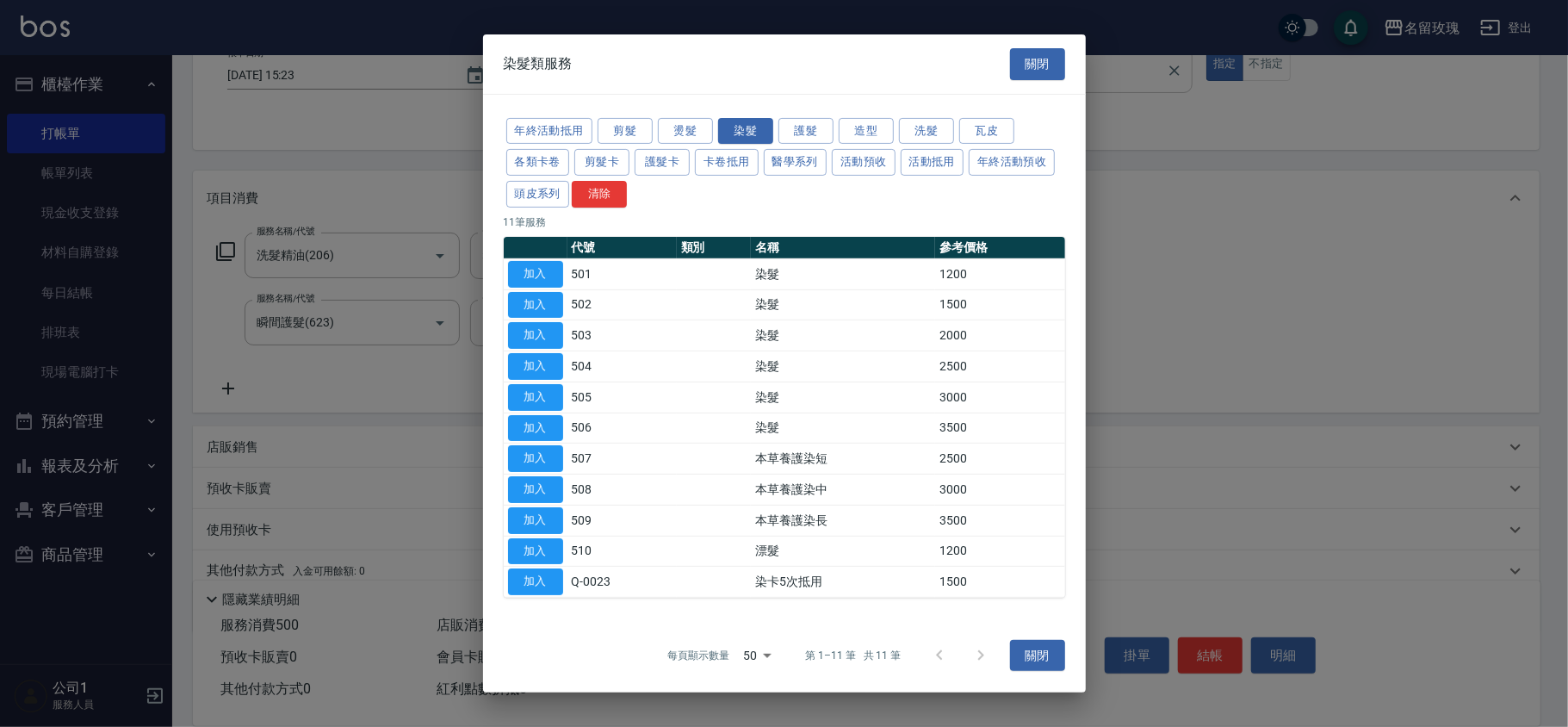
click at [524, 311] on button "加入" at bounding box center [535, 304] width 55 height 26
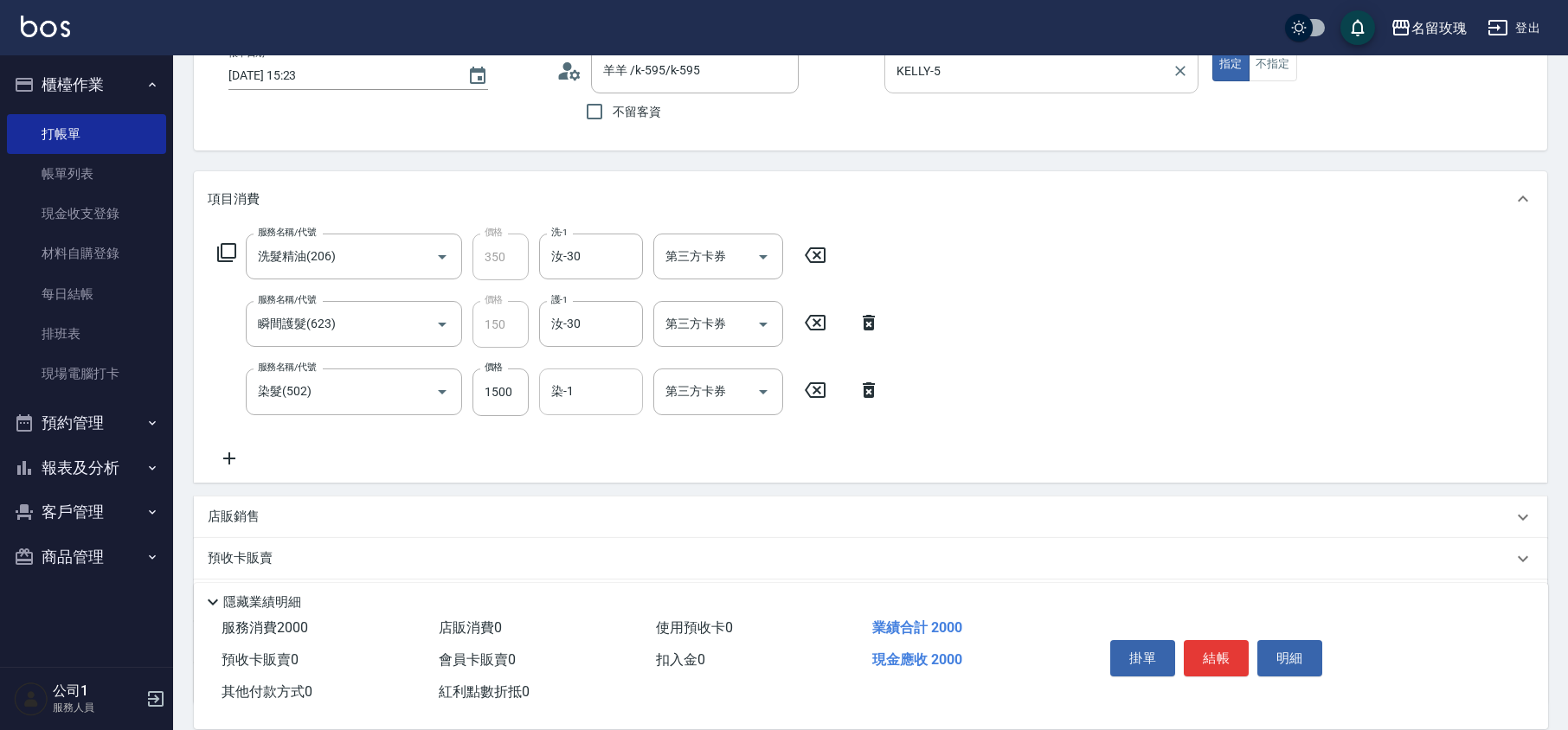
click at [589, 395] on input "染-1" at bounding box center [591, 391] width 88 height 30
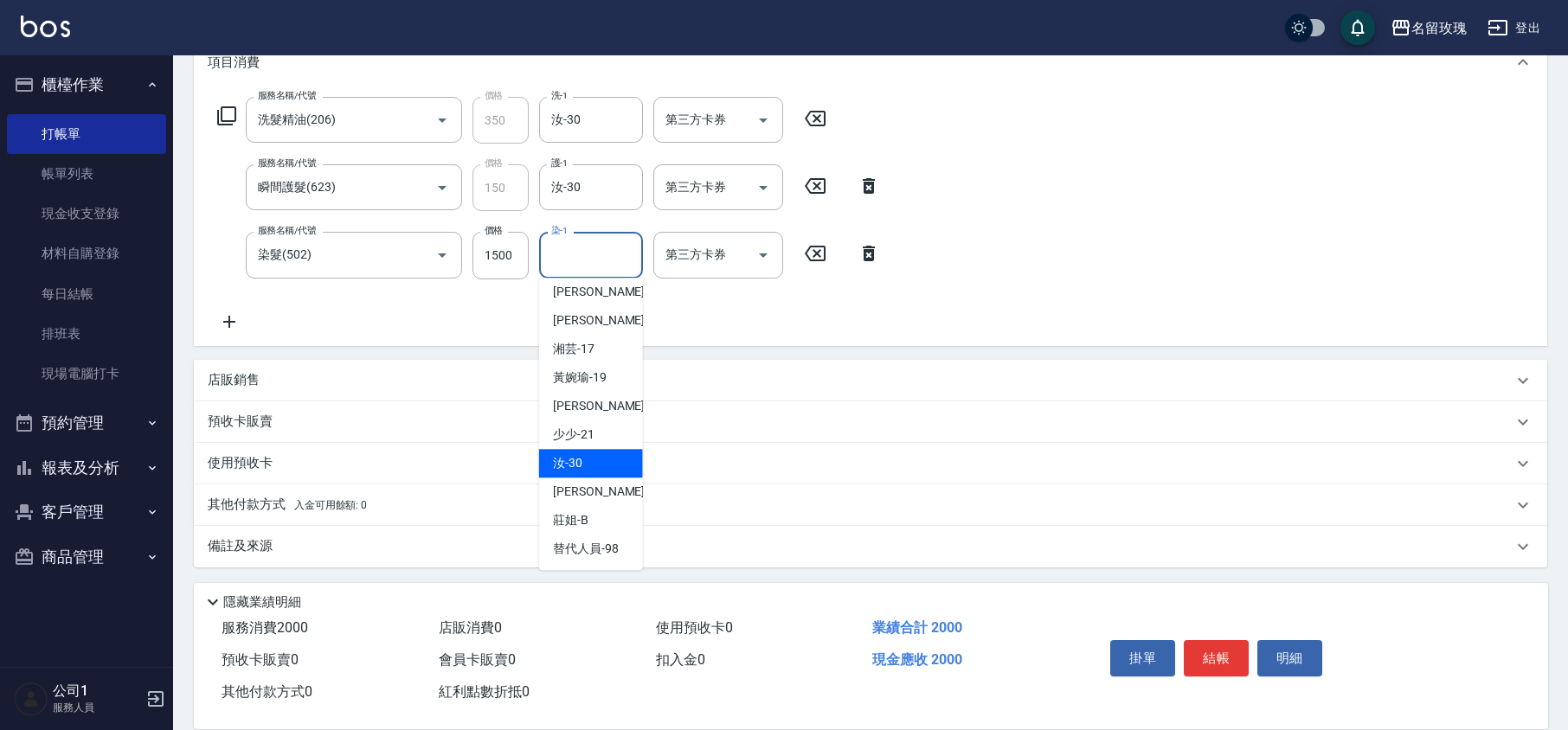
click at [587, 454] on div "汝 -30" at bounding box center [591, 463] width 104 height 28
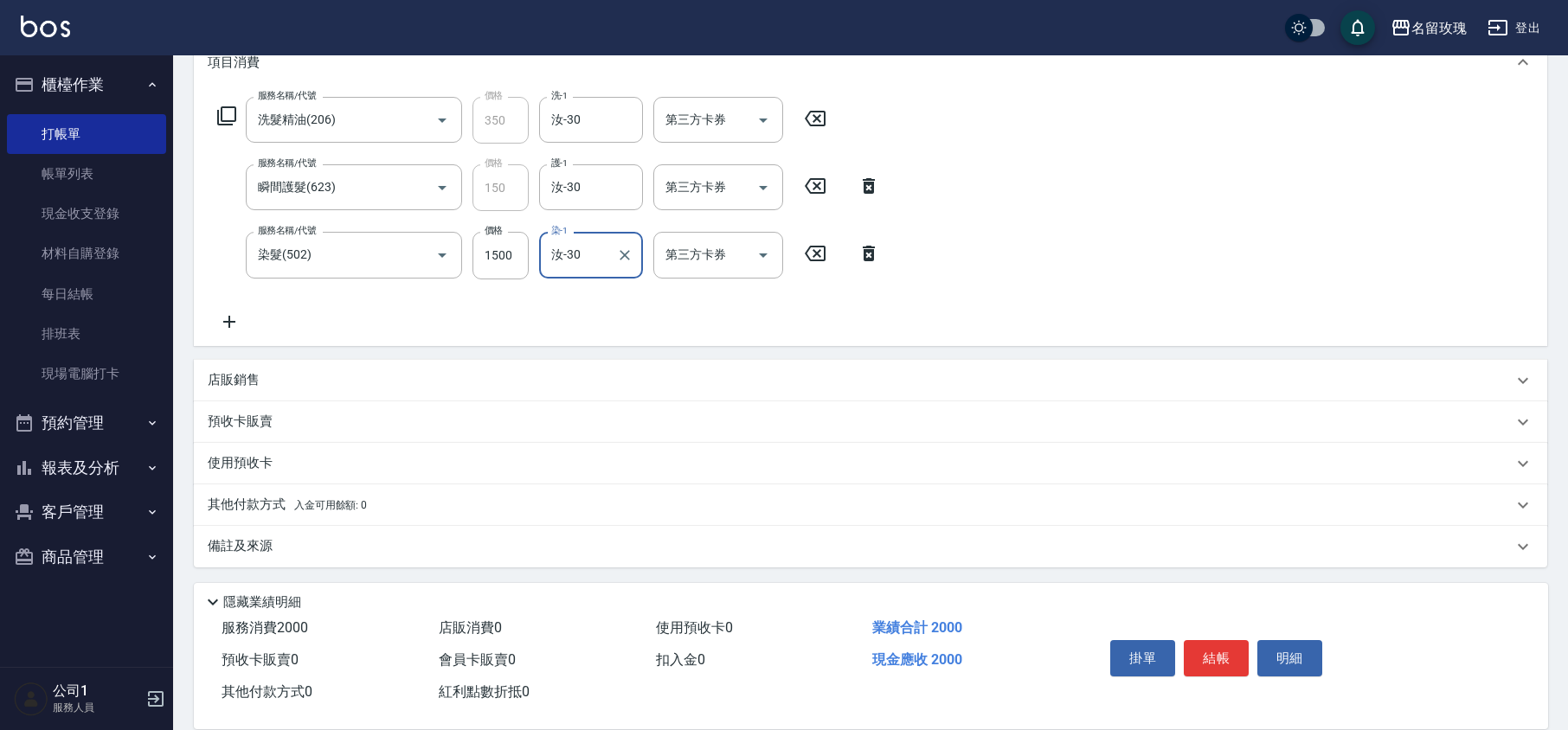
type input "汝-30"
click at [227, 116] on icon at bounding box center [226, 115] width 21 height 21
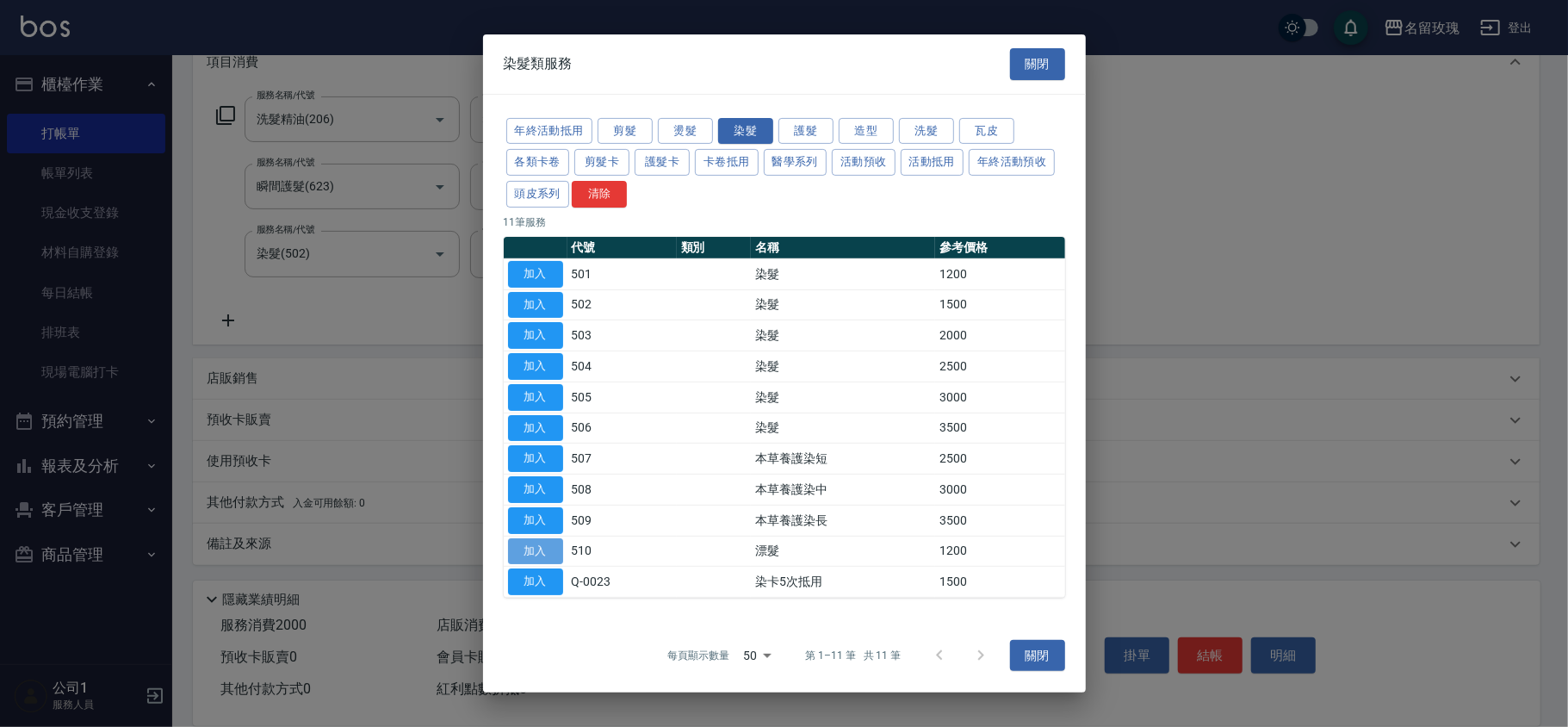
click at [530, 549] on button "加入" at bounding box center [535, 550] width 55 height 26
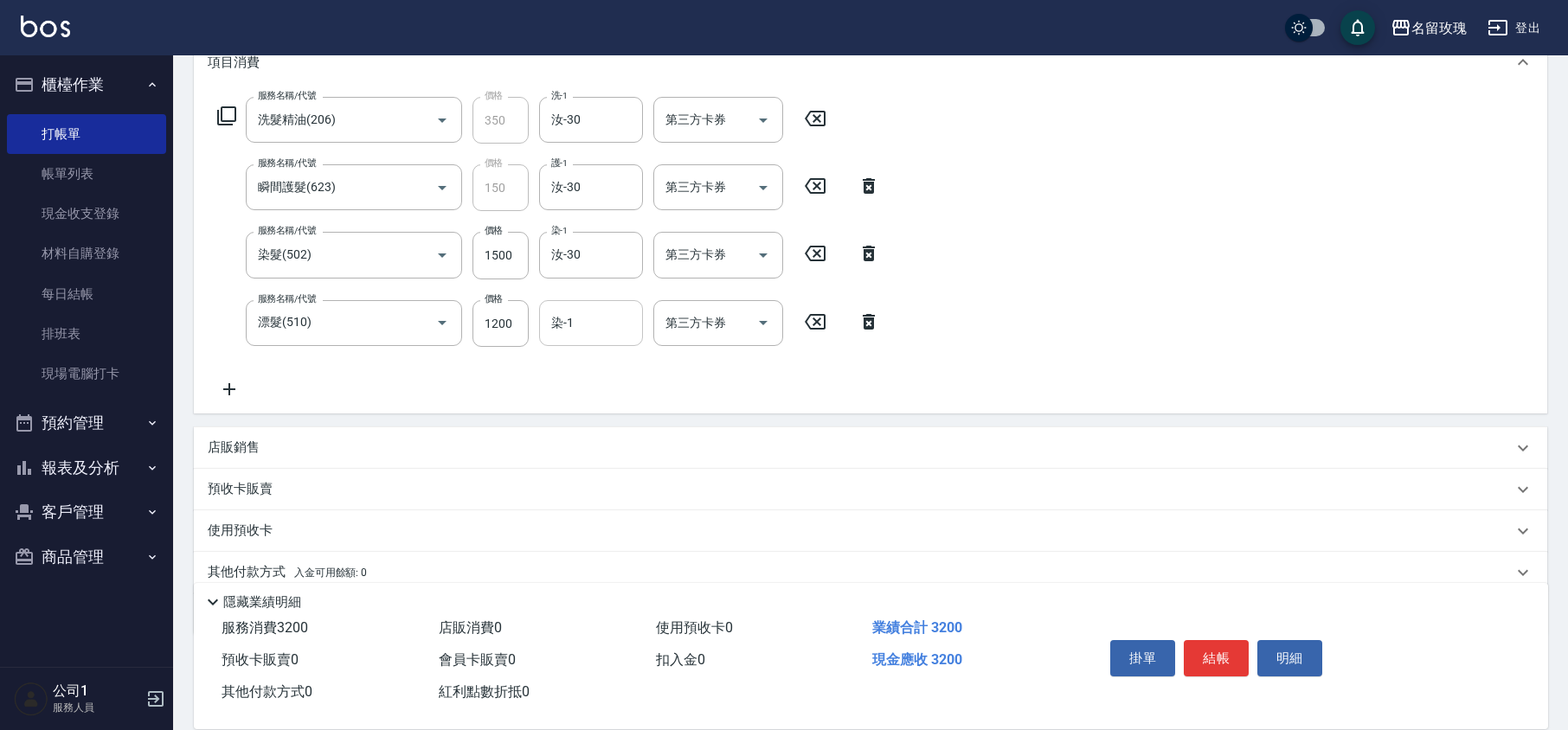
click at [585, 330] on input "染-1" at bounding box center [591, 322] width 88 height 30
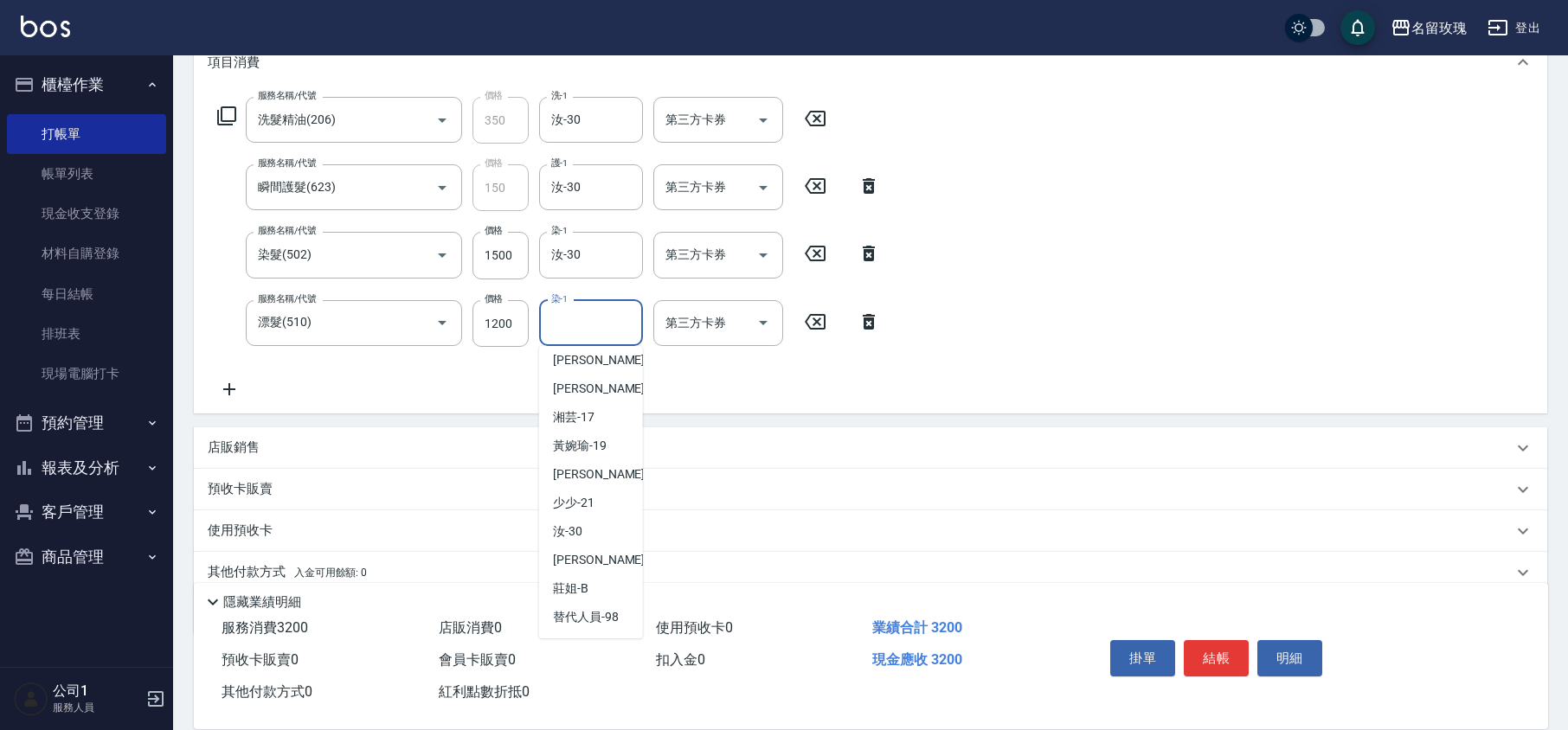
click at [607, 523] on div "汝 -30" at bounding box center [591, 531] width 104 height 28
type input "汝-30"
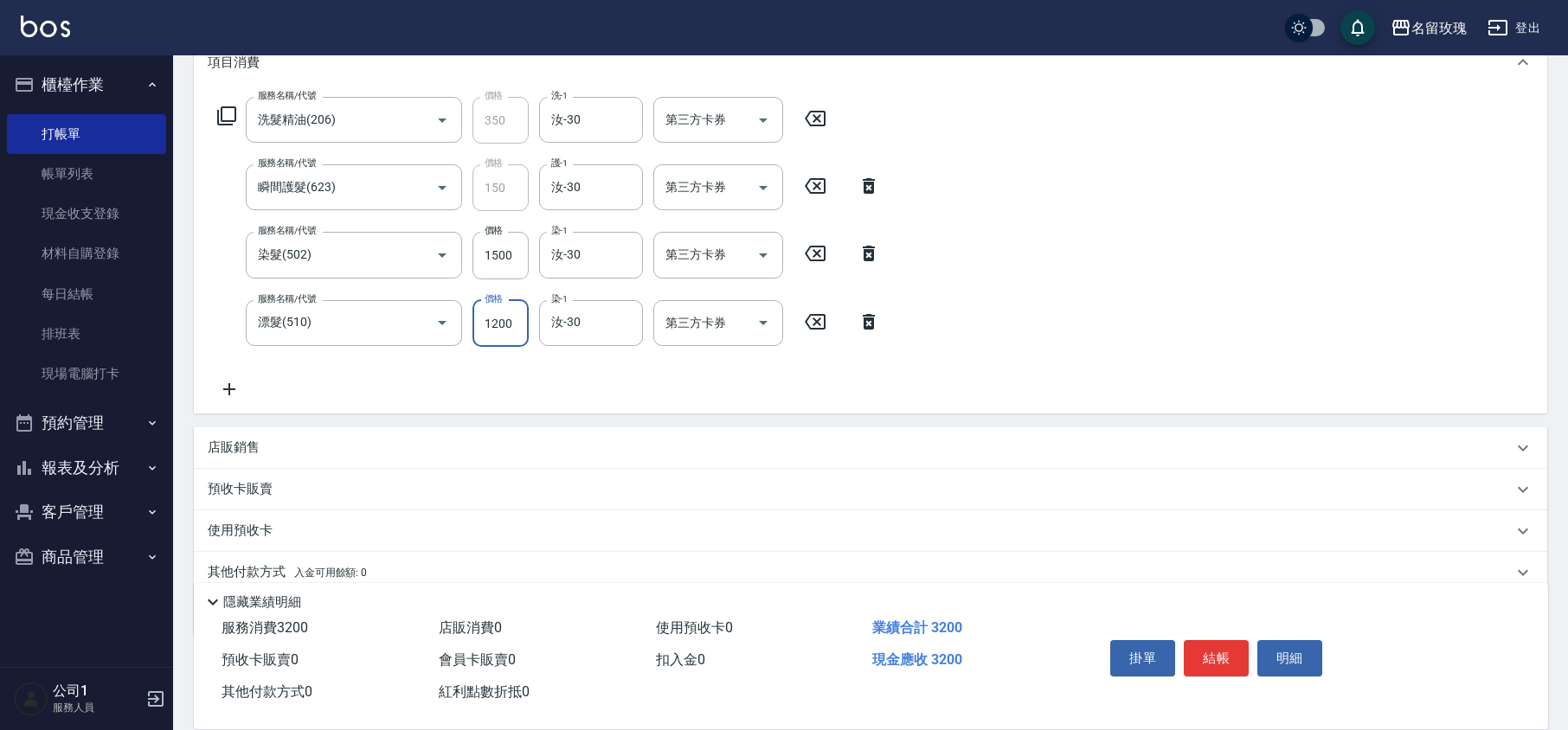
click at [516, 314] on input "1200" at bounding box center [500, 323] width 56 height 47
type input "1000"
click at [612, 371] on div "服務名稱/代號 洗髮精油(206) 服務名稱/代號 價格 350 價格 洗-1 汝-30 洗-1 第三方卡券 第三方卡券 服務名稱/代號 瞬間護髮(623) …" at bounding box center [549, 249] width 683 height 303
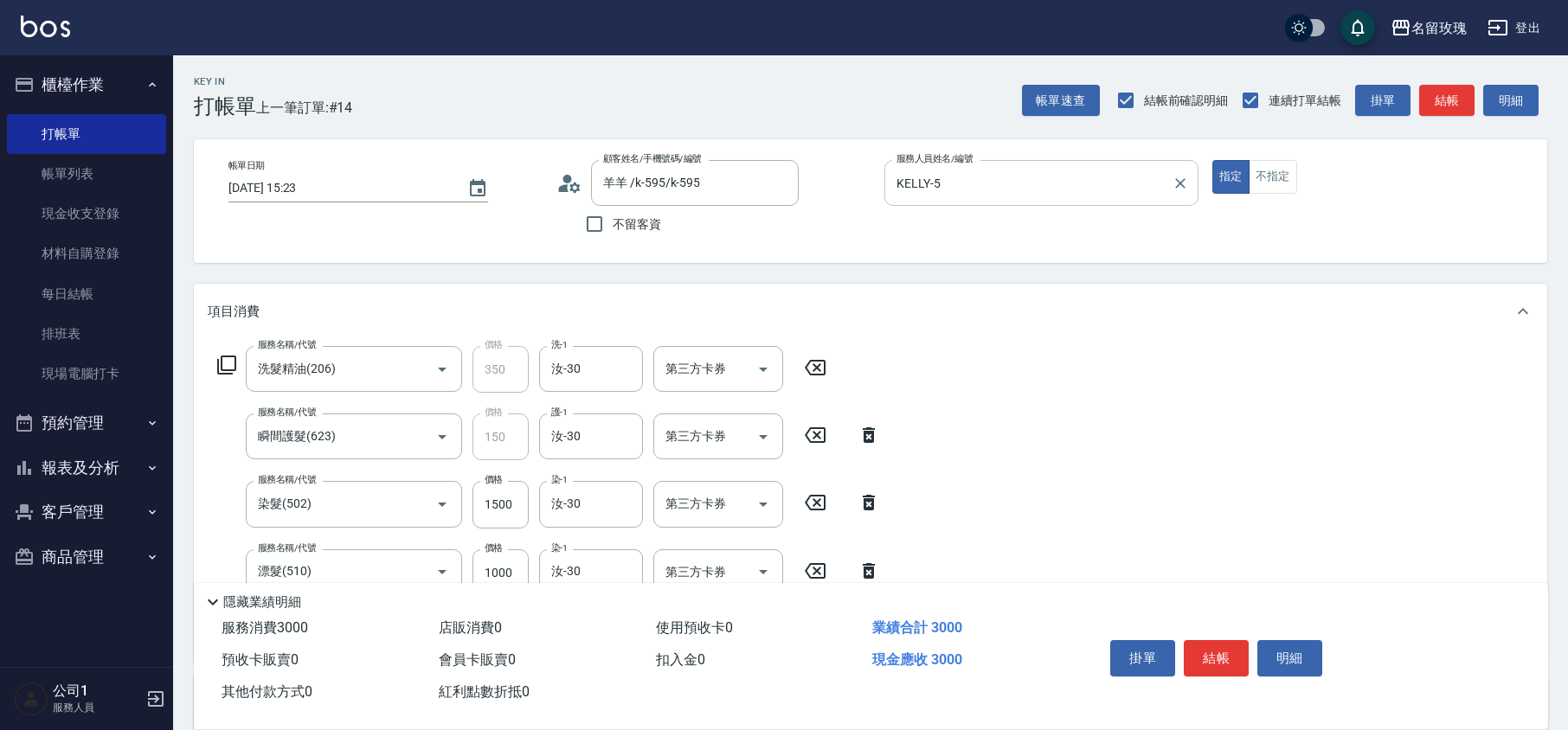
scroll to position [315, 0]
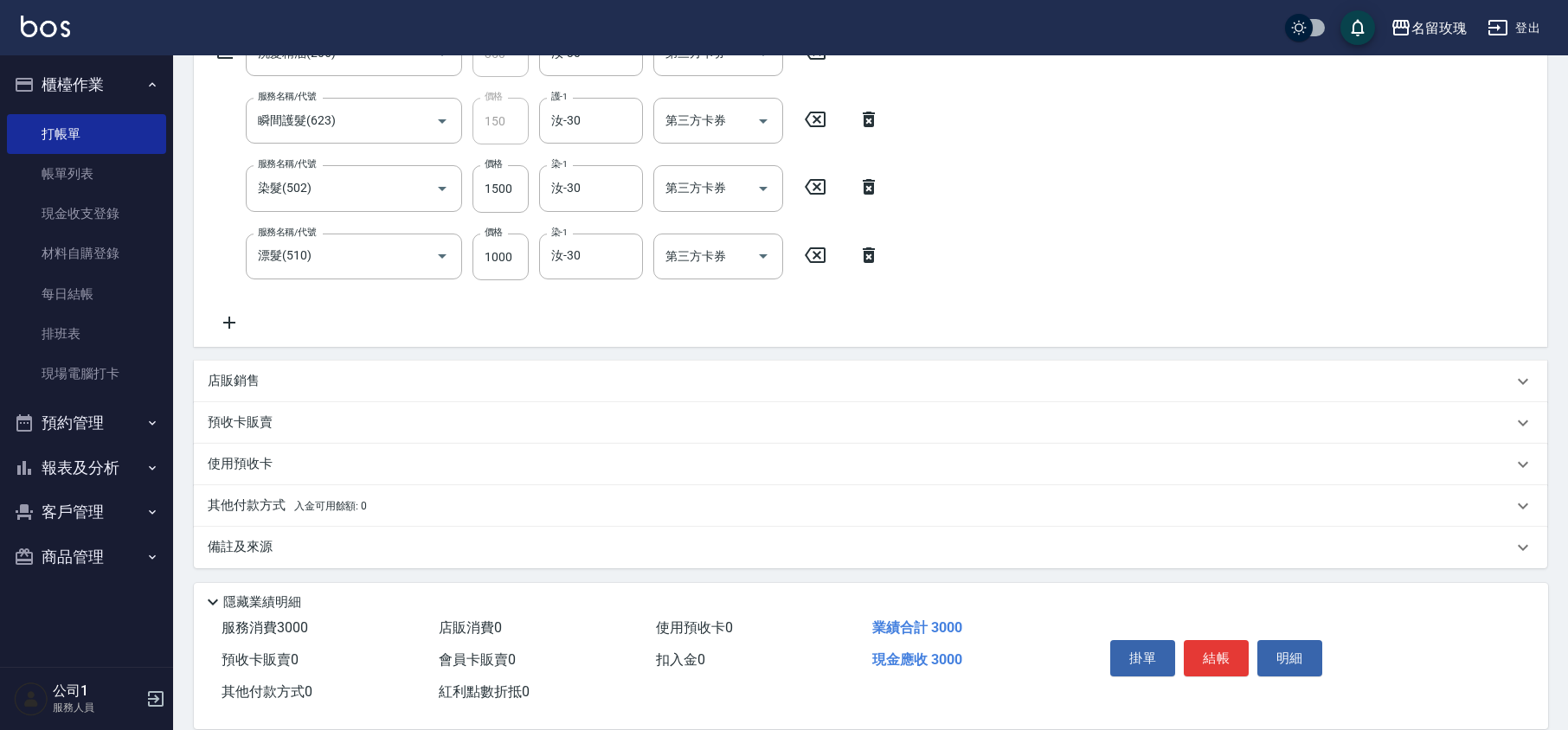
click at [626, 316] on div "服務名稱/代號 洗髮精油(206) 服務名稱/代號 價格 350 價格 洗-1 汝-30 洗-1 第三方卡券 第三方卡券 服務名稱/代號 瞬間護髮(623) …" at bounding box center [549, 182] width 683 height 303
type input "[DATE] 15:24"
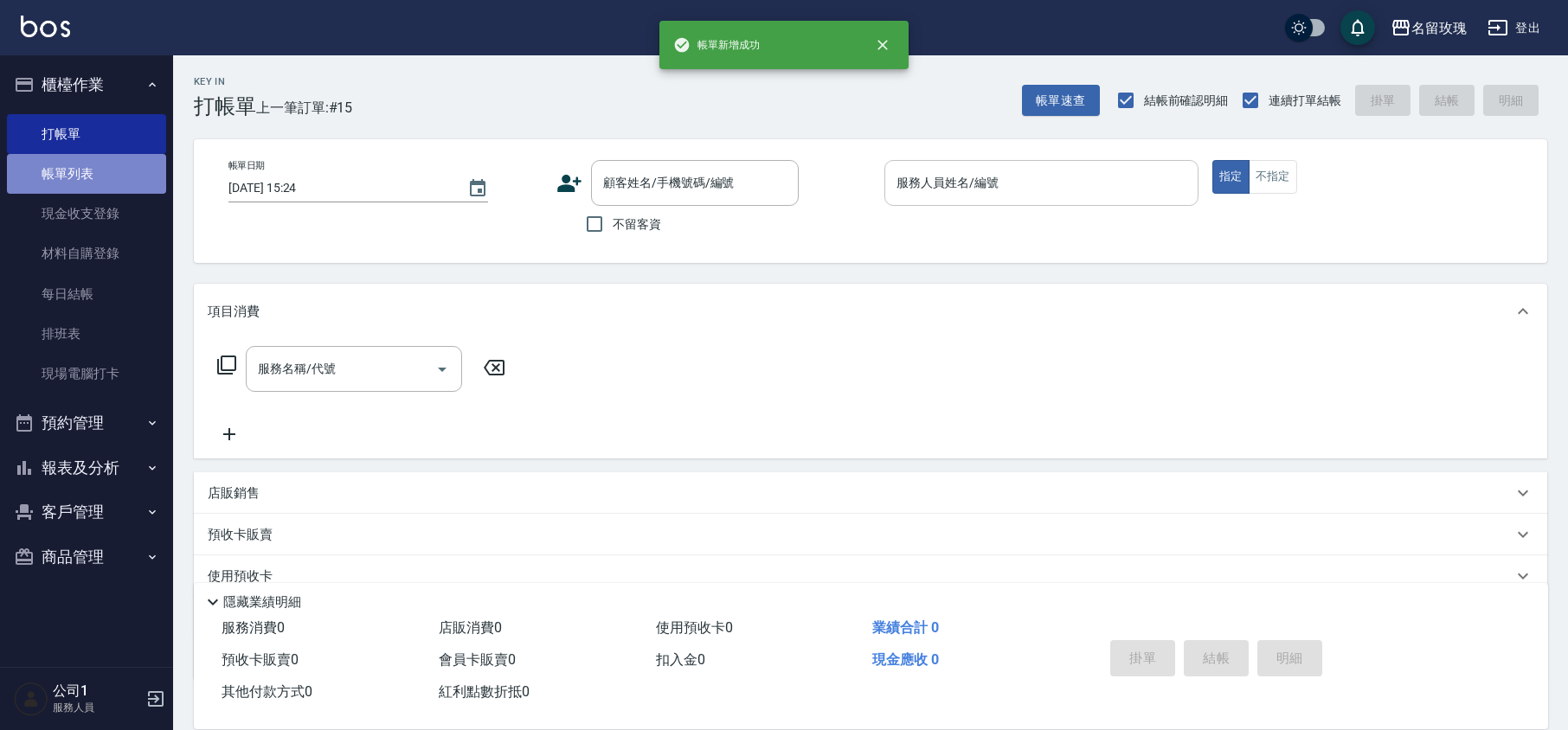
click at [108, 170] on link "帳單列表" at bounding box center [87, 174] width 159 height 39
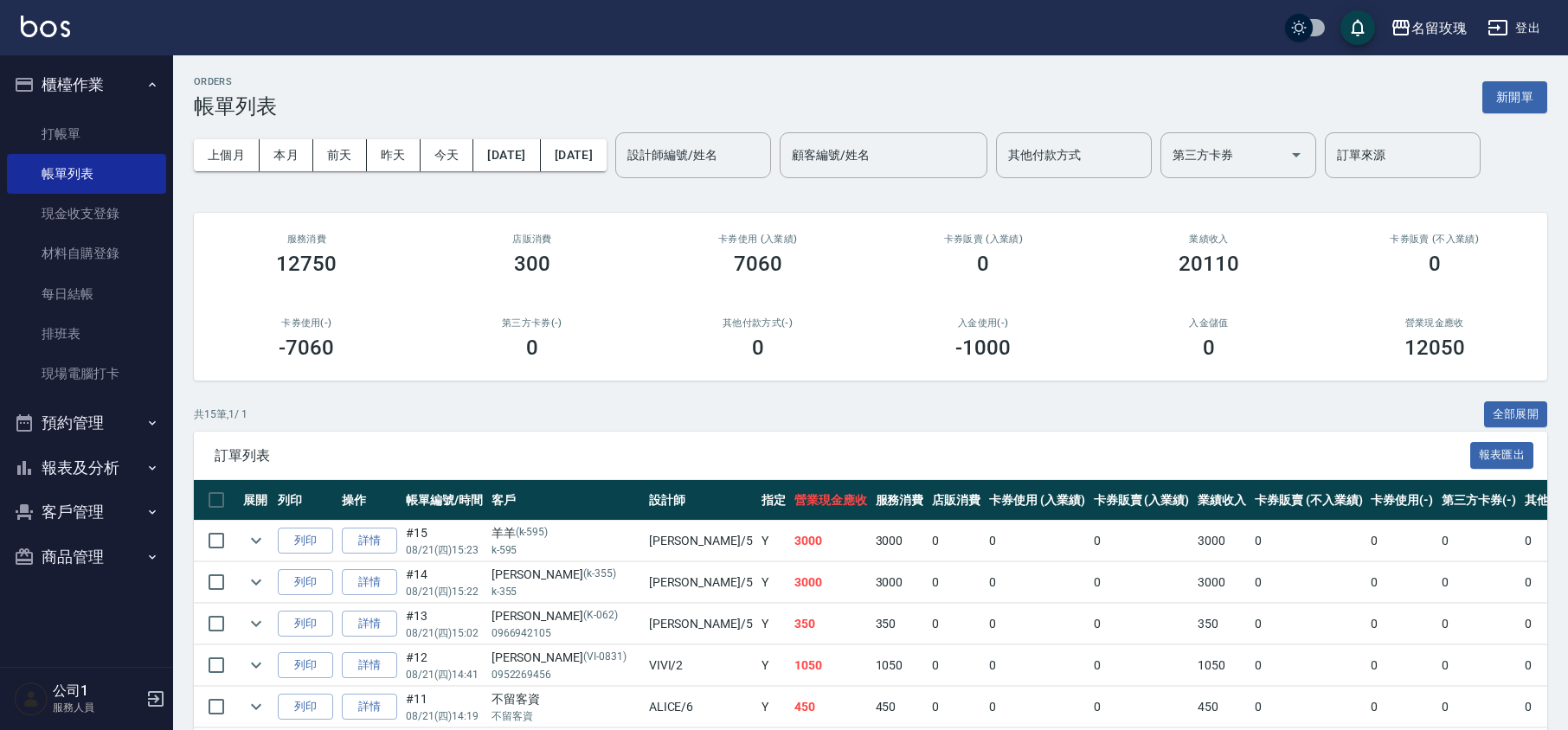
click at [85, 478] on button "報表及分析" at bounding box center [87, 468] width 159 height 45
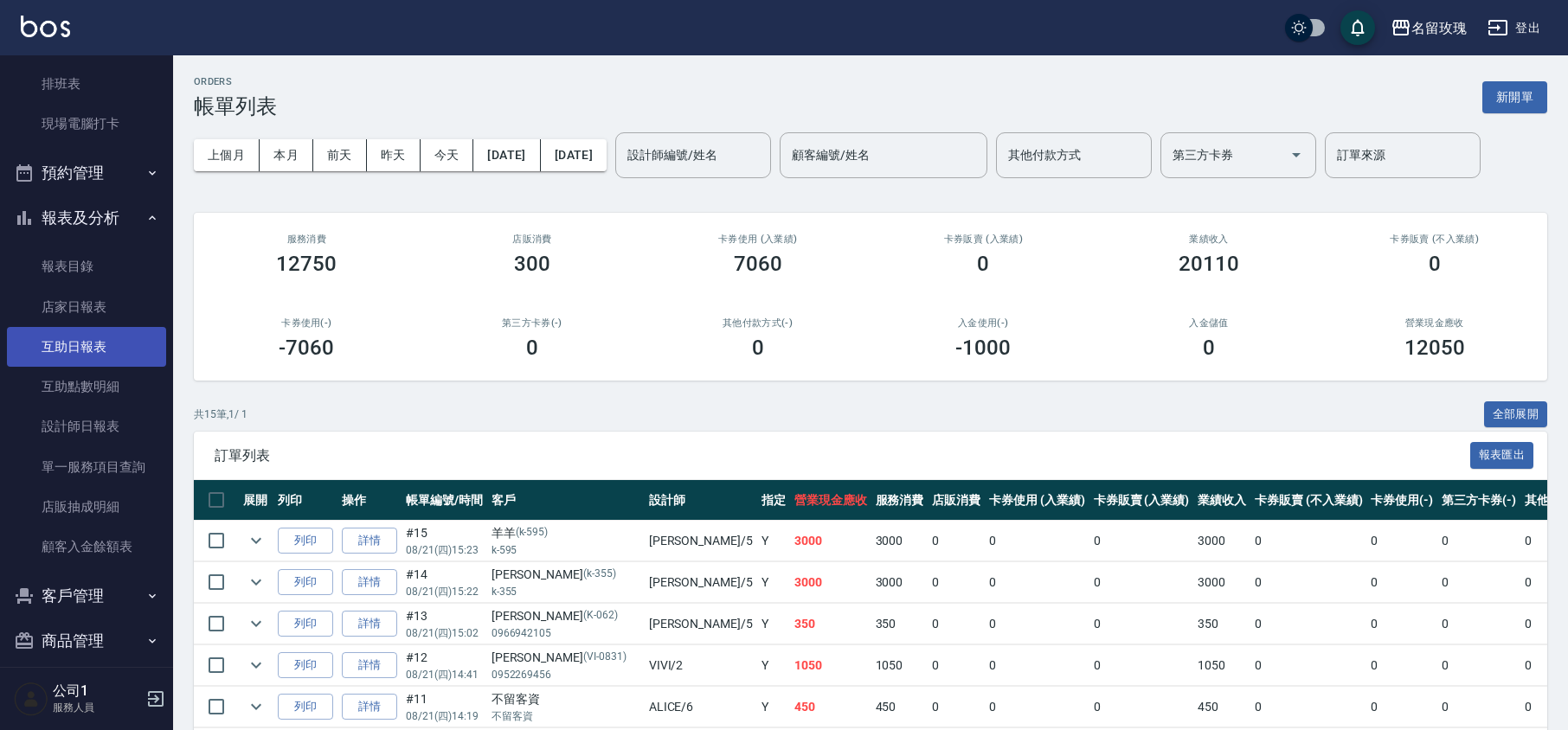
click at [101, 364] on link "互助日報表" at bounding box center [87, 347] width 159 height 39
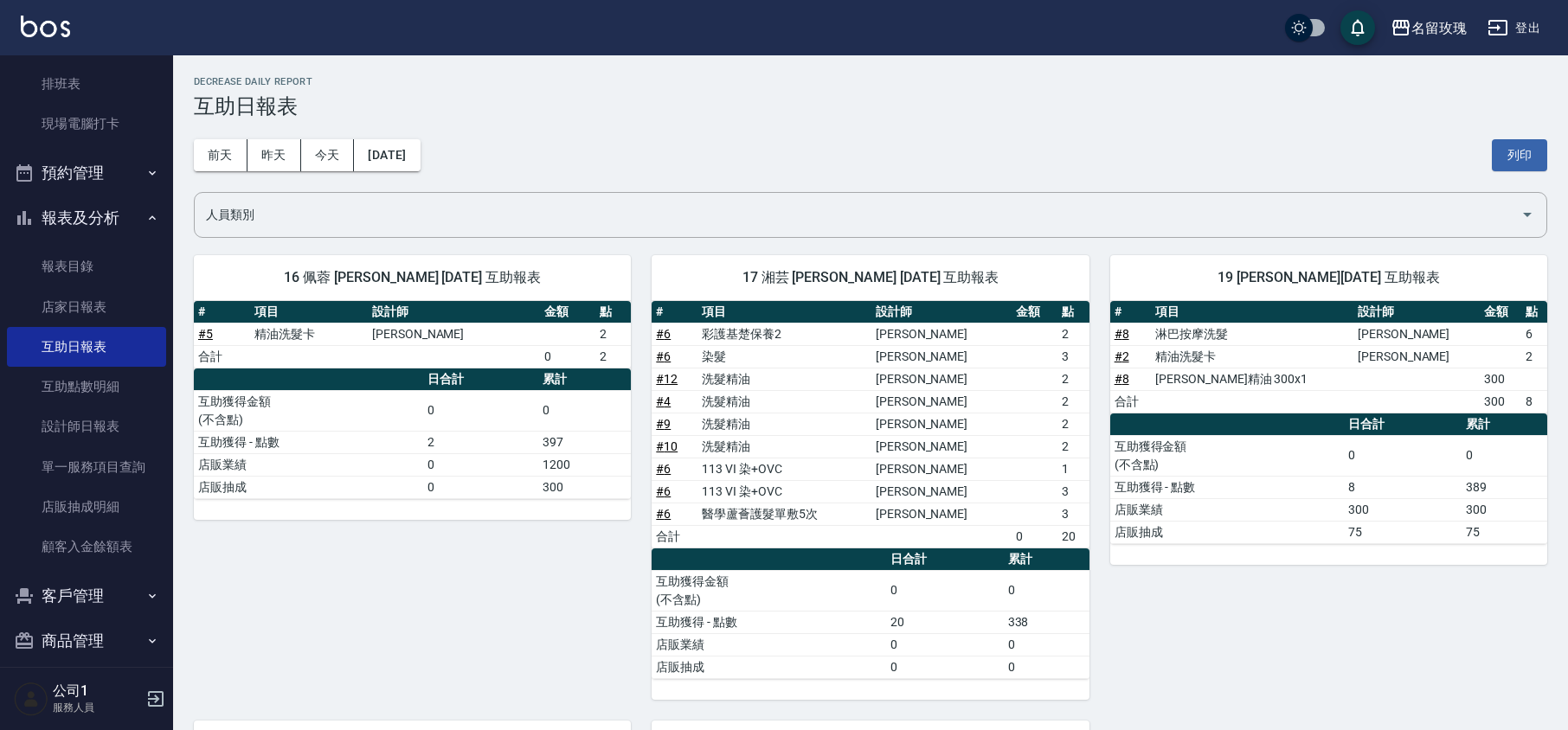
click at [792, 119] on div "[DATE] [DATE] [DATE] [DATE] 列印" at bounding box center [870, 155] width 1354 height 74
click at [95, 216] on button "報表及分析" at bounding box center [87, 218] width 159 height 45
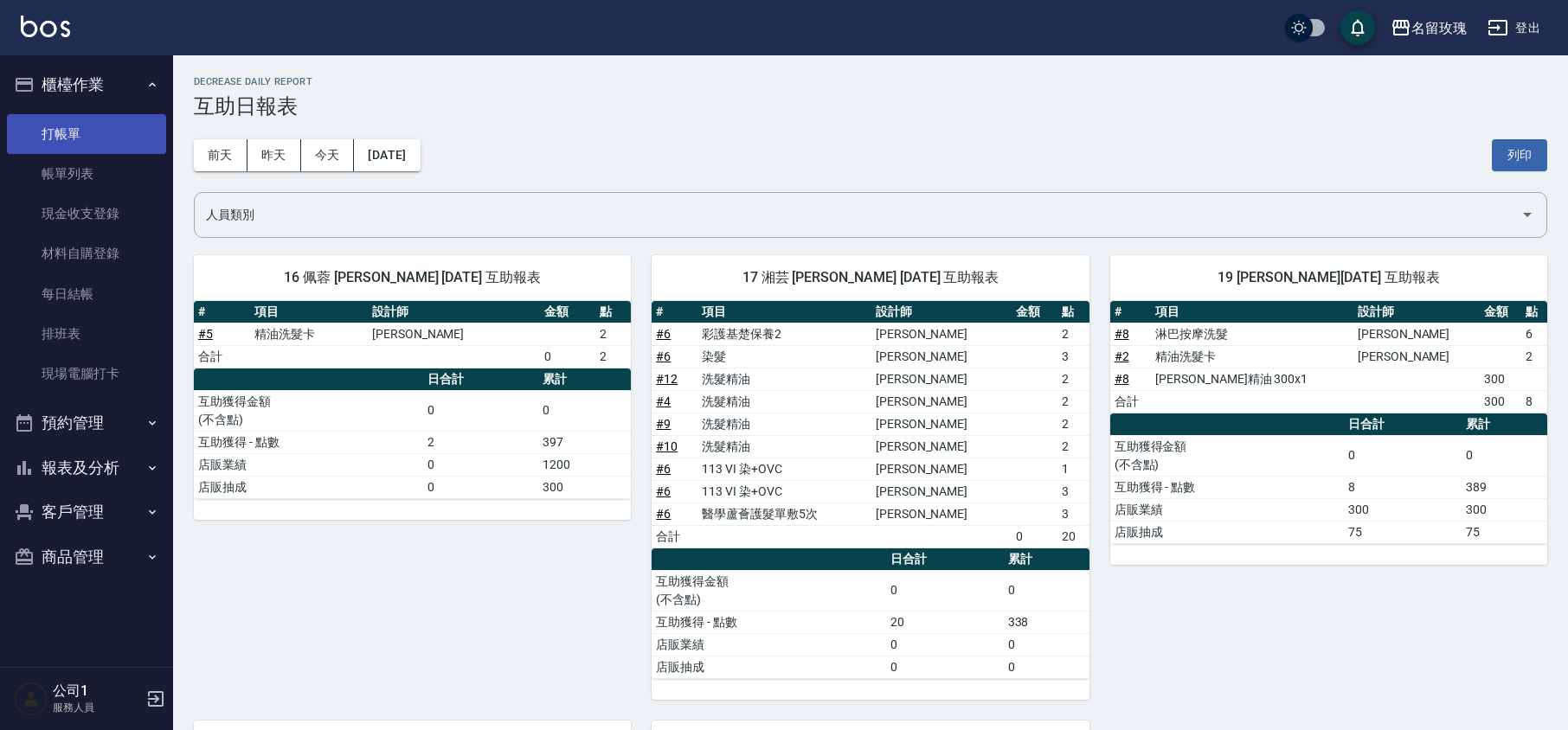
click at [78, 123] on link "打帳單" at bounding box center [87, 134] width 159 height 39
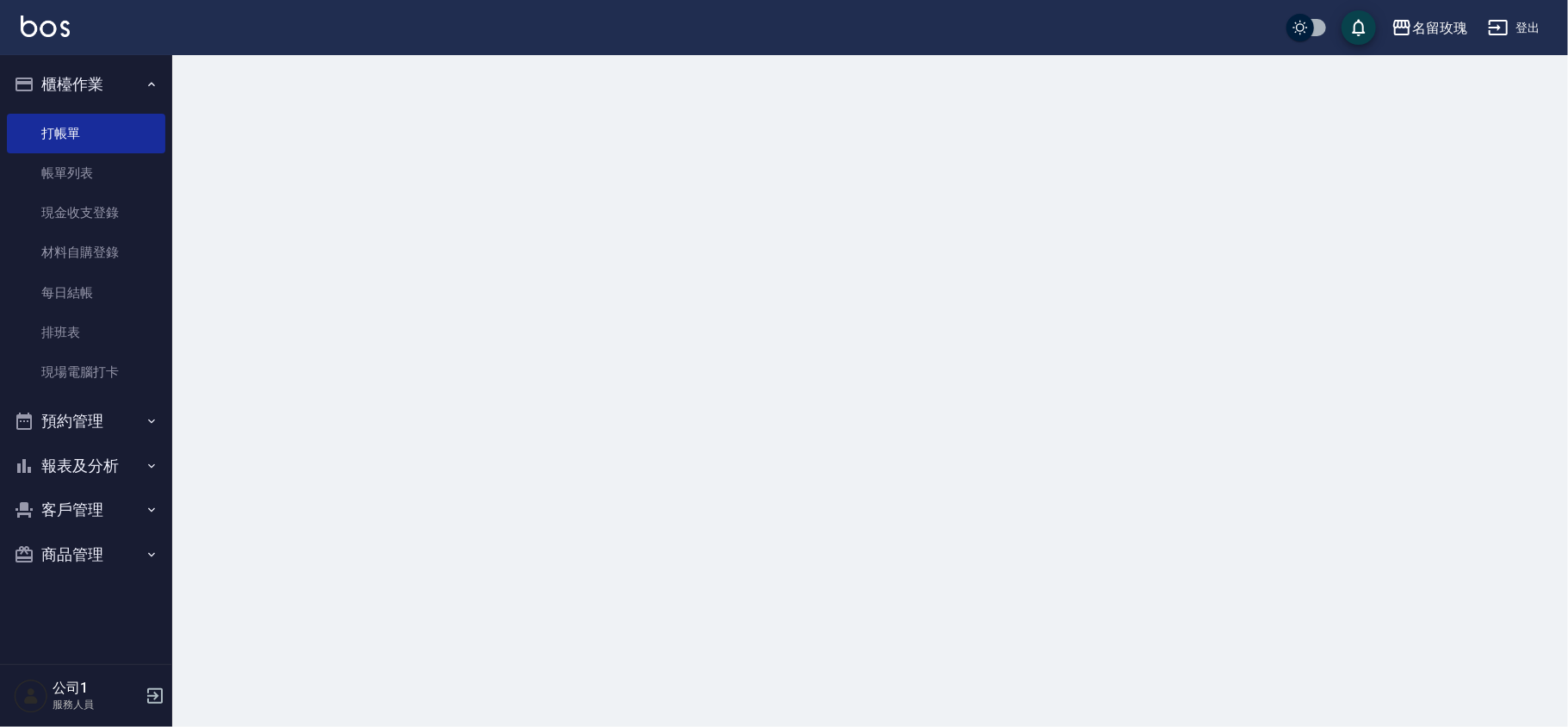
click at [84, 77] on button "櫃檯作業" at bounding box center [86, 84] width 158 height 45
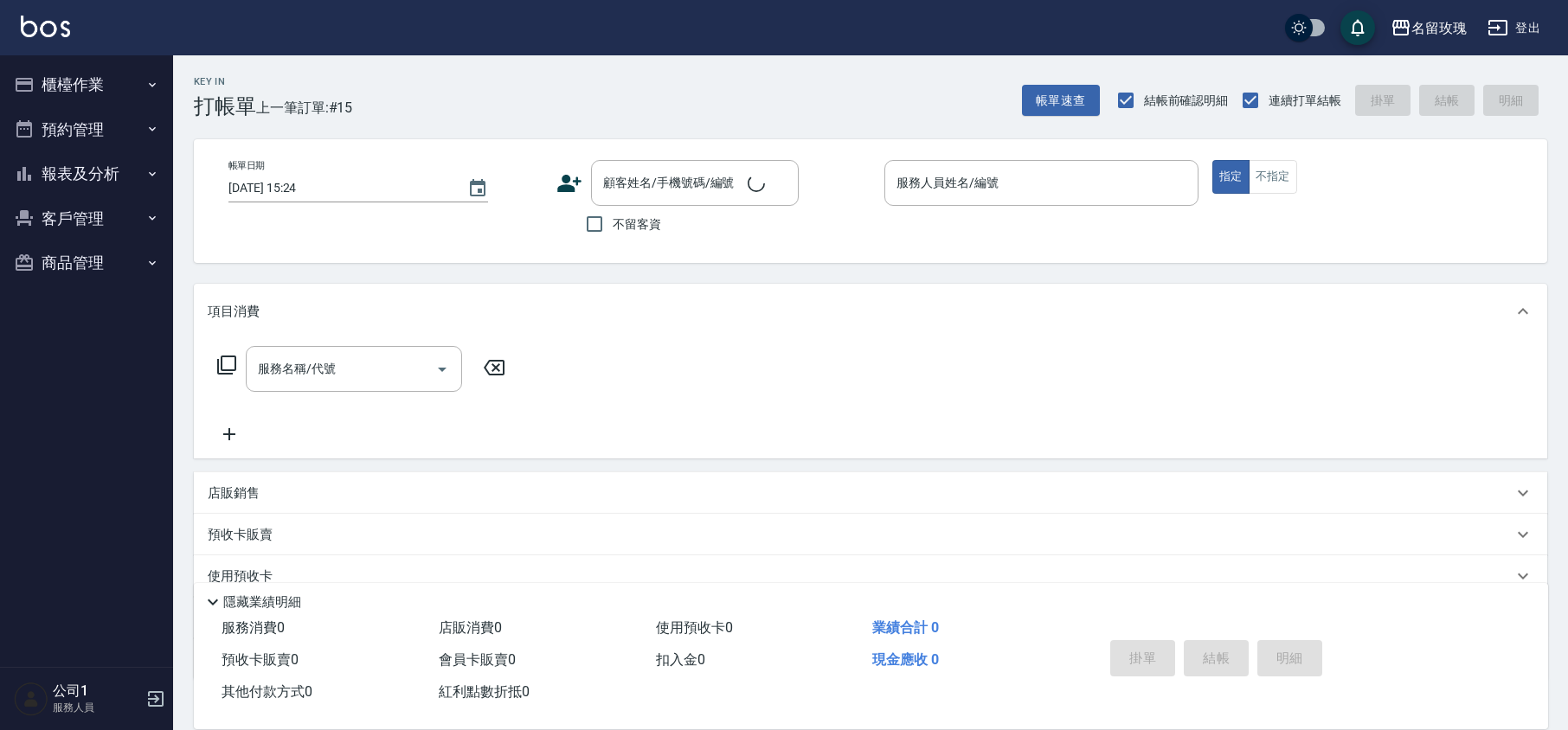
click at [493, 88] on div "Key In 打帳單 上一筆訂單:#15 帳單速查 結帳前確認明細 連續打單結帳 掛單 結帳 明細" at bounding box center [860, 86] width 1374 height 63
drag, startPoint x: 541, startPoint y: 26, endPoint x: 479, endPoint y: 46, distance: 65.1
click at [541, 26] on div "名留玫瑰 登出" at bounding box center [784, 28] width 1568 height 55
click at [641, 175] on input "顧客姓名/手機號碼/編號" at bounding box center [681, 183] width 166 height 30
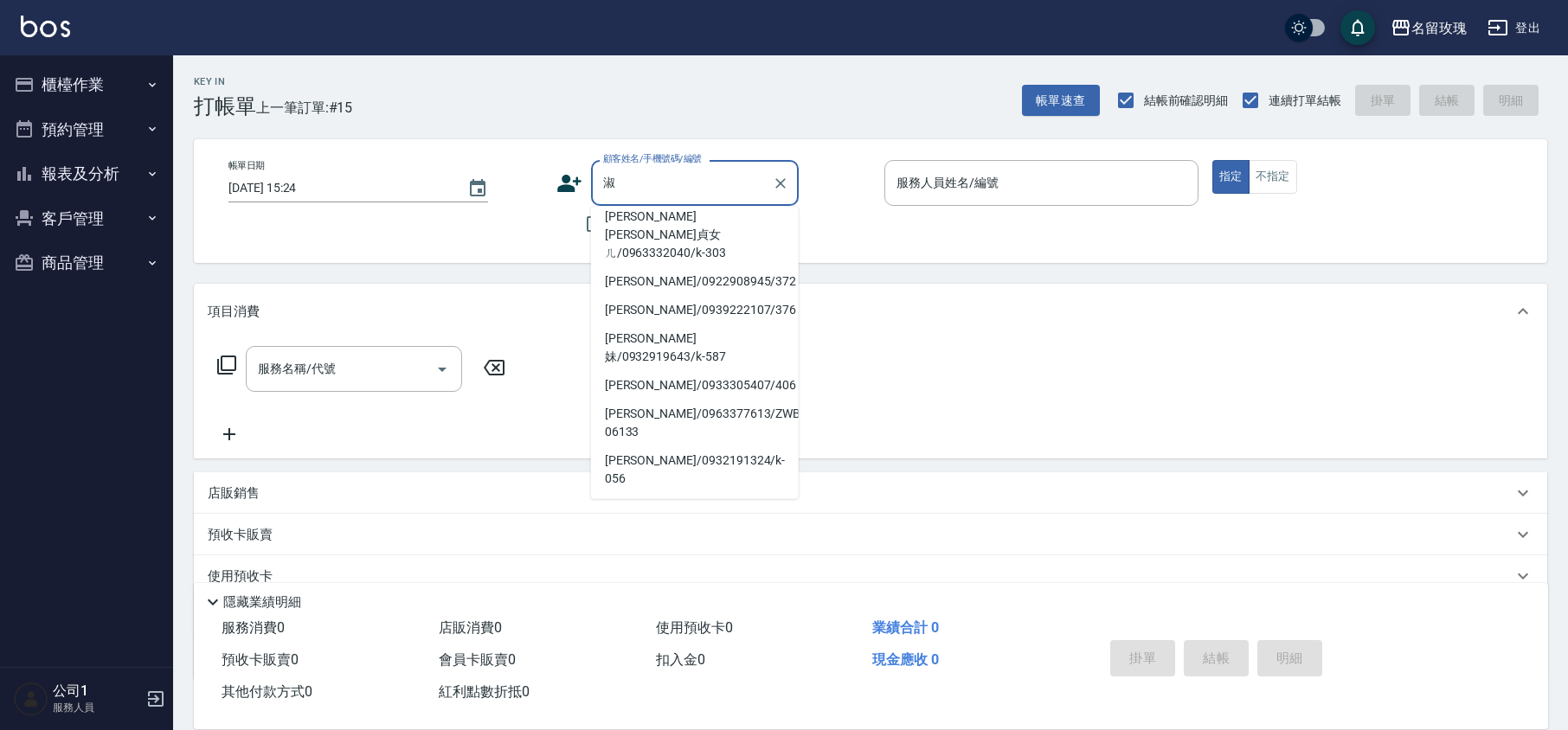
scroll to position [230, 0]
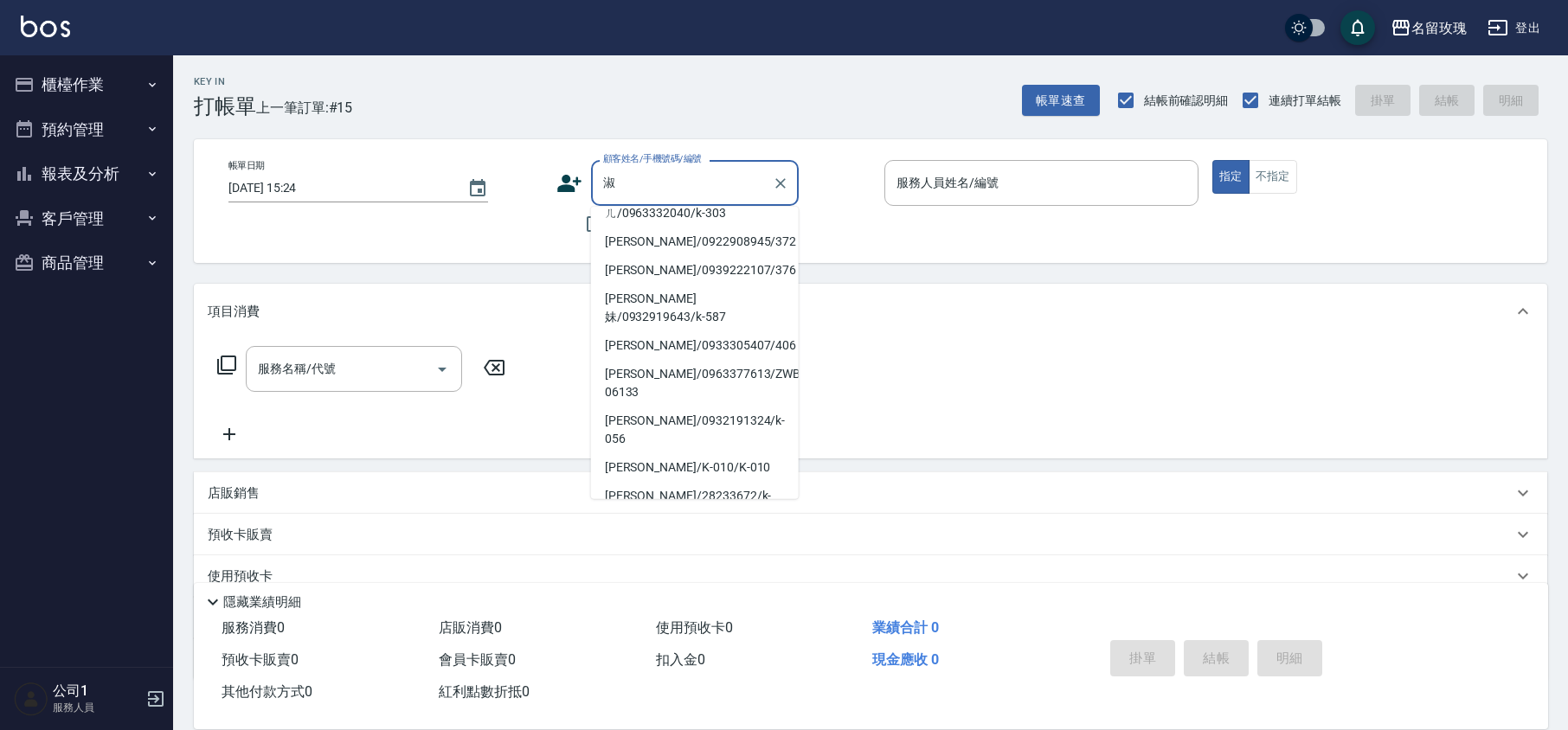
click at [680, 256] on li "[PERSON_NAME]/0922908945/372" at bounding box center [694, 242] width 207 height 28
type input "[PERSON_NAME]/0922908945/372"
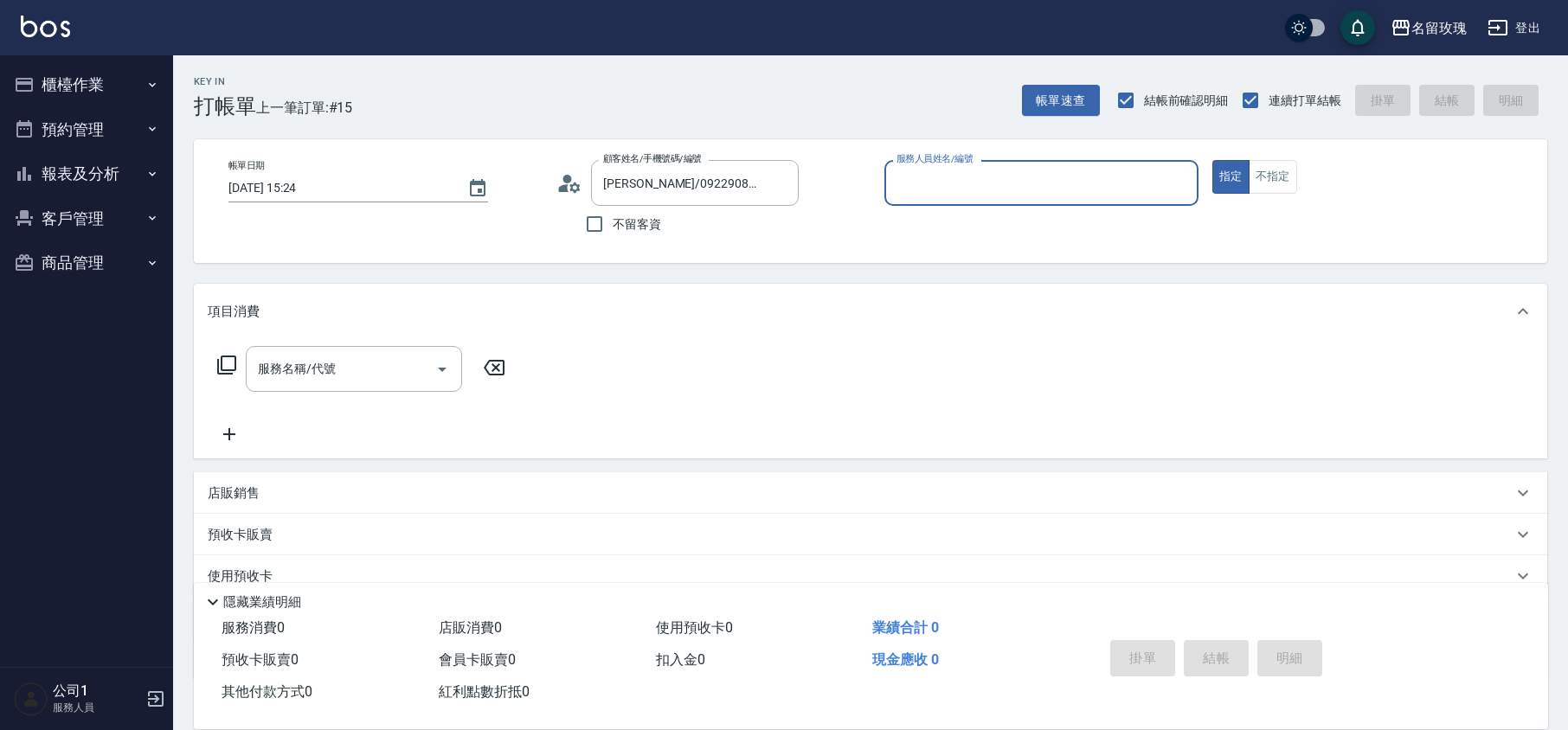
type input "[PERSON_NAME]-1"
click at [351, 362] on input "服務名稱/代號" at bounding box center [341, 368] width 175 height 30
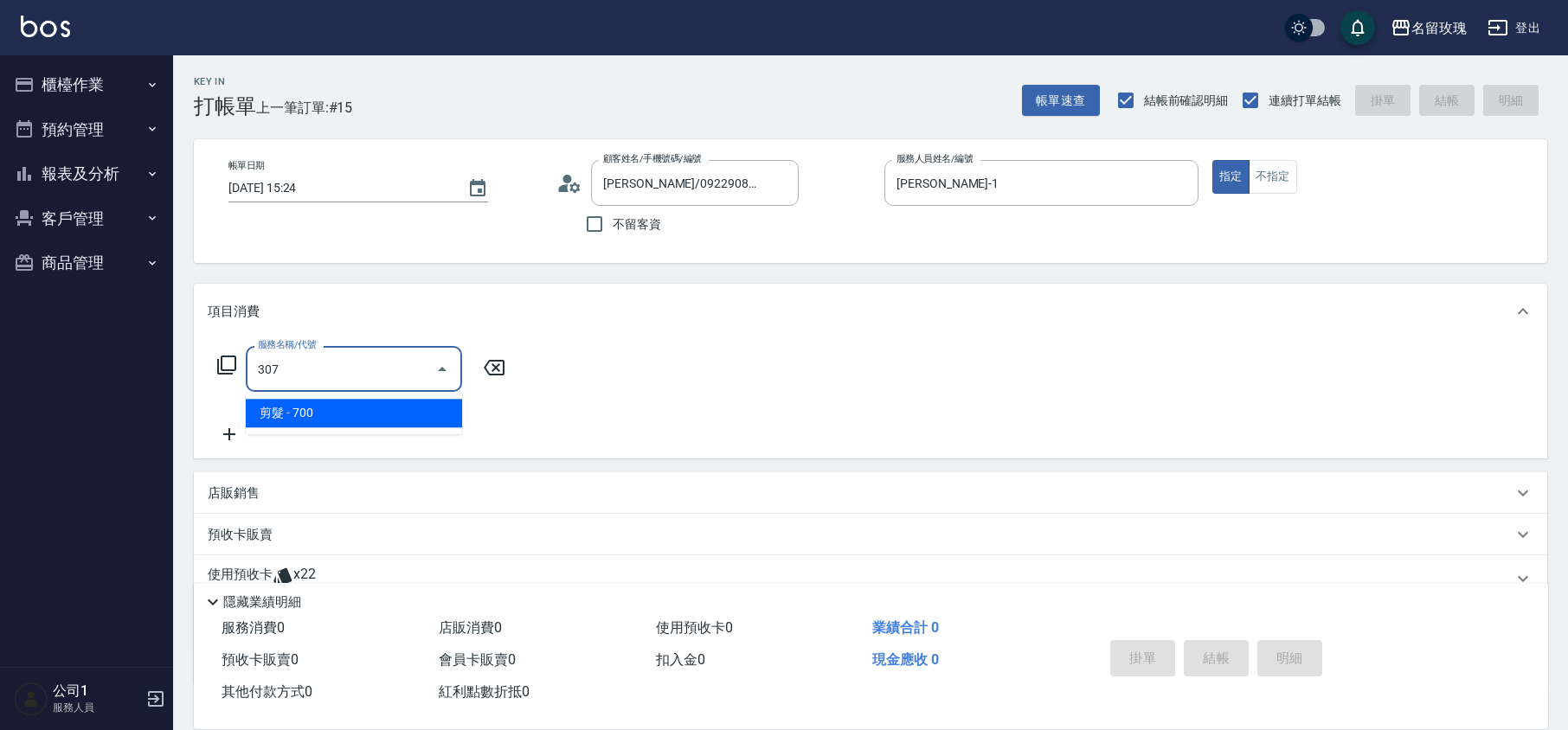
type input "剪髮(307)"
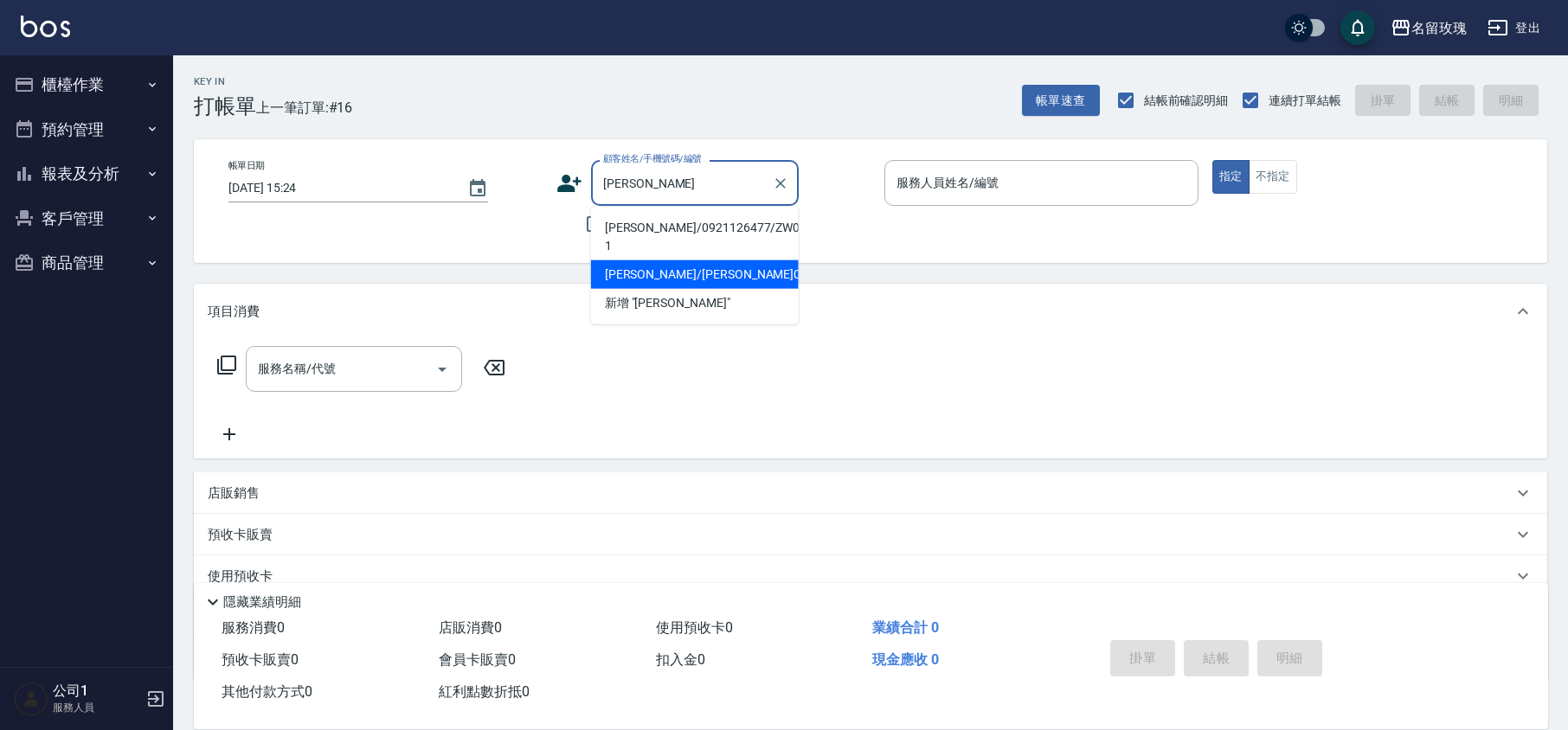
click at [719, 260] on li "[PERSON_NAME]/[PERSON_NAME]0043/0043" at bounding box center [694, 274] width 207 height 28
type input "[PERSON_NAME]/[PERSON_NAME]0043/0043"
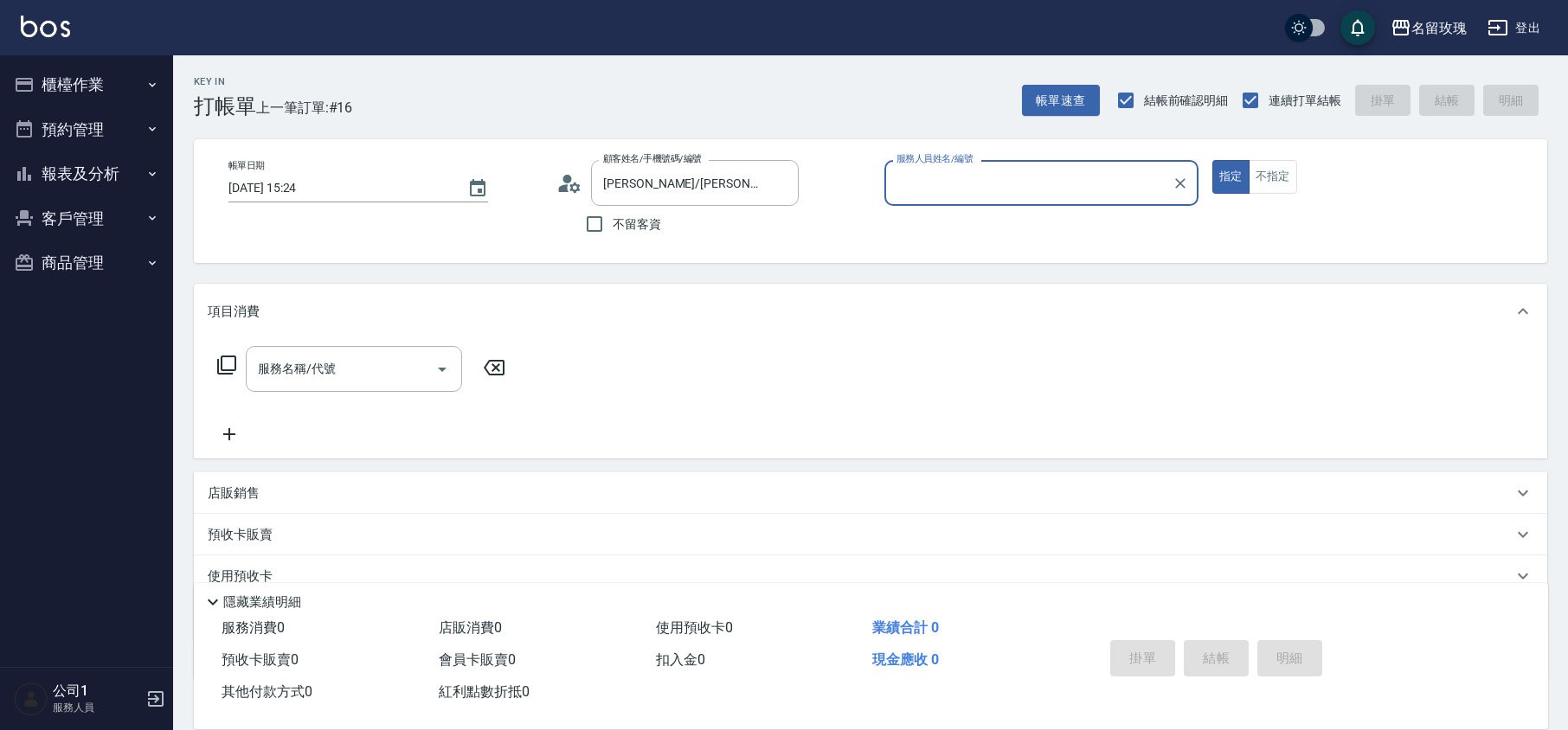
type input "KELLY-5"
click at [301, 384] on input "服務名稱/代號" at bounding box center [341, 368] width 175 height 30
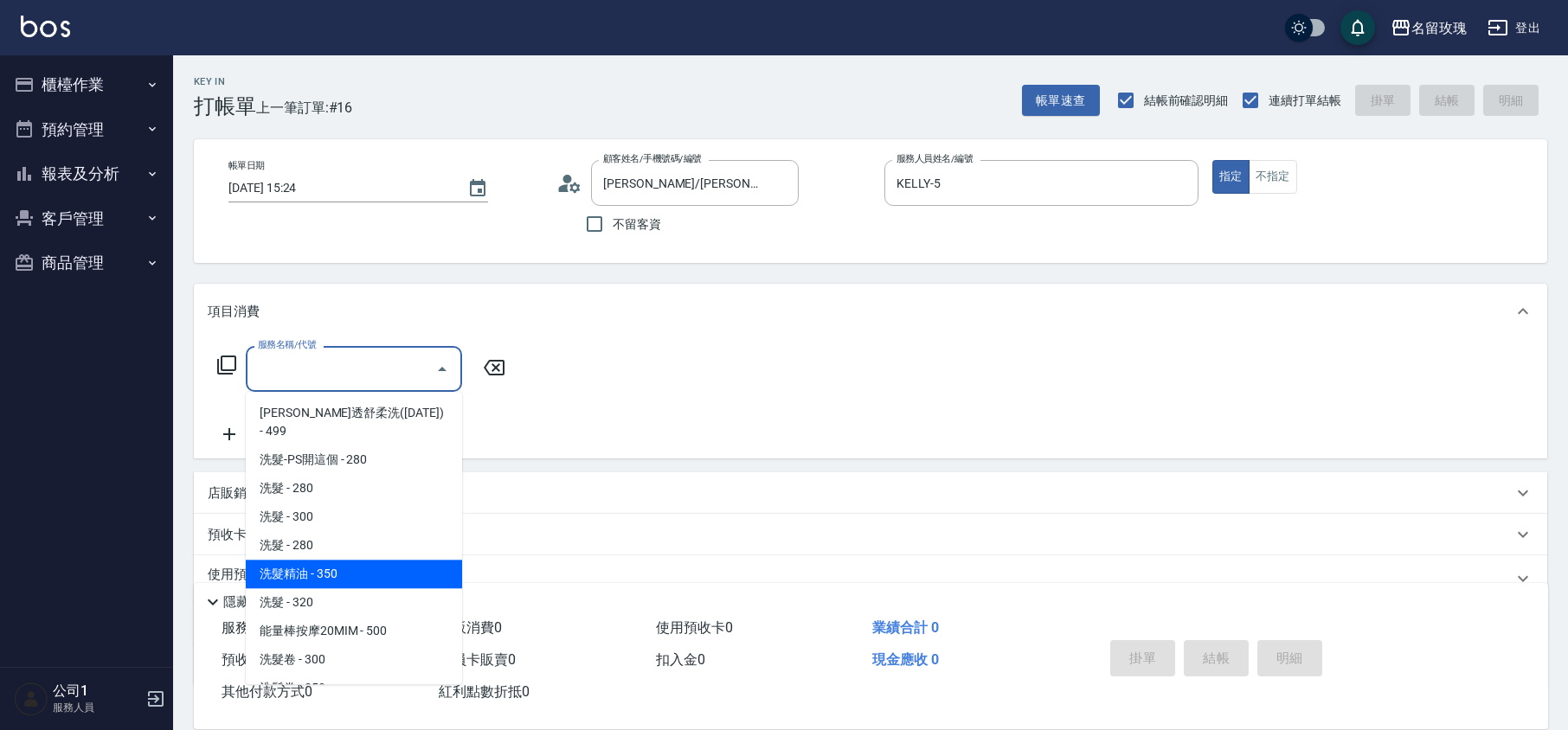
click at [368, 560] on span "洗髮精油 - 350" at bounding box center [354, 574] width 216 height 28
type input "洗髮精油(206)"
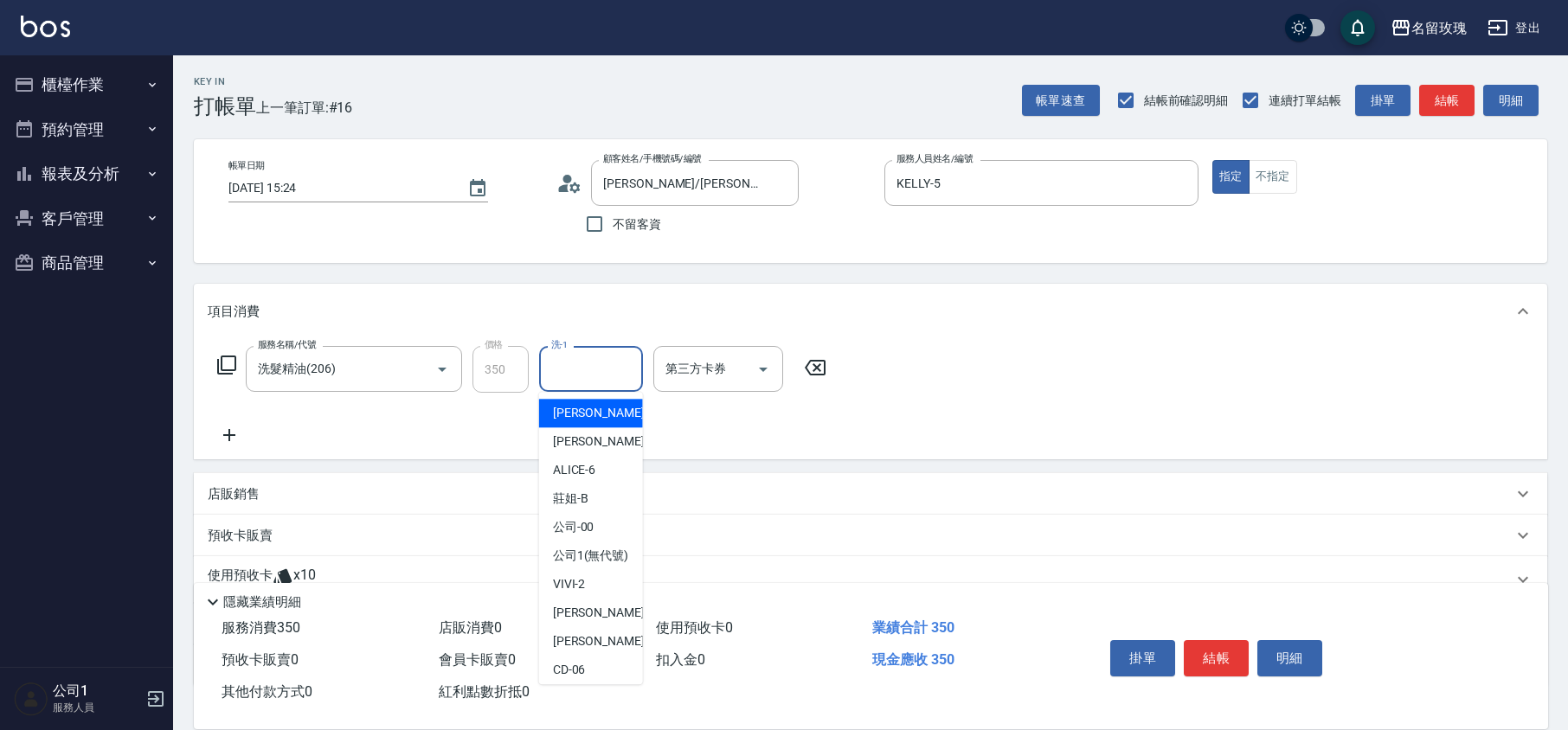
click at [614, 377] on input "洗-1" at bounding box center [591, 368] width 88 height 30
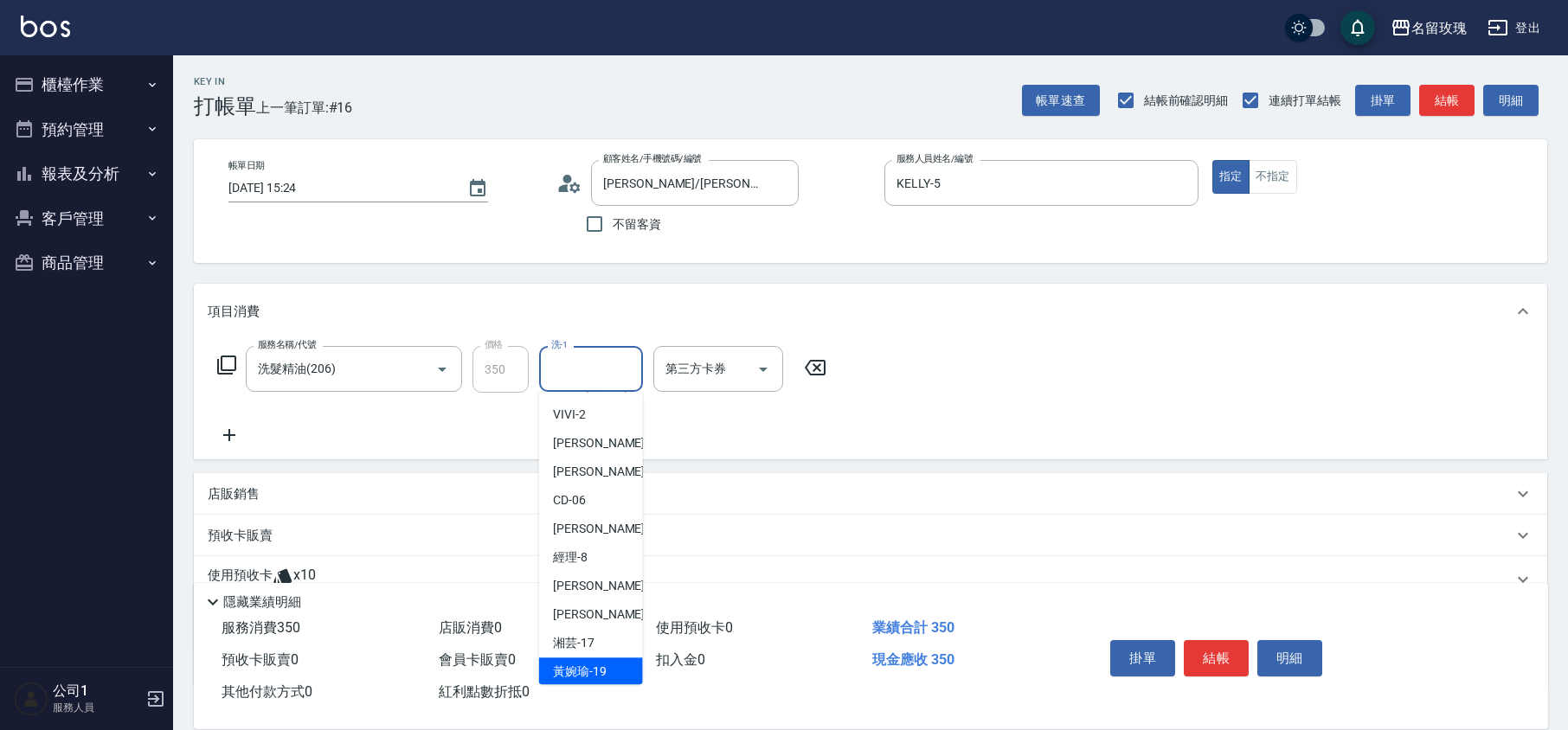
scroll to position [340, 0]
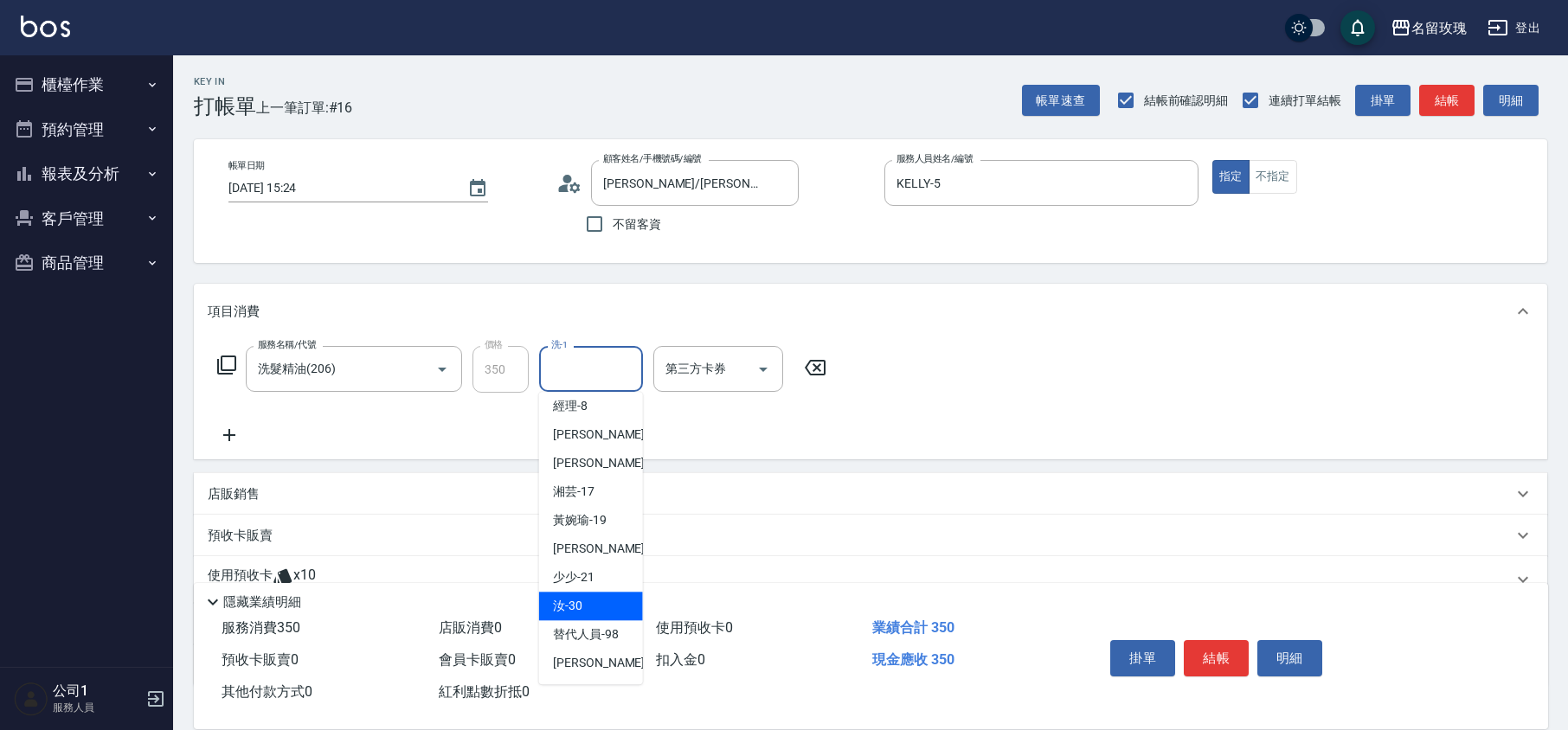
click at [580, 596] on span "汝 -30" at bounding box center [568, 605] width 29 height 18
type input "汝-30"
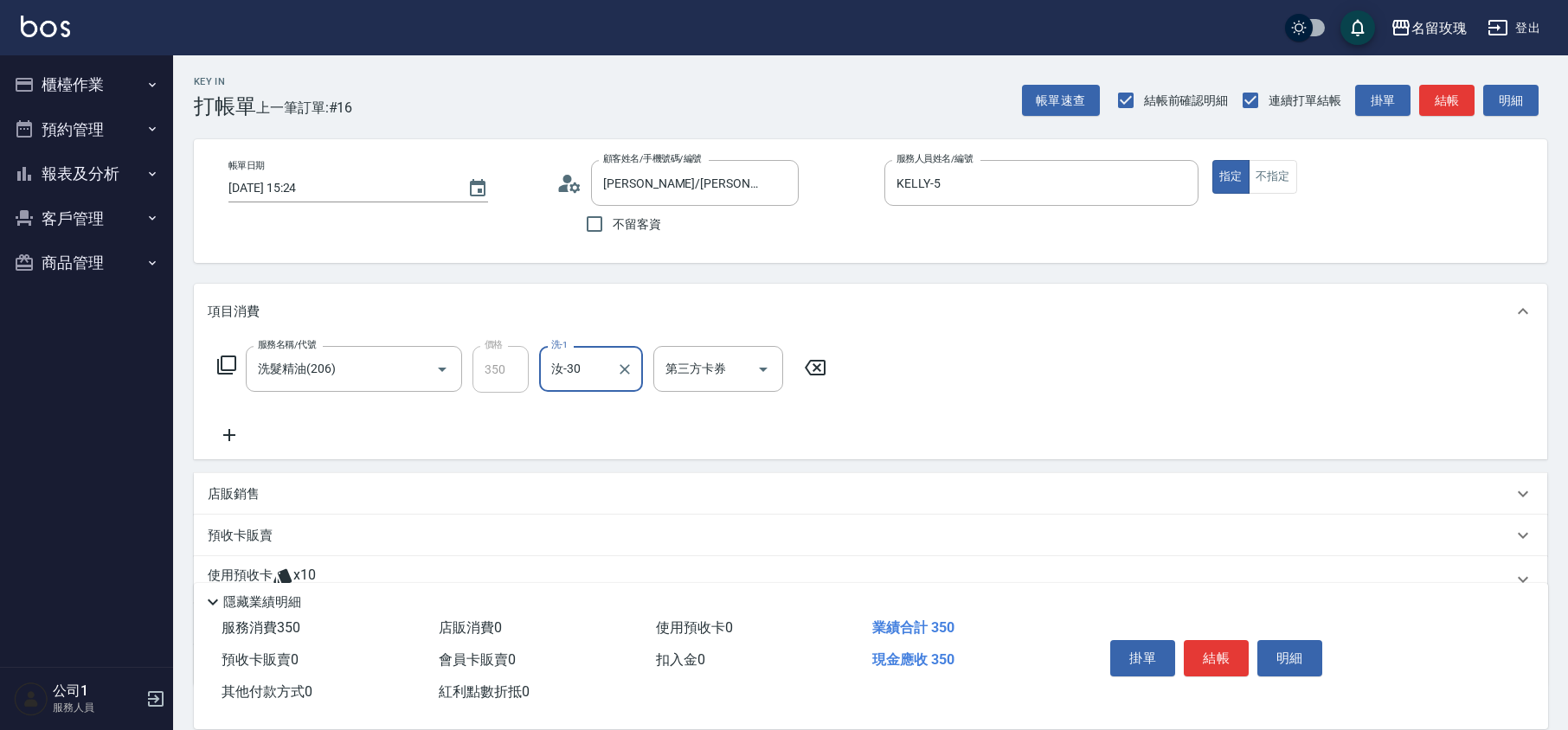
click at [326, 573] on div "使用預收卡 x10" at bounding box center [860, 580] width 1306 height 26
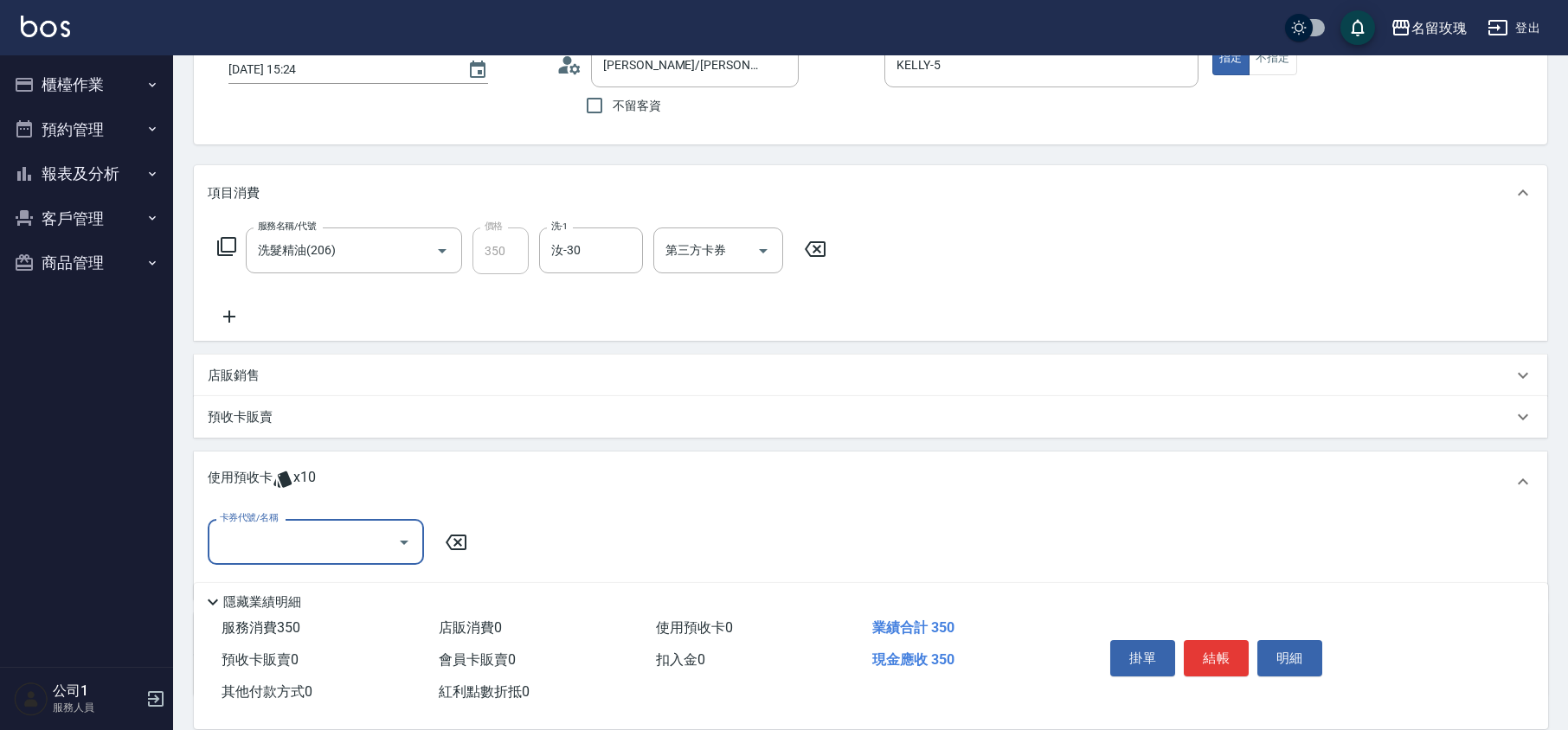
scroll to position [230, 0]
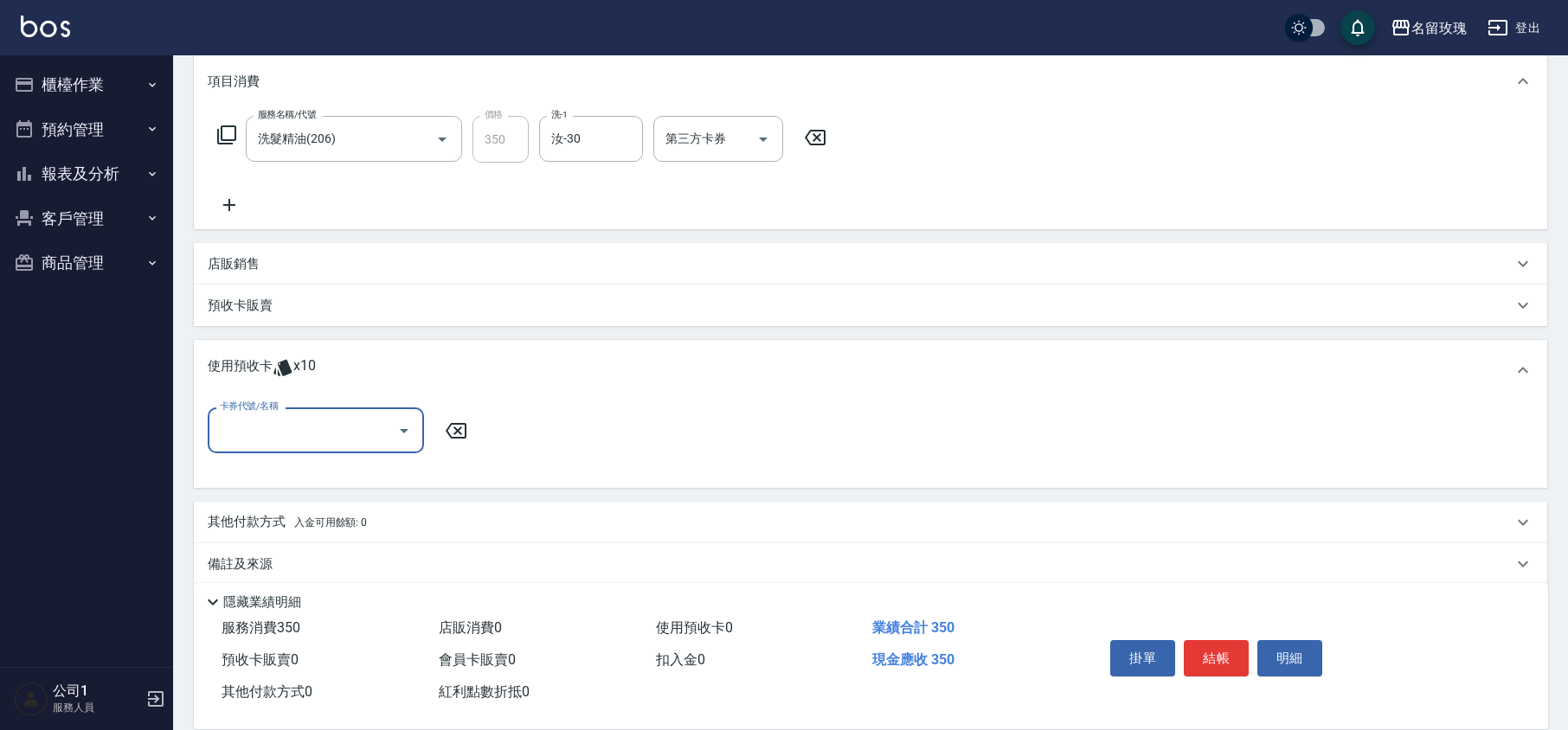
click at [395, 421] on icon "Open" at bounding box center [404, 430] width 21 height 21
click at [358, 473] on div "113 剪髮卡四送一(1000) 剩餘10張 113278-279" at bounding box center [316, 484] width 216 height 47
type input "113 剪髮卡四送一[PHONE_NUMBER]"
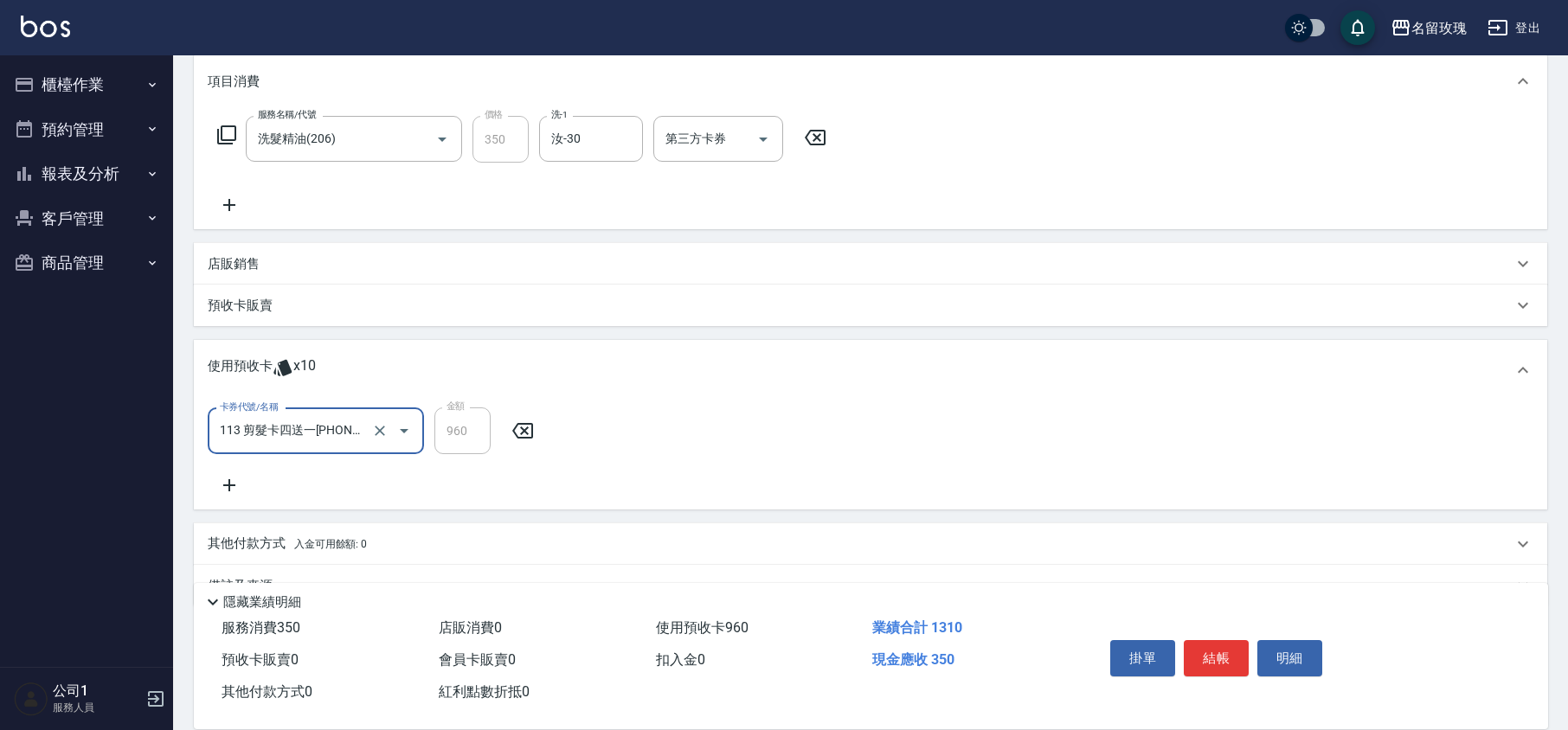
click at [380, 472] on div "卡券代號/名稱 113 剪髮卡四送一[PHONE_NUMBER] 卡券代號/名稱 金額 960 金額" at bounding box center [870, 452] width 1326 height 88
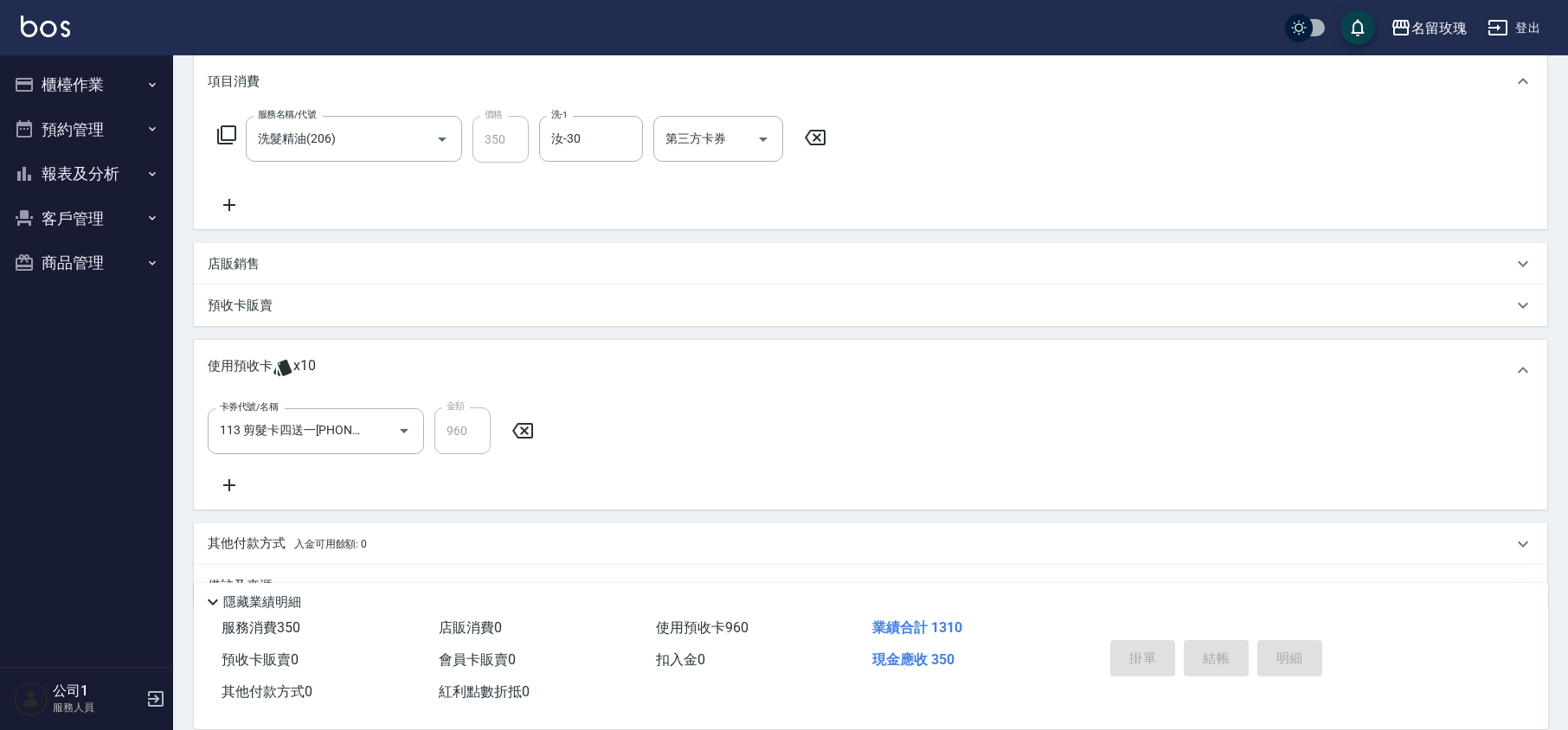
type input "[DATE] 15:25"
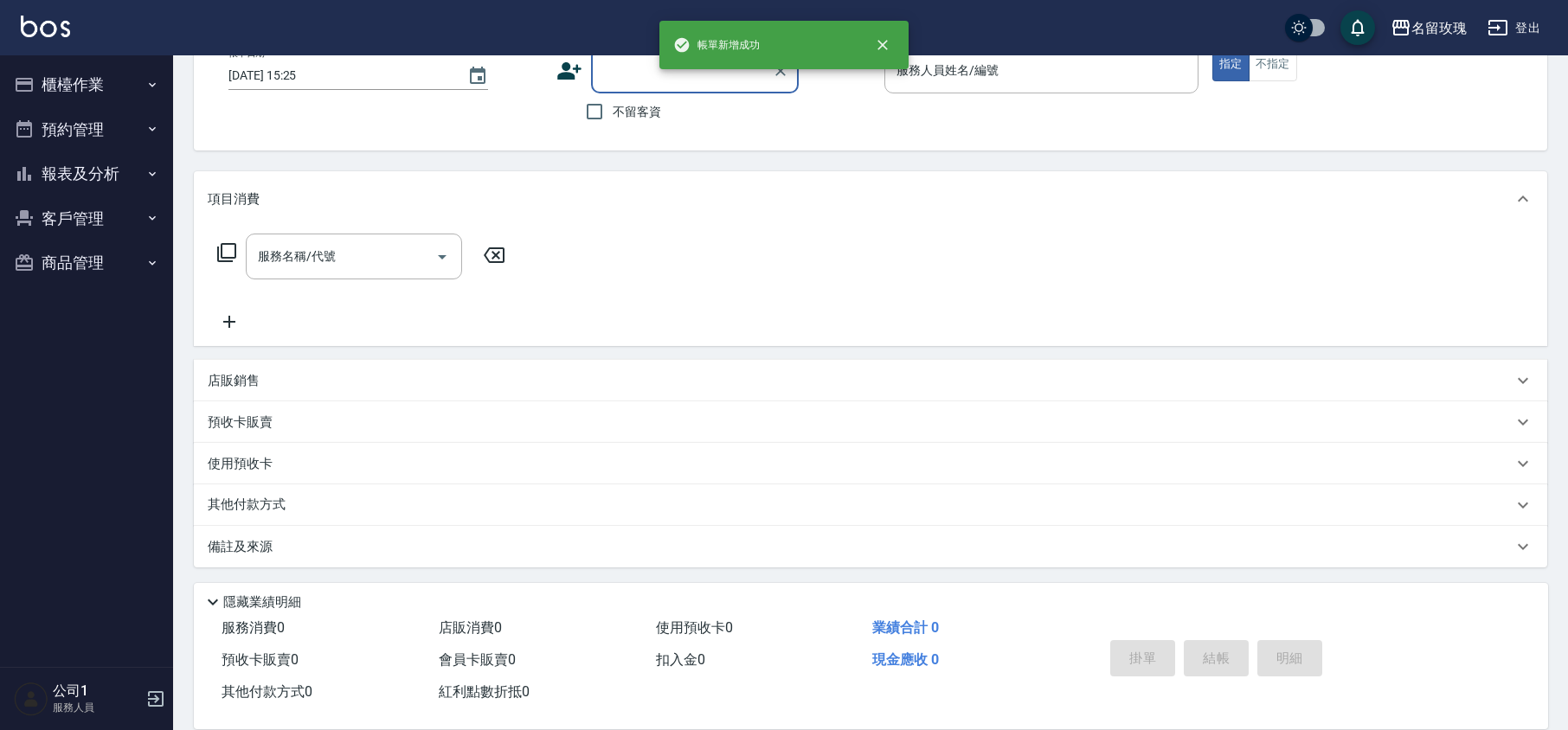
scroll to position [0, 0]
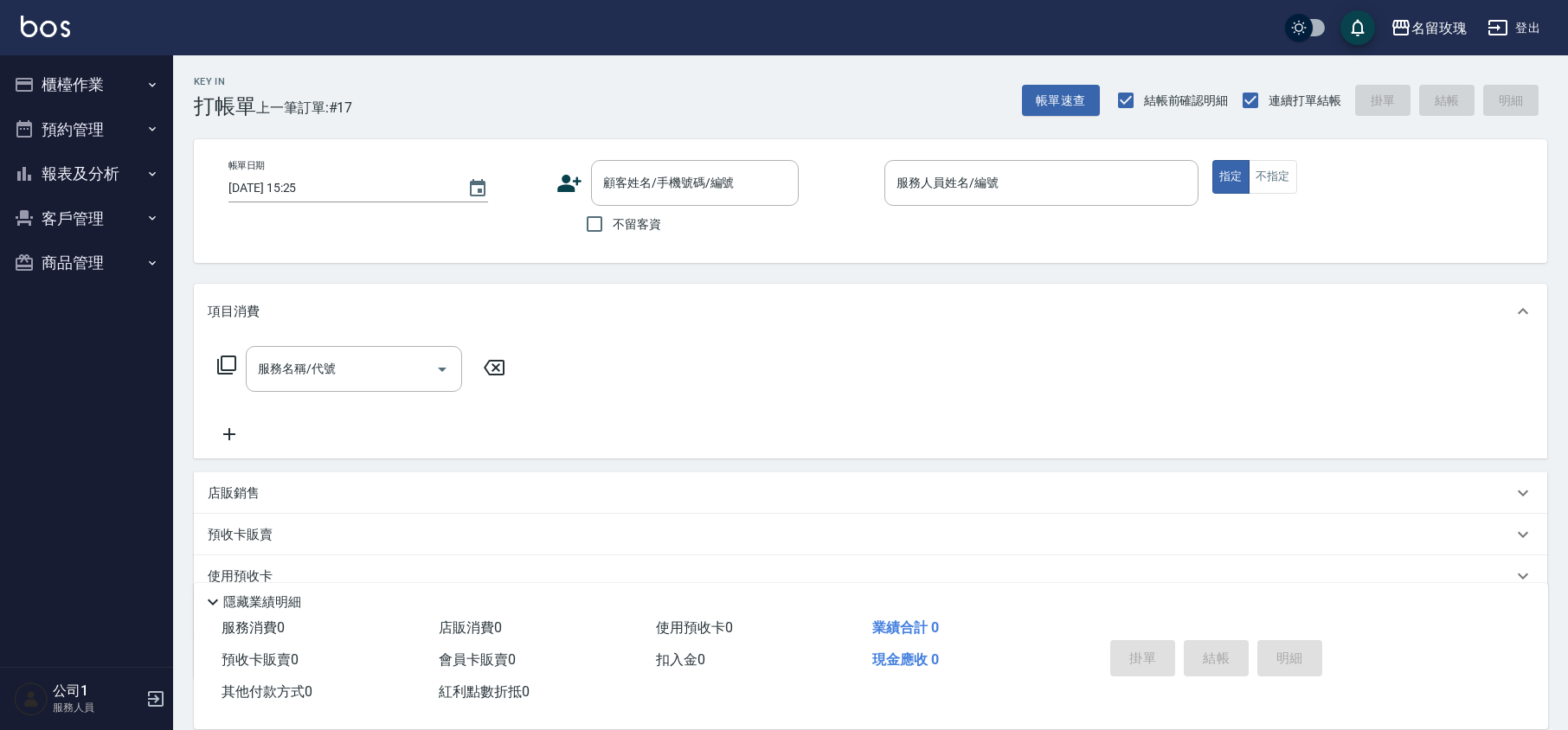
click at [539, 63] on div "Key In 打帳單 上一筆訂單:#17 帳單速查 結帳前確認明細 連續打單結帳 掛單 結帳 明細" at bounding box center [860, 86] width 1374 height 63
click at [70, 170] on button "報表及分析" at bounding box center [87, 174] width 159 height 45
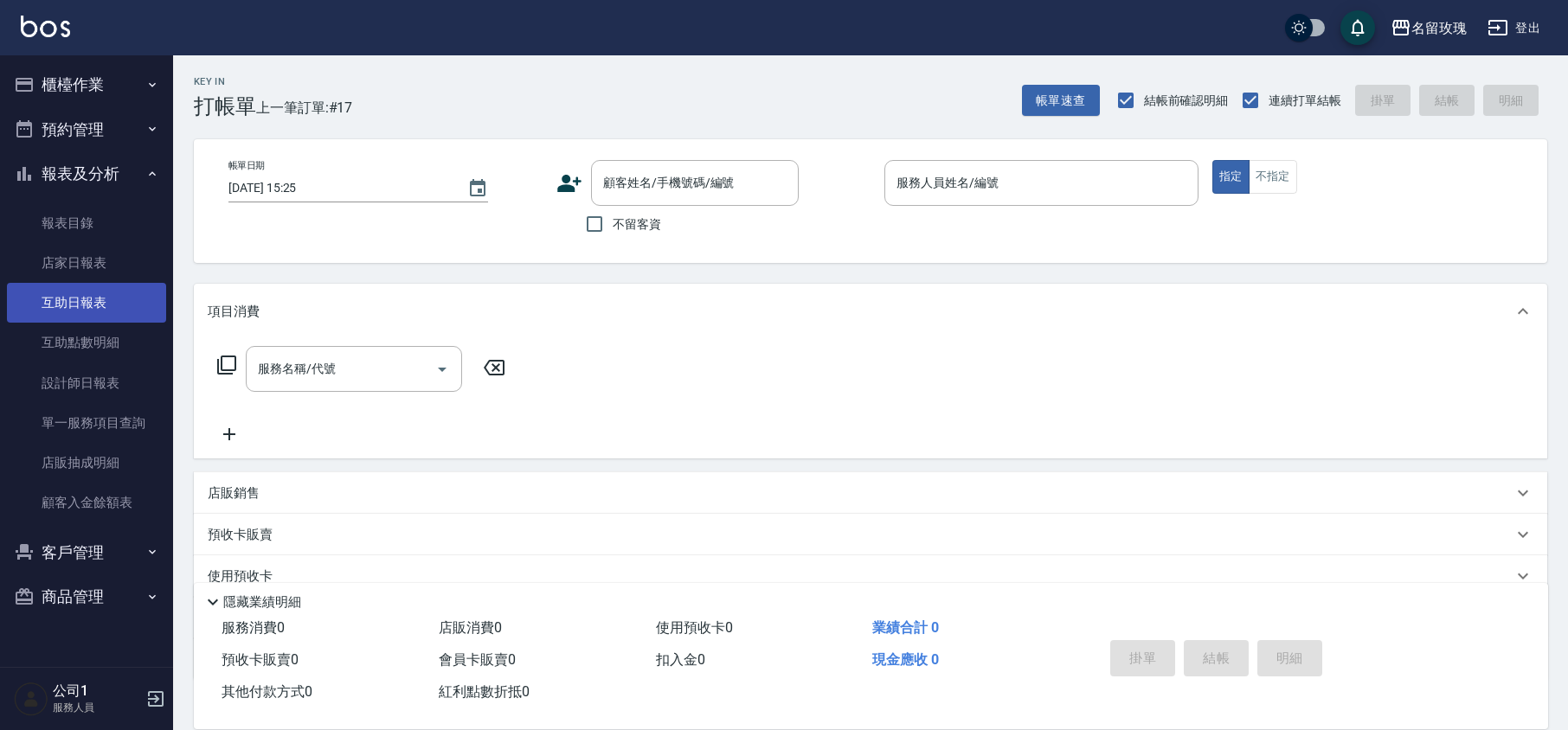
drag, startPoint x: 70, startPoint y: 312, endPoint x: 112, endPoint y: 288, distance: 48.4
click at [70, 312] on link "互助日報表" at bounding box center [87, 303] width 159 height 39
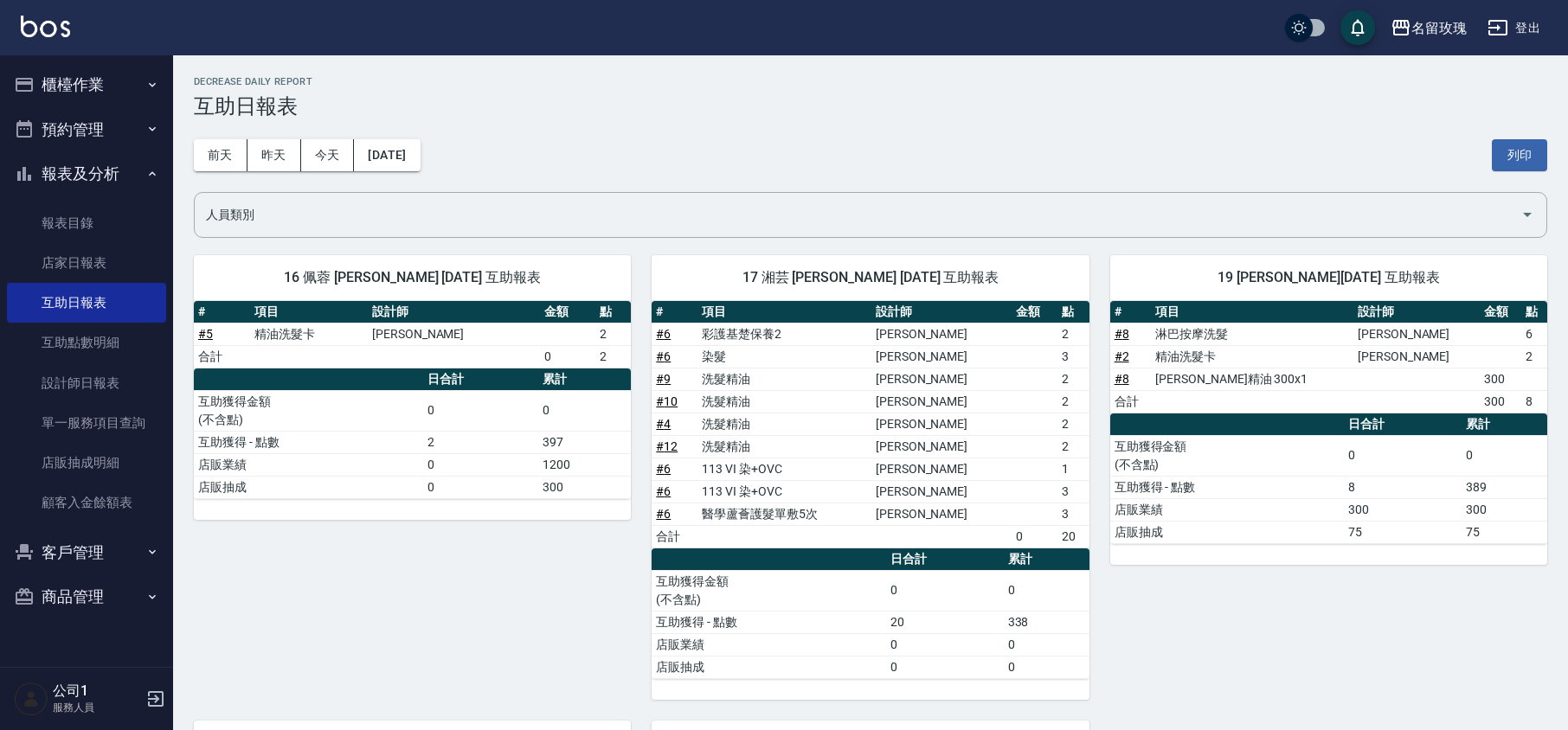
click at [531, 170] on div "[DATE] [DATE] [DATE] [DATE] 列印" at bounding box center [870, 155] width 1354 height 74
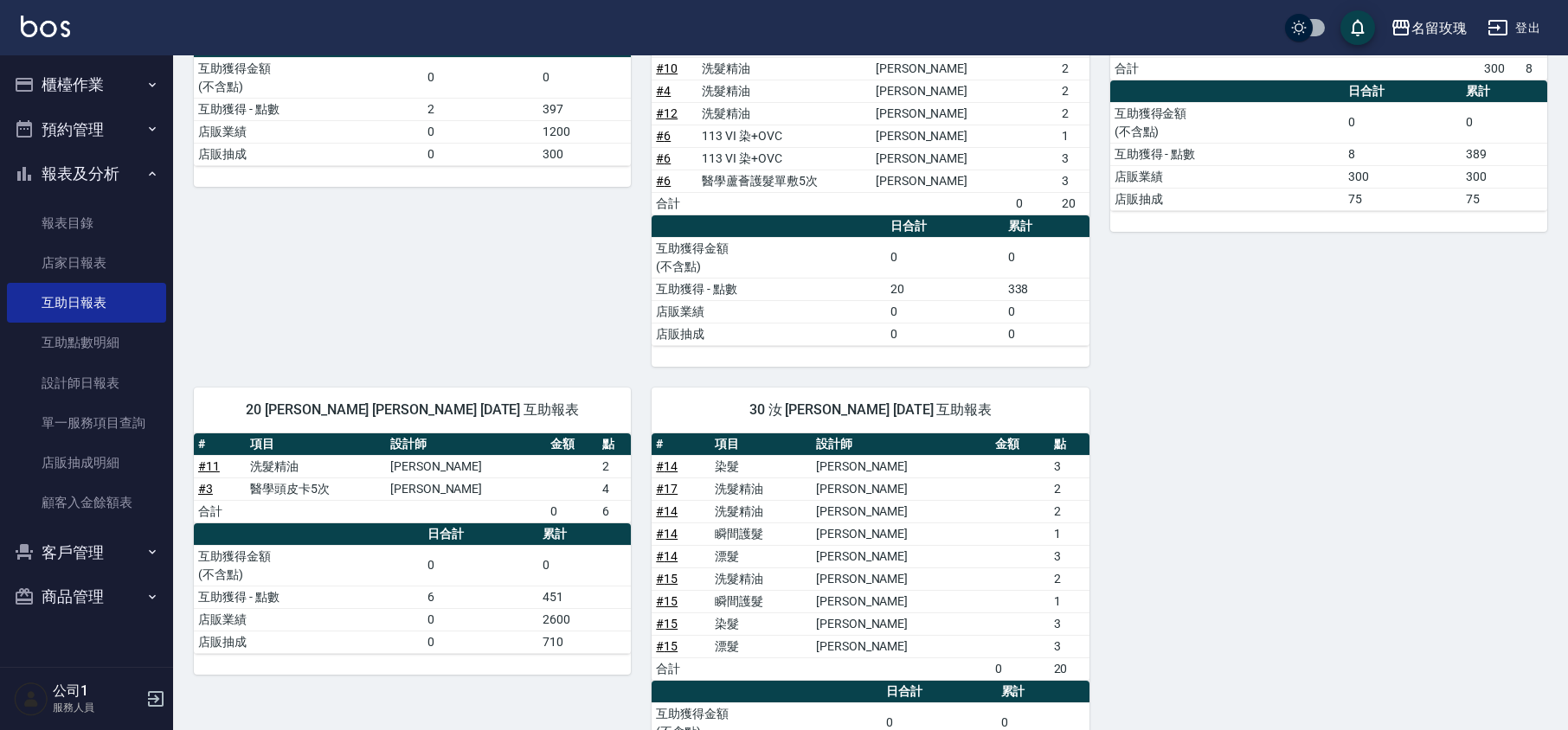
scroll to position [465, 0]
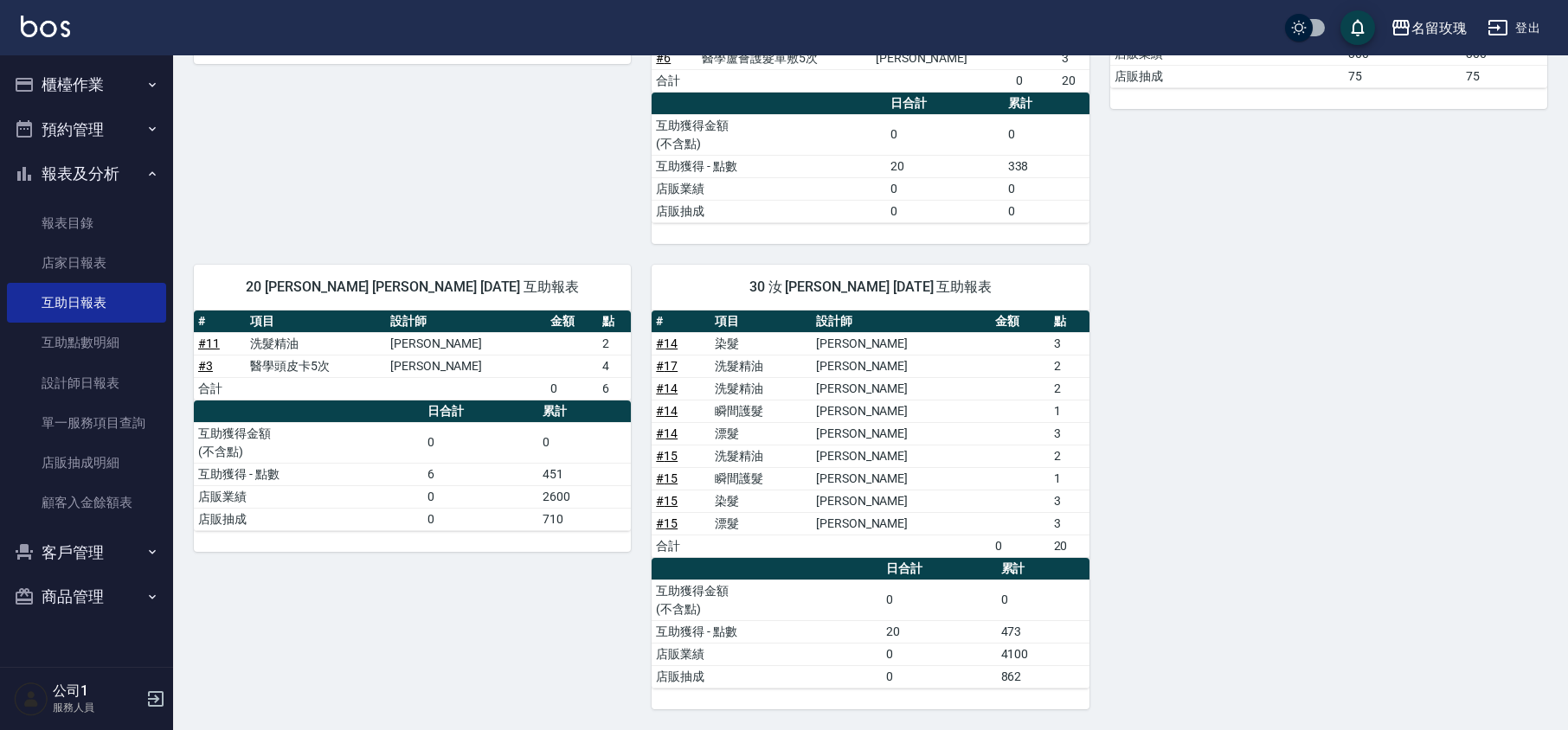
click at [125, 171] on button "報表及分析" at bounding box center [87, 174] width 159 height 45
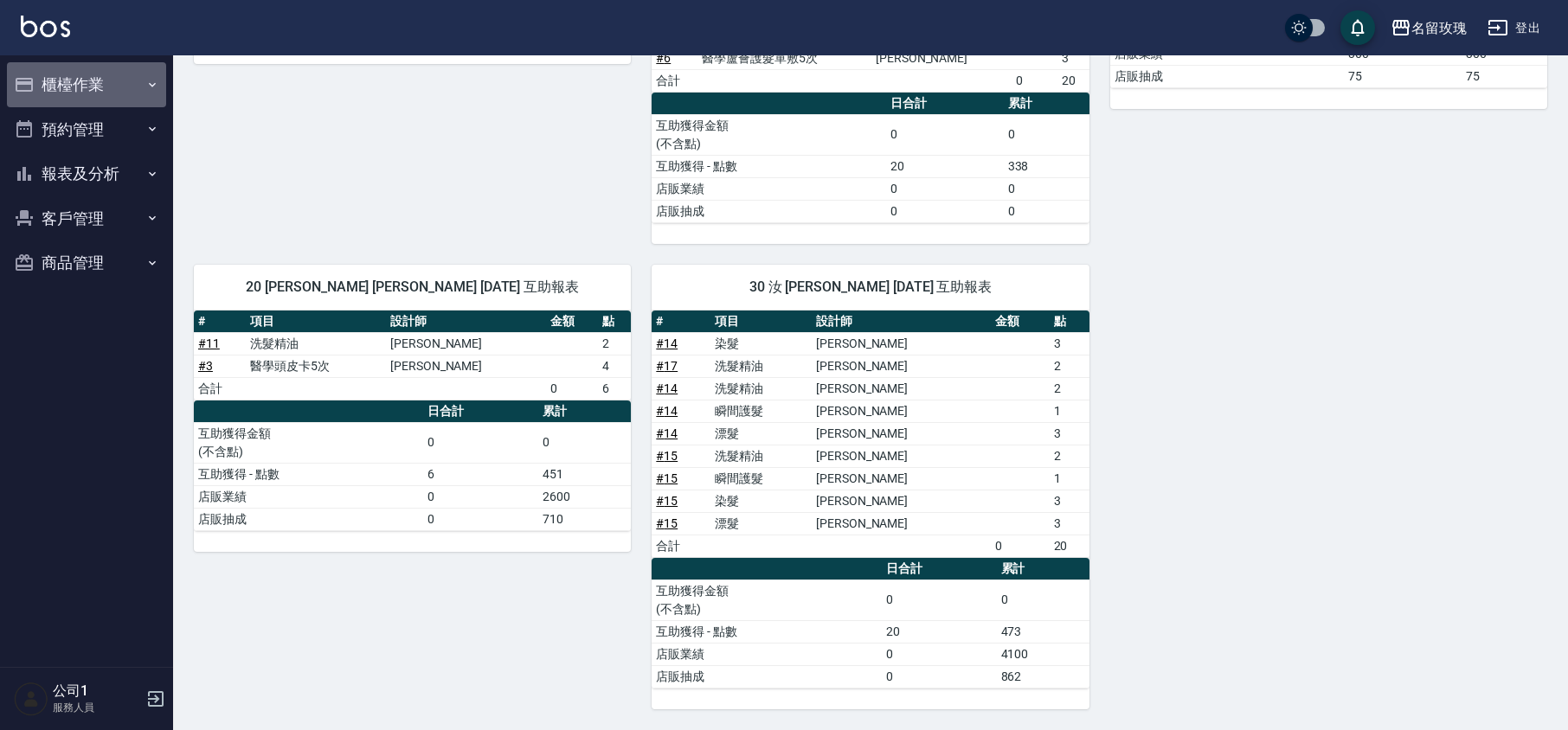
click at [74, 73] on button "櫃檯作業" at bounding box center [87, 84] width 159 height 45
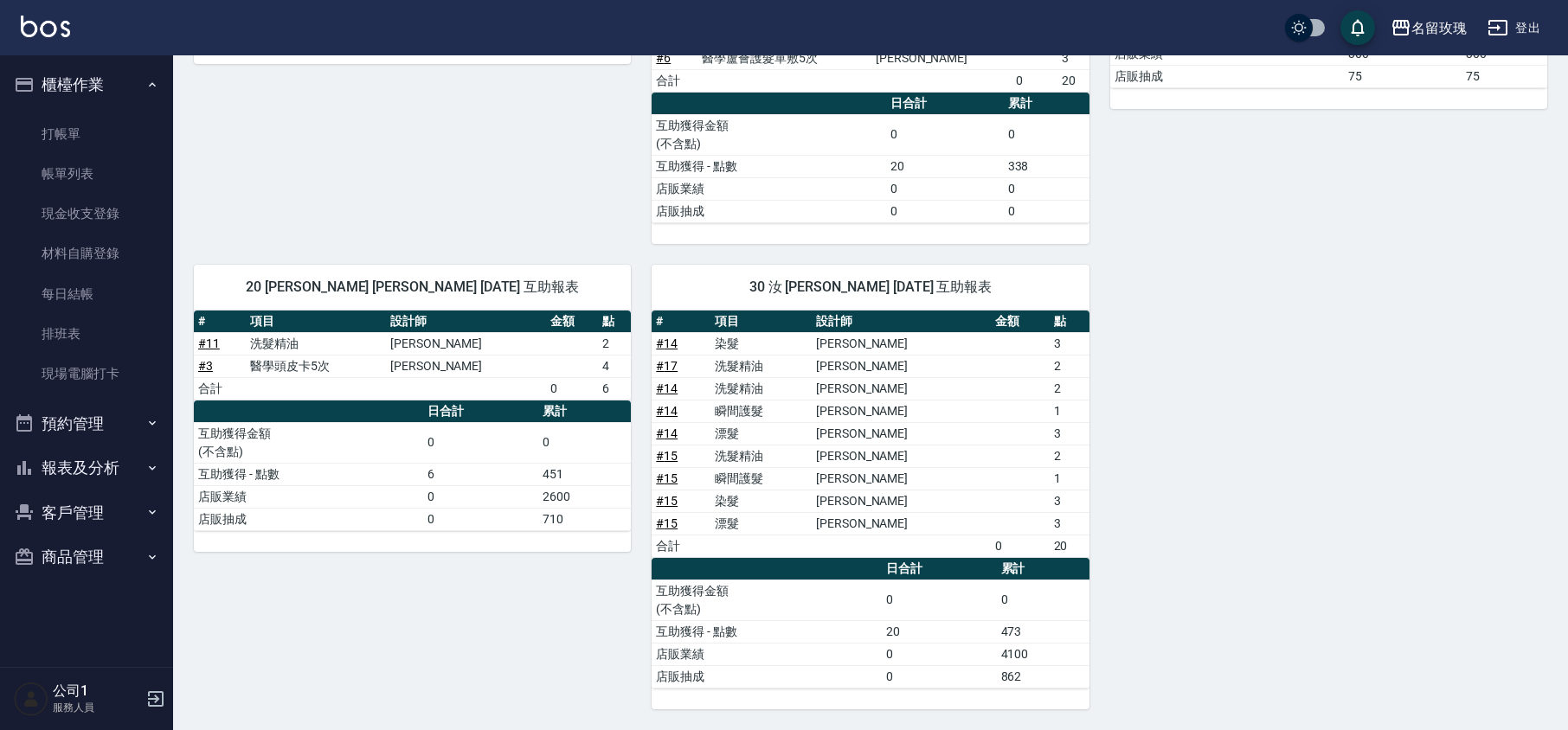
drag, startPoint x: 60, startPoint y: 178, endPoint x: 566, endPoint y: 26, distance: 528.3
click at [60, 178] on link "帳單列表" at bounding box center [87, 174] width 159 height 39
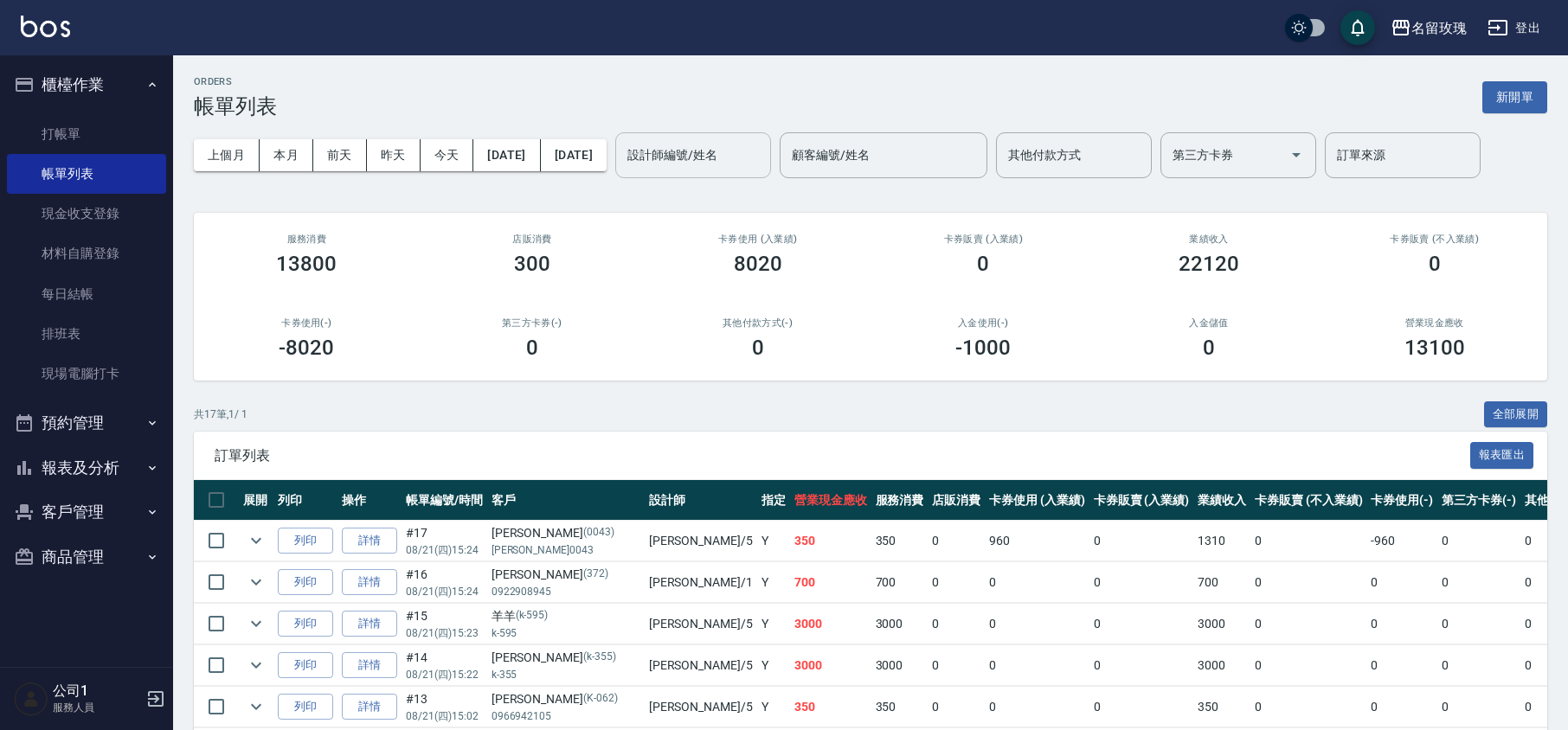
click at [742, 153] on input "設計師編號/姓名" at bounding box center [693, 155] width 141 height 30
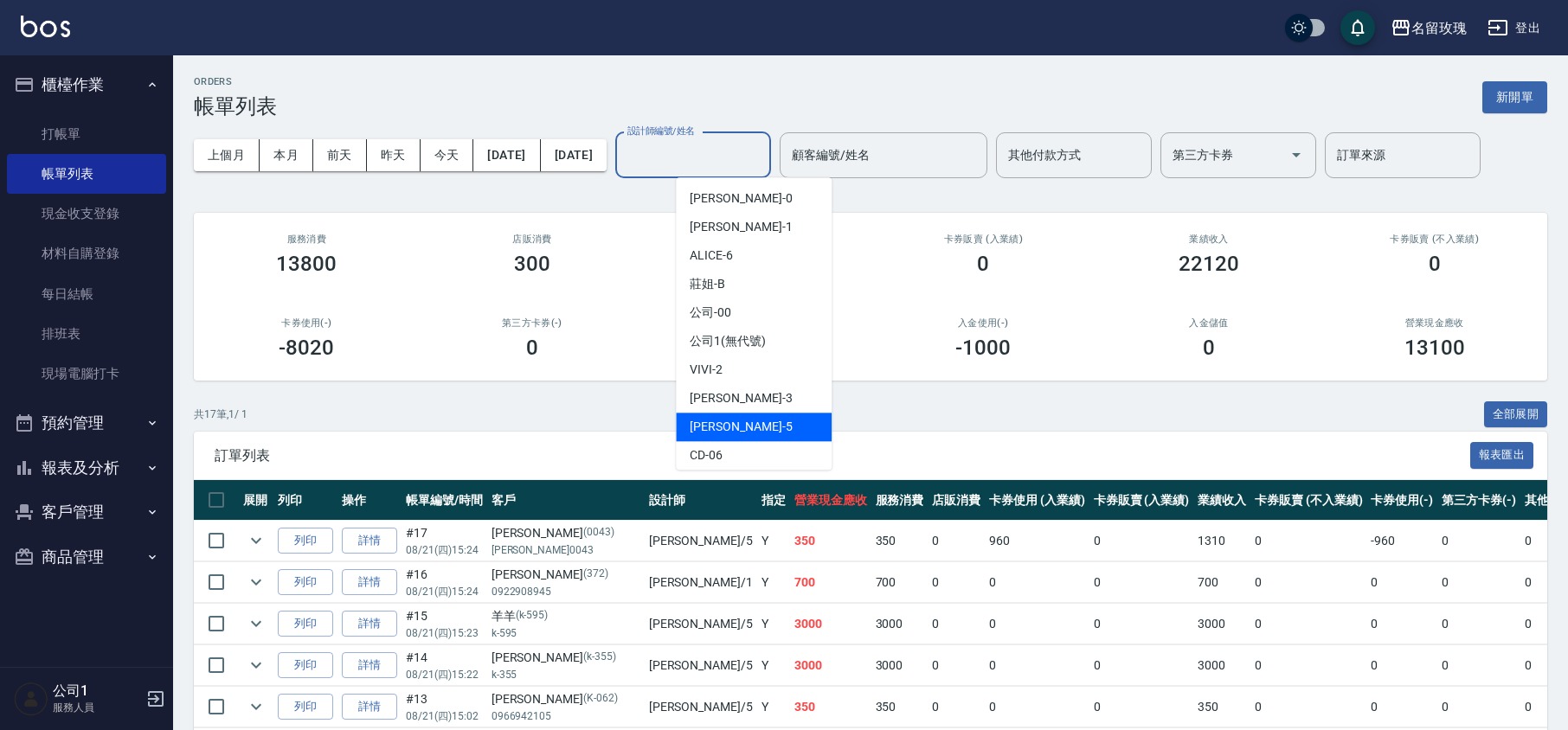
click at [762, 417] on div "[PERSON_NAME] -5" at bounding box center [754, 426] width 155 height 28
type input "KELLY-5"
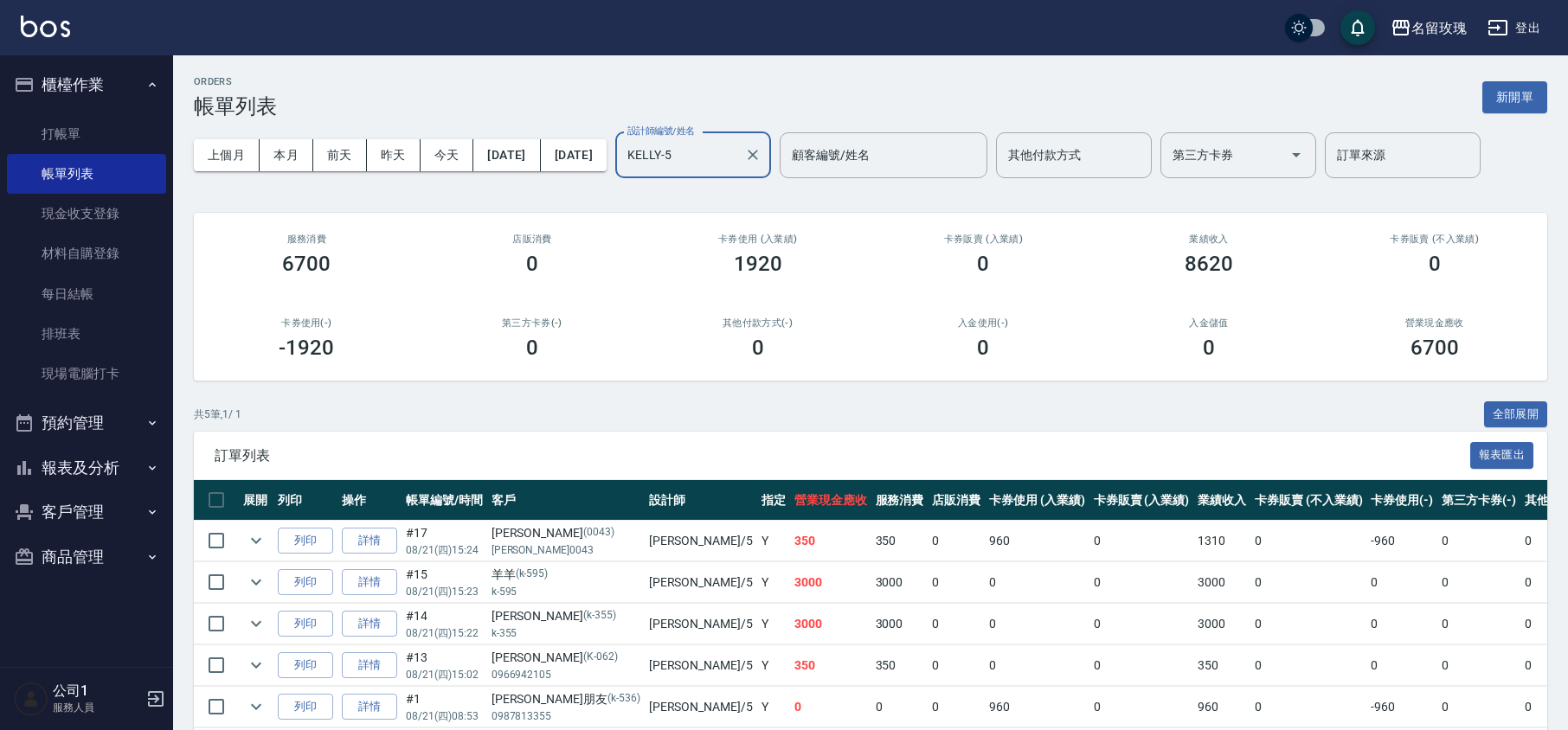
click at [724, 205] on div "ORDERS 帳單列表 新開單 上個月 本月 [DATE] [DATE] [DATE] [DATE] [DATE] 設計師編號/姓名 [PERSON_NAME…" at bounding box center [870, 425] width 1395 height 741
click at [112, 133] on link "打帳單" at bounding box center [87, 134] width 159 height 39
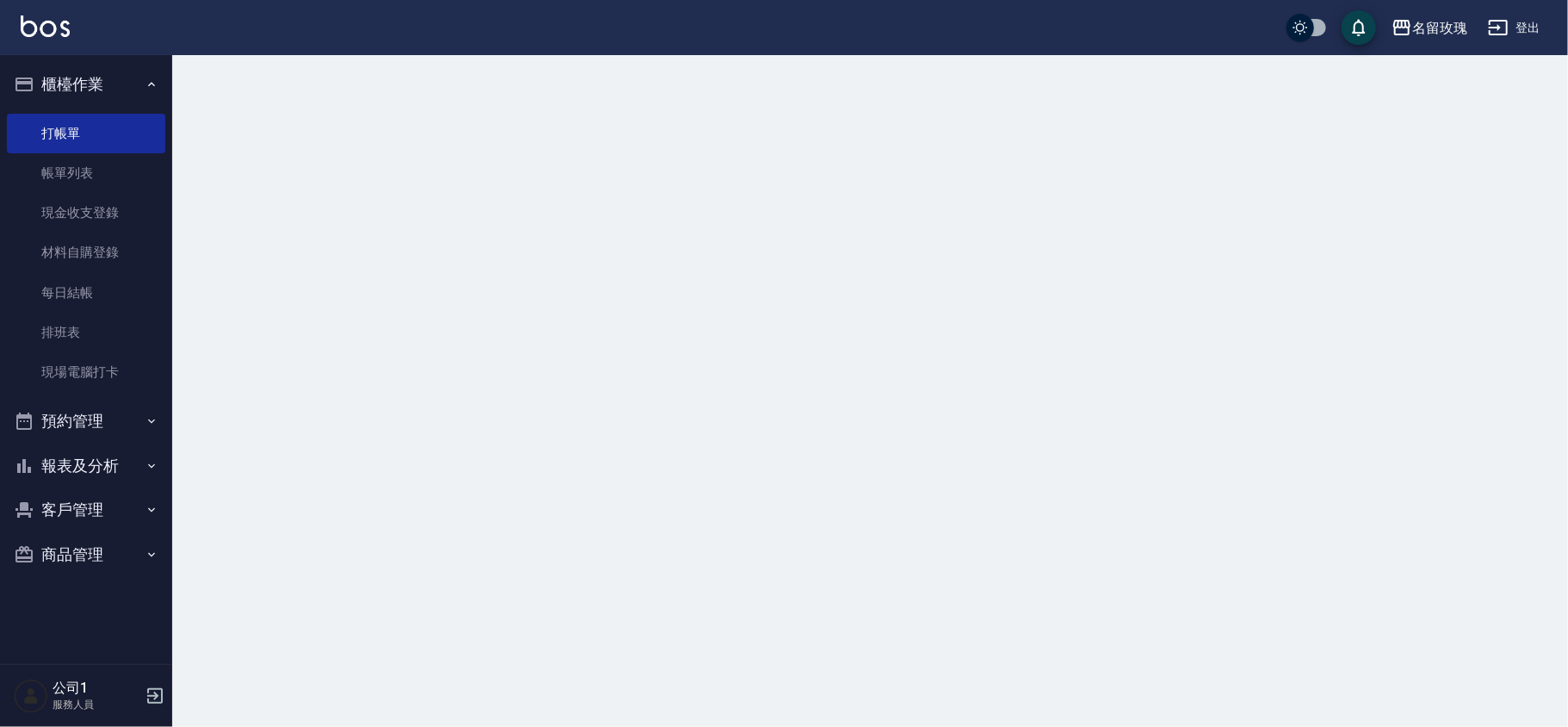
click at [90, 77] on button "櫃檯作業" at bounding box center [86, 84] width 158 height 45
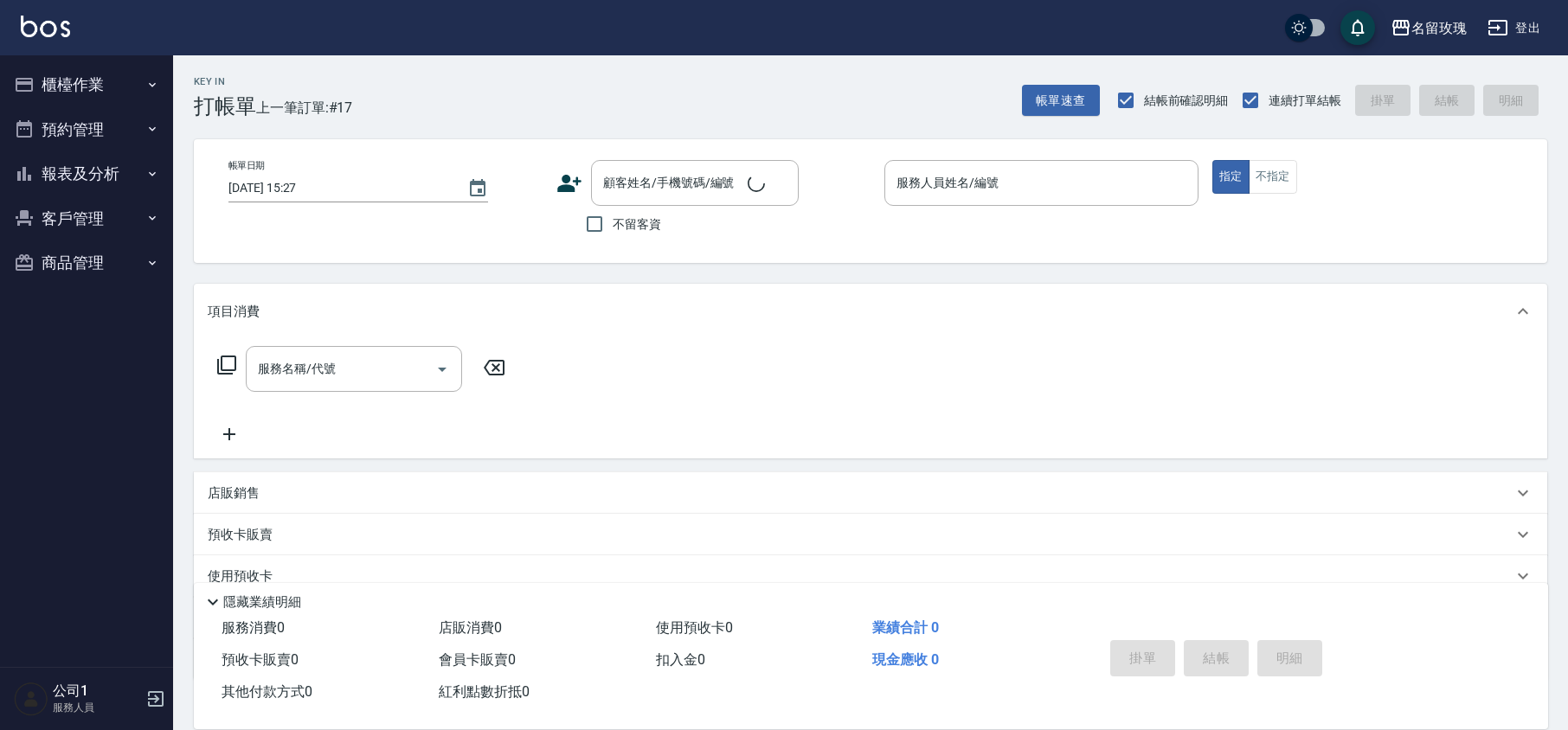
click at [84, 185] on button "報表及分析" at bounding box center [87, 174] width 159 height 45
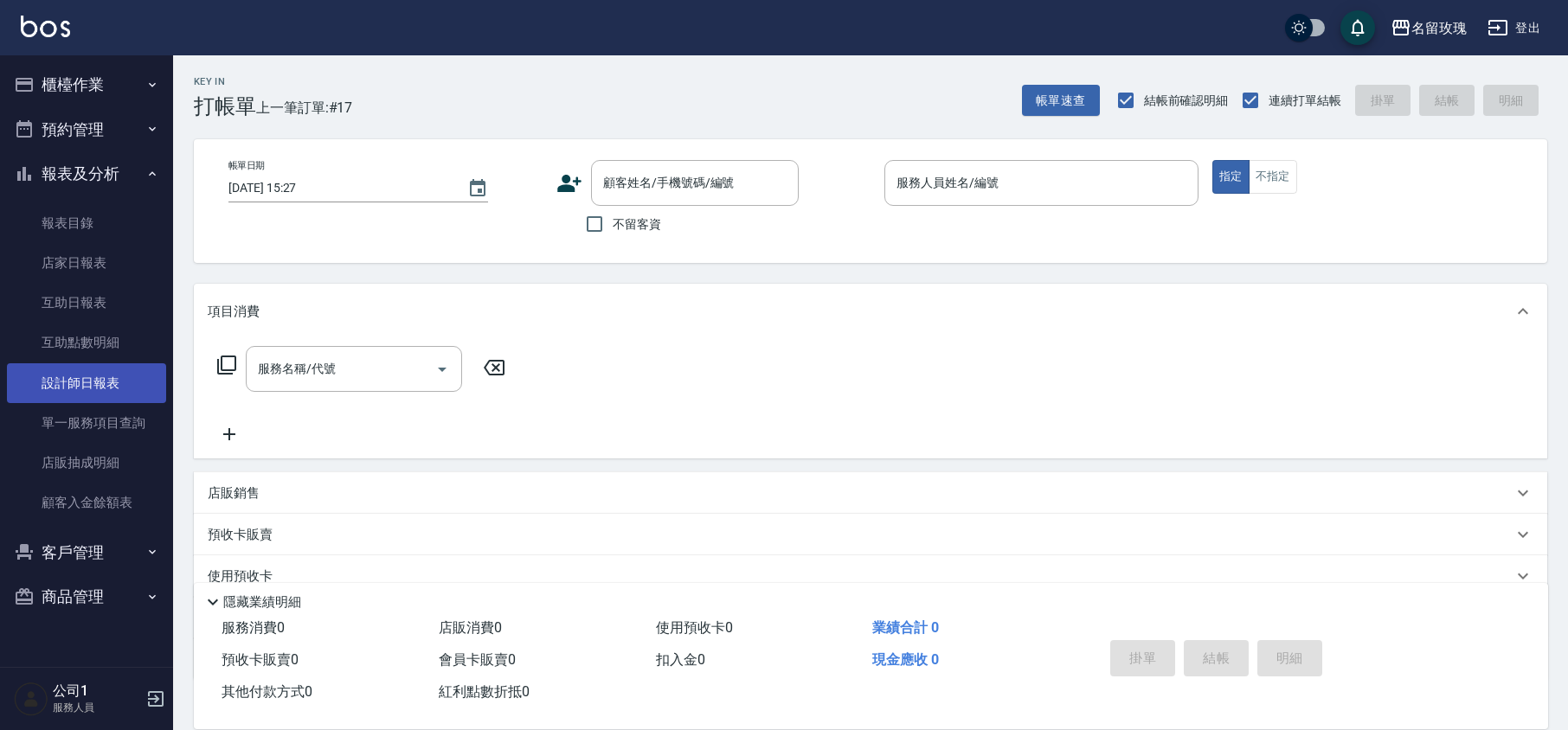
click at [104, 380] on link "設計師日報表" at bounding box center [87, 383] width 159 height 39
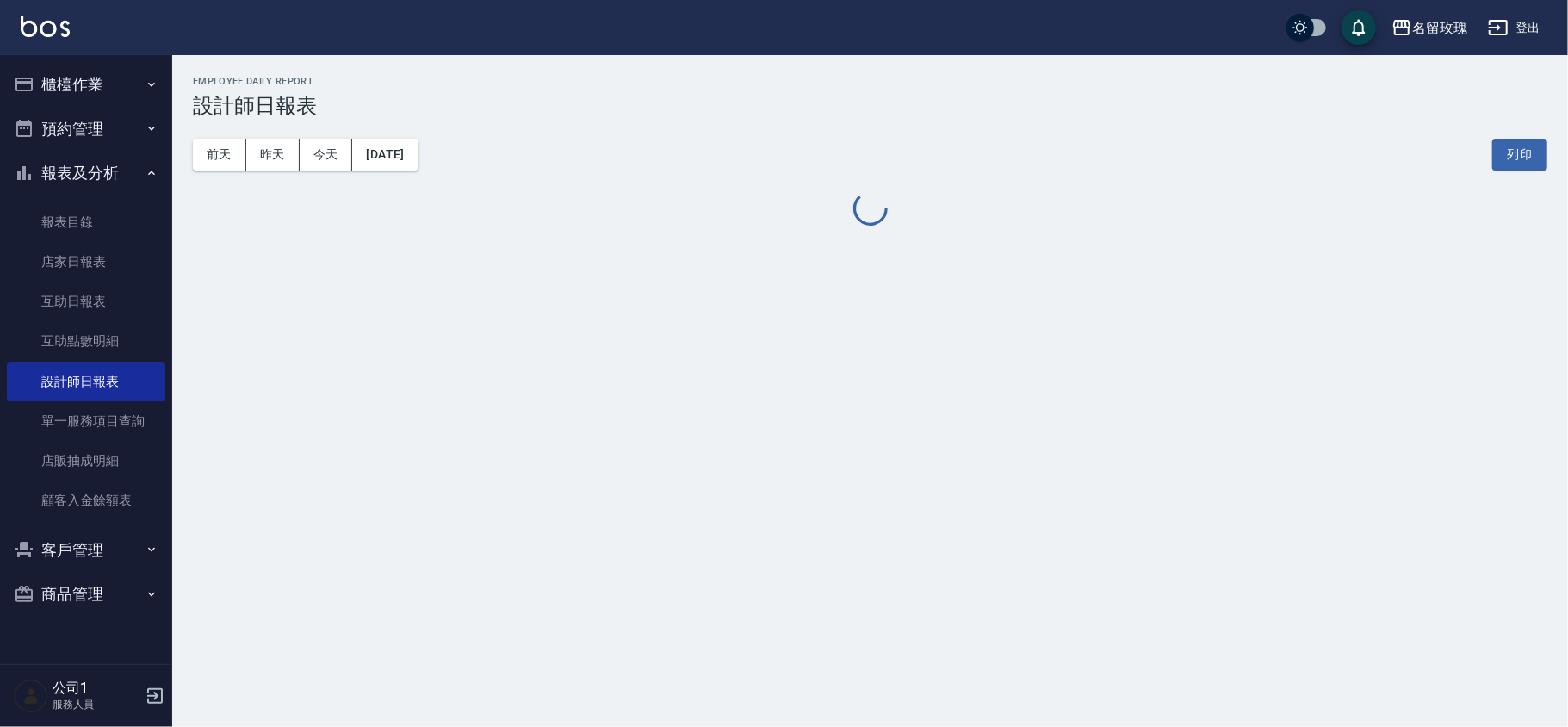
click at [584, 124] on div "[DATE] [DATE] [DATE] [DATE] 列印" at bounding box center [870, 155] width 1355 height 73
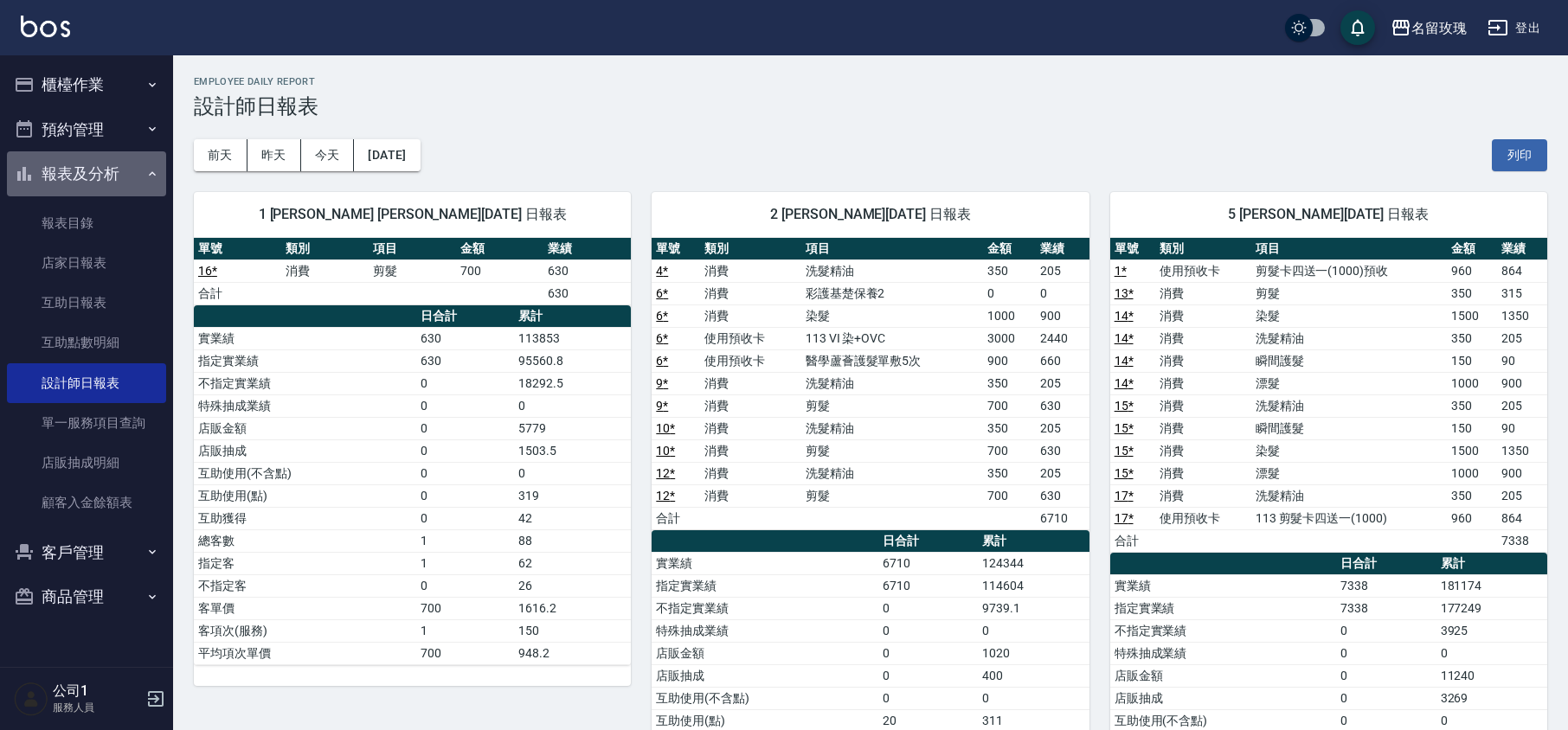
click at [84, 173] on button "報表及分析" at bounding box center [87, 174] width 159 height 45
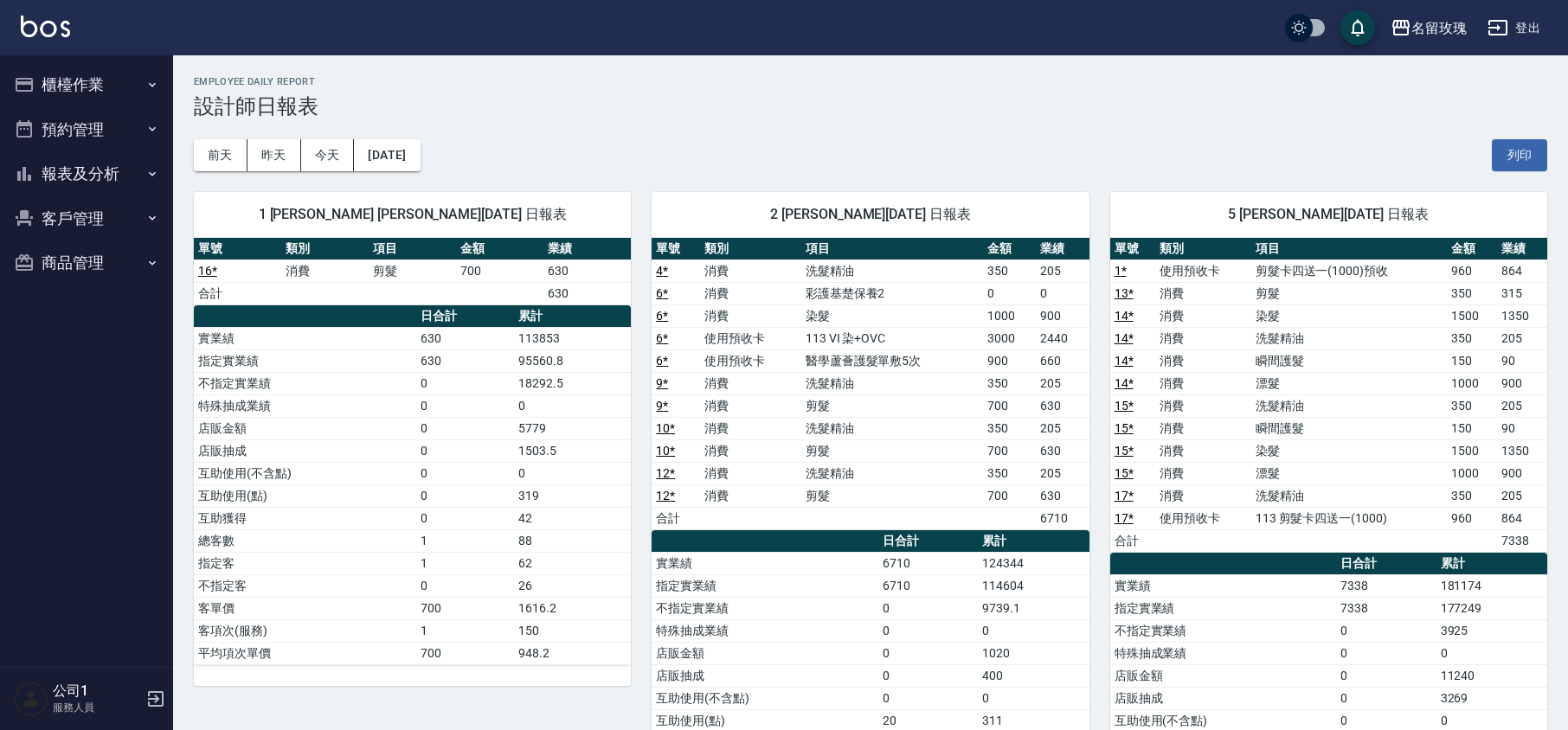
click at [88, 78] on button "櫃檯作業" at bounding box center [87, 84] width 159 height 45
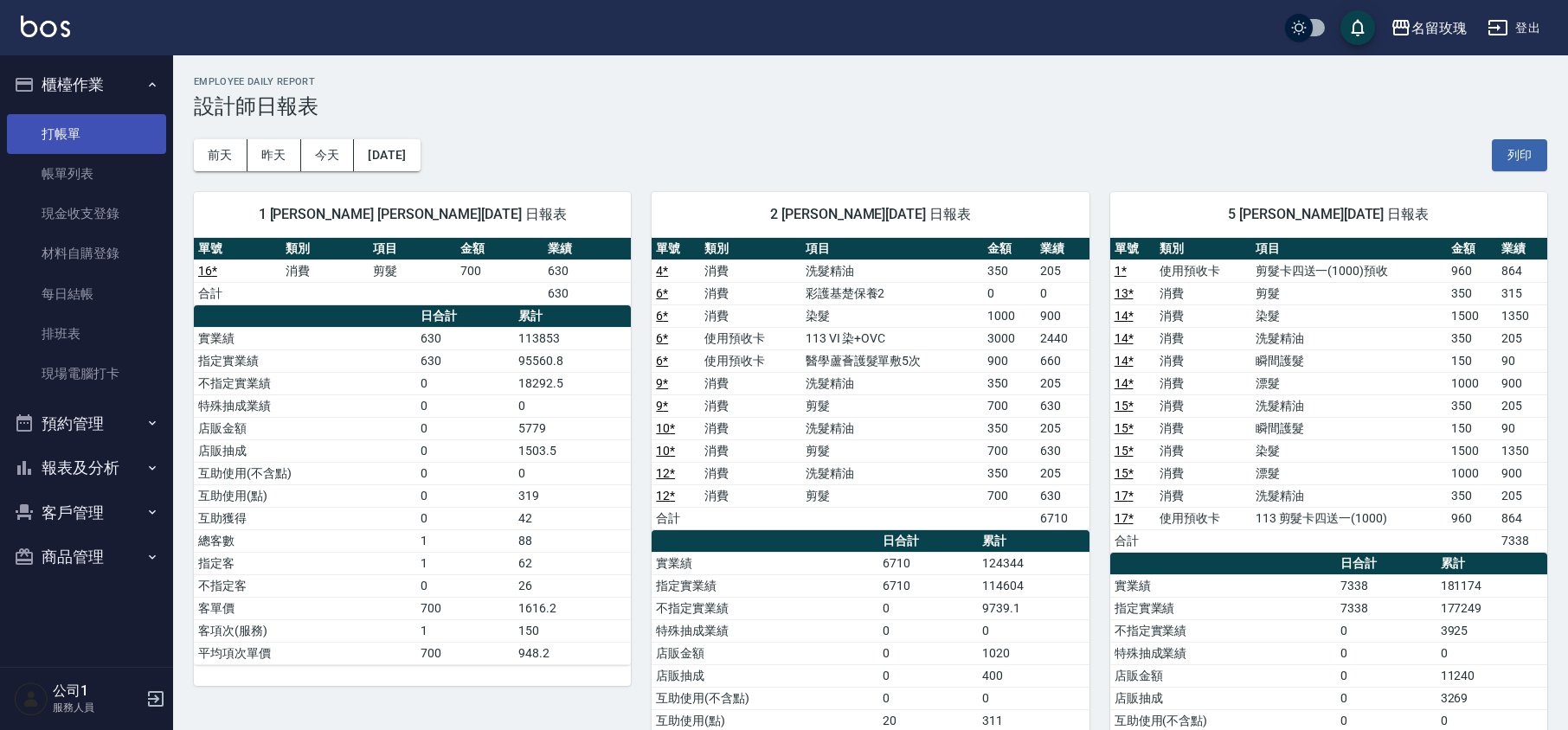
click at [93, 128] on link "打帳單" at bounding box center [87, 134] width 159 height 39
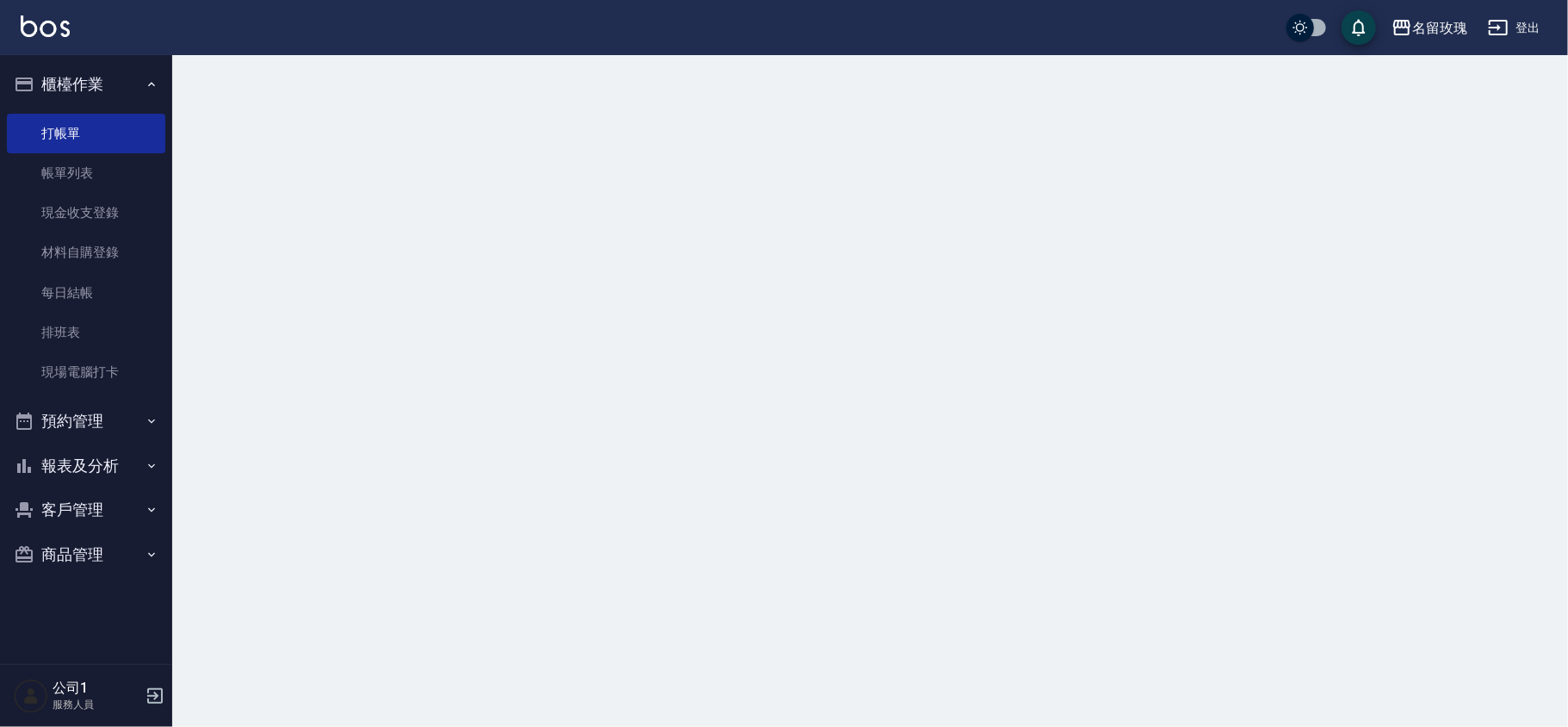
click at [100, 70] on button "櫃檯作業" at bounding box center [86, 84] width 158 height 45
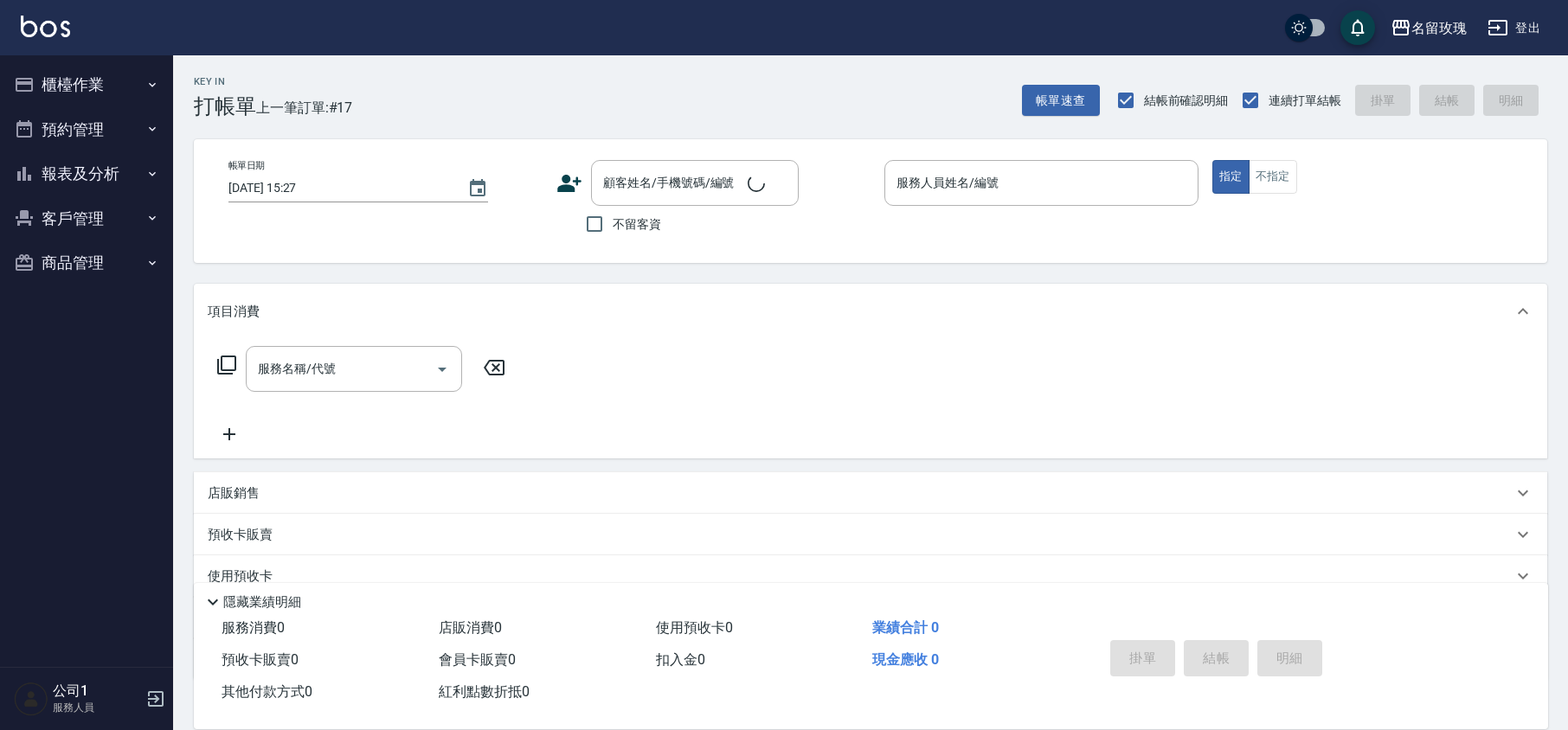
click at [585, 77] on div "Key In 打帳單 上一筆訂單:#17 帳單速查 結帳前確認明細 連續打單結帳 掛單 結帳 明細" at bounding box center [860, 86] width 1374 height 63
click at [631, 189] on input "顧客姓名/手機號碼/編號" at bounding box center [681, 183] width 166 height 30
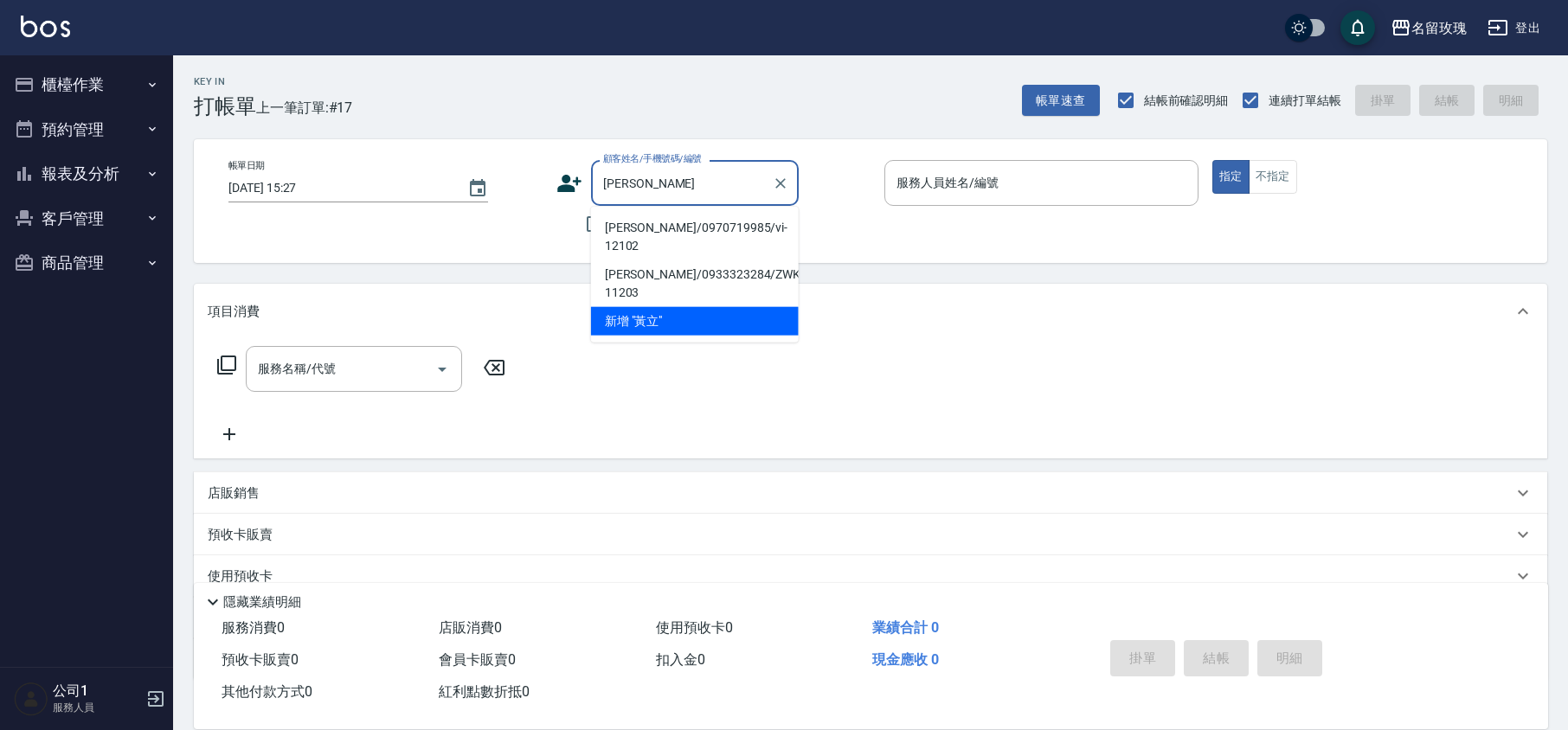
click at [682, 221] on li "[PERSON_NAME]/0970719985/vi-12102" at bounding box center [694, 237] width 207 height 47
type input "[PERSON_NAME]/0970719985/vi-12102"
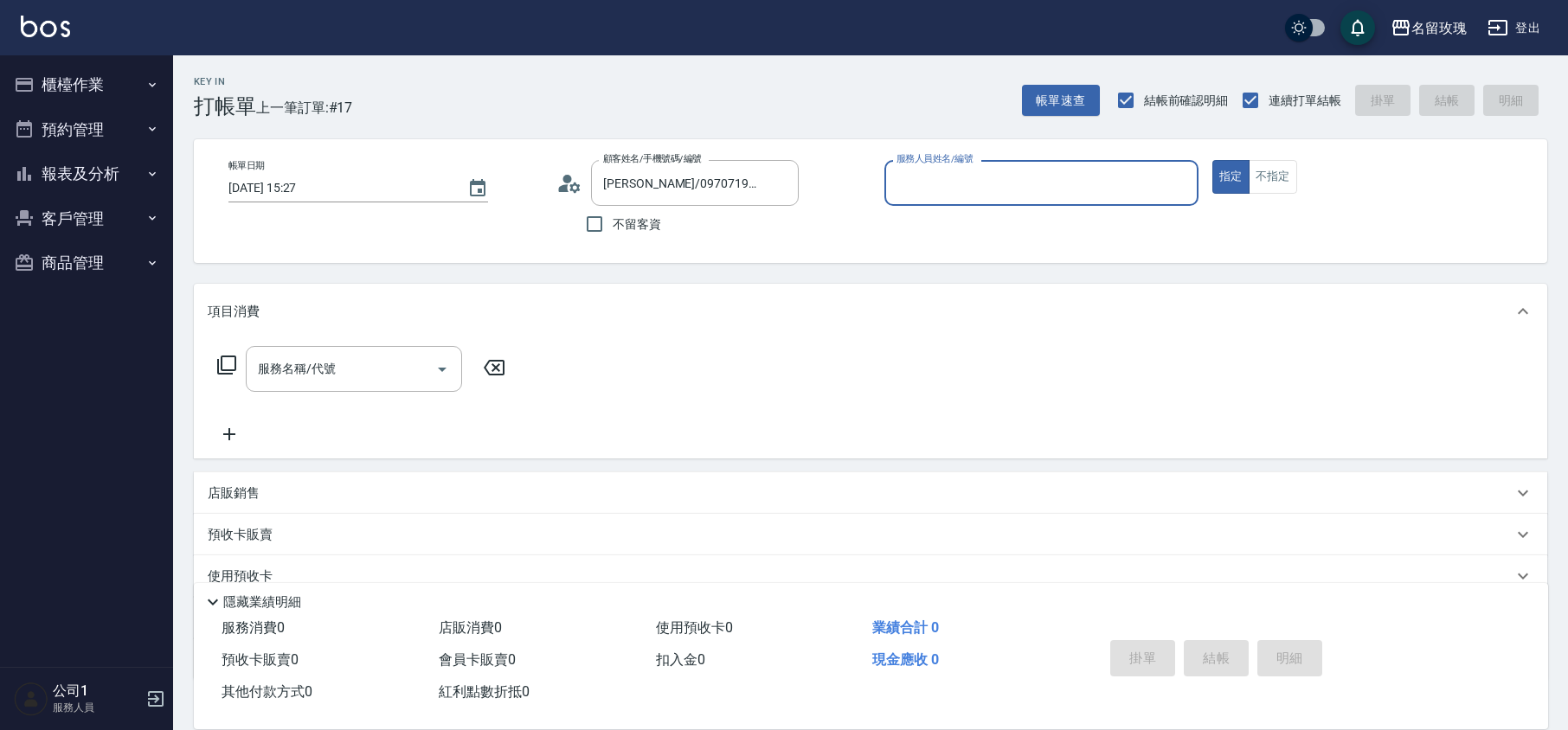
type input "VIVI-2"
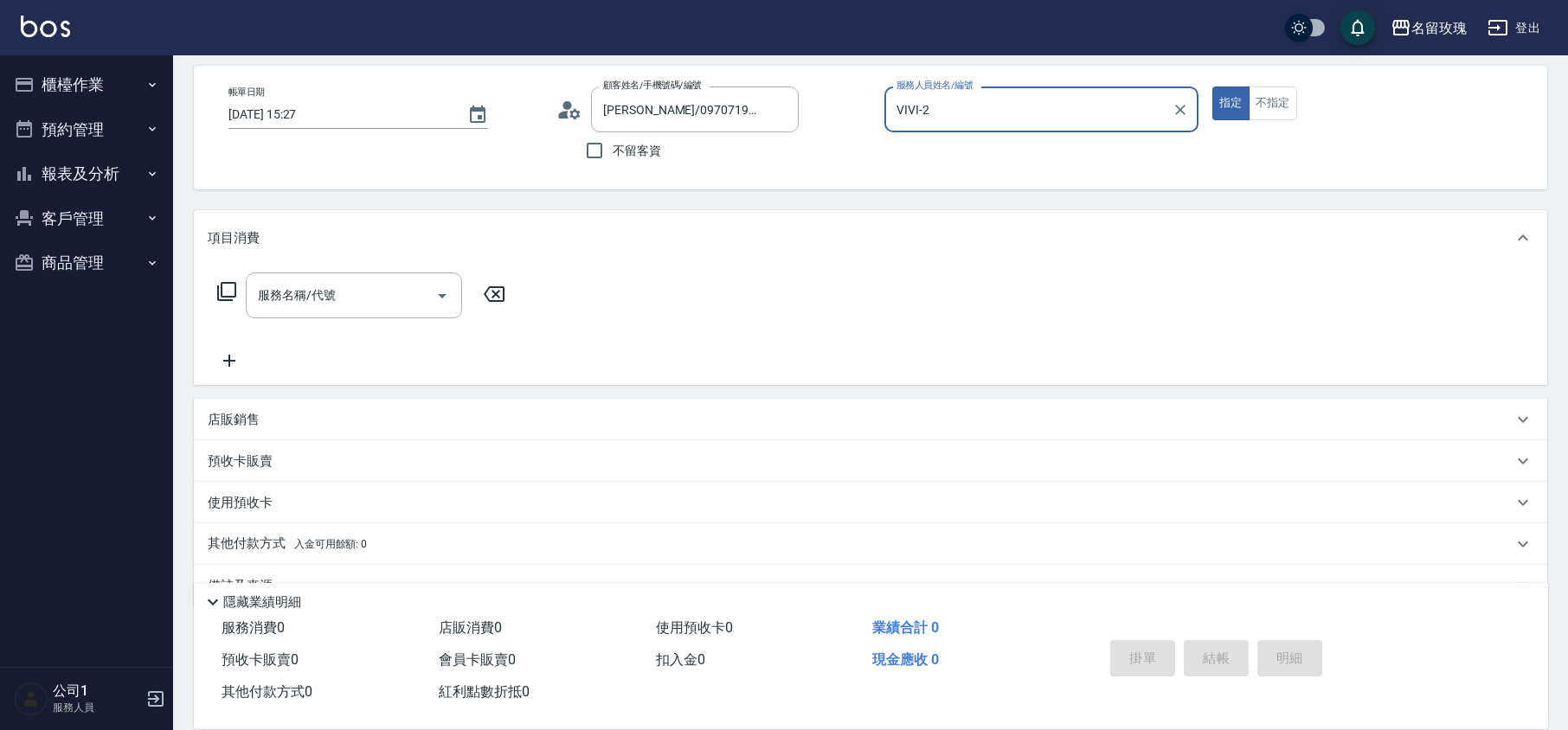
scroll to position [112, 0]
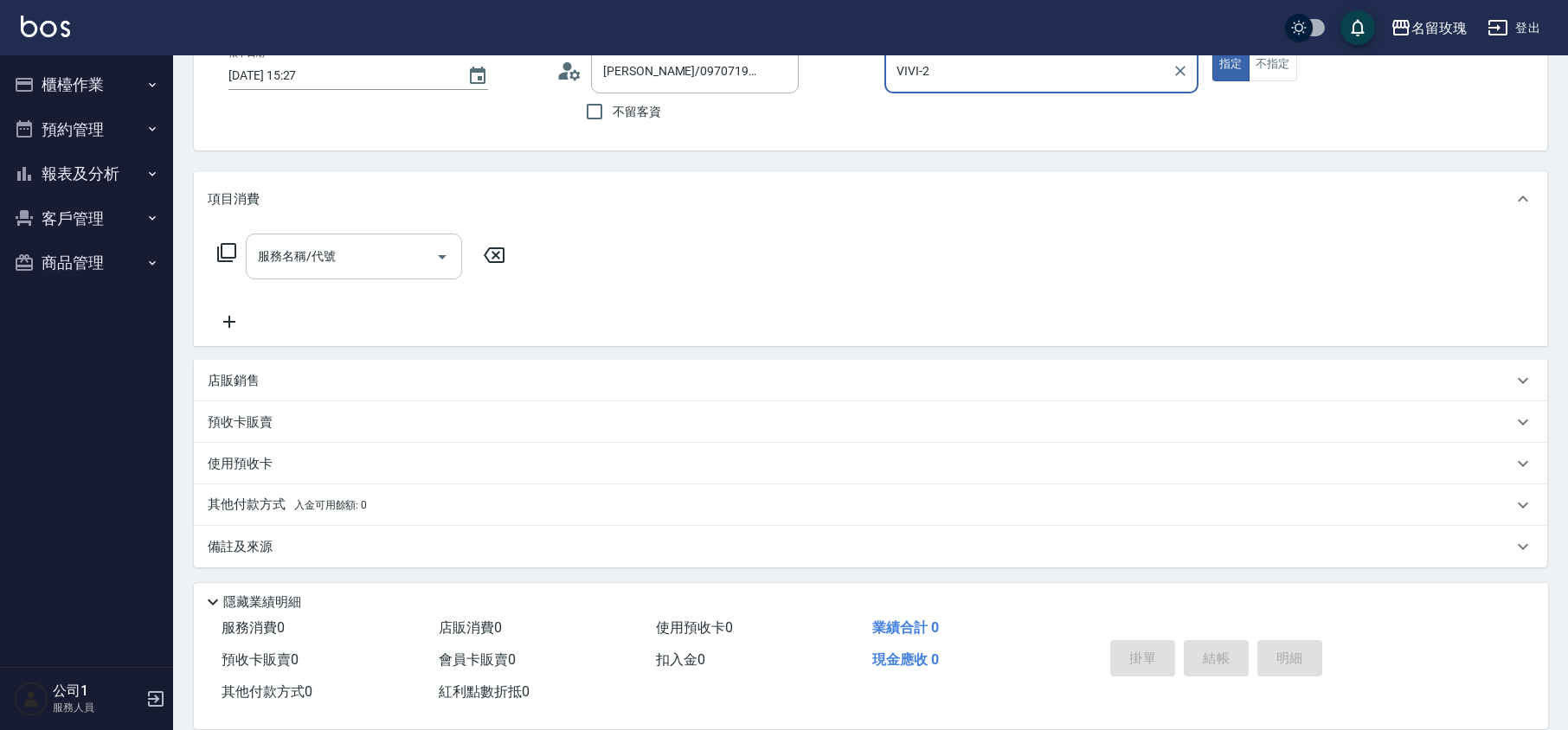
click at [300, 264] on input "服務名稱/代號" at bounding box center [341, 256] width 175 height 30
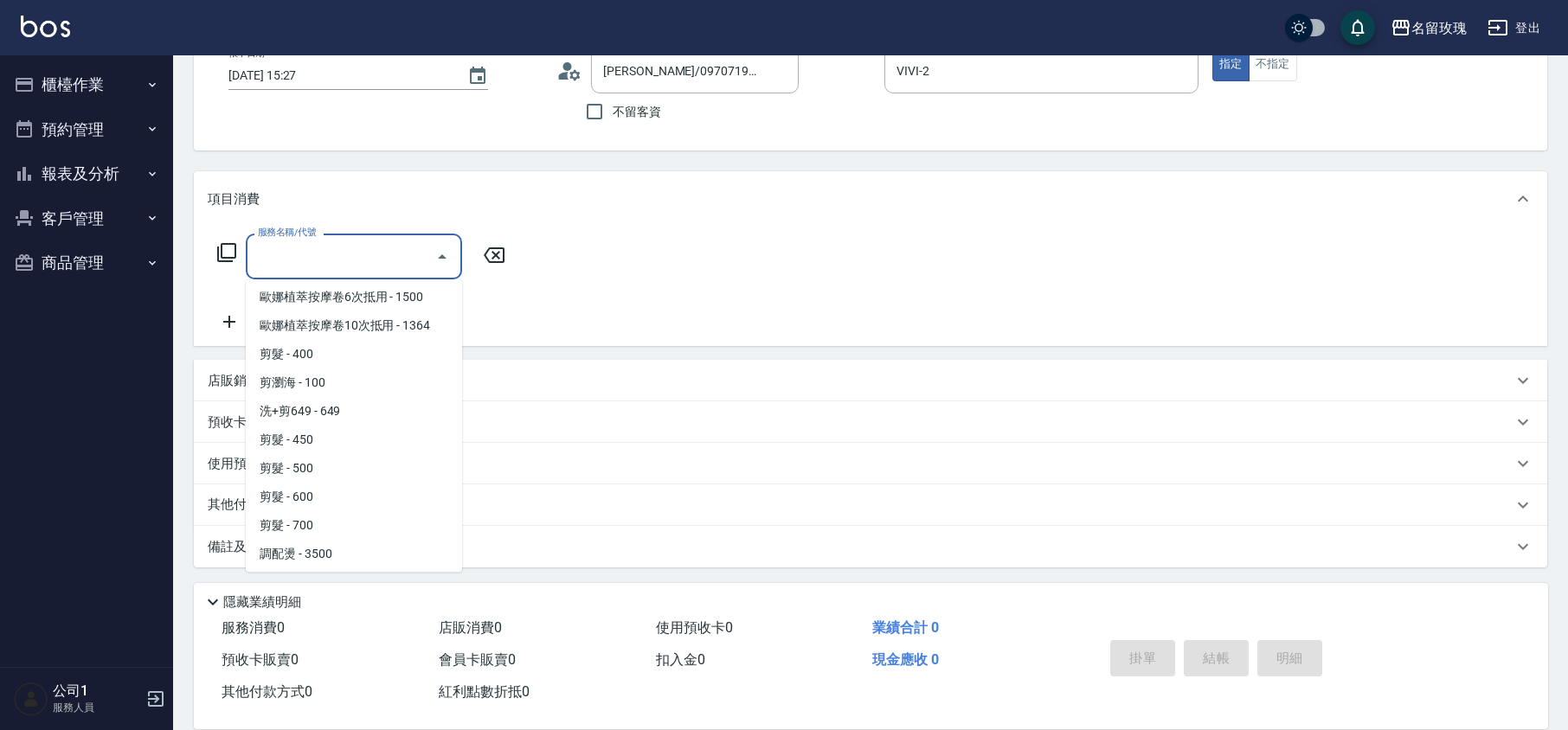
scroll to position [807, 0]
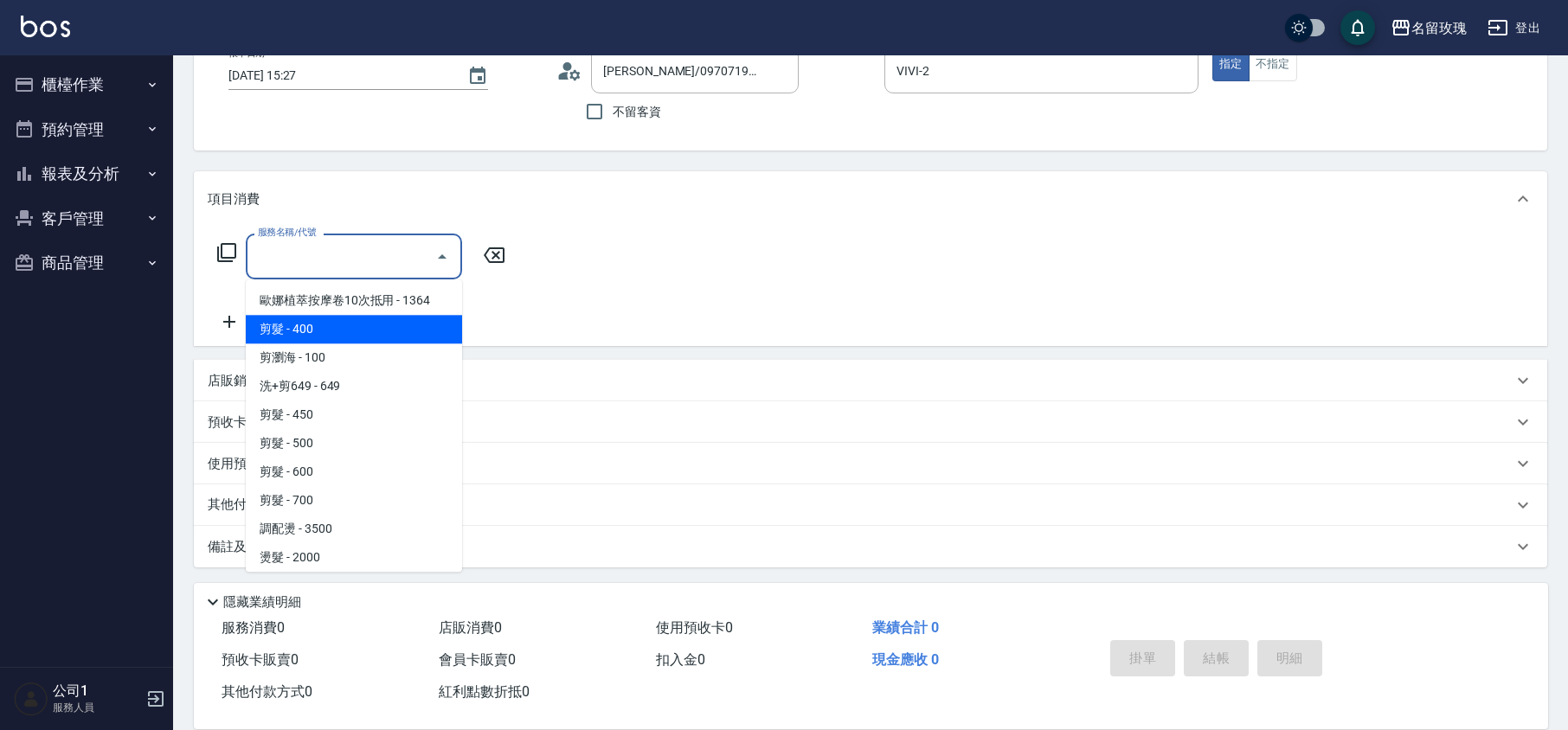
click at [327, 314] on span "剪髮 - 400" at bounding box center [354, 328] width 216 height 28
type input "剪髮(301)"
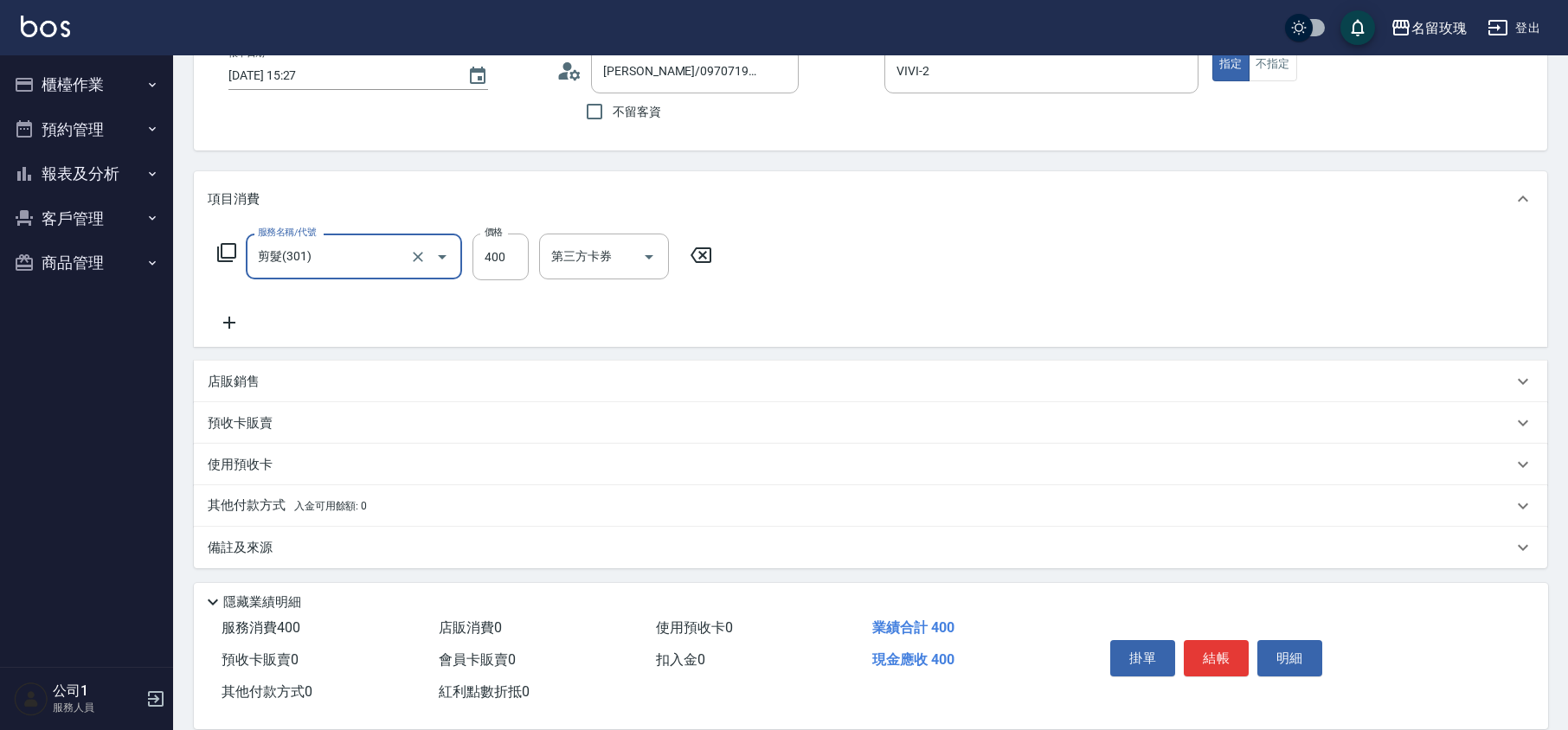
click at [531, 264] on div "服務名稱/代號 剪髮(301) 服務名稱/代號 價格 400 價格 第三方卡券 第三方卡券" at bounding box center [465, 257] width 515 height 47
click at [519, 261] on input "400" at bounding box center [500, 257] width 56 height 47
type input "350"
click at [799, 248] on div "服務名稱/代號 剪髮(301) 服務名稱/代號 價格 350 價格 第三方卡券 第三方卡券" at bounding box center [870, 287] width 1354 height 120
click at [1234, 654] on button "結帳" at bounding box center [1216, 657] width 65 height 36
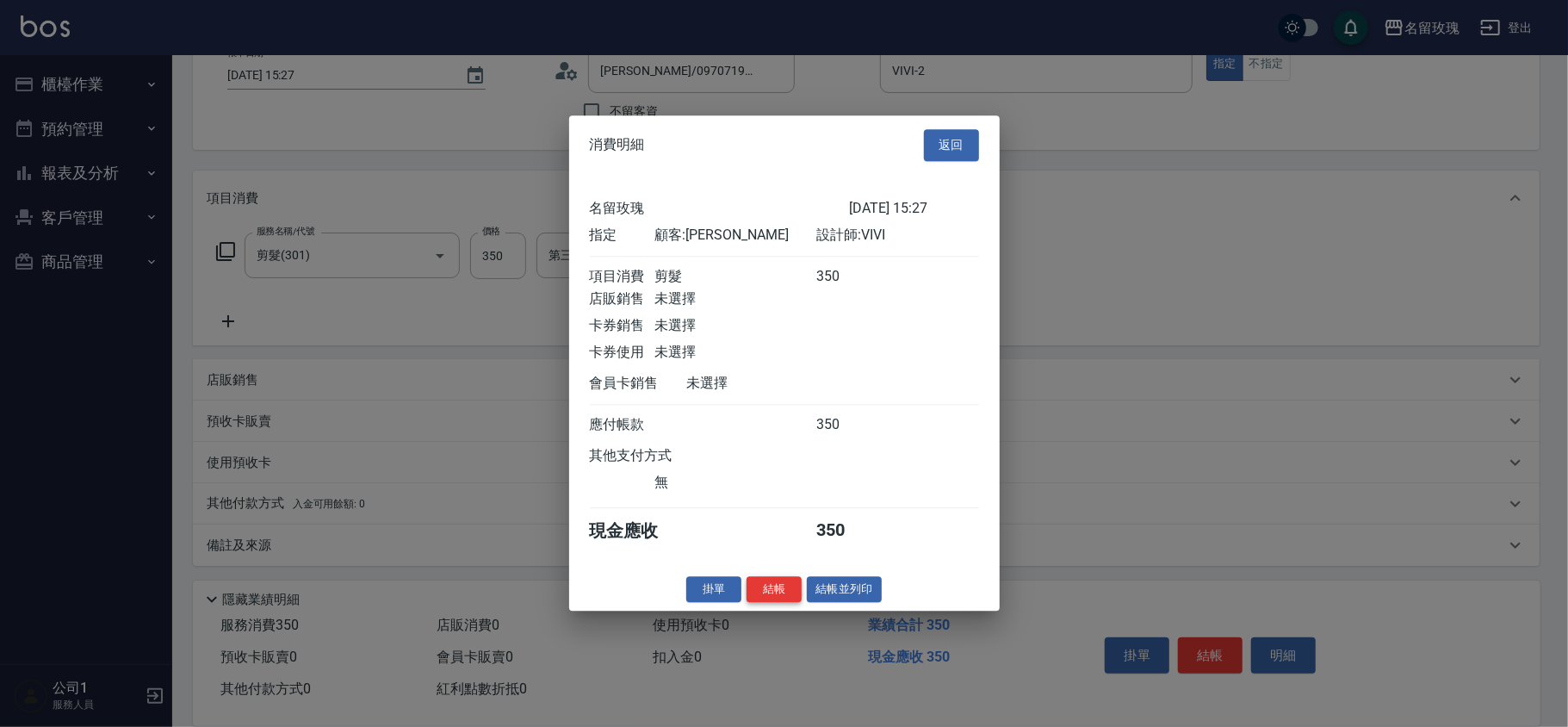
click at [782, 601] on button "結帳" at bounding box center [774, 589] width 55 height 26
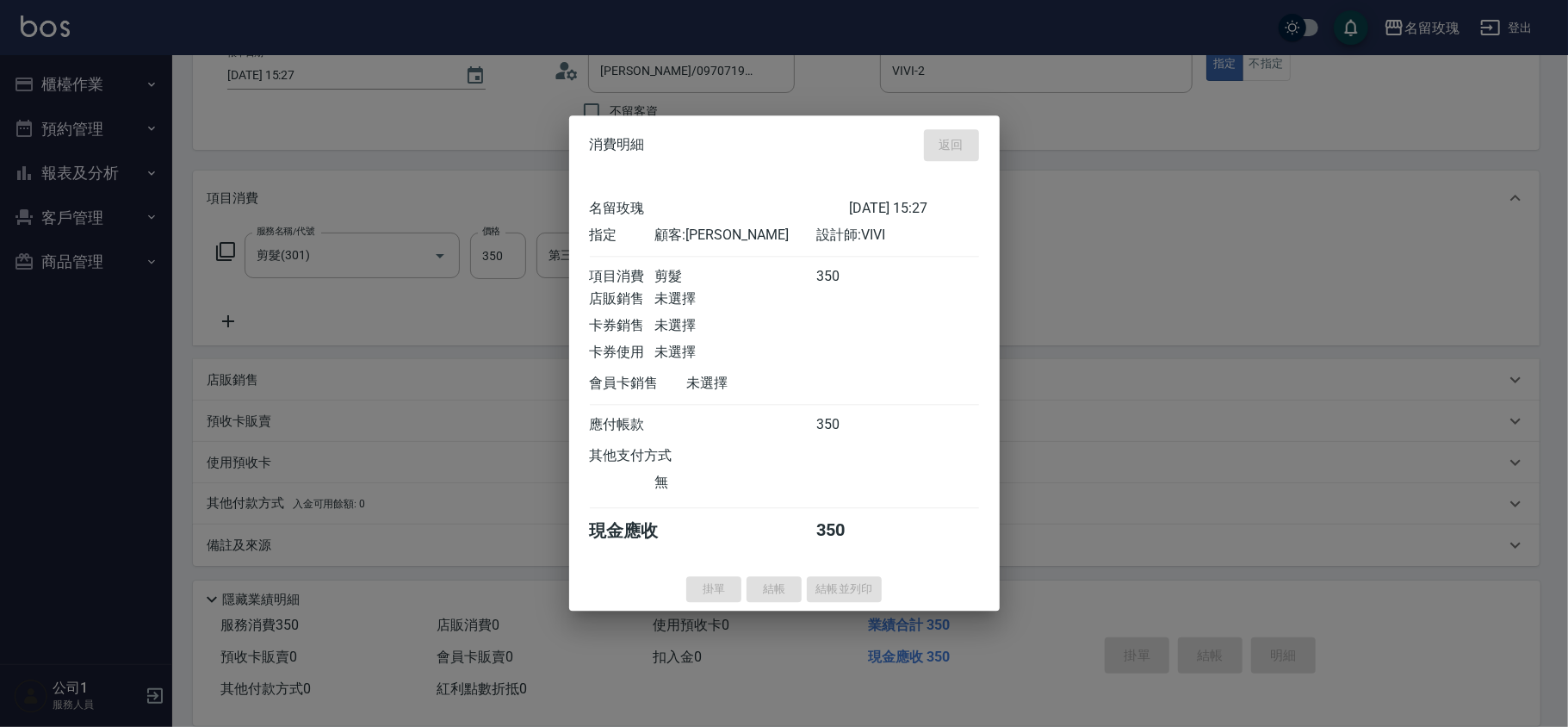
type input "[DATE] 15:37"
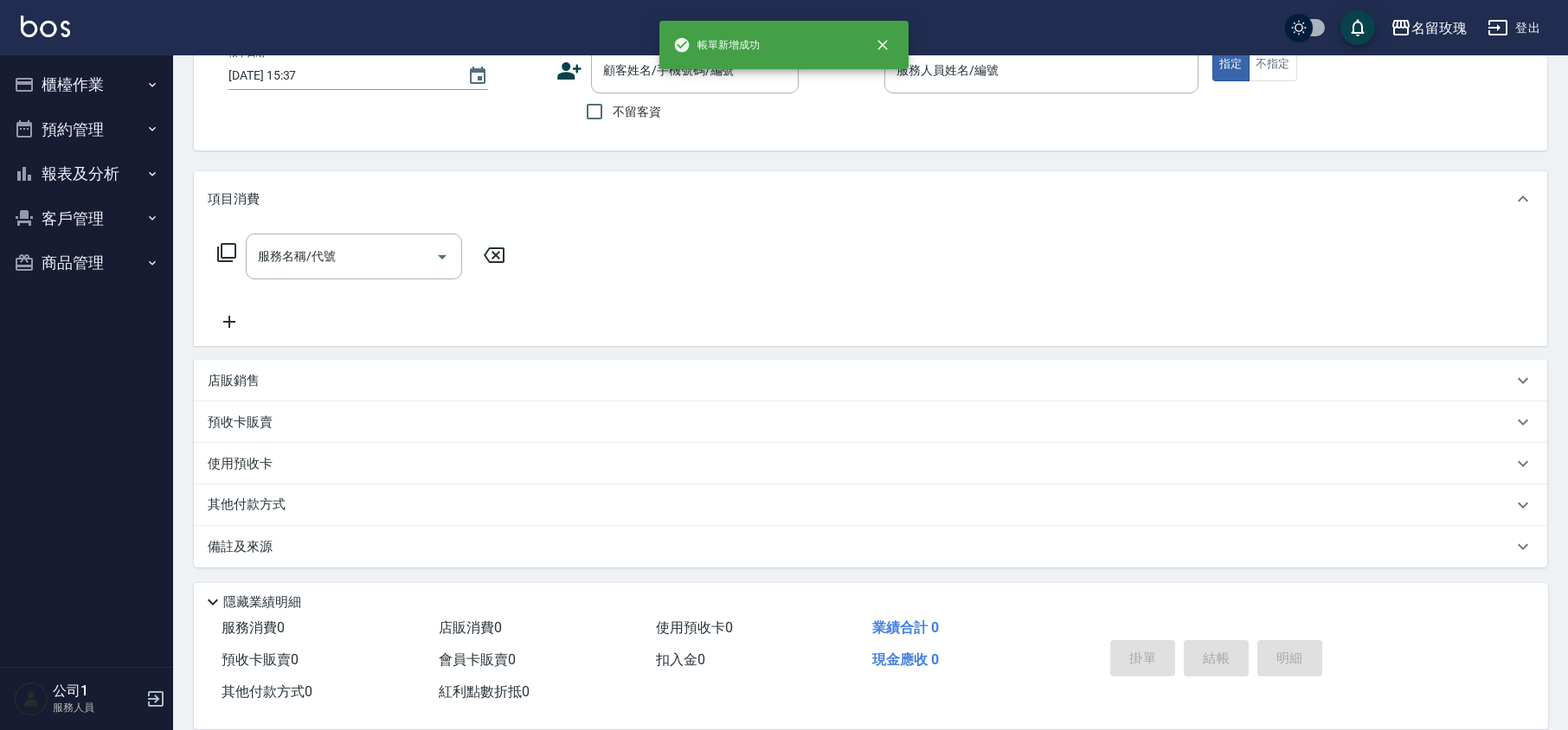
scroll to position [0, 0]
